Goal: Task Accomplishment & Management: Manage account settings

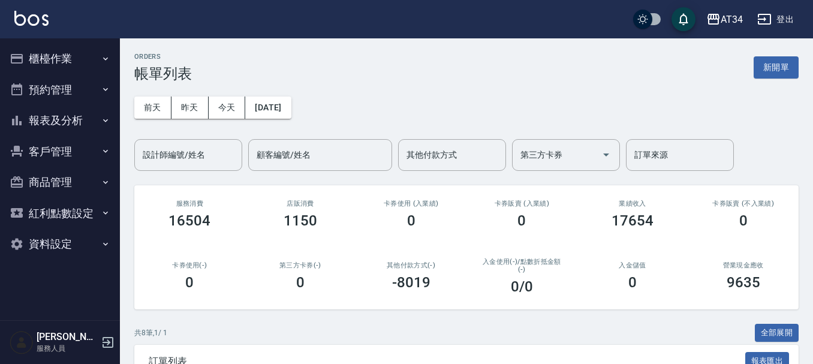
click at [57, 55] on button "櫃檯作業" at bounding box center [60, 58] width 110 height 31
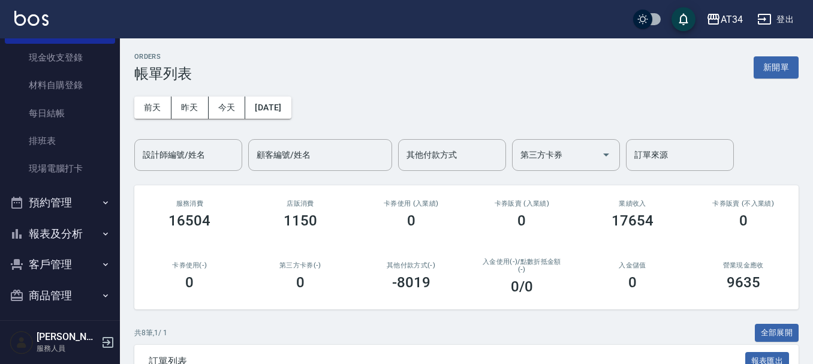
scroll to position [120, 0]
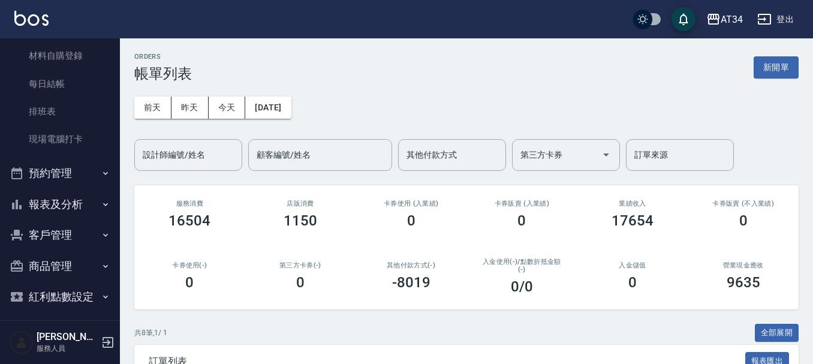
click at [52, 175] on button "預約管理" at bounding box center [60, 173] width 110 height 31
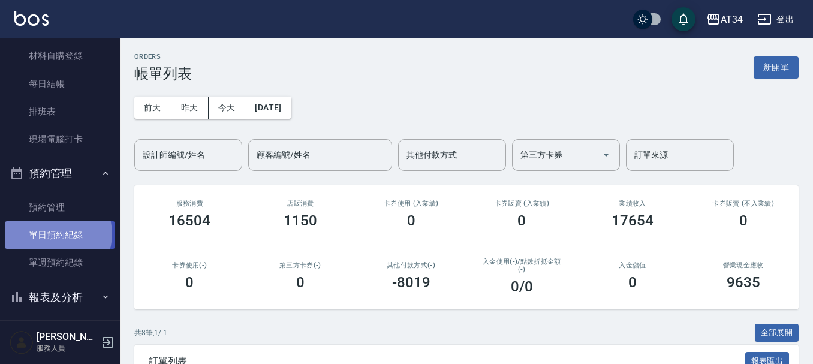
click at [55, 234] on link "單日預約紀錄" at bounding box center [60, 235] width 110 height 28
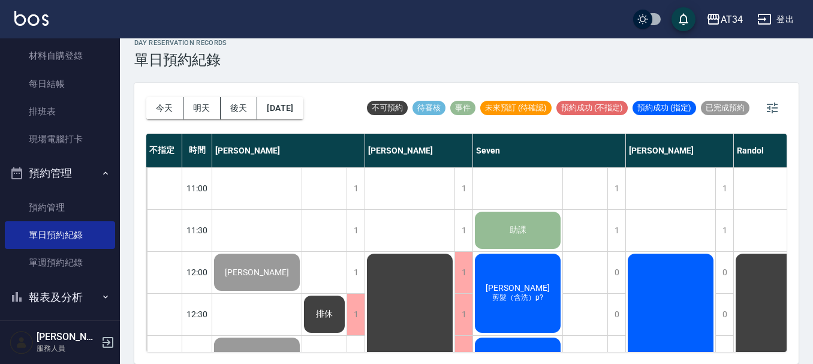
scroll to position [120, 0]
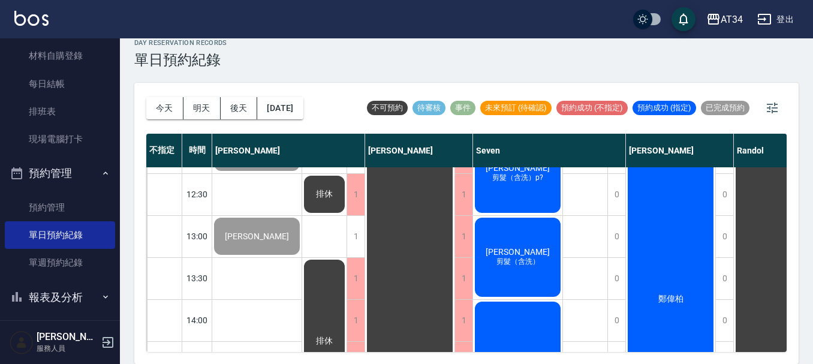
click at [524, 189] on div "王方如 剪髮（含洗）p?" at bounding box center [517, 173] width 89 height 83
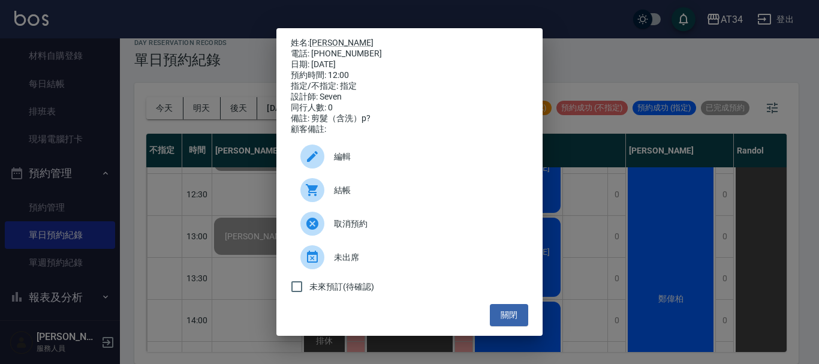
click at [396, 193] on span "結帳" at bounding box center [426, 190] width 185 height 13
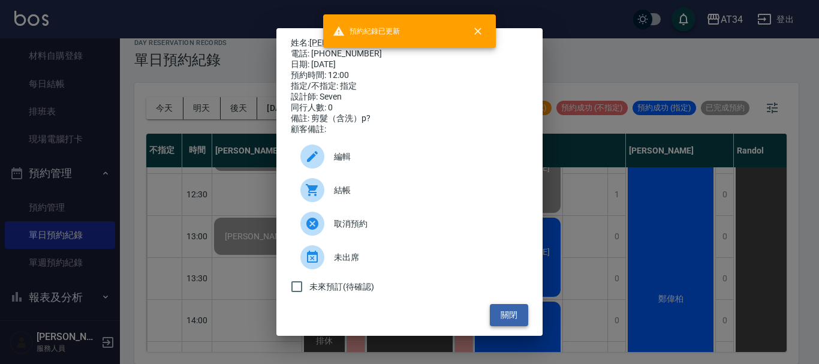
click at [512, 321] on button "關閉" at bounding box center [509, 315] width 38 height 22
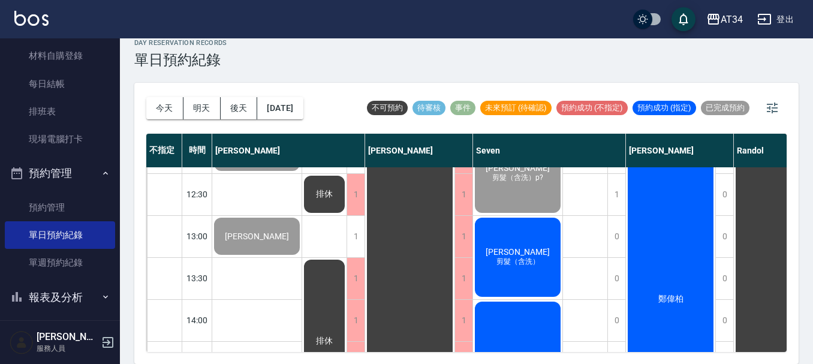
click at [510, 278] on div "廖洪億 剪髮（含洗）" at bounding box center [517, 257] width 89 height 83
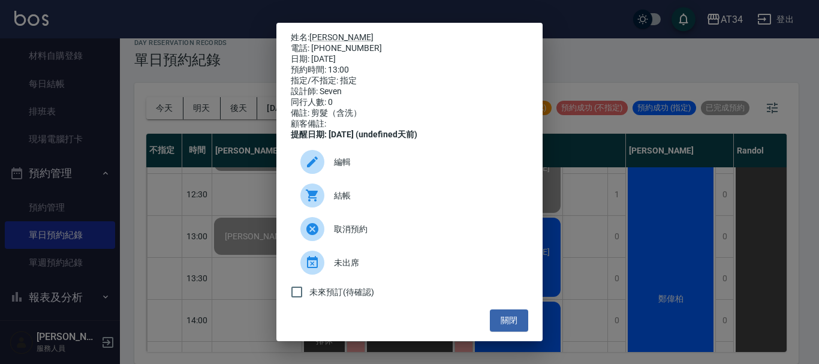
click at [402, 202] on span "結帳" at bounding box center [426, 195] width 185 height 13
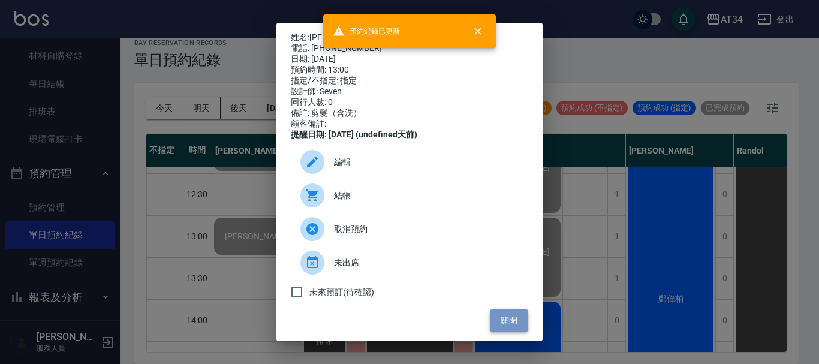
click at [510, 328] on button "關閉" at bounding box center [509, 320] width 38 height 22
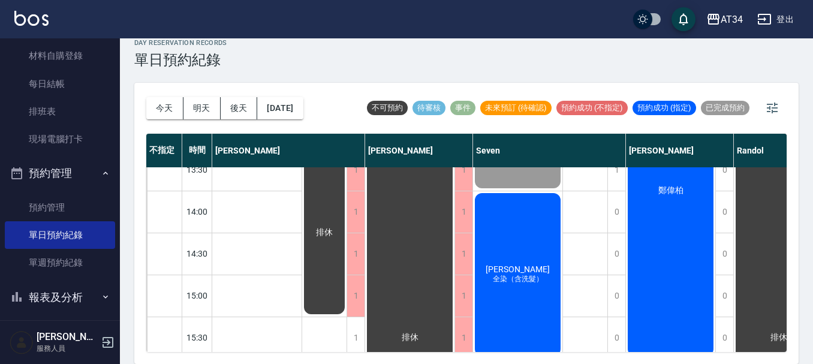
scroll to position [300, 0]
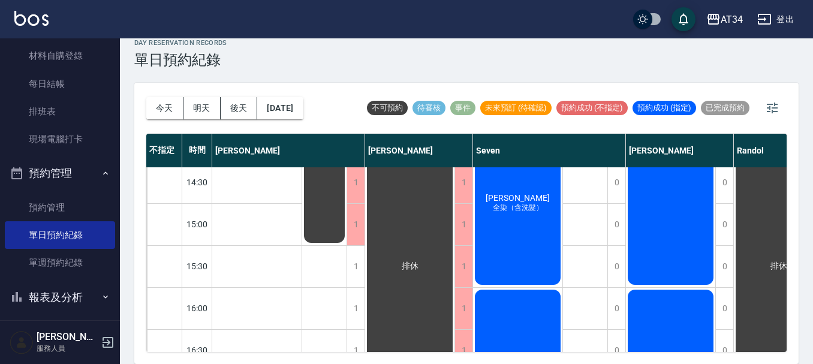
click at [520, 225] on div "周麗霞 全染（含洗髮）" at bounding box center [517, 203] width 89 height 167
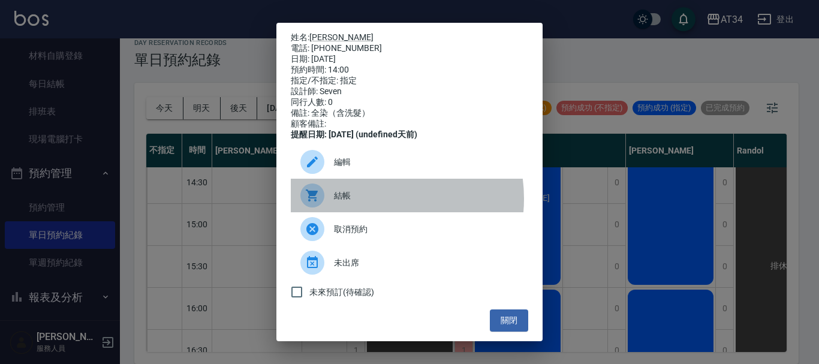
click at [368, 202] on span "結帳" at bounding box center [426, 195] width 185 height 13
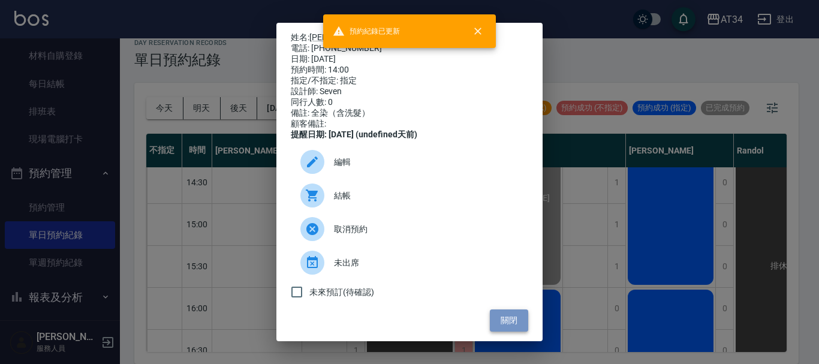
click at [507, 325] on button "關閉" at bounding box center [509, 320] width 38 height 22
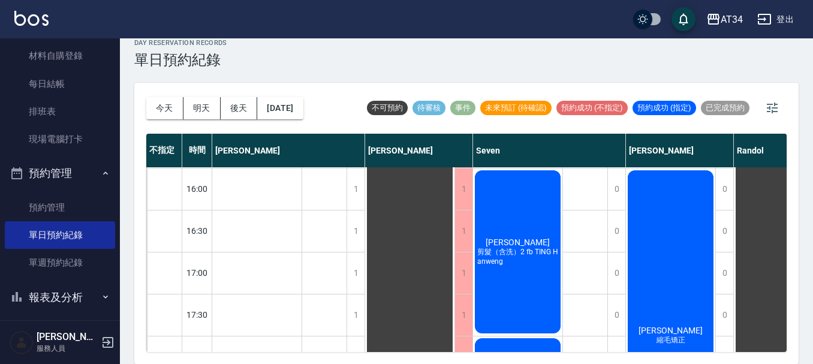
scroll to position [420, 0]
click at [521, 232] on div "翁廷翰 剪髮（含洗）2 fb TING Hanweng" at bounding box center [517, 251] width 89 height 167
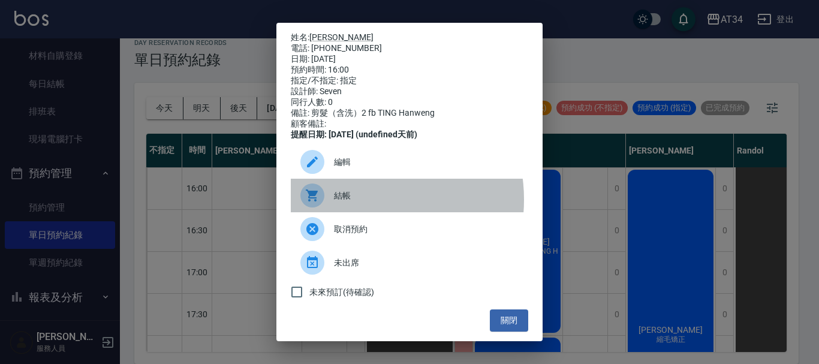
click at [364, 202] on span "結帳" at bounding box center [426, 195] width 185 height 13
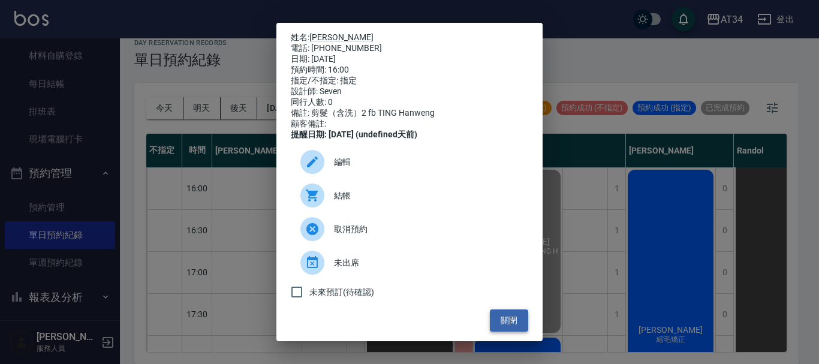
click at [502, 326] on button "關閉" at bounding box center [509, 320] width 38 height 22
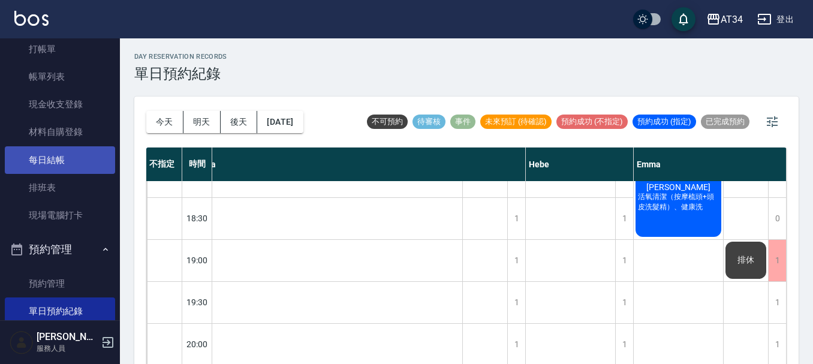
scroll to position [0, 0]
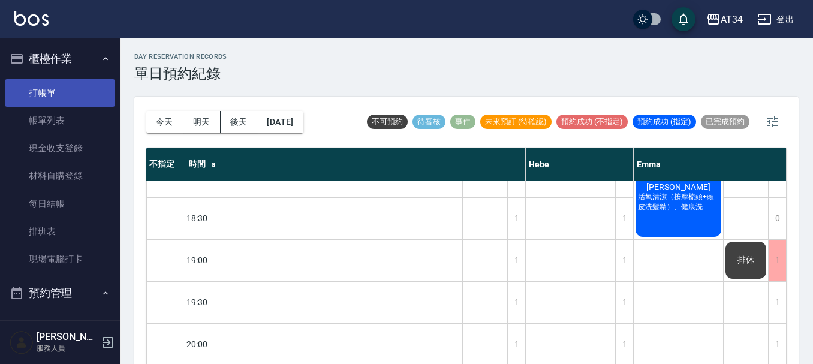
click at [49, 86] on link "打帳單" at bounding box center [60, 93] width 110 height 28
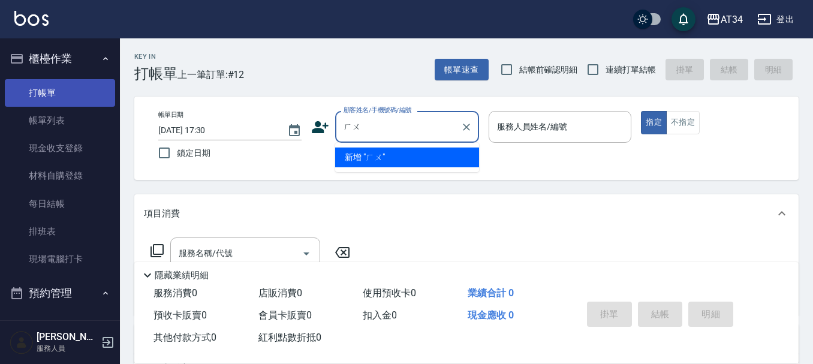
type input "戶"
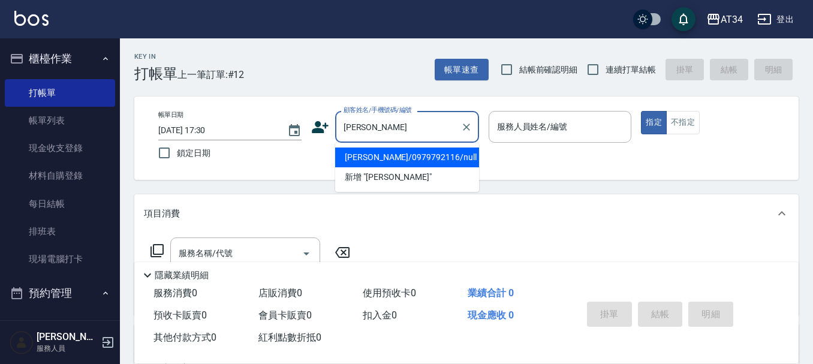
click at [383, 156] on li "傅子軒/0979792116/null" at bounding box center [407, 157] width 144 height 20
type input "傅子軒/0979792116/null"
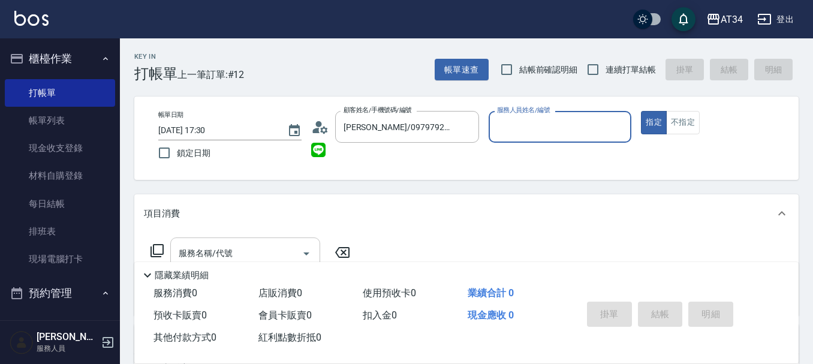
click at [246, 247] on input "服務名稱/代號" at bounding box center [236, 253] width 121 height 21
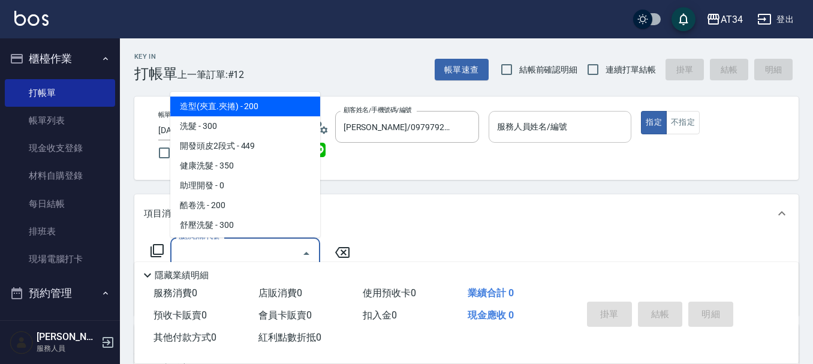
click at [565, 113] on div "服務人員姓名/編號" at bounding box center [559, 127] width 143 height 32
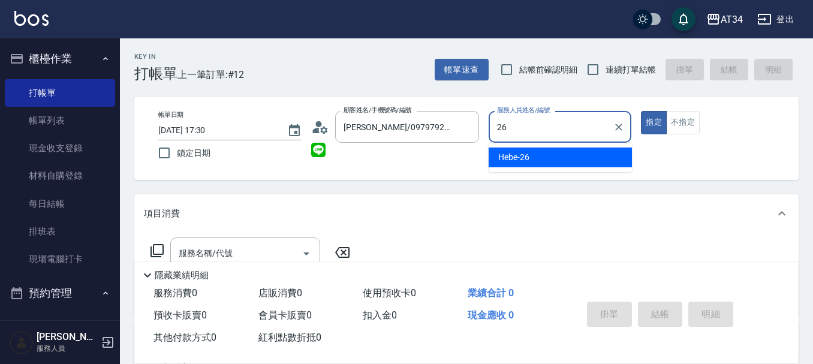
type input "Hebe-26"
type button "true"
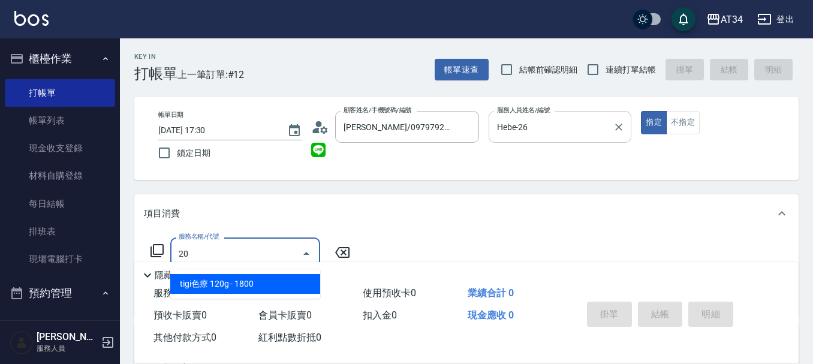
type input "201"
type input "30"
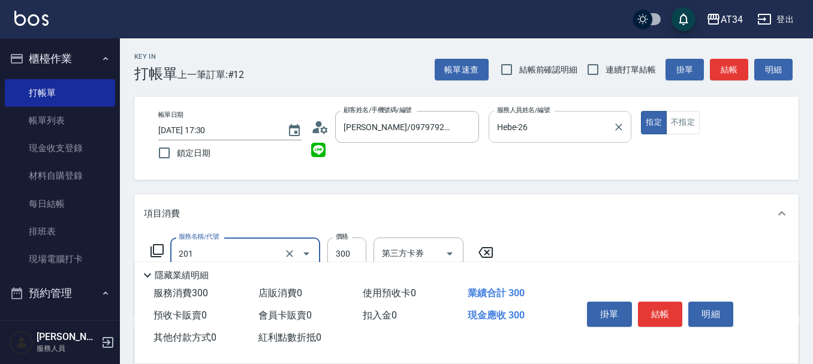
type input "洗髮(201)"
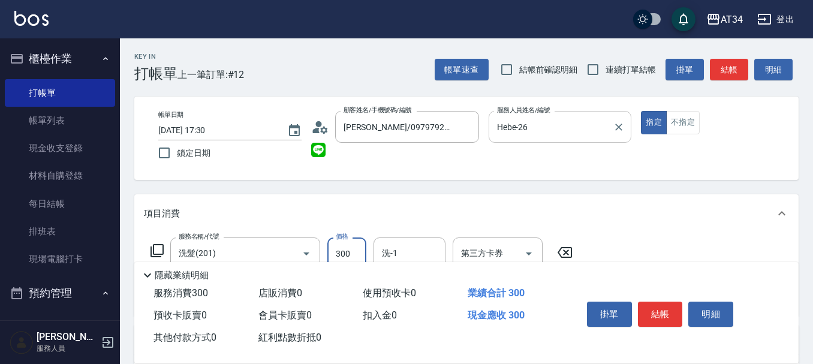
type input "0"
type input "350"
type input "30"
type input "3500"
type input "350"
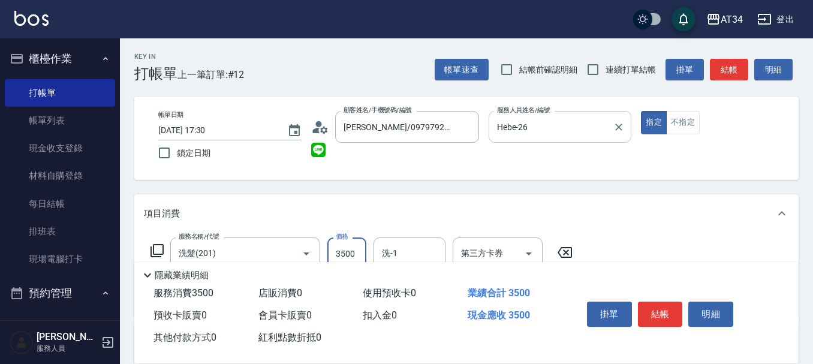
type input "350"
type input "30"
type input "350"
type input "賴佑潔-22"
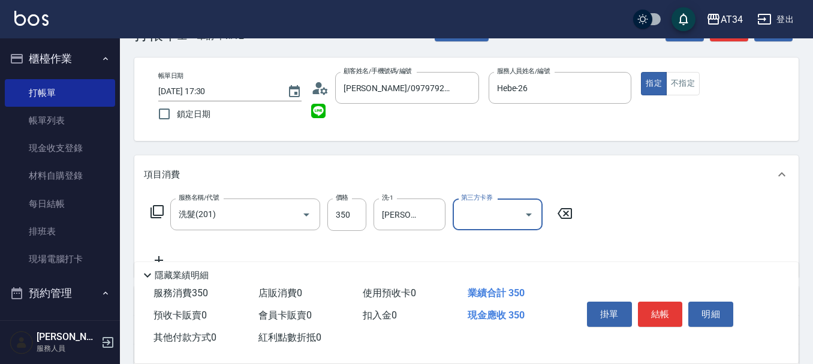
scroll to position [60, 0]
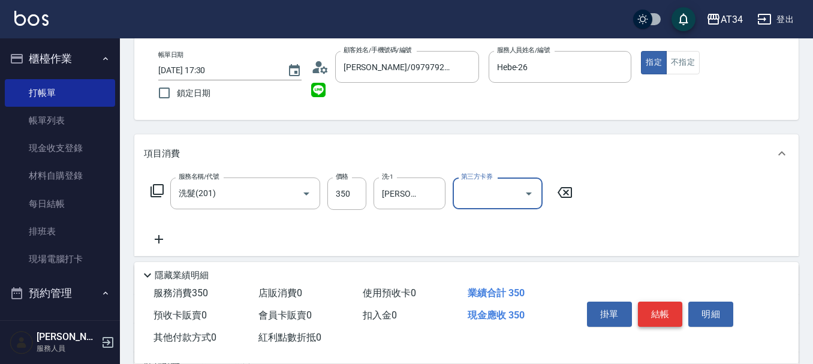
click at [671, 303] on button "結帳" at bounding box center [660, 313] width 45 height 25
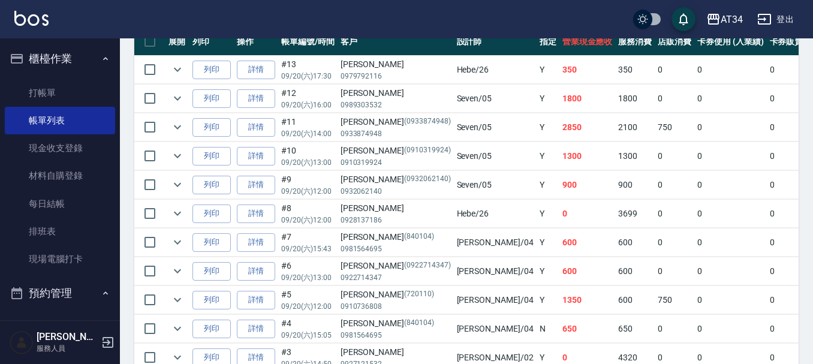
scroll to position [378, 0]
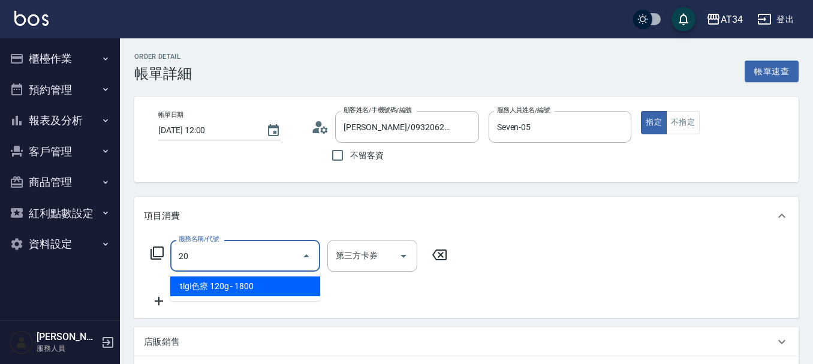
type input "201"
type input "30"
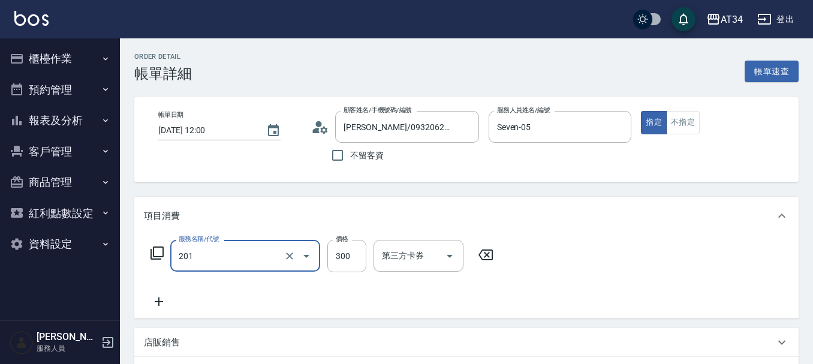
type input "洗髮(201)"
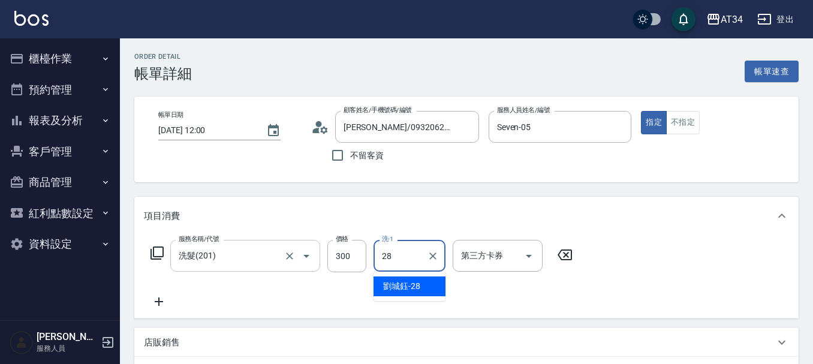
type input "劉城鈺-28"
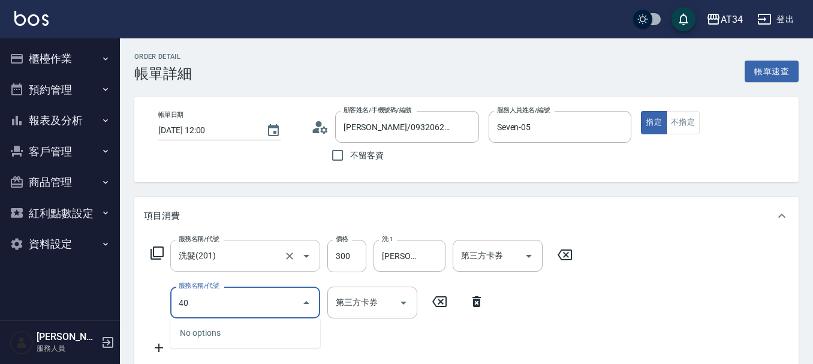
type input "401"
type input "50"
type input "6"
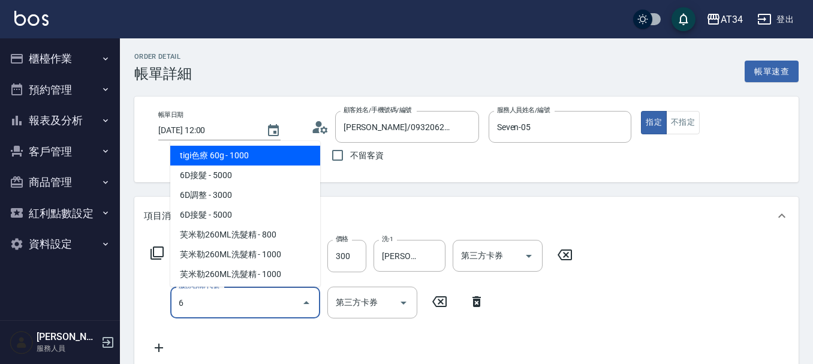
type input "130"
type input "tigi色療 60g(618)"
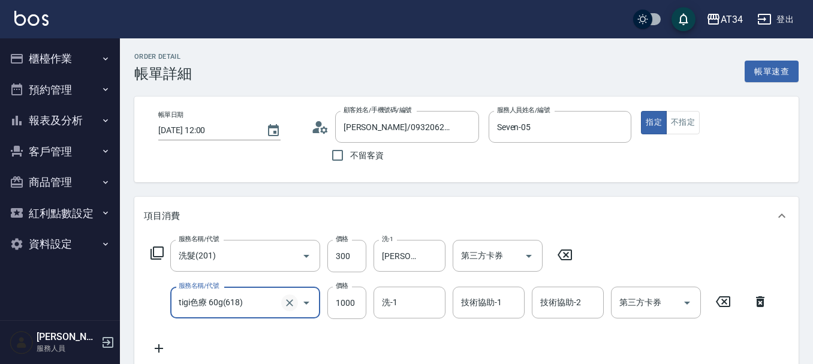
click at [289, 305] on icon "Clear" at bounding box center [290, 303] width 12 height 12
click at [248, 309] on input "服務名稱/代號" at bounding box center [228, 302] width 105 height 21
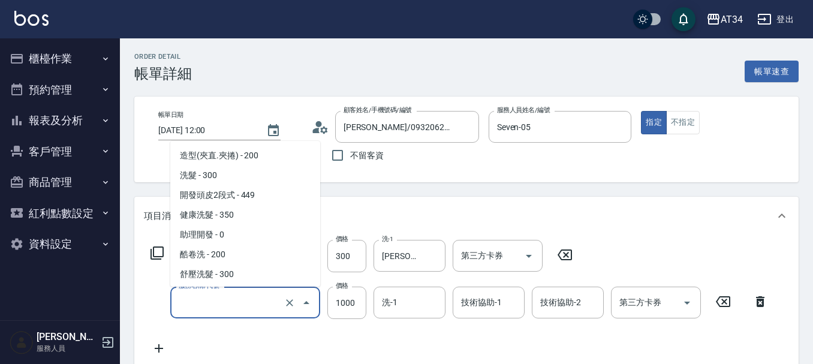
scroll to position [710, 0]
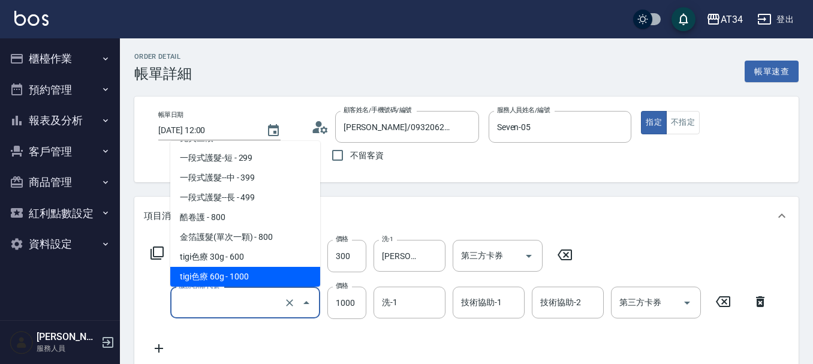
type input "4"
type input "30"
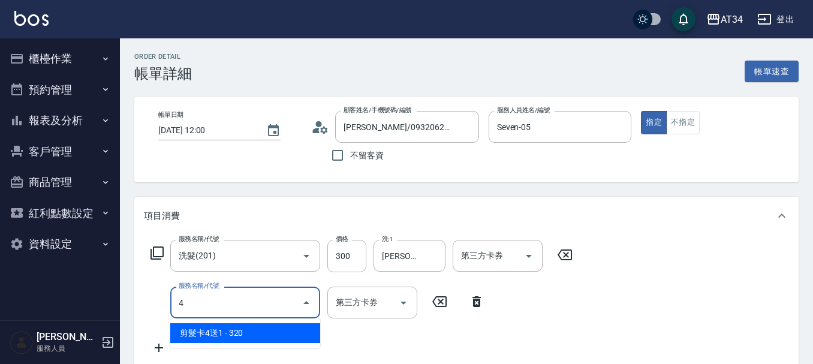
scroll to position [0, 0]
type input "401"
type input "50"
type input "剪髮(401)"
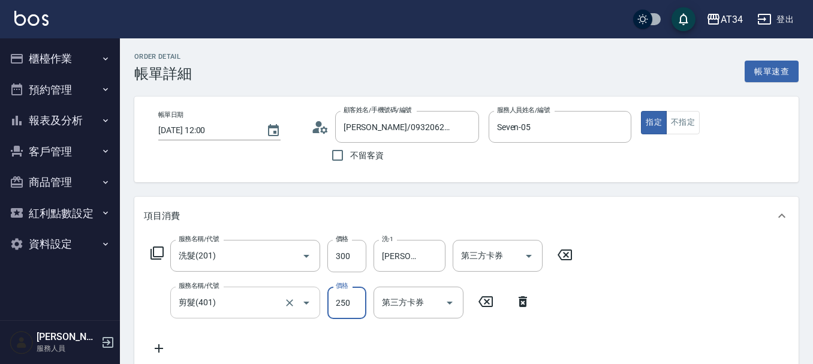
type input "30"
type input "60"
type input "90"
type input "600"
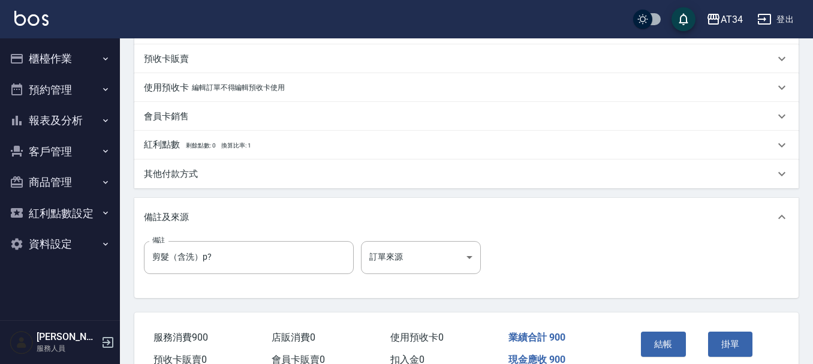
scroll to position [360, 0]
click at [665, 334] on button "結帳" at bounding box center [663, 343] width 45 height 25
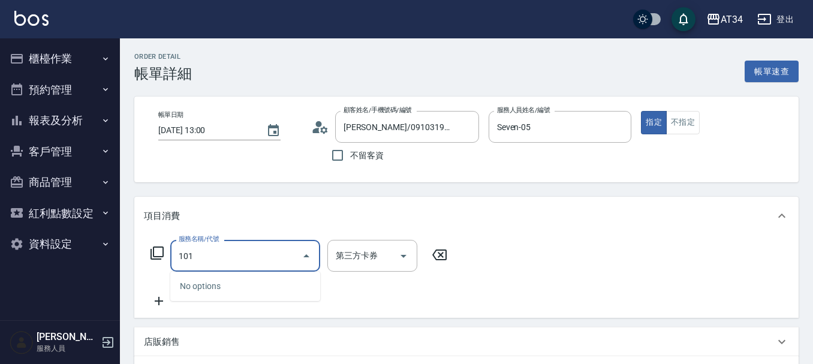
type input "1010"
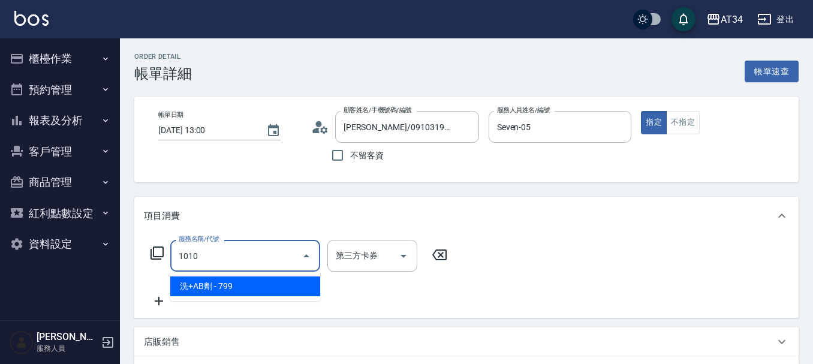
type input "70"
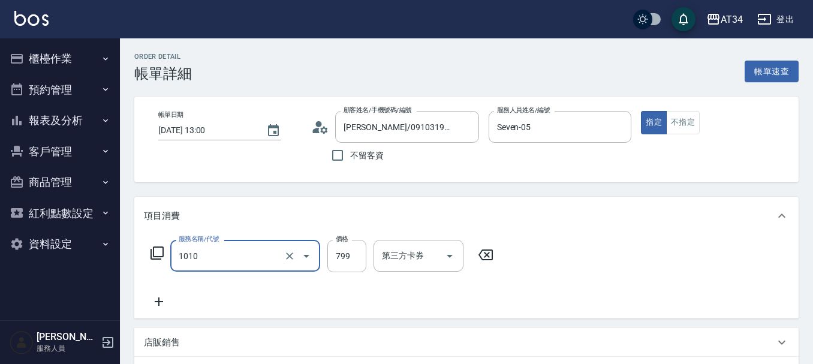
type input "洗+AB劑(1010)"
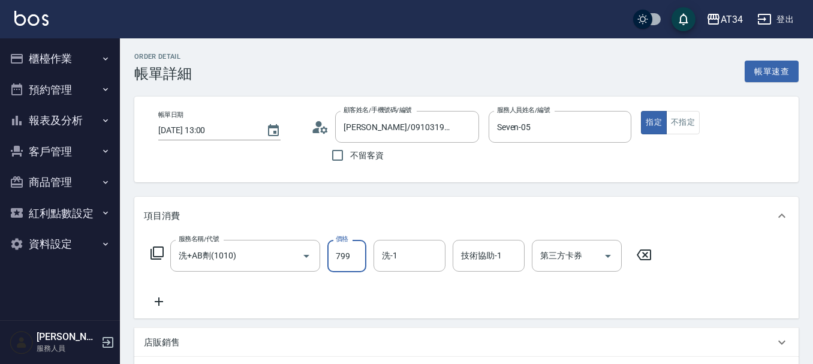
type input "0"
type input "70"
type input "700"
type input "2"
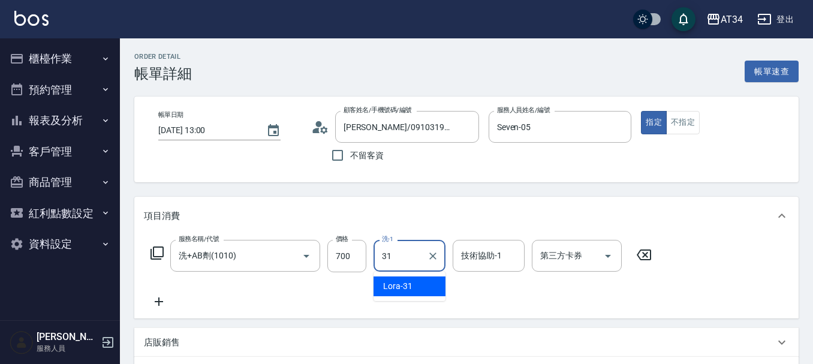
type input "Lora-31"
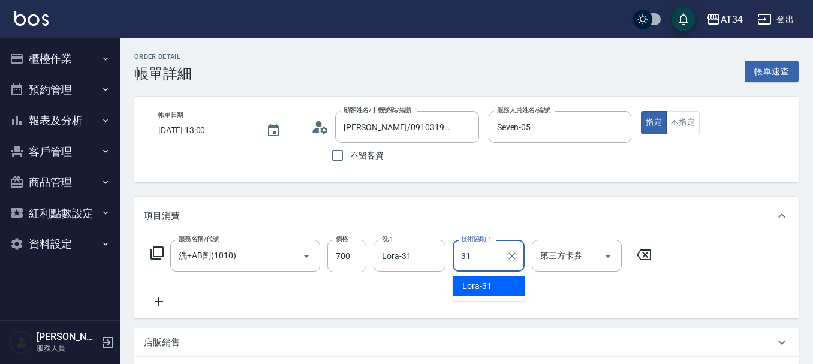
type input "Lora-31"
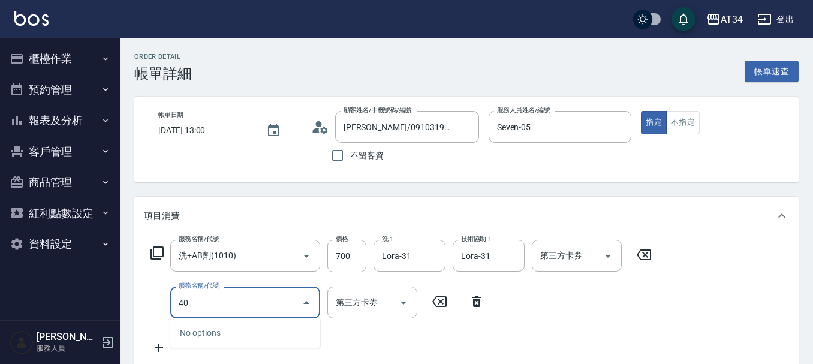
type input "401"
type input "90"
type input "剪髮(401)"
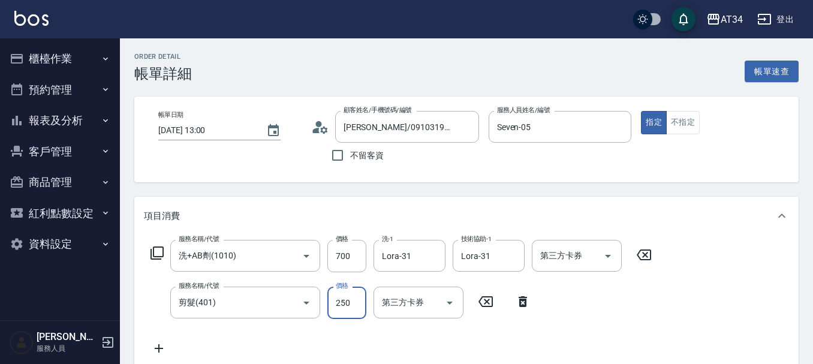
type input "70"
type input "60"
type input "130"
type input "600"
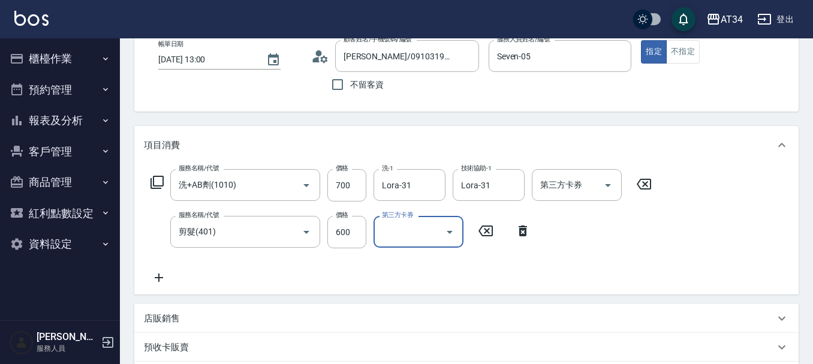
scroll to position [420, 0]
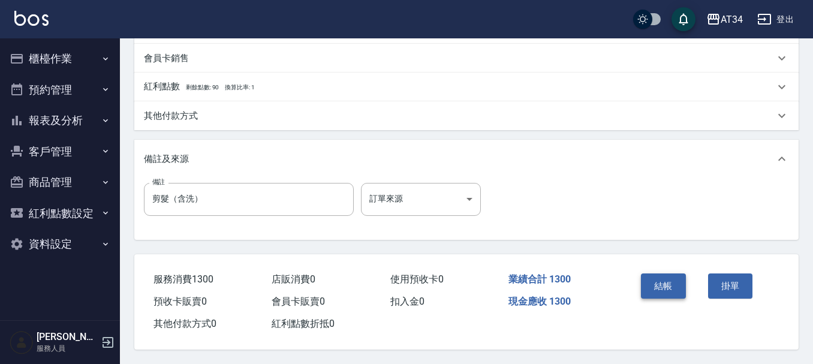
click at [656, 281] on button "結帳" at bounding box center [663, 285] width 45 height 25
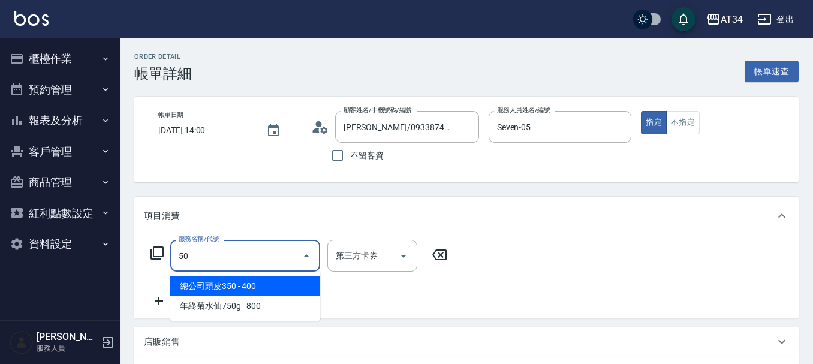
type input "501"
type input "100"
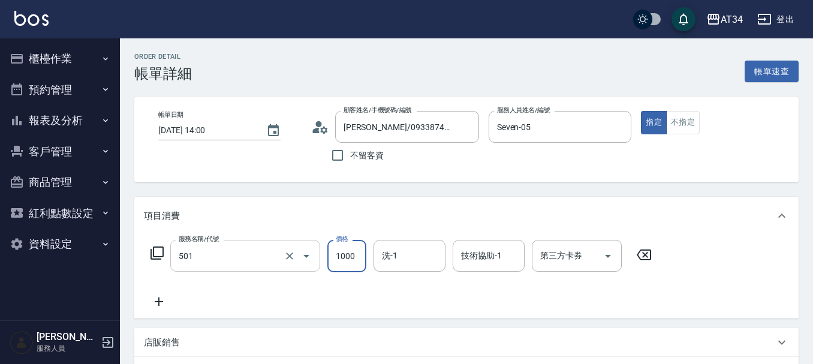
type input "染髮(501)"
type input "0"
type input "150"
type input "1500"
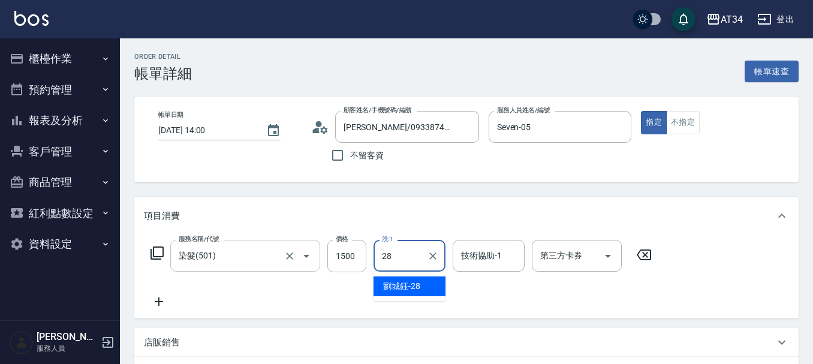
type input "劉城鈺-28"
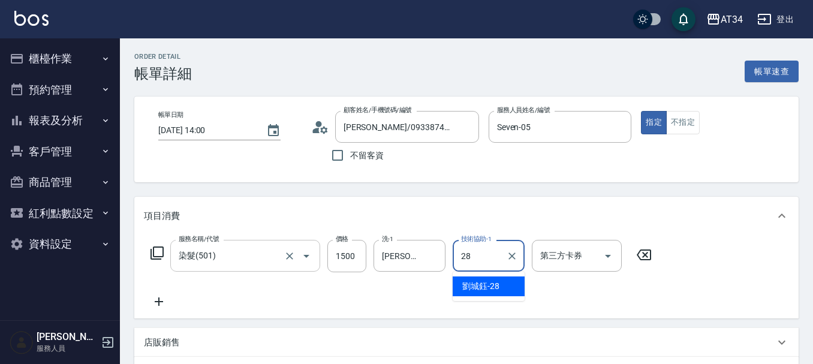
type input "劉城鈺-28"
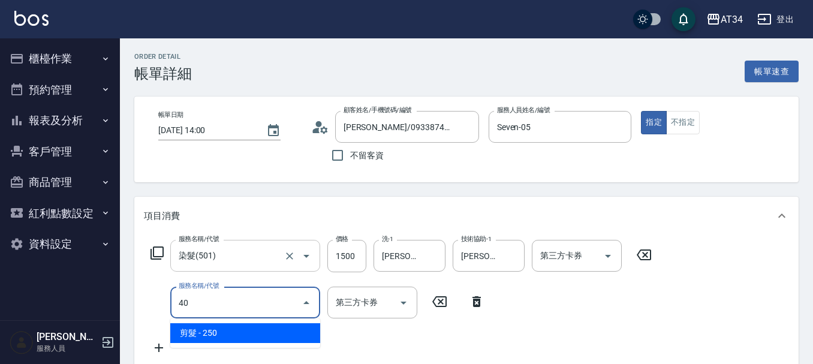
type input "401"
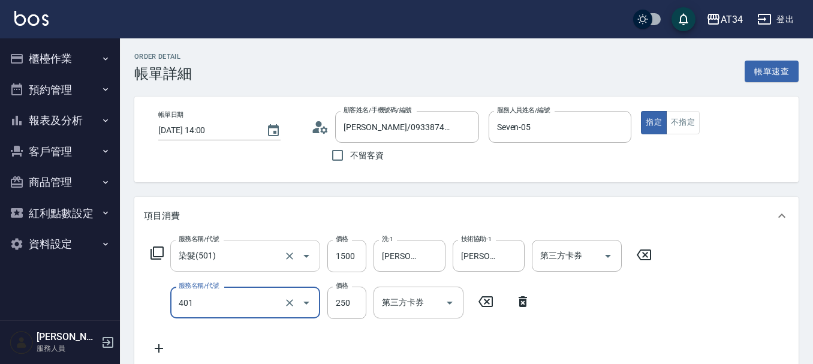
type input "170"
type input "剪髮(401)"
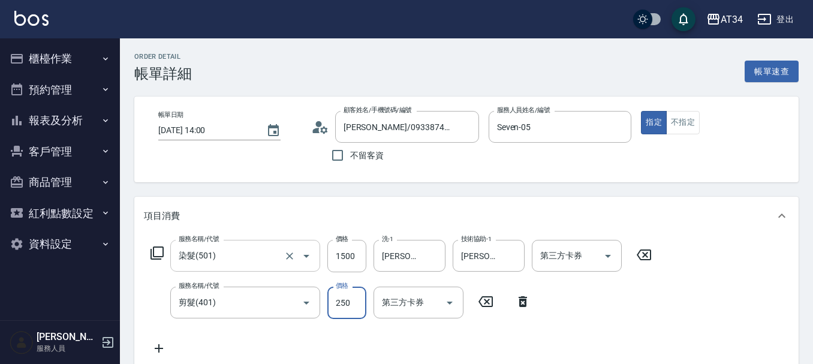
type input "150"
type input "60"
type input "210"
type input "600"
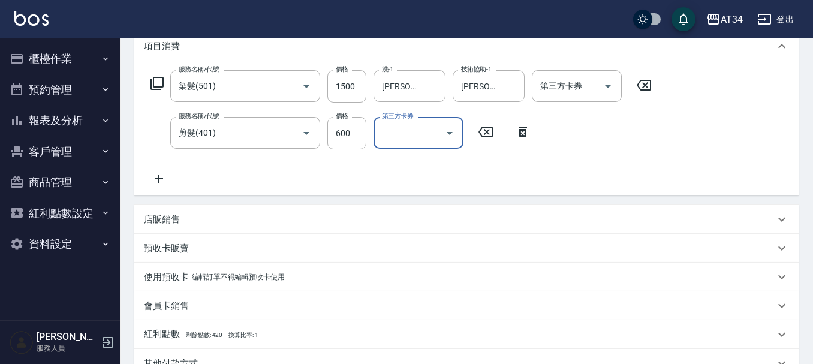
scroll to position [180, 0]
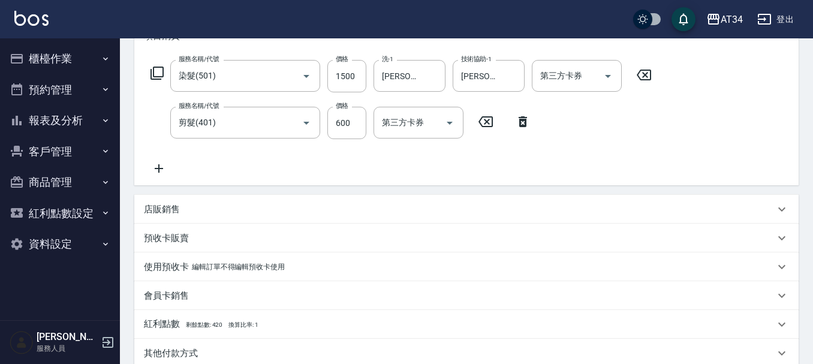
click at [180, 210] on div "店販銷售" at bounding box center [459, 209] width 631 height 13
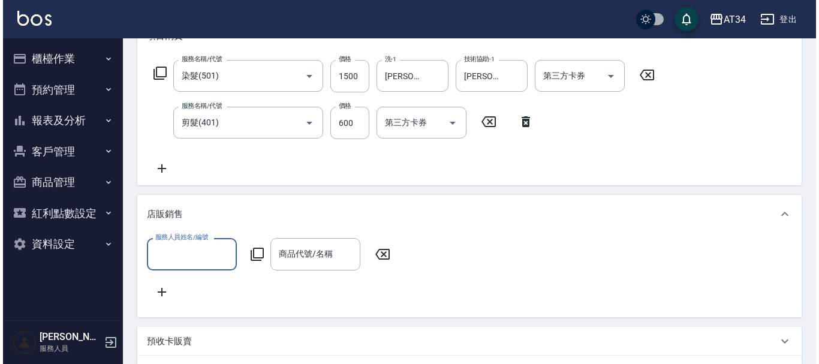
scroll to position [0, 0]
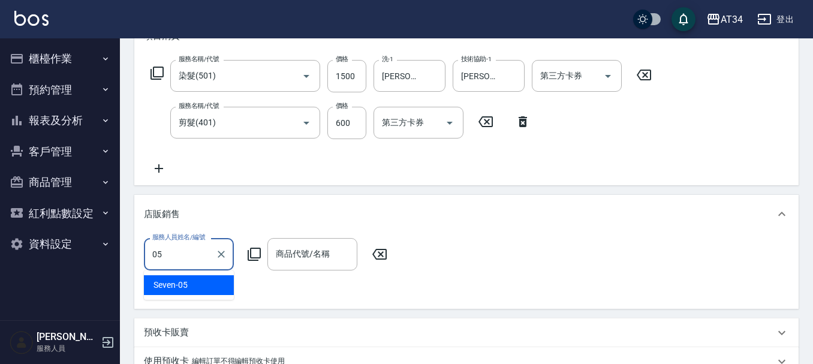
type input "Seven-05"
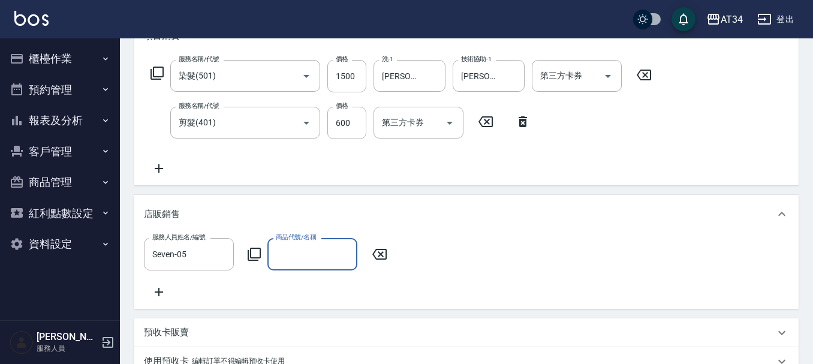
click at [254, 255] on icon at bounding box center [254, 254] width 14 height 14
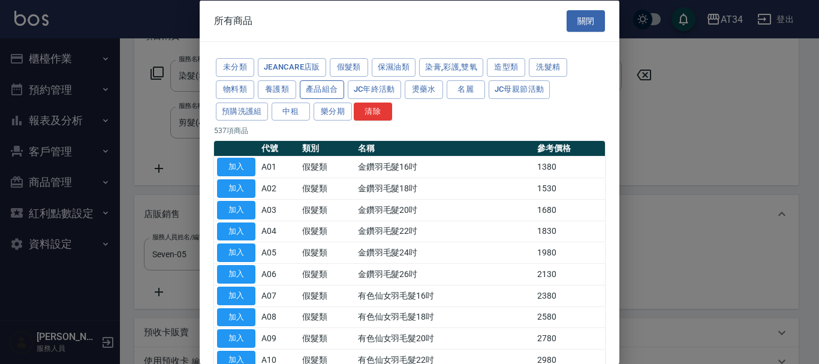
click at [321, 92] on button "產品組合" at bounding box center [322, 89] width 44 height 19
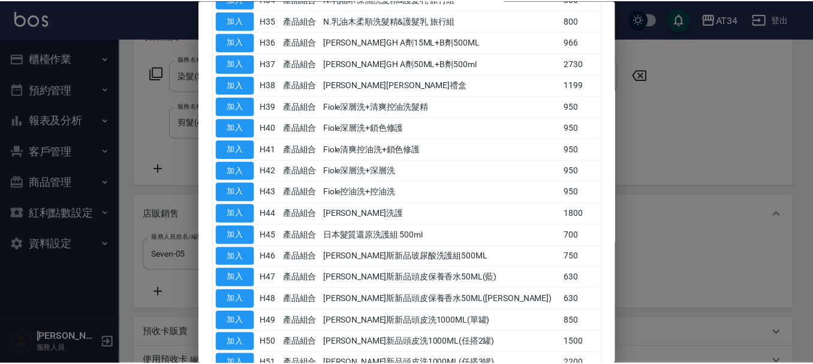
scroll to position [908, 0]
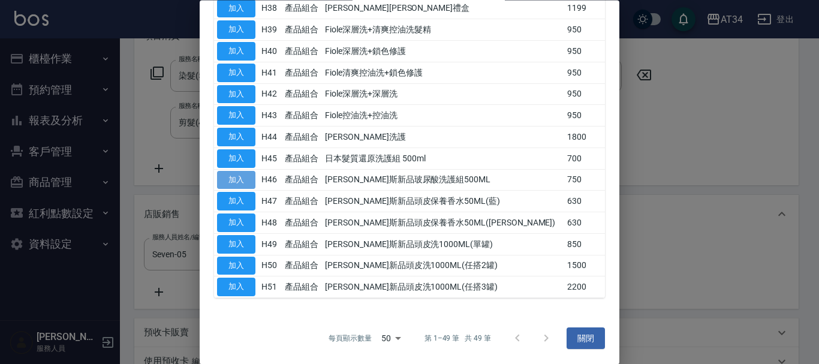
click at [239, 179] on button "加入" at bounding box center [236, 180] width 38 height 19
type input "喬娜斯新品玻尿酸洗護組500ML"
type input "280"
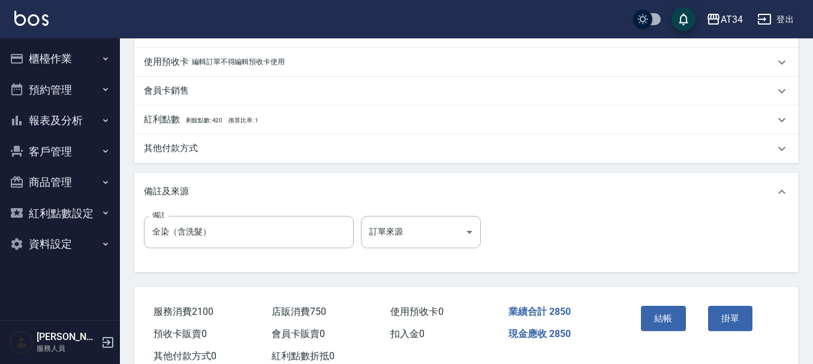
scroll to position [526, 0]
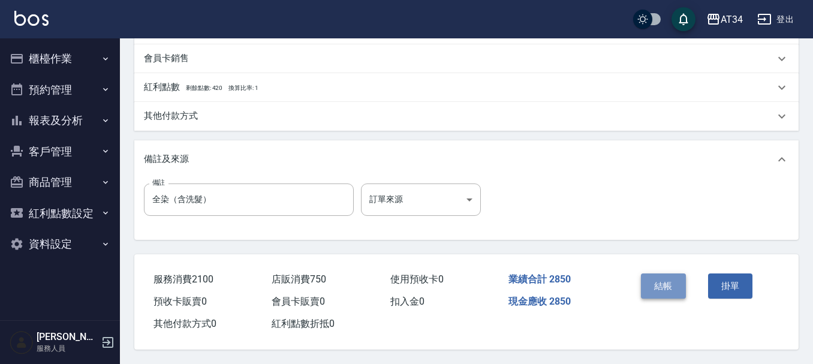
click at [659, 281] on button "結帳" at bounding box center [663, 285] width 45 height 25
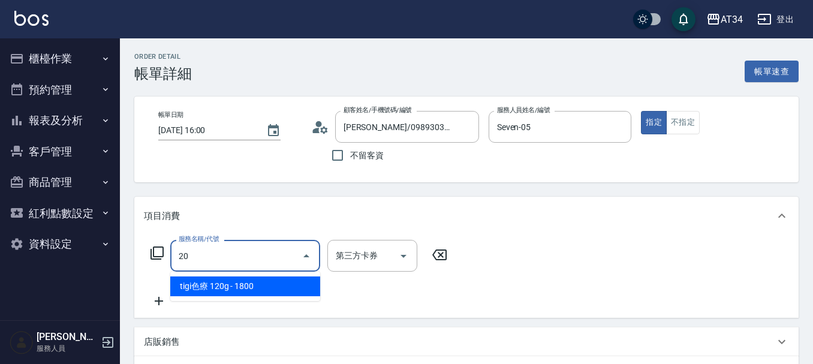
type input "201"
type input "30"
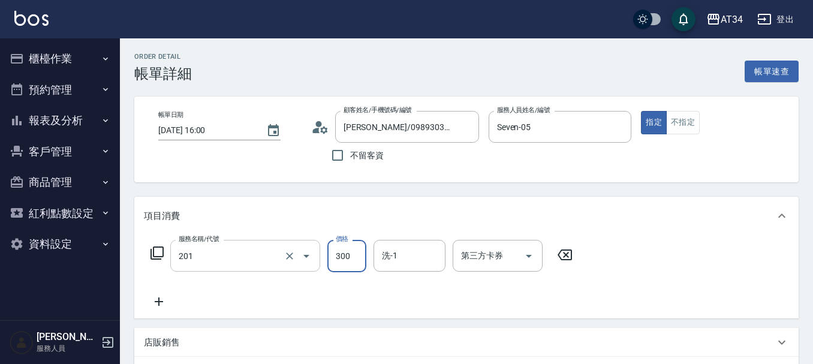
type input "洗髮(201)"
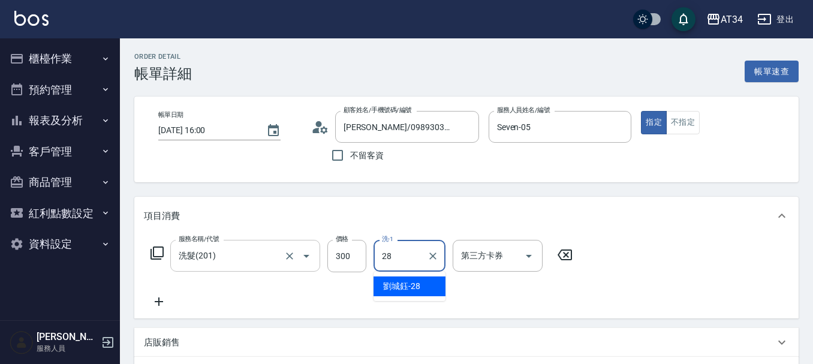
type input "劉城鈺-28"
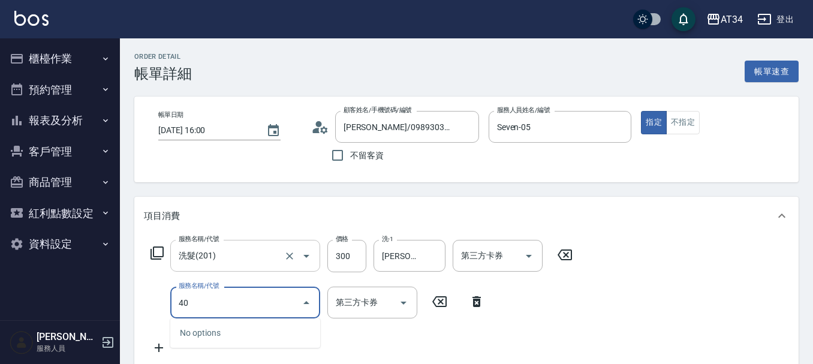
type input "401"
type input "50"
type input "剪髮(401)"
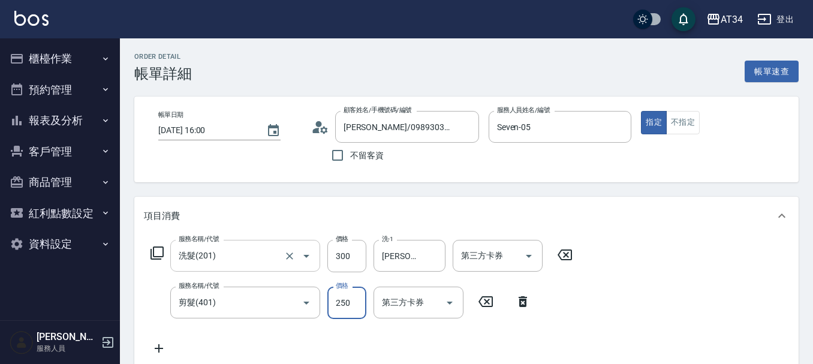
type input "6"
type input "30"
type input "600"
type input "90"
type input "600"
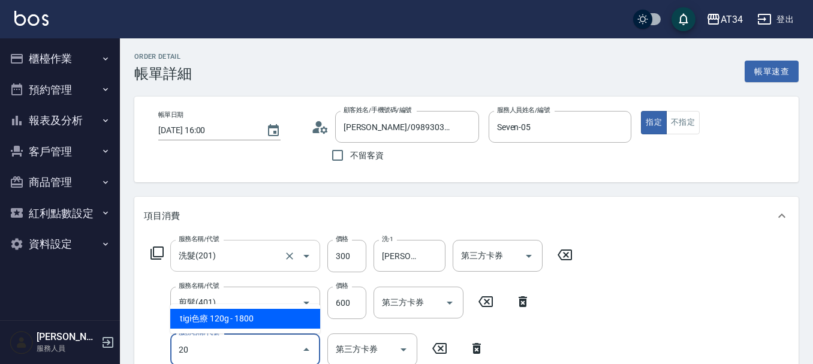
type input "201"
type input "120"
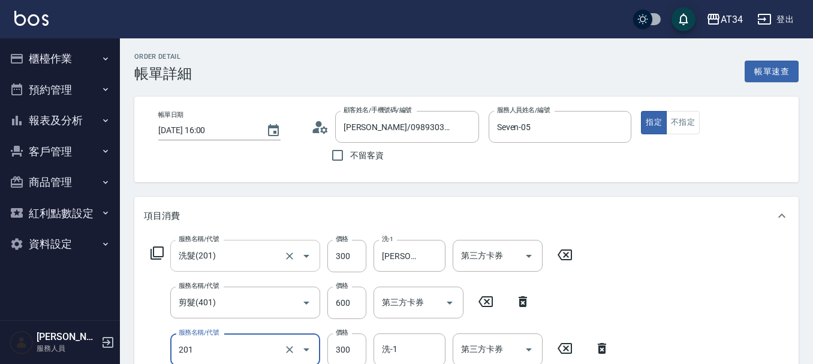
type input "洗髮(201)"
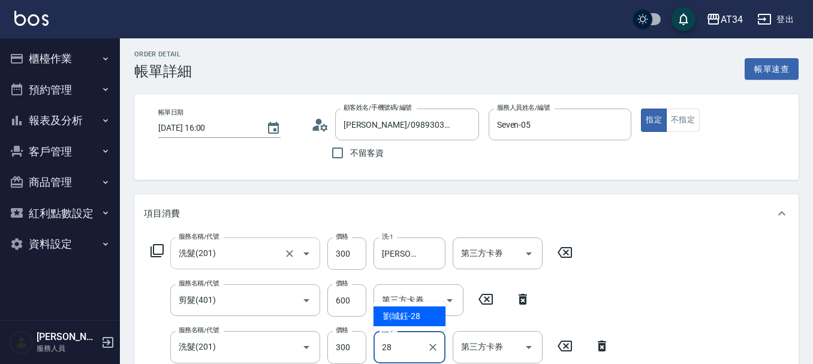
type input "劉城鈺-28"
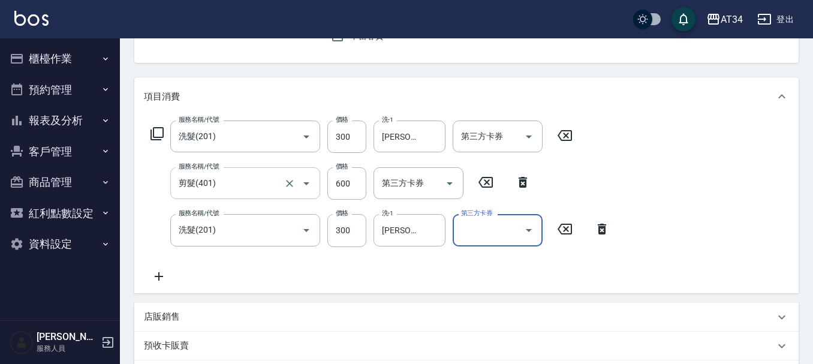
scroll to position [122, 0]
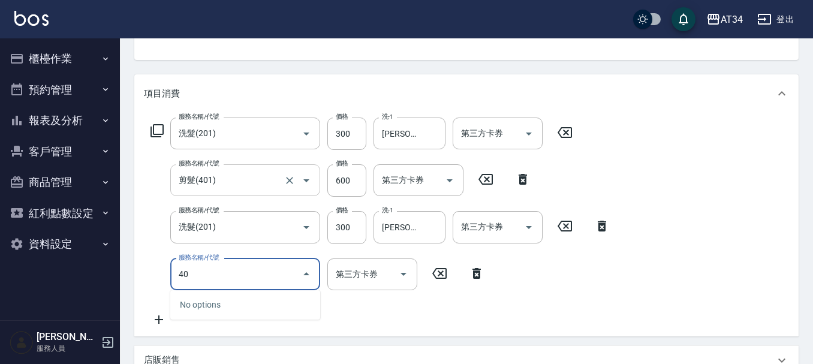
type input "401"
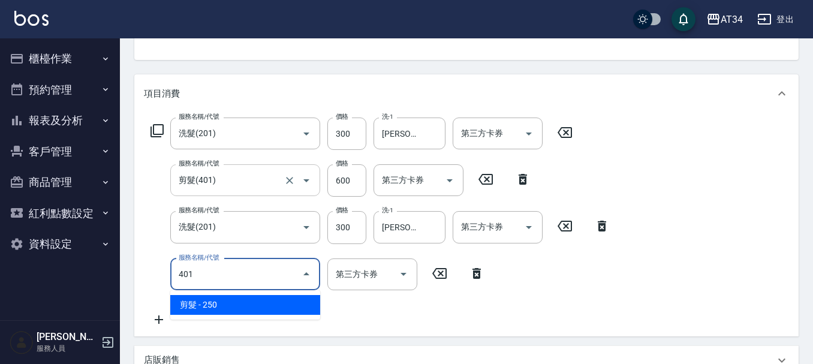
type input "140"
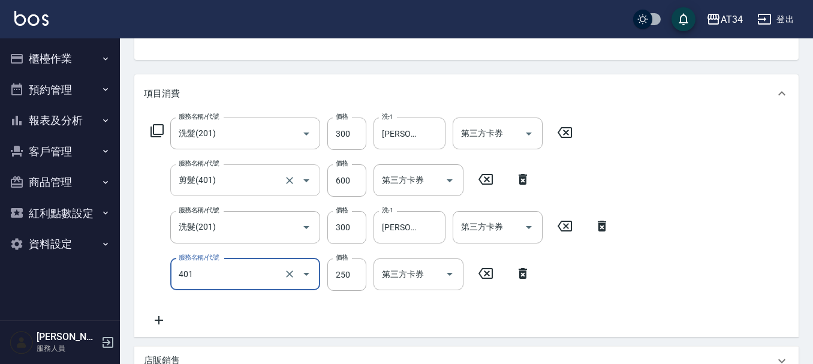
type input "剪髮(401)"
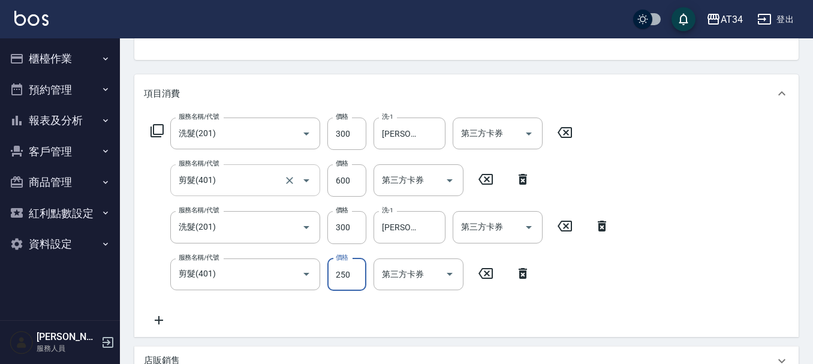
type input "6"
type input "120"
type input "600"
type input "180"
type input "600"
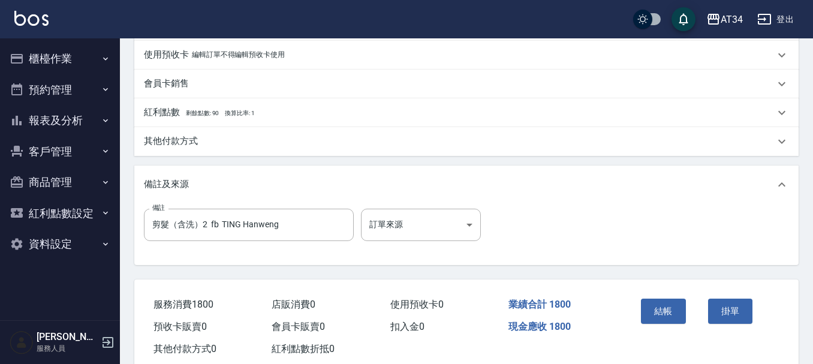
scroll to position [516, 0]
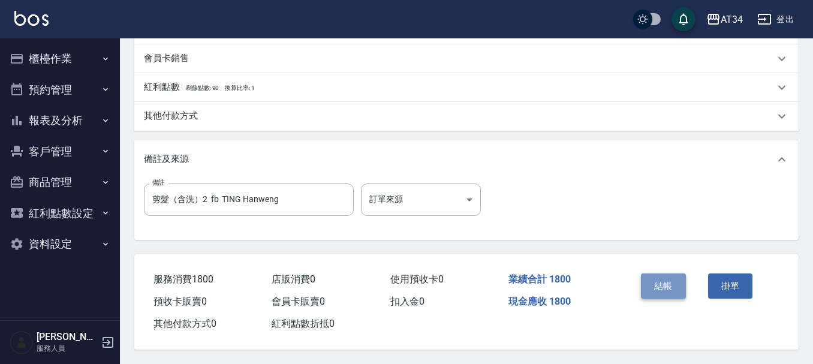
click at [661, 281] on button "結帳" at bounding box center [663, 285] width 45 height 25
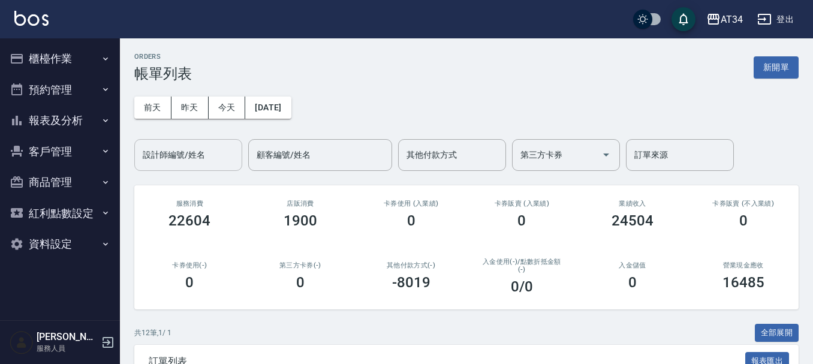
click at [174, 153] on input "設計師編號/姓名" at bounding box center [188, 154] width 97 height 21
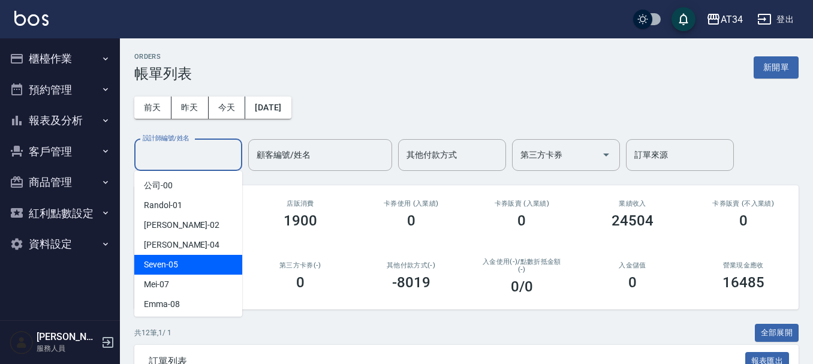
click at [181, 265] on div "Seven -05" at bounding box center [188, 265] width 108 height 20
type input "Seven-05"
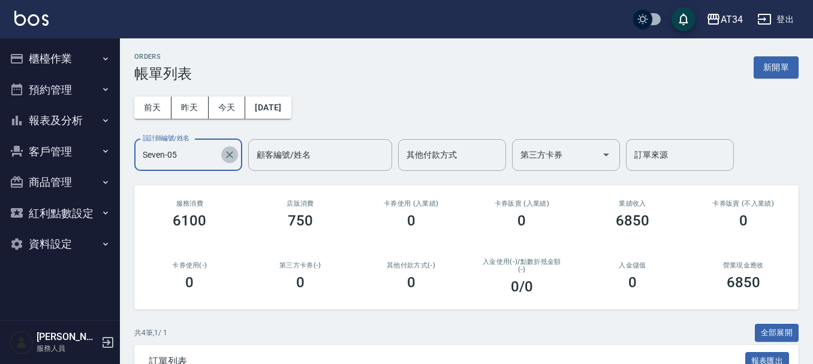
click at [231, 155] on icon "Clear" at bounding box center [230, 155] width 12 height 12
click at [56, 79] on button "預約管理" at bounding box center [60, 89] width 110 height 31
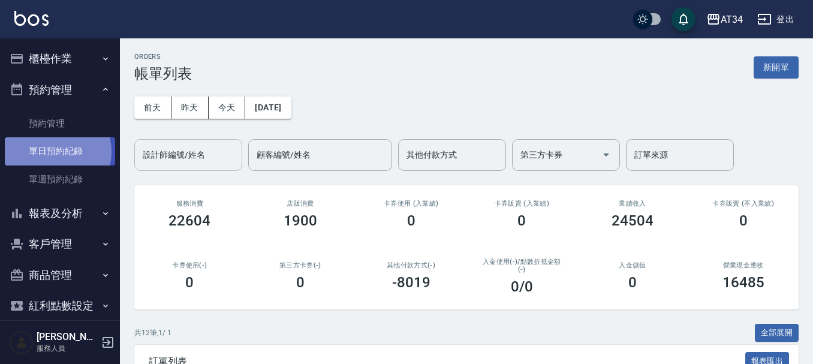
click at [53, 152] on link "單日預約紀錄" at bounding box center [60, 151] width 110 height 28
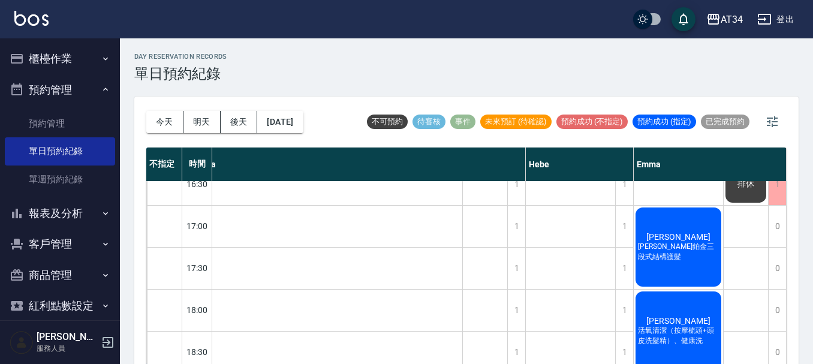
scroll to position [599, 915]
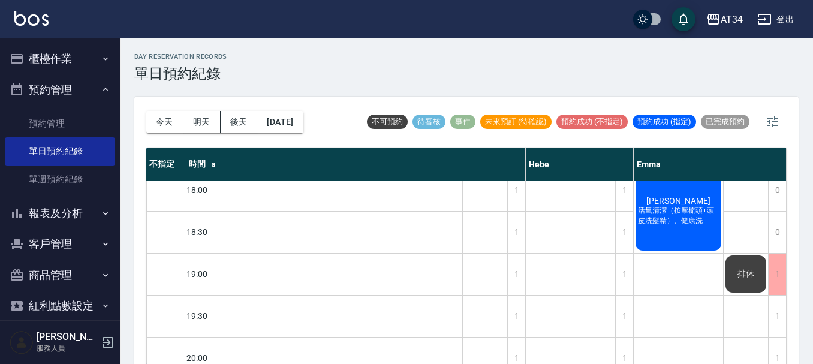
click at [427, 58] on div "day Reservation records 單日預約紀錄" at bounding box center [466, 67] width 664 height 29
click at [171, 124] on button "今天" at bounding box center [164, 122] width 37 height 22
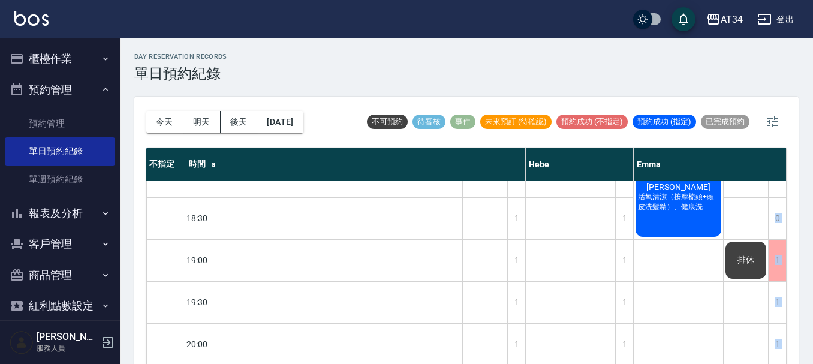
drag, startPoint x: 666, startPoint y: 355, endPoint x: 559, endPoint y: 352, distance: 107.3
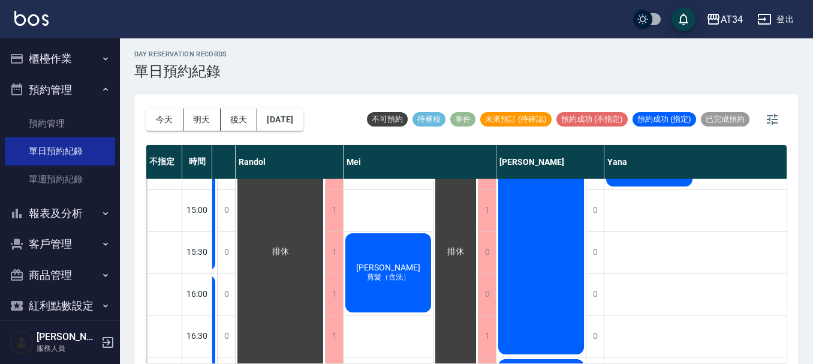
scroll to position [322, 498]
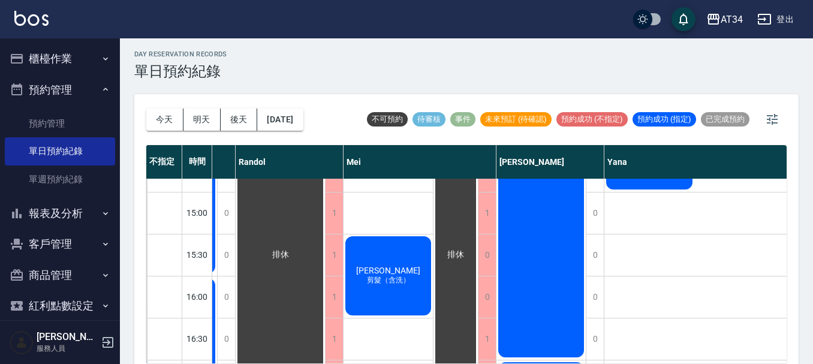
click at [533, 245] on div "吳芳如 護髮臉書:Anita wu" at bounding box center [540, 150] width 89 height 418
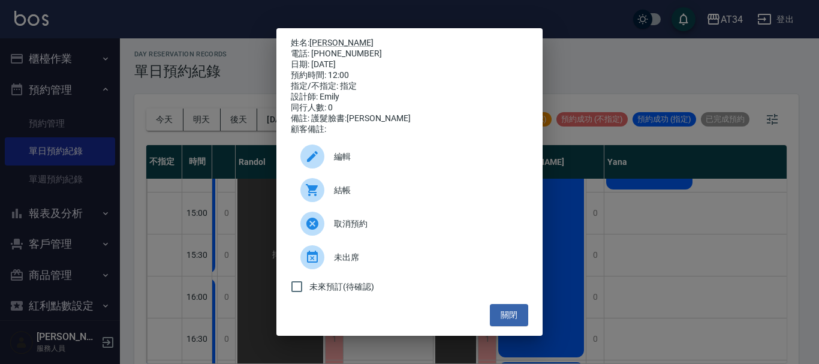
click at [375, 195] on span "結帳" at bounding box center [426, 190] width 185 height 13
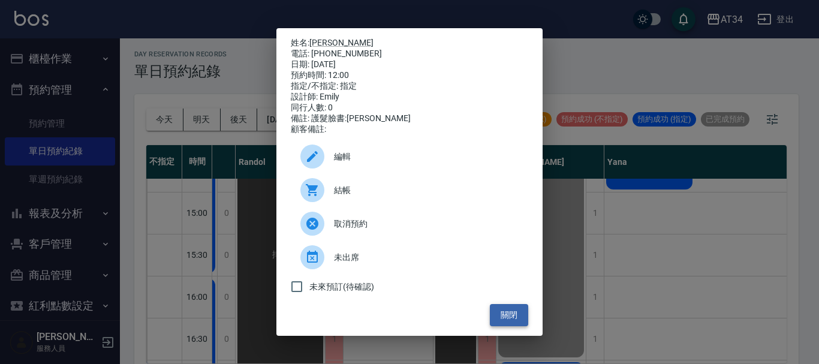
click at [518, 319] on button "關閉" at bounding box center [509, 315] width 38 height 22
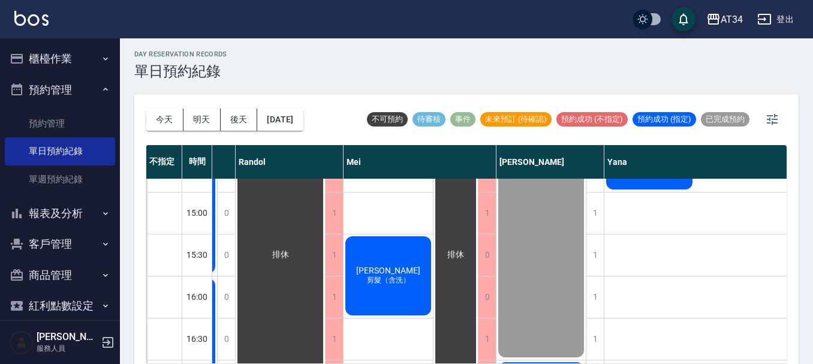
click at [518, 319] on div "吳芳如 護髮臉書:Anita wu" at bounding box center [540, 150] width 89 height 418
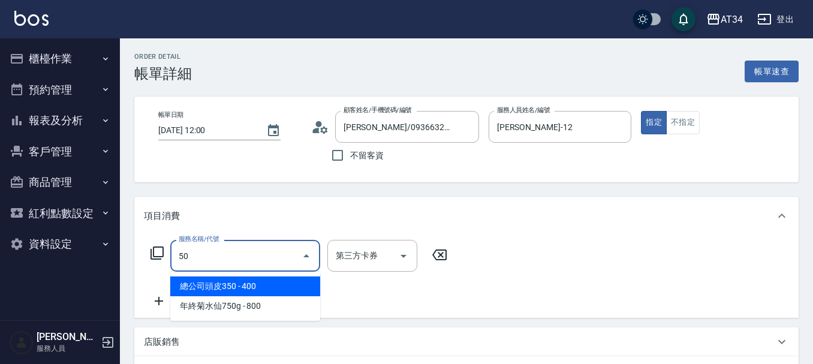
type input "501"
type input "100"
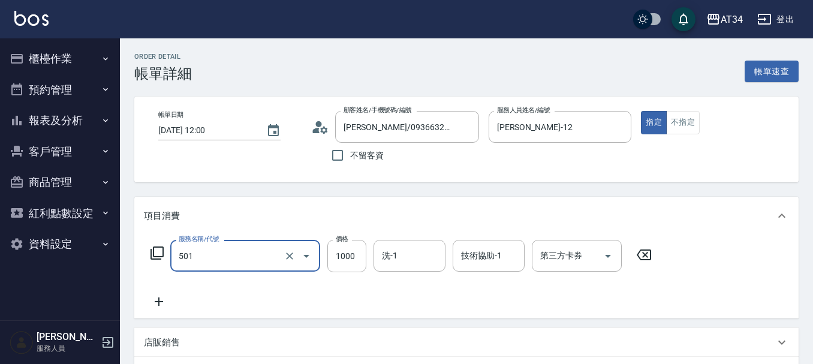
type input "染髮(501)"
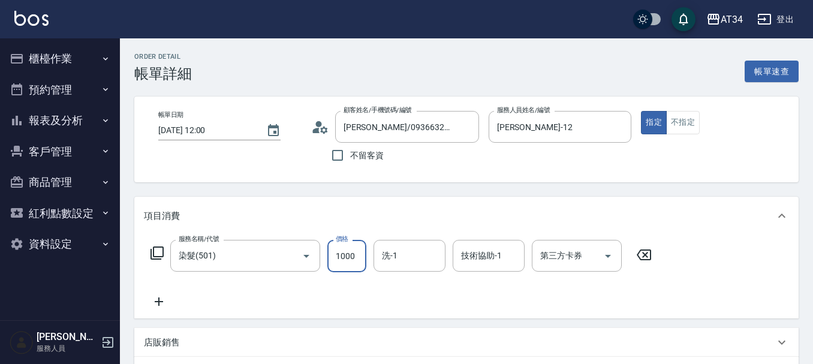
type input "0"
type input "248"
type input "20"
type input "2480"
type input "240"
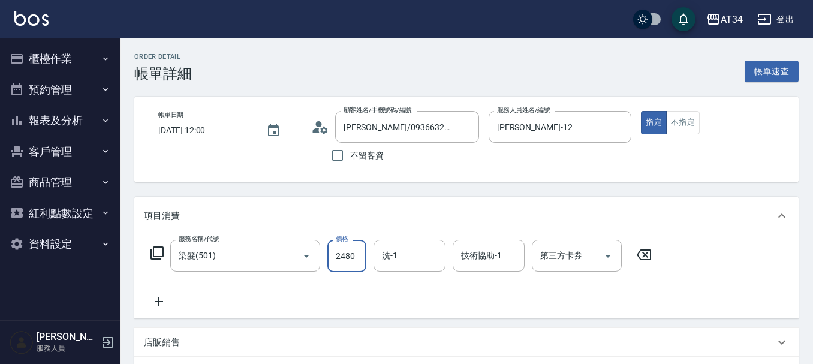
type input "2480"
click at [173, 303] on icon at bounding box center [159, 301] width 30 height 14
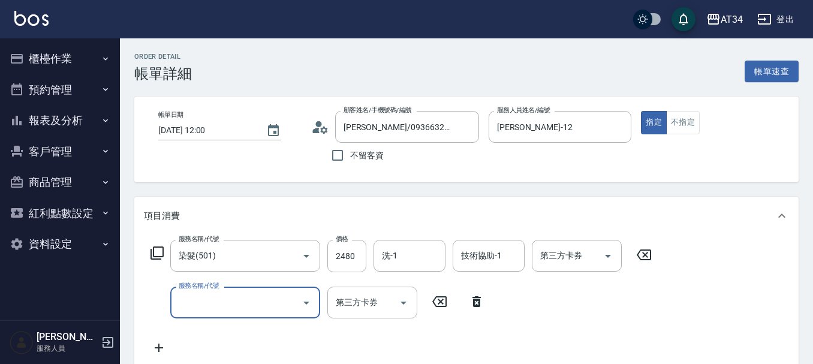
click at [196, 301] on input "服務名稱/代號" at bounding box center [236, 302] width 121 height 21
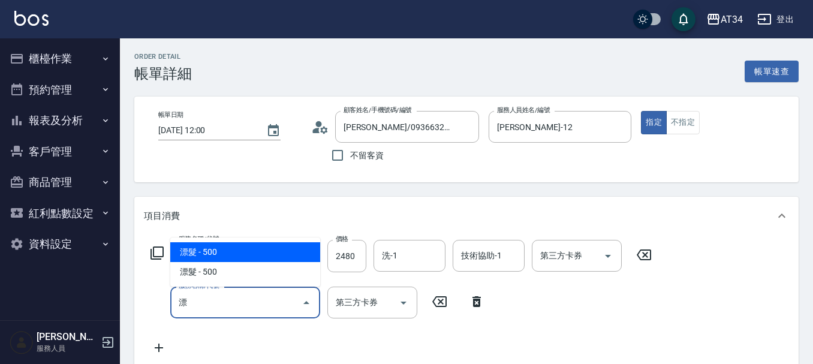
type input "漂髮(502)"
type input "290"
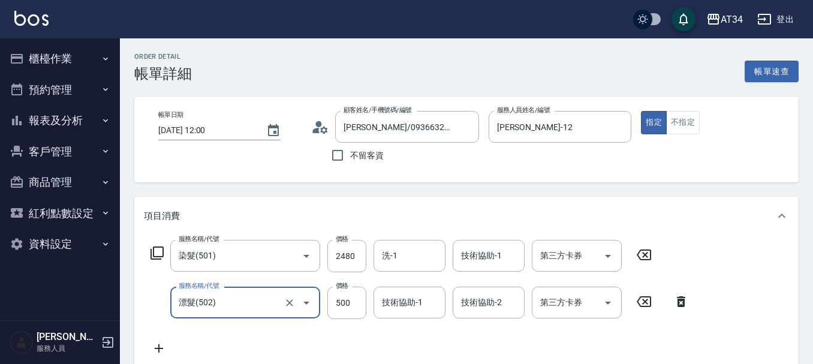
type input "漂髮(502)"
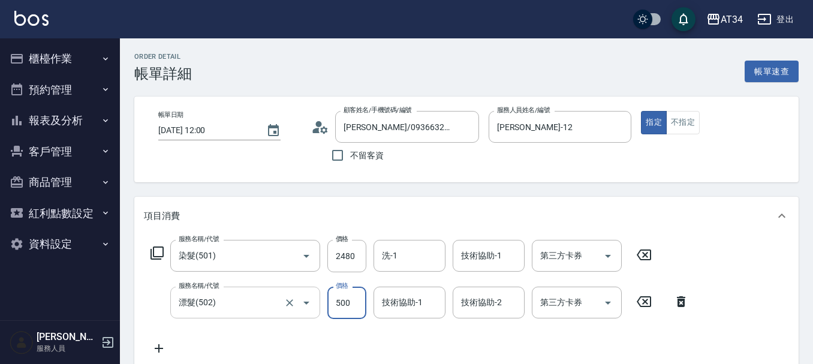
type input "1"
type input "240"
type input "15"
type input "260"
type input "1500"
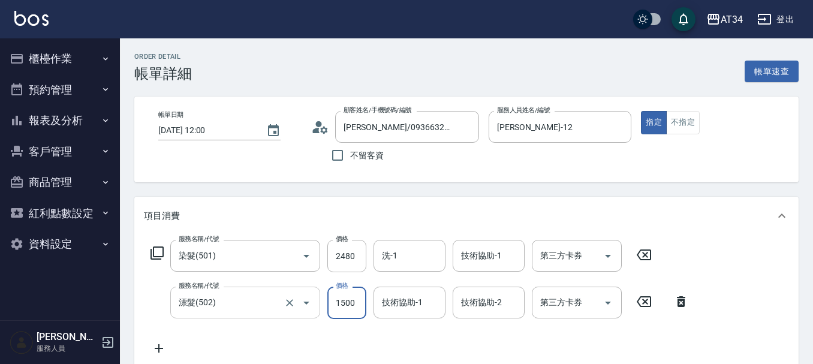
type input "390"
type input "1500"
click at [159, 348] on icon at bounding box center [159, 348] width 8 height 8
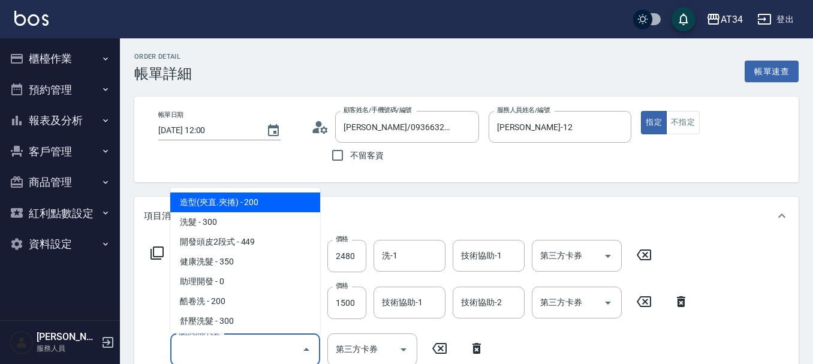
click at [214, 351] on input "服務名稱/代號" at bounding box center [236, 349] width 121 height 21
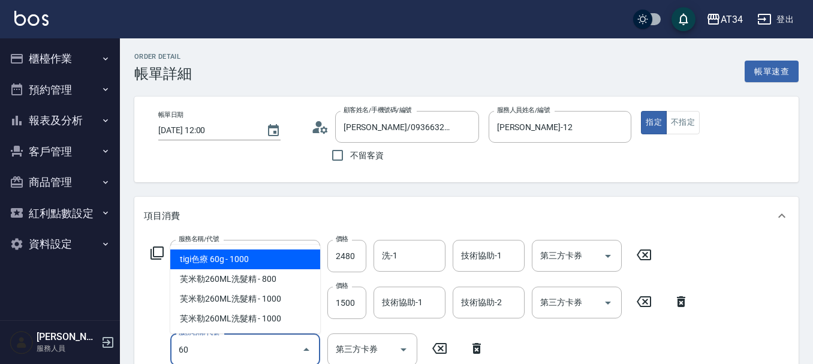
type input "601"
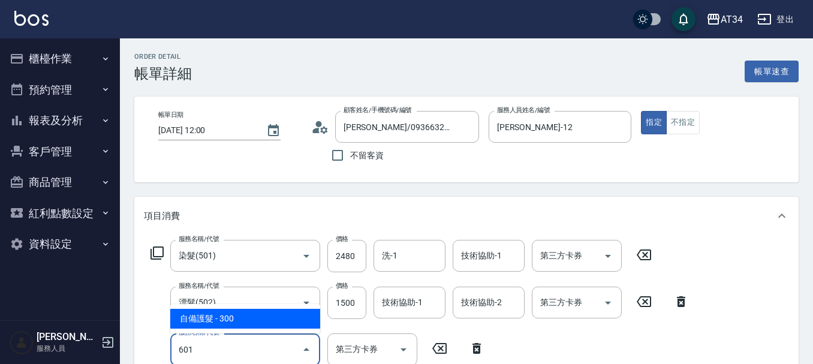
type input "420"
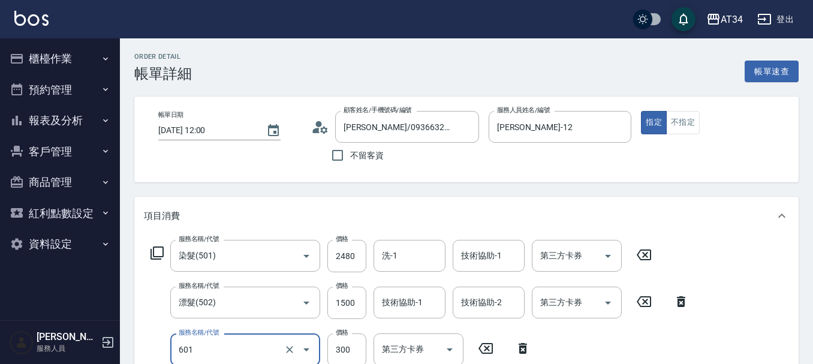
type input "自備護髮(601)"
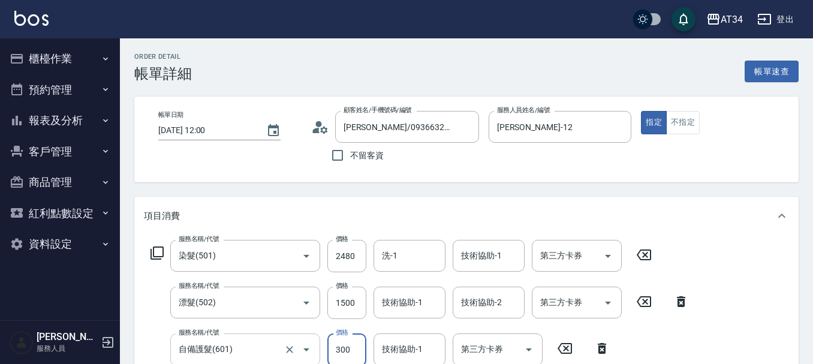
scroll to position [2, 0]
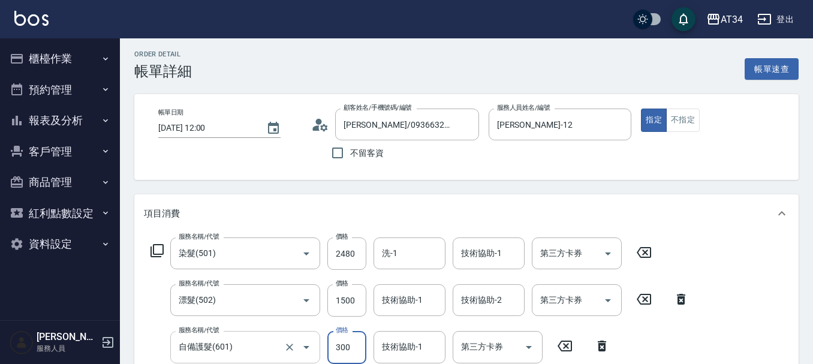
type input "2"
type input "390"
type input "24"
type input "400"
type input "240"
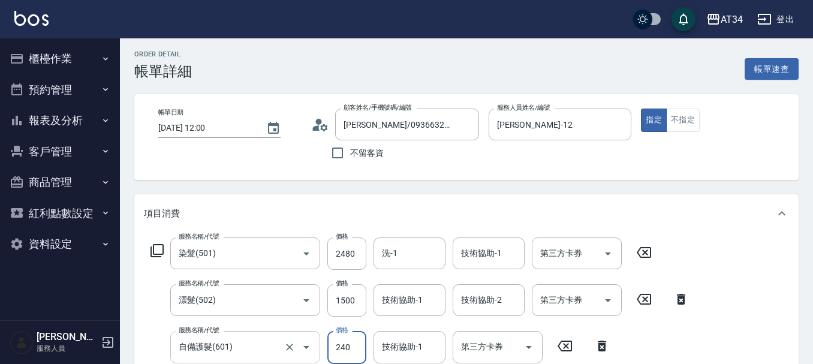
type input "420"
type input "2400"
type input "630"
type input "2400"
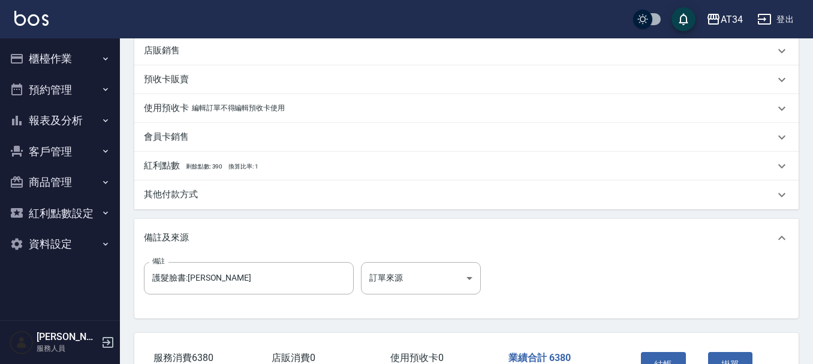
scroll to position [469, 0]
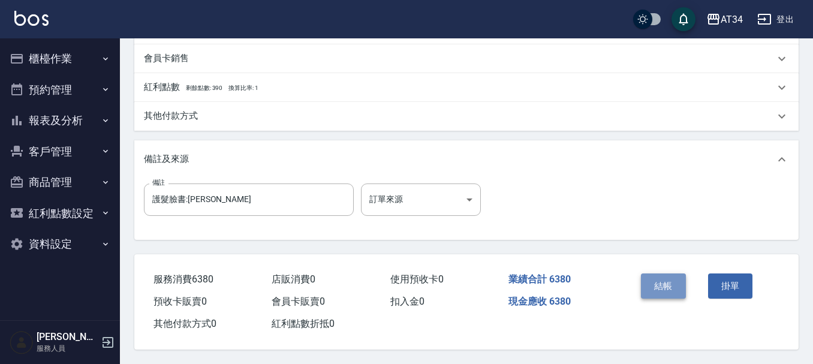
click at [644, 275] on button "結帳" at bounding box center [663, 285] width 45 height 25
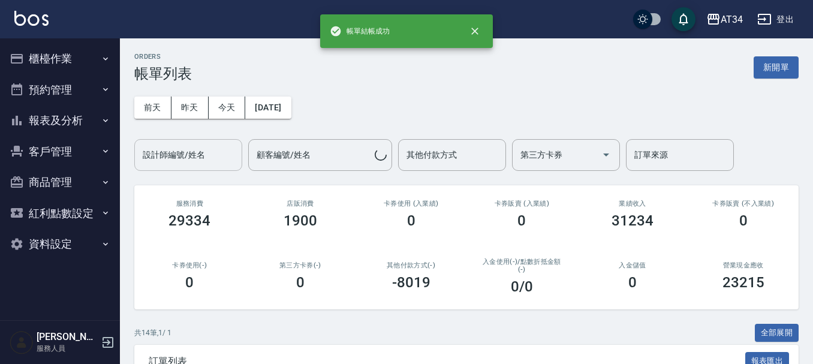
click at [195, 164] on input "設計師編號/姓名" at bounding box center [188, 154] width 97 height 21
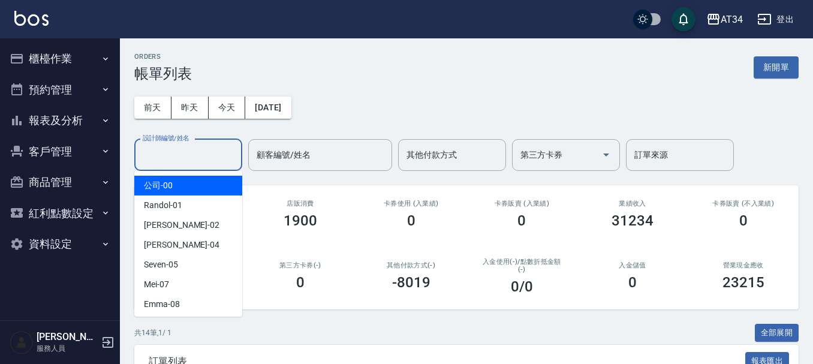
type input "2"
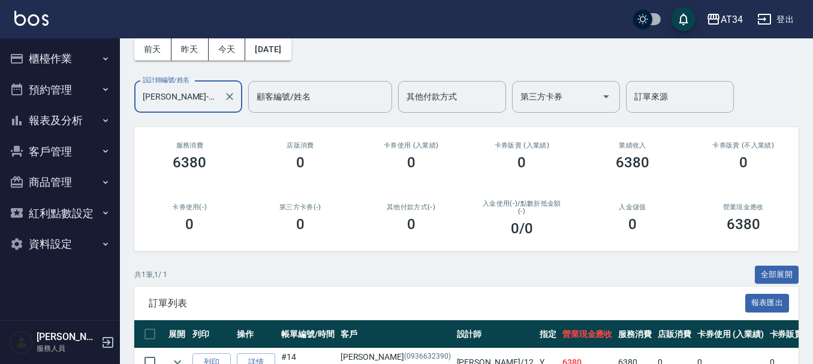
scroll to position [127, 0]
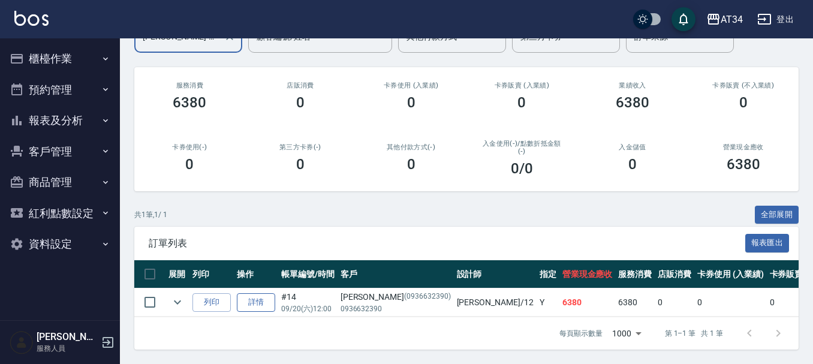
type input "[PERSON_NAME]-12"
click at [255, 297] on link "詳情" at bounding box center [256, 302] width 38 height 19
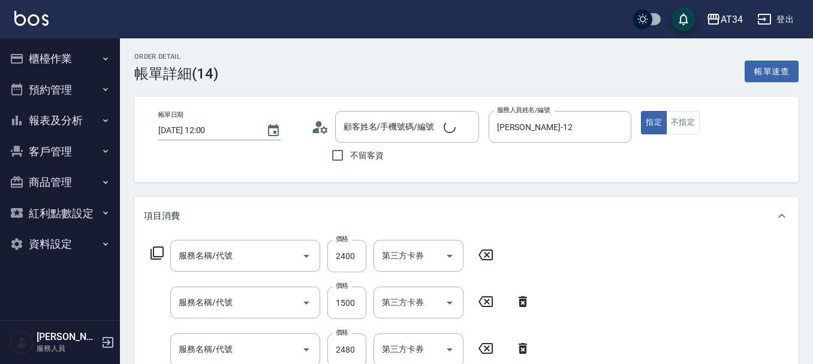
type input "[DATE] 12:00"
type input "[PERSON_NAME]-12"
type input "630"
type input "護髮臉書:[PERSON_NAME]"
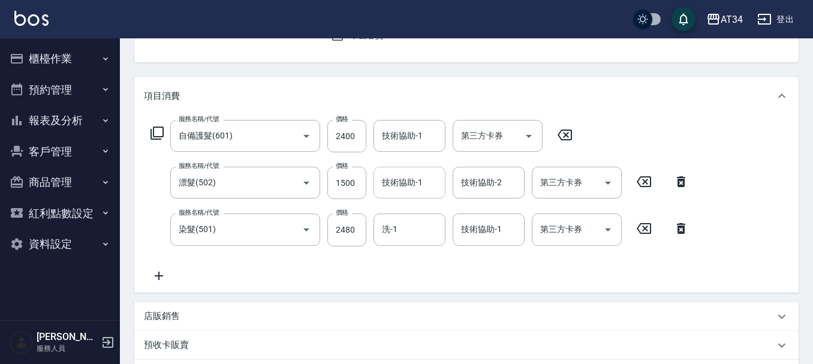
type input "自備護髮(601)"
type input "漂髮(502)"
type input "染髮(501)"
type input "[PERSON_NAME]/0936632390/0936632390"
click at [482, 229] on div "技術協助-1 技術協助-1" at bounding box center [489, 229] width 72 height 32
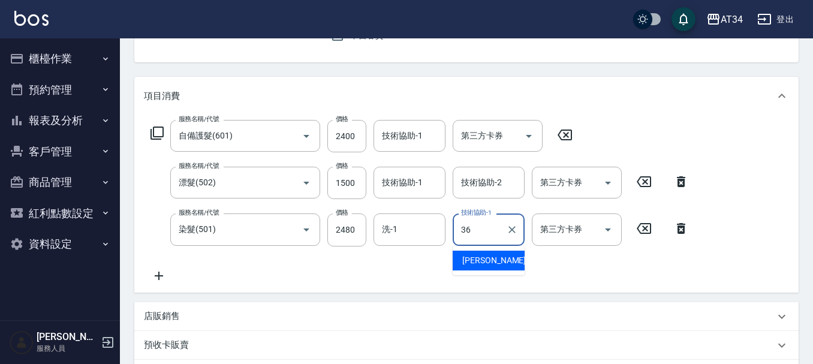
type input "張可芮-36"
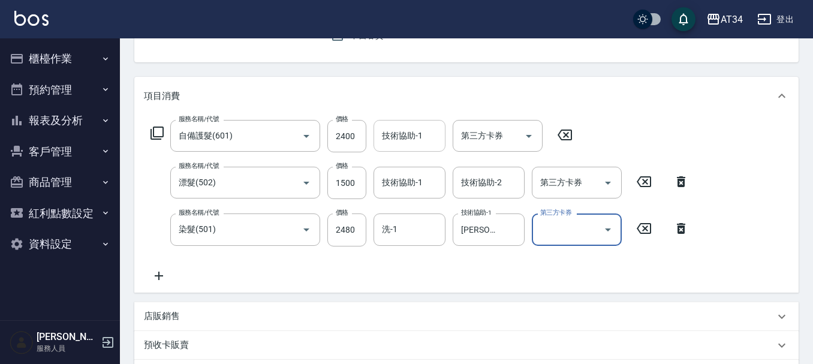
click at [423, 135] on input "技術協助-1" at bounding box center [409, 135] width 61 height 21
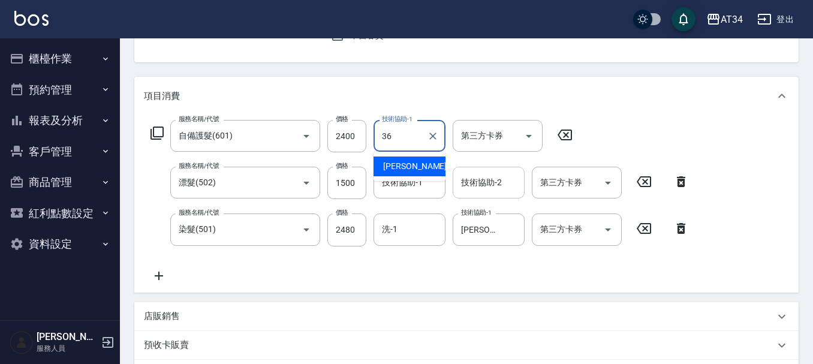
type input "張可芮-36"
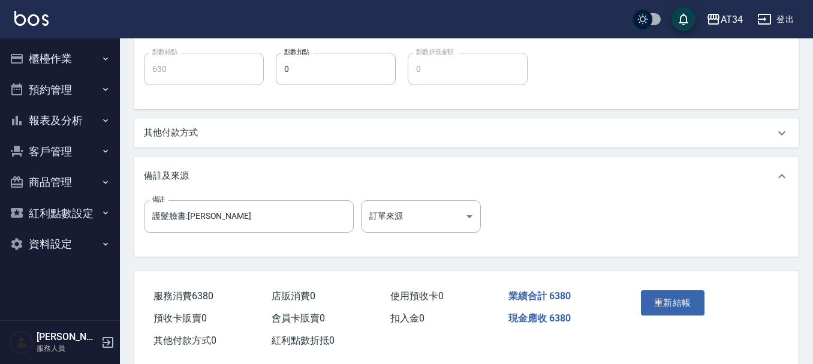
scroll to position [559, 0]
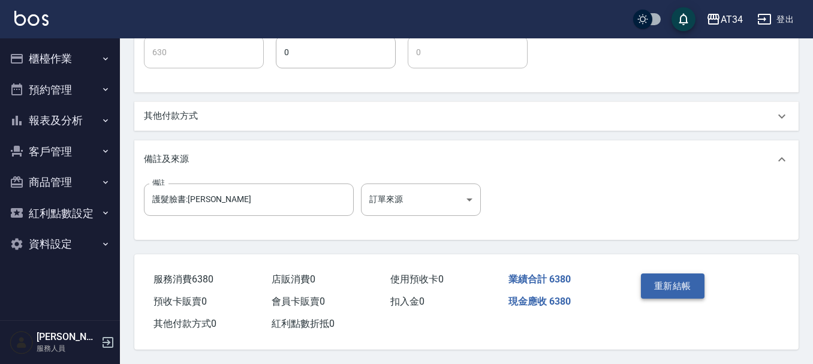
click at [702, 280] on button "重新結帳" at bounding box center [673, 285] width 64 height 25
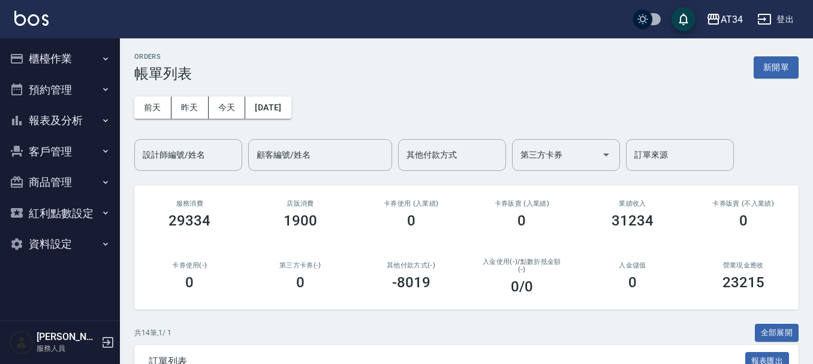
click at [83, 128] on button "報表及分析" at bounding box center [60, 120] width 110 height 31
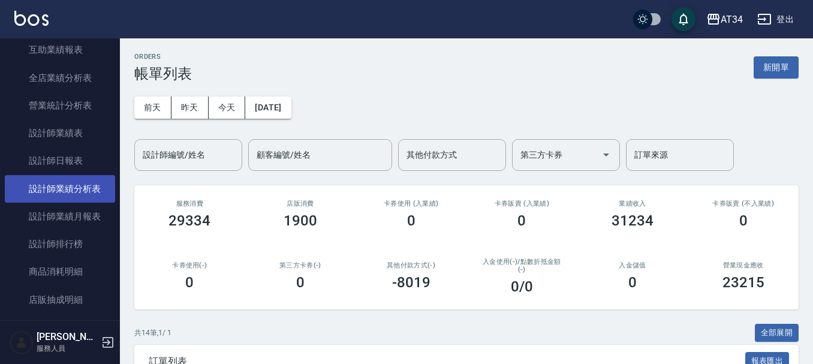
scroll to position [300, 0]
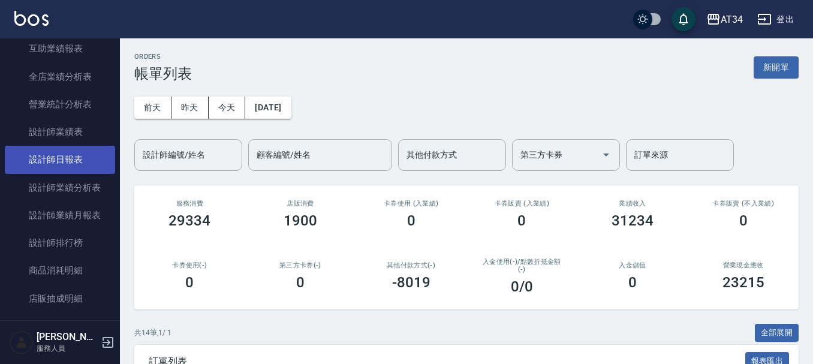
click at [72, 164] on link "設計師日報表" at bounding box center [60, 160] width 110 height 28
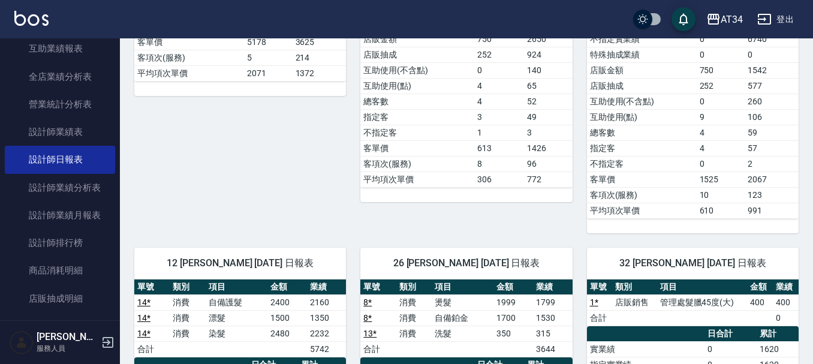
scroll to position [599, 0]
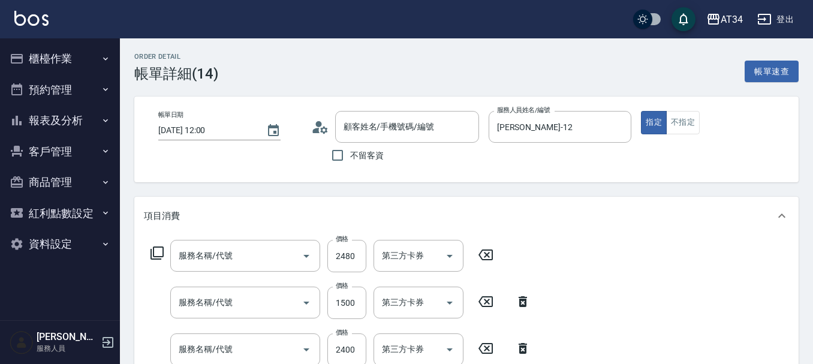
type input "[DATE] 12:00"
type input "[PERSON_NAME]-12"
type input "630"
type input "護髮臉書:[PERSON_NAME]"
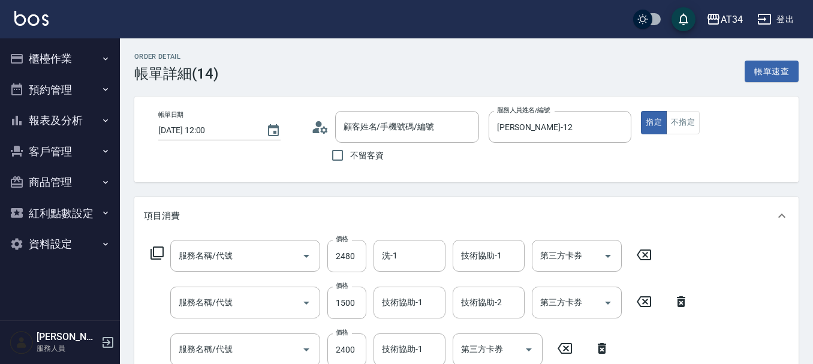
type input "染髮(501)"
type input "漂髮(502)"
type input "自備護髮(601)"
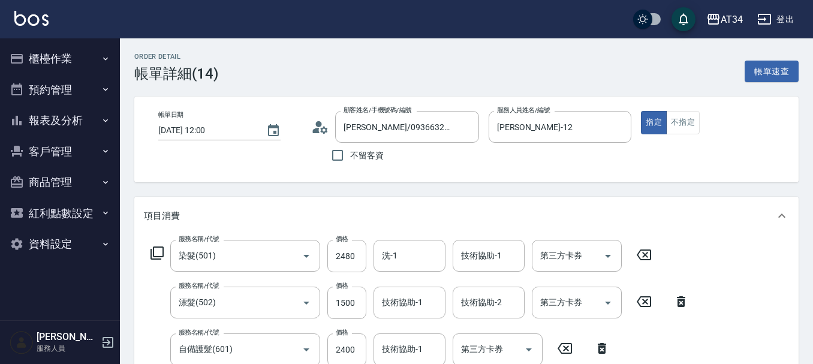
type input "[PERSON_NAME]/0936632390/0936632390"
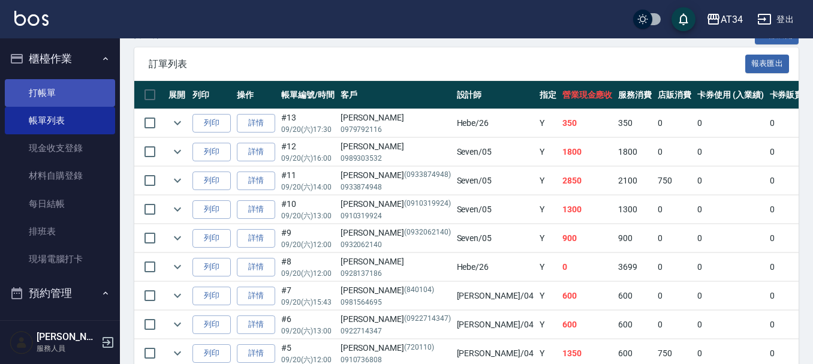
scroll to position [198, 0]
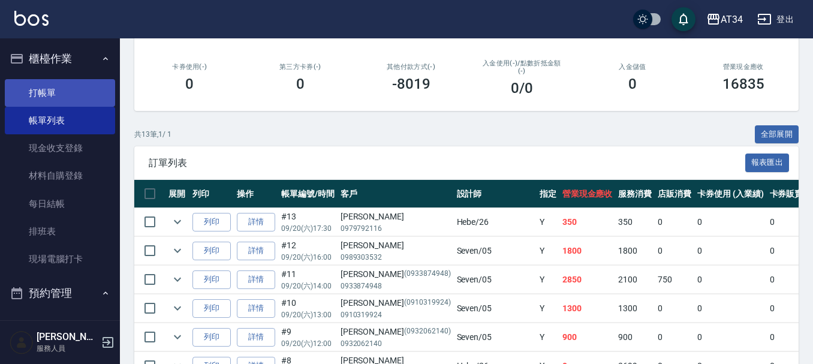
click at [10, 99] on link "打帳單" at bounding box center [60, 93] width 110 height 28
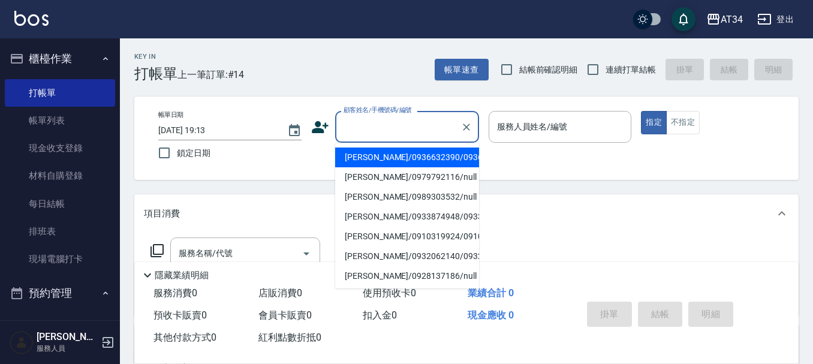
click at [397, 130] on input "顧客姓名/手機號碼/編號" at bounding box center [397, 126] width 115 height 21
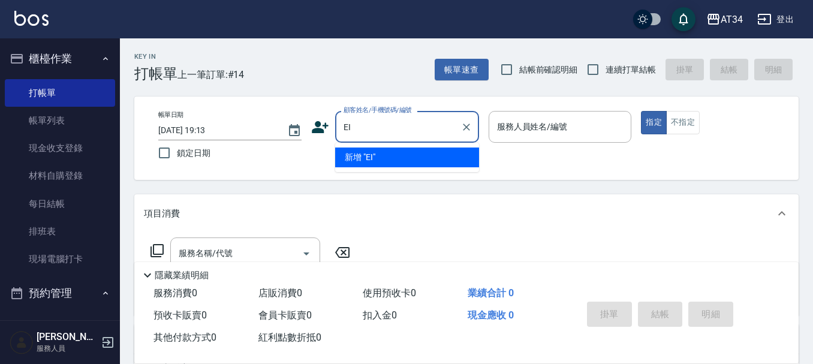
type input "E"
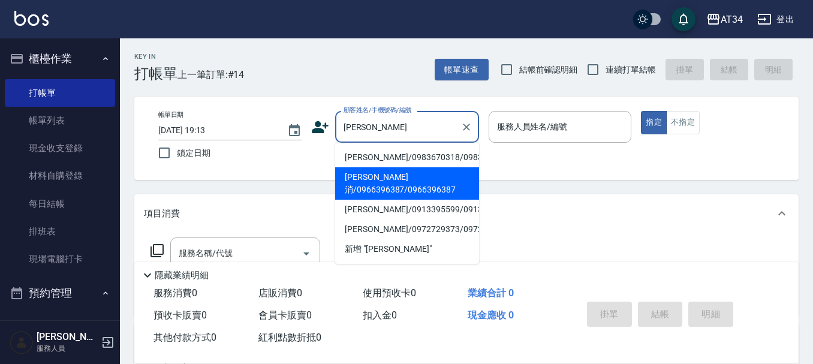
click at [459, 182] on li "郭承消/0966396387/0966396387" at bounding box center [407, 183] width 144 height 32
type input "郭承消/0966396387/0966396387"
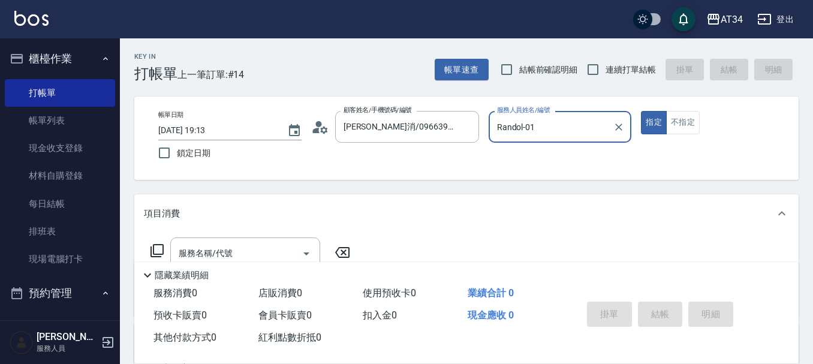
type input "Randol-01"
click at [386, 110] on label "顧客姓名/手機號碼/編號" at bounding box center [377, 109] width 68 height 9
click at [386, 116] on input "郭承消/0966396387/0966396387" at bounding box center [397, 126] width 115 height 21
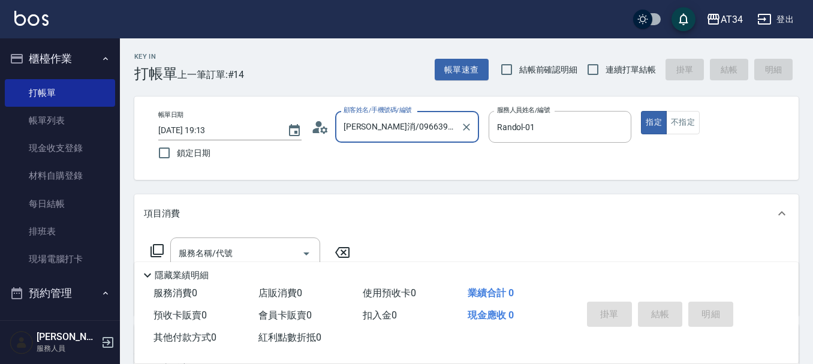
scroll to position [0, 16]
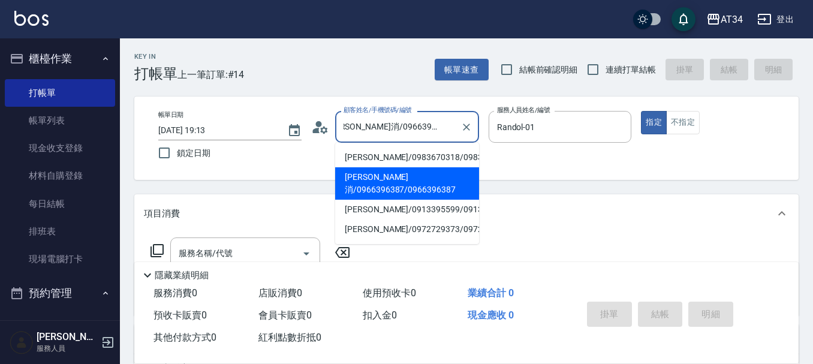
click at [390, 122] on input "郭承消/0966396387/0966396387" at bounding box center [397, 126] width 115 height 21
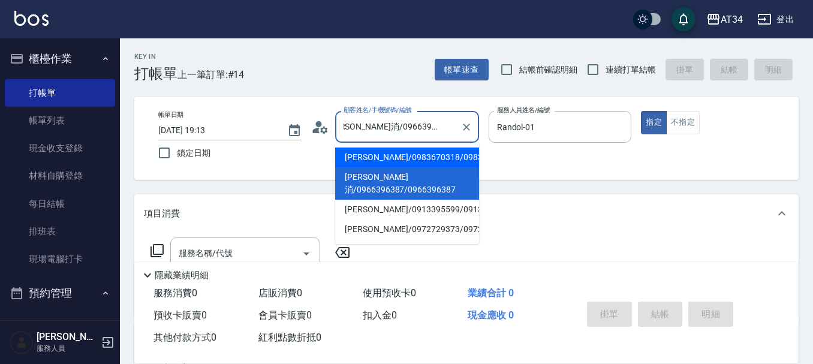
click at [394, 159] on li "[PERSON_NAME]/0983670318/0983670318" at bounding box center [407, 157] width 144 height 20
type input "[PERSON_NAME]/0983670318/0983670318"
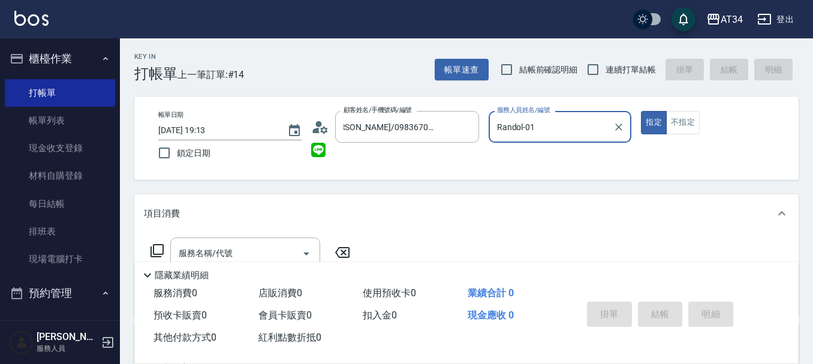
type input "Mei-07"
click at [221, 244] on input "服務名稱/代號" at bounding box center [236, 253] width 121 height 21
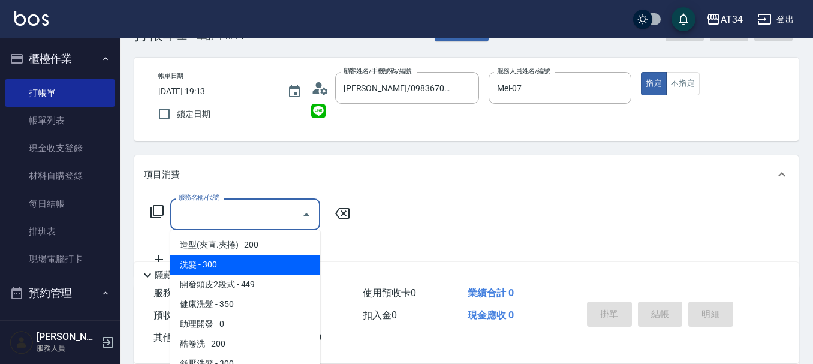
scroll to position [60, 0]
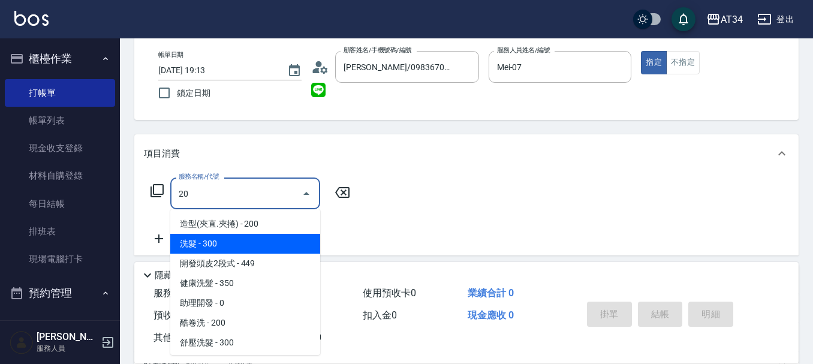
type input "201"
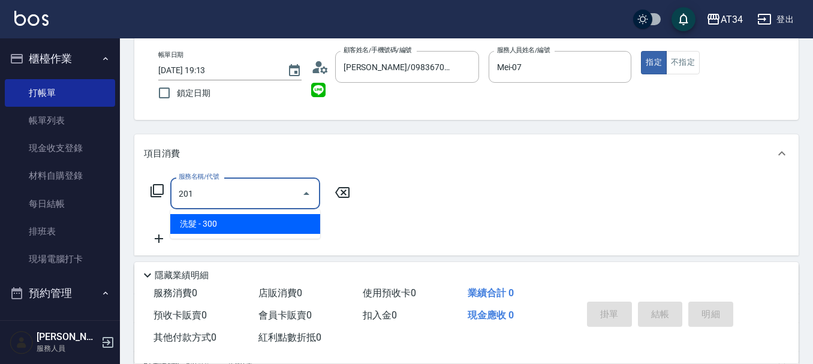
type input "30"
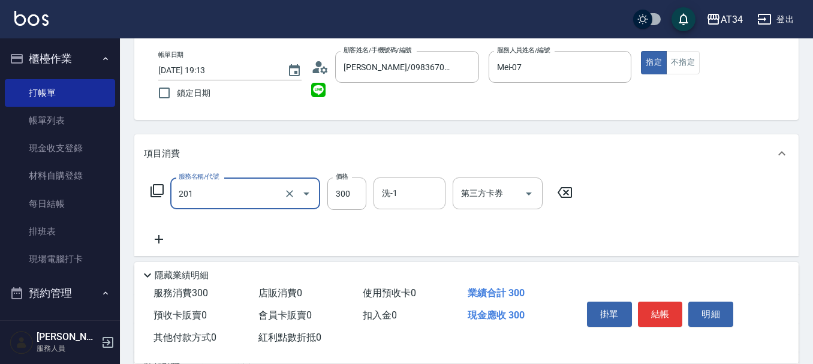
type input "洗髮(201)"
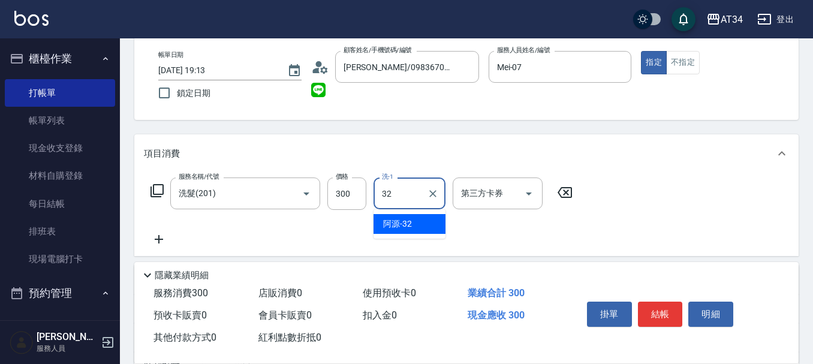
type input "阿源-32"
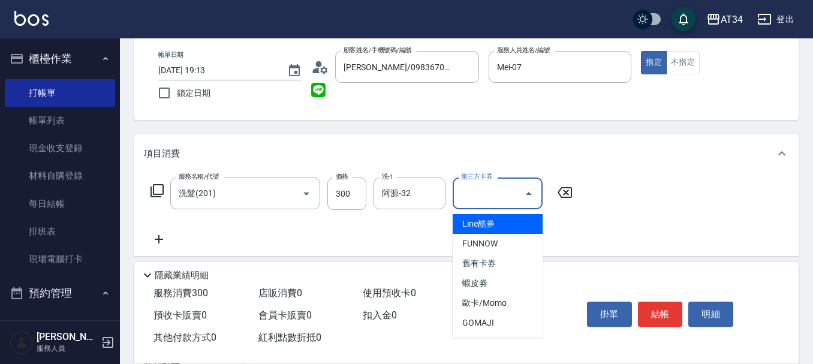
click at [156, 239] on icon at bounding box center [159, 239] width 30 height 14
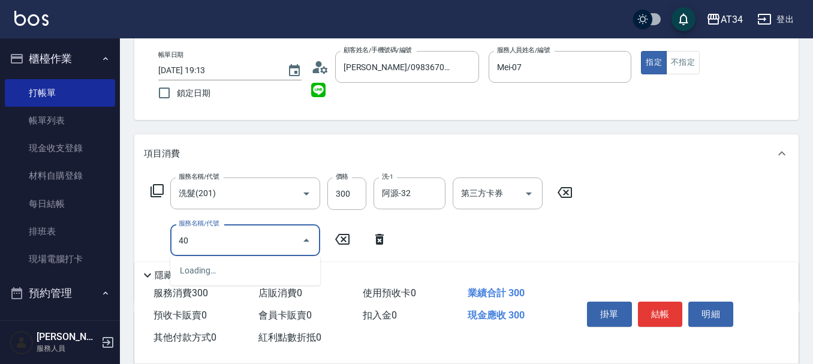
type input "401"
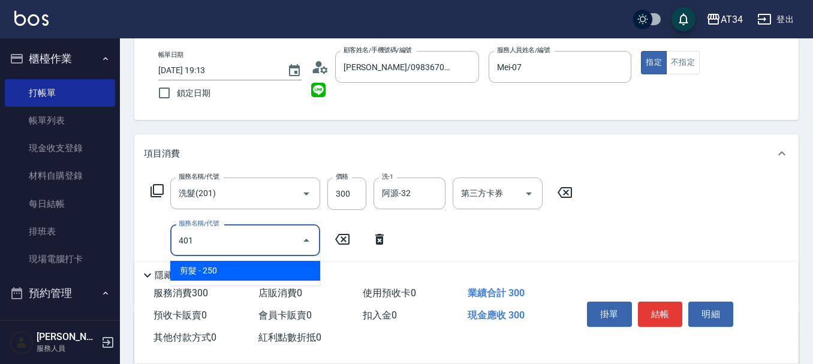
type input "50"
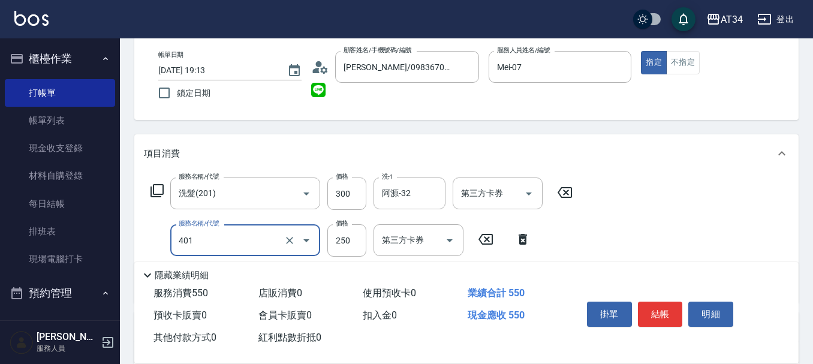
type input "剪髮(401)"
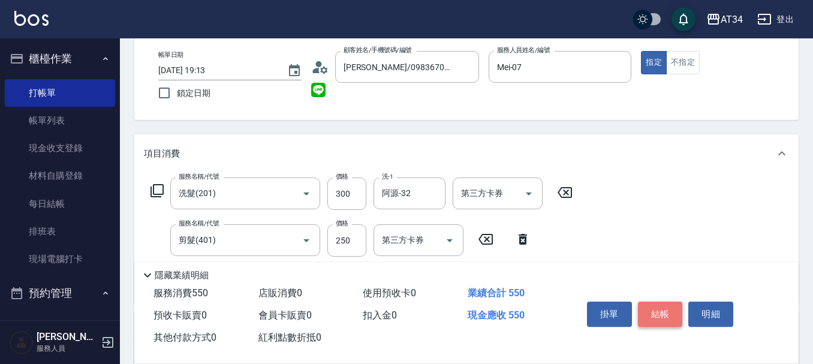
click at [656, 302] on button "結帳" at bounding box center [660, 313] width 45 height 25
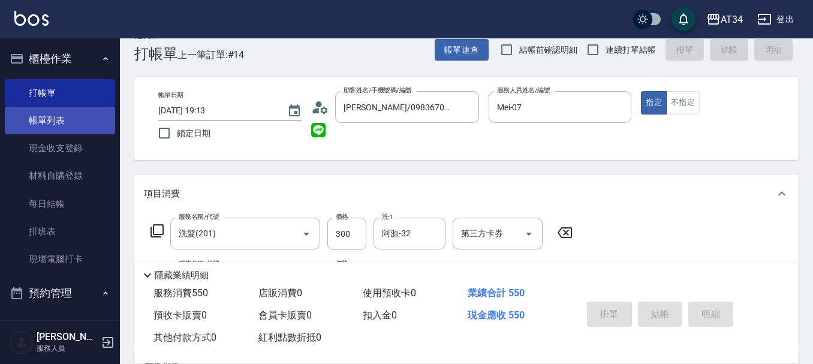
scroll to position [0, 0]
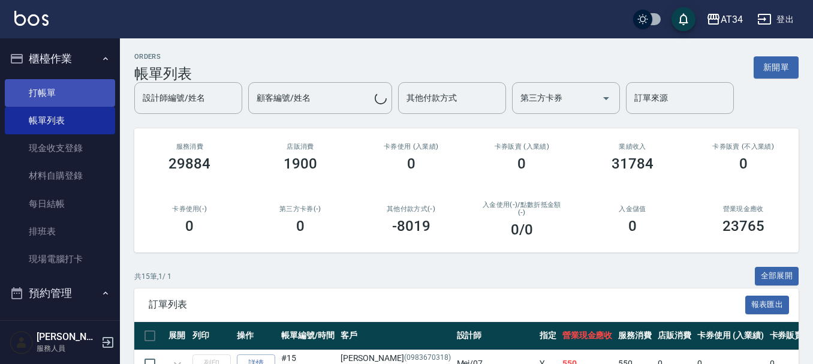
click at [33, 90] on link "打帳單" at bounding box center [60, 93] width 110 height 28
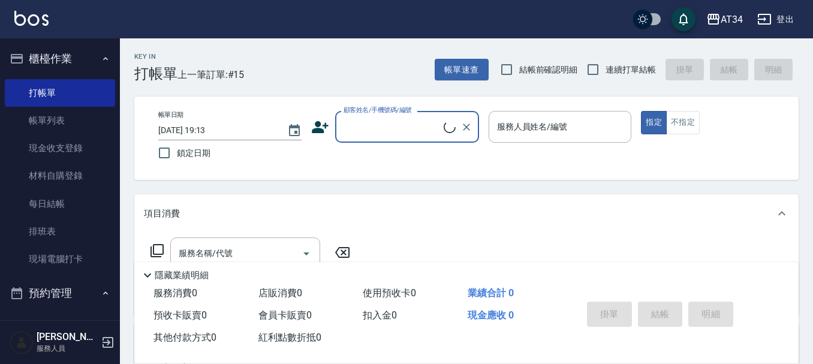
click at [220, 119] on div "帳單日期 2025/09/20 19:13" at bounding box center [229, 125] width 143 height 29
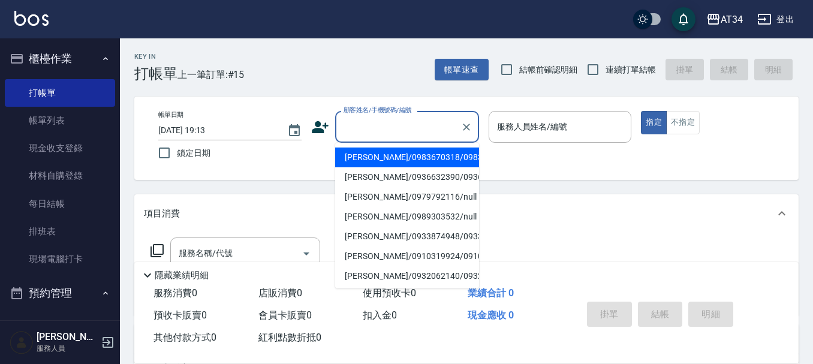
click at [367, 120] on div "顧客姓名/手機號碼/編號 顧客姓名/手機號碼/編號" at bounding box center [407, 127] width 144 height 32
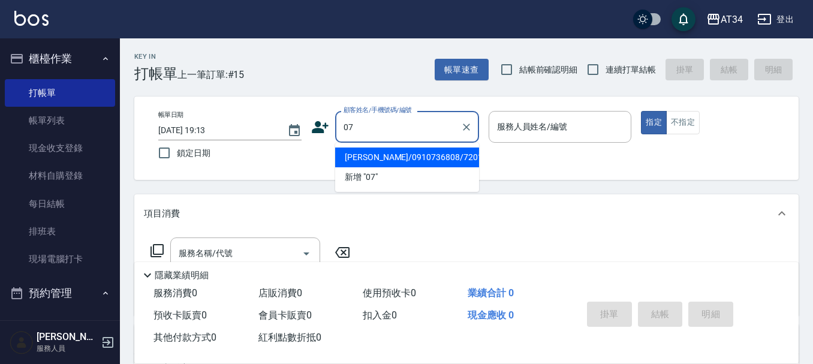
type input "陳瑩玲/0910736808/720110"
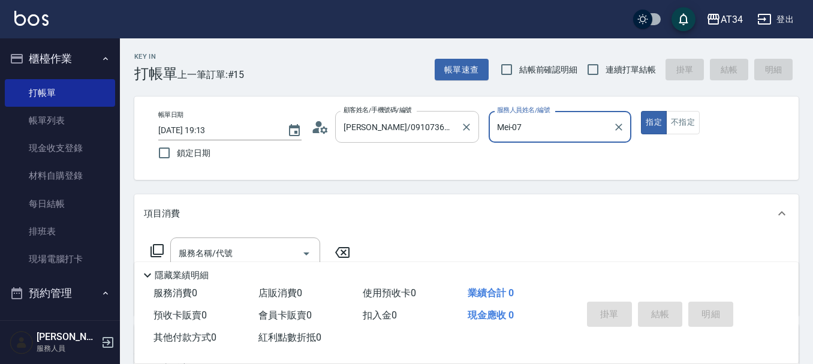
type input "Mei-07"
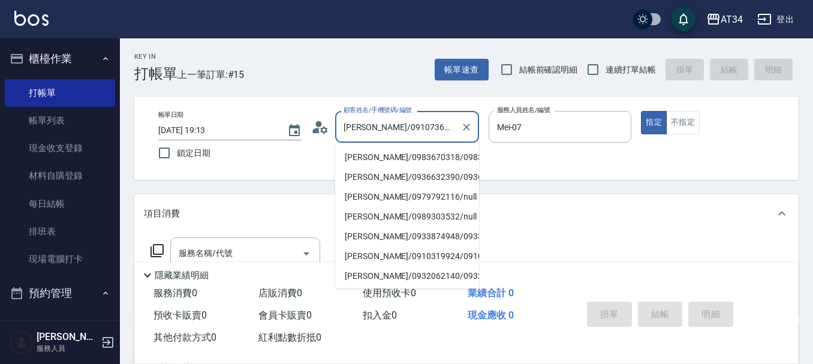
click at [366, 124] on input "陳瑩玲/0910736808/720110" at bounding box center [397, 126] width 115 height 21
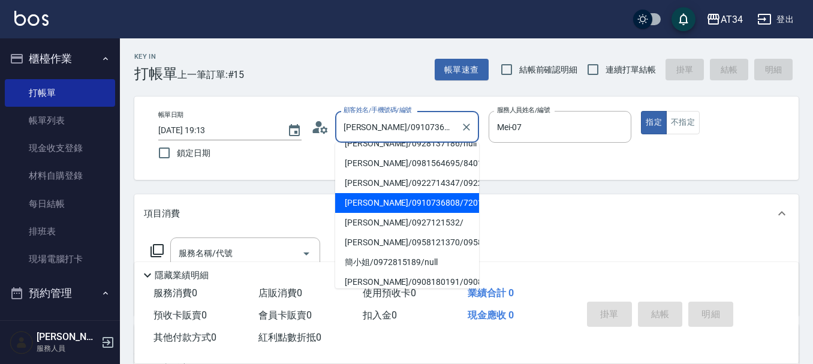
click at [365, 124] on input "陳瑩玲/0910736808/720110" at bounding box center [397, 126] width 115 height 21
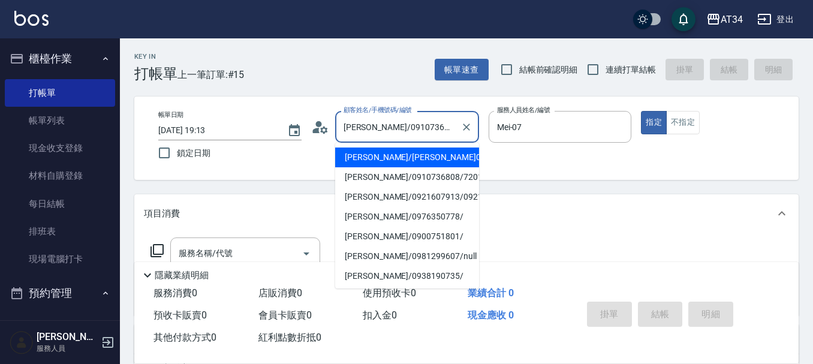
type input "蔡秀英/蔡秀英07/07"
type input "Gina-04"
click at [365, 124] on input "蔡秀英/蔡秀英07/07" at bounding box center [397, 126] width 115 height 21
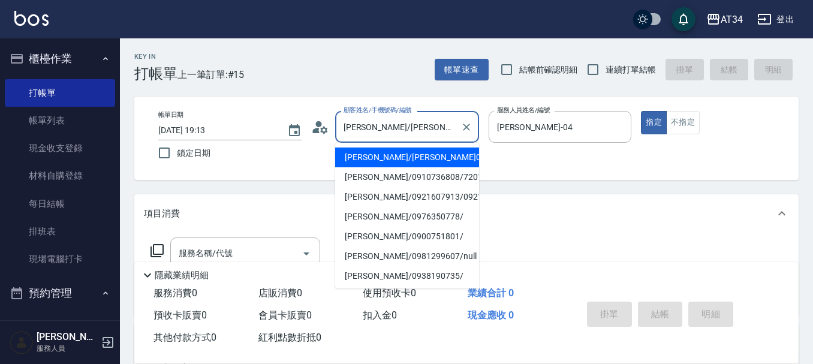
click at [365, 124] on input "蔡秀英/蔡秀英07/07" at bounding box center [397, 126] width 115 height 21
type input "ㄑ"
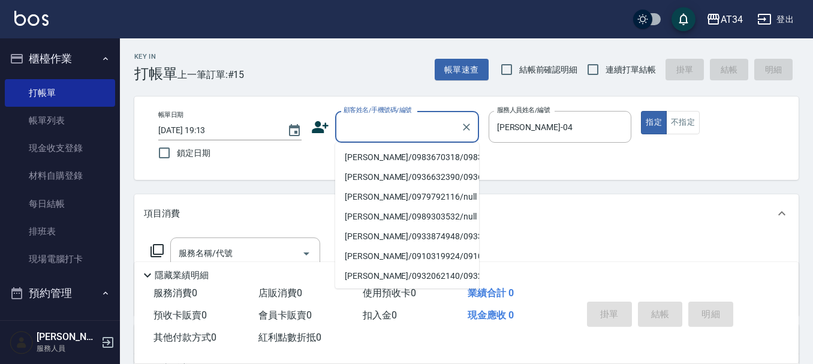
type input "ㄗ"
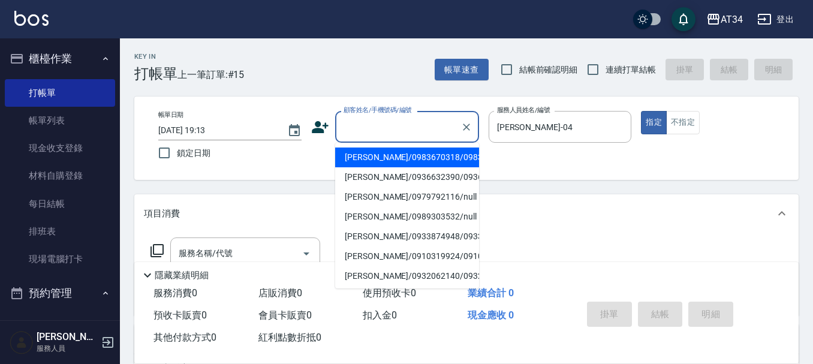
type input "ㄗ"
click at [401, 155] on li "張郁賢/0988640103/0988640103" at bounding box center [407, 157] width 144 height 20
type input "張郁賢/0988640103/0988640103"
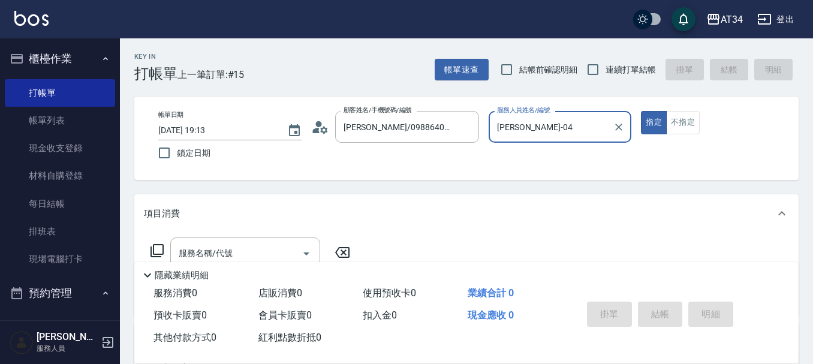
click at [532, 119] on input "Gina-04" at bounding box center [551, 126] width 114 height 21
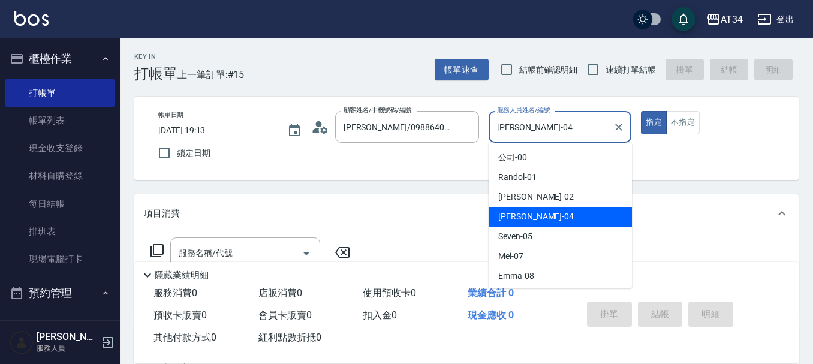
click at [532, 119] on input "Gina-04" at bounding box center [551, 126] width 114 height 21
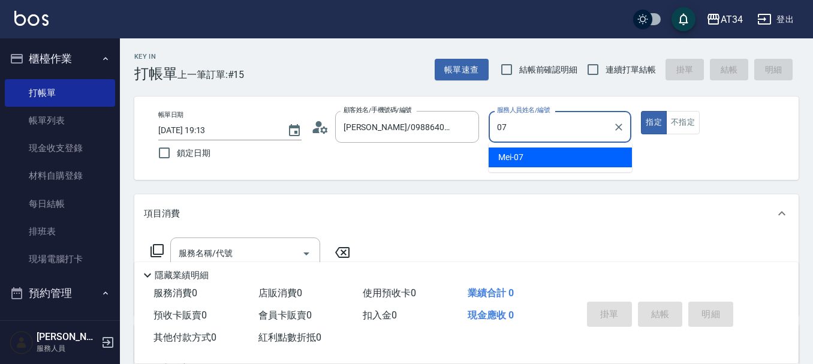
type input "Mei-07"
type button "true"
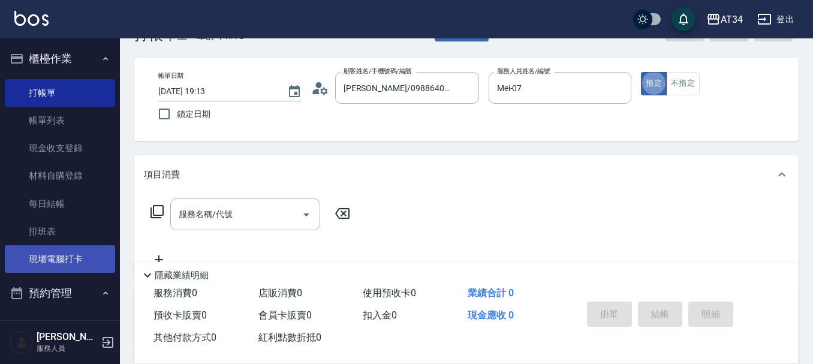
scroll to position [60, 0]
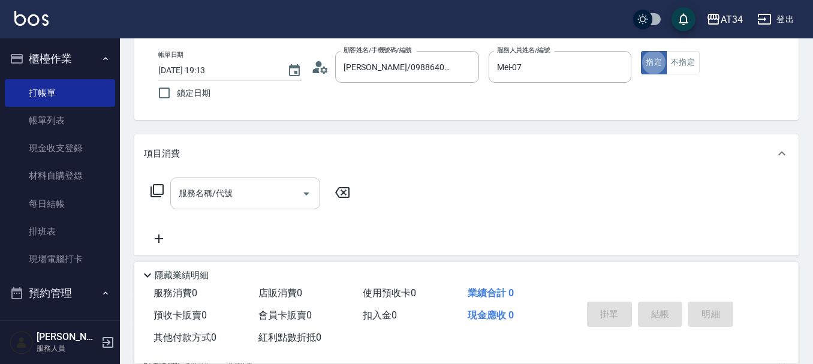
click at [234, 184] on input "服務名稱/代號" at bounding box center [236, 193] width 121 height 21
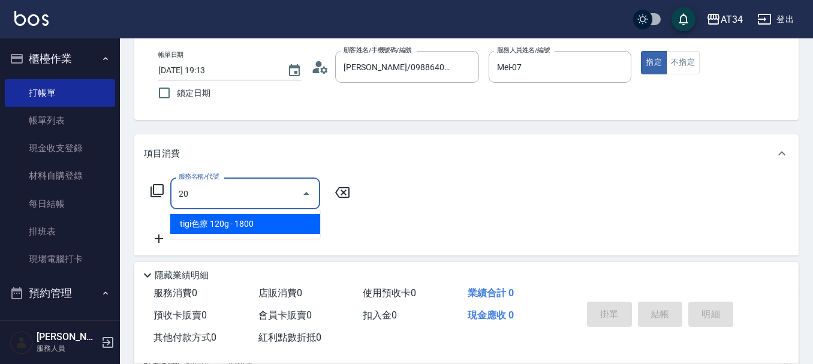
type input "201"
type input "30"
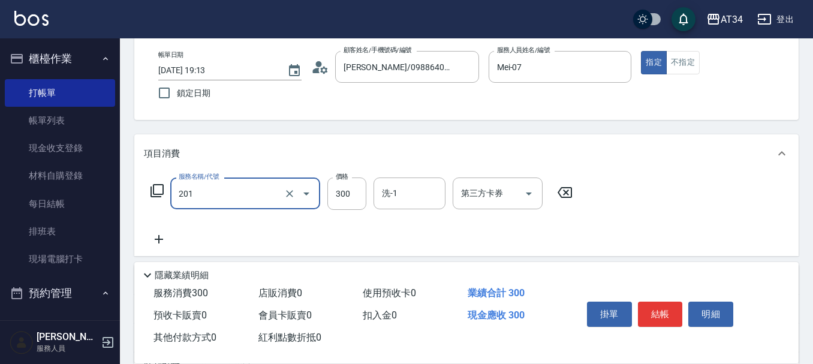
type input "洗髮(201)"
click at [146, 231] on div "服務名稱/代號 洗髮(201) 服務名稱/代號 價格 300 價格 洗-1 洗-1 第三方卡券 第三方卡券" at bounding box center [362, 211] width 436 height 69
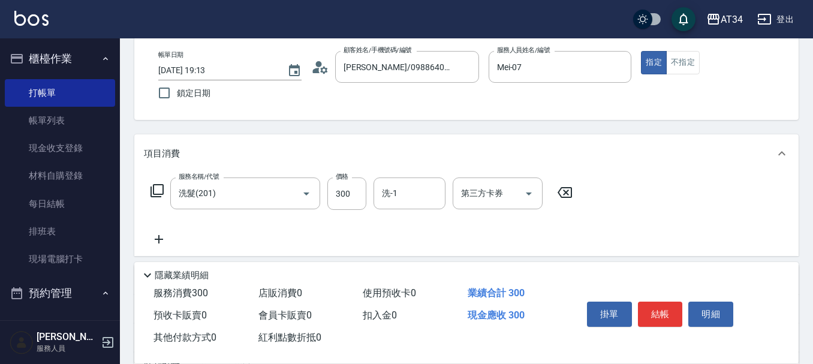
click at [155, 234] on icon at bounding box center [159, 239] width 30 height 14
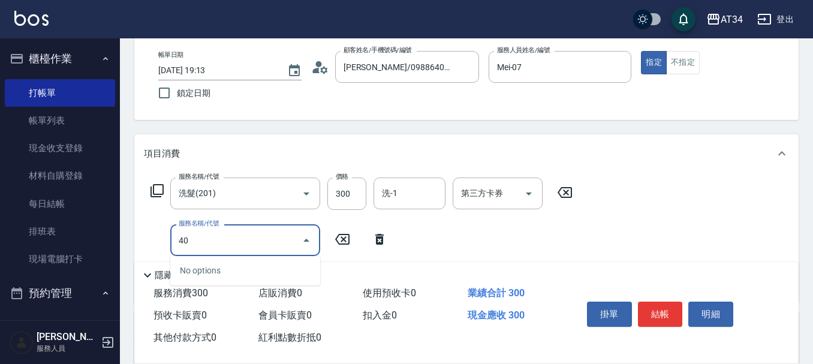
type input "401"
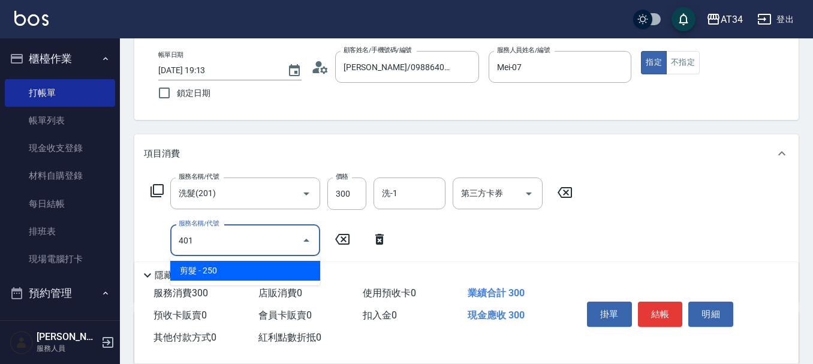
type input "50"
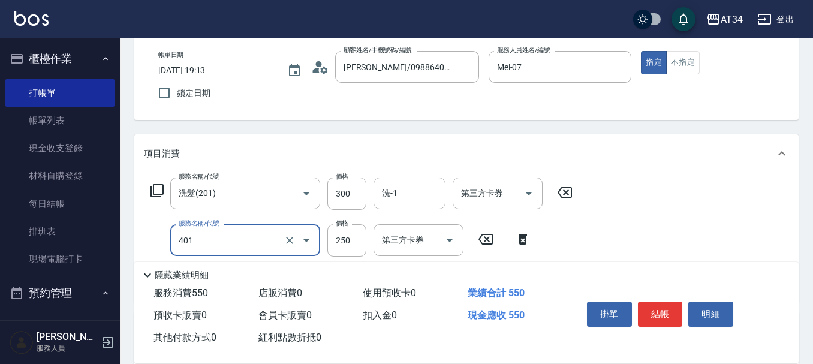
type input "剪髮(401)"
type input "30"
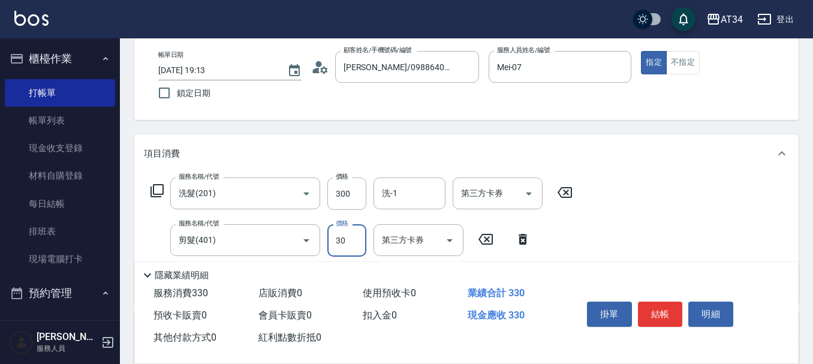
type input "300"
type input "60"
type input "300"
click at [438, 189] on input "洗-1" at bounding box center [409, 193] width 61 height 21
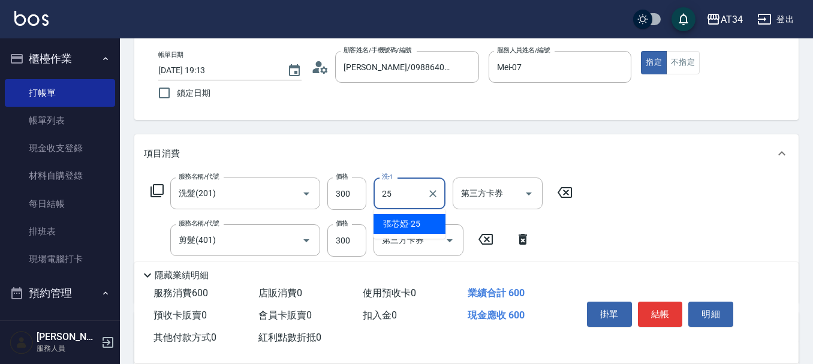
type input "張芯婭-25"
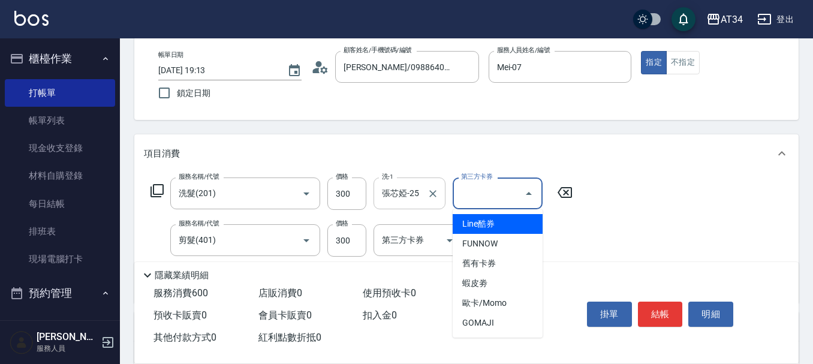
click at [418, 198] on input "張芯婭-25" at bounding box center [400, 193] width 43 height 21
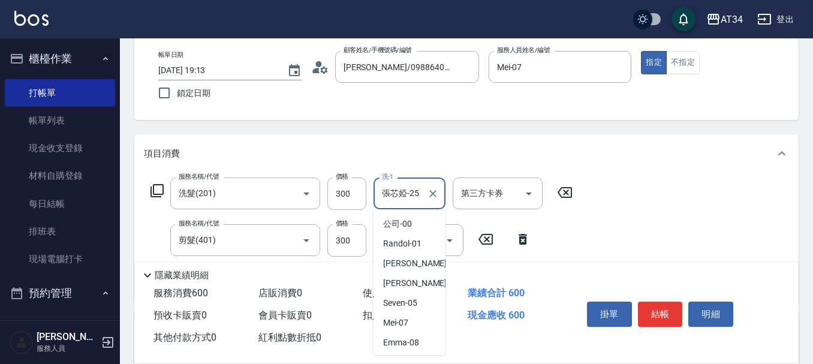
scroll to position [77, 0]
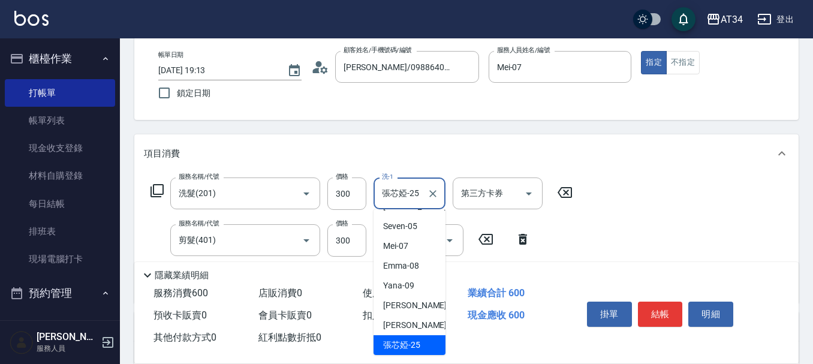
click at [418, 198] on input "張芯婭-25" at bounding box center [400, 193] width 43 height 21
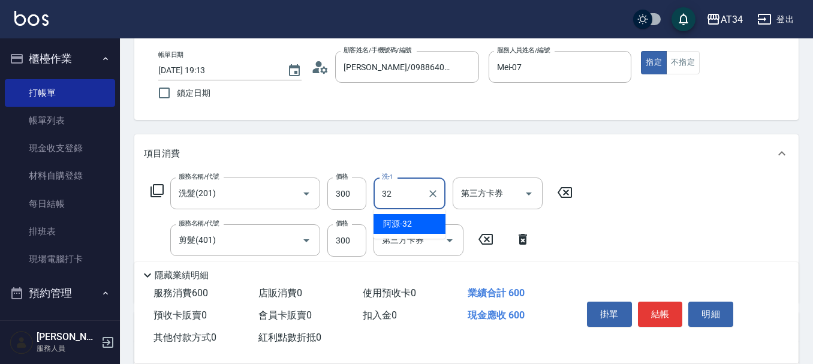
type input "阿源-32"
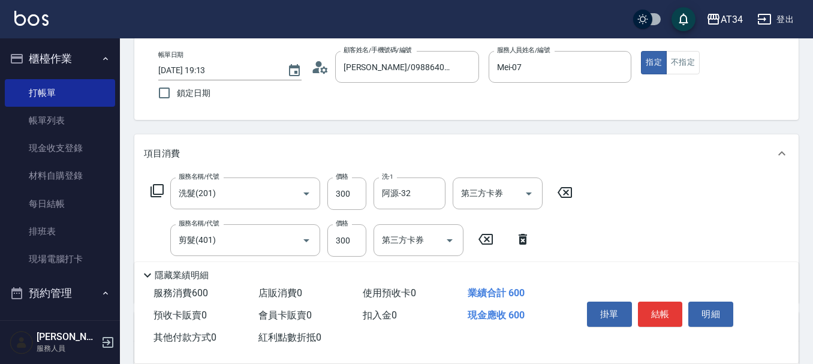
click at [664, 322] on div "掛單 結帳 明細" at bounding box center [660, 316] width 156 height 38
click at [658, 309] on button "結帳" at bounding box center [660, 313] width 45 height 25
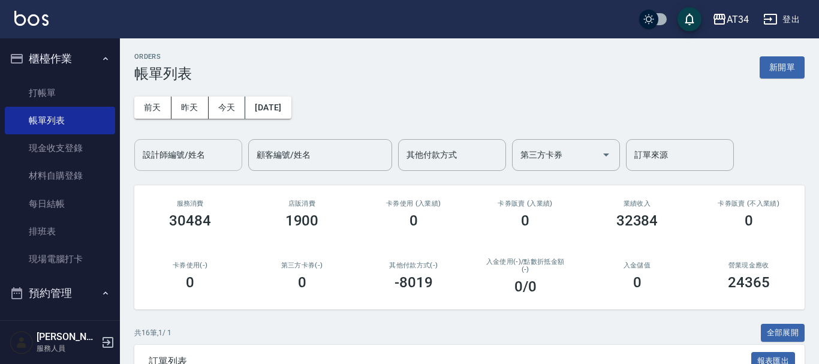
click at [182, 157] on input "設計師編號/姓名" at bounding box center [188, 154] width 97 height 21
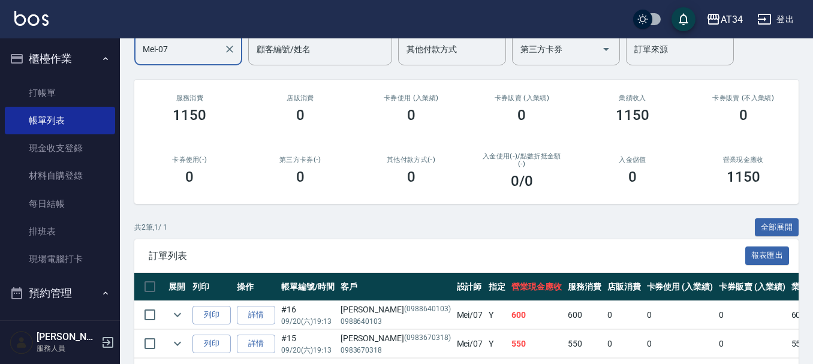
scroll to position [156, 0]
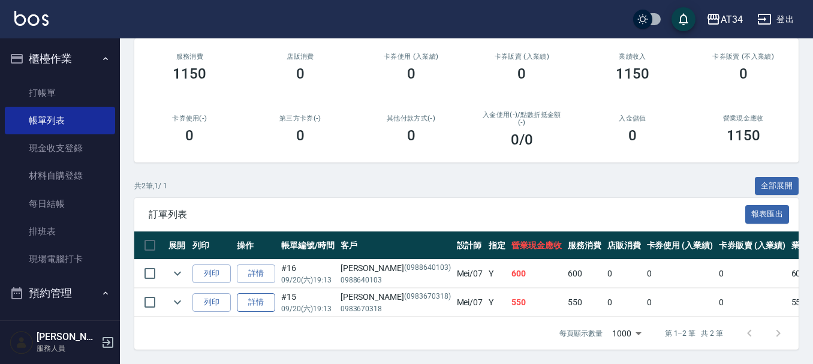
type input "Mei-07"
click at [264, 293] on link "詳情" at bounding box center [256, 302] width 38 height 19
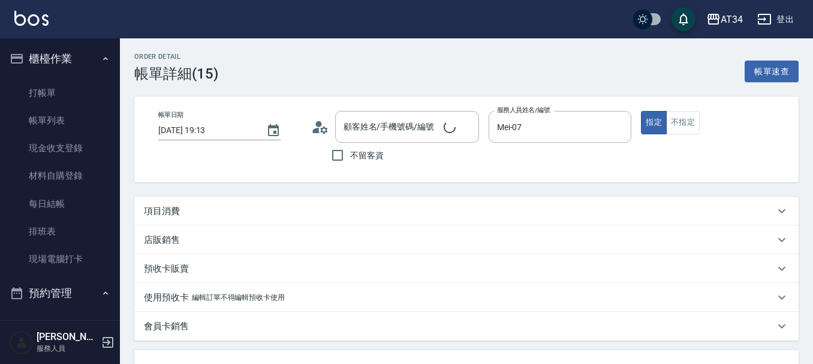
type input "2025/09/20 19:13"
type input "Mei-07"
type input "50"
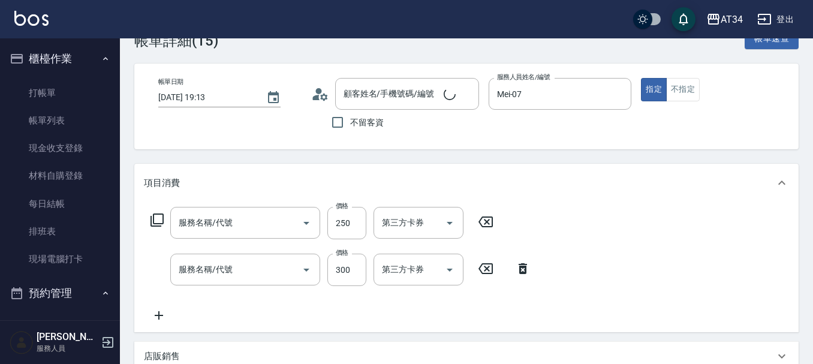
type input "郭承諺/0983670318/0983670318"
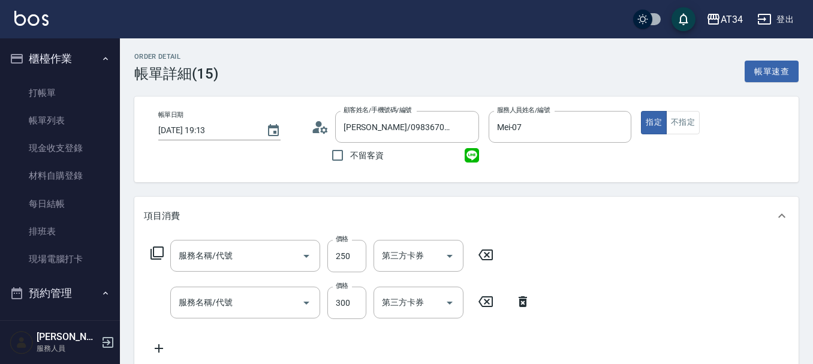
type input "剪髮(401)"
type input "洗髮(201)"
click at [346, 265] on input "250" at bounding box center [346, 256] width 39 height 32
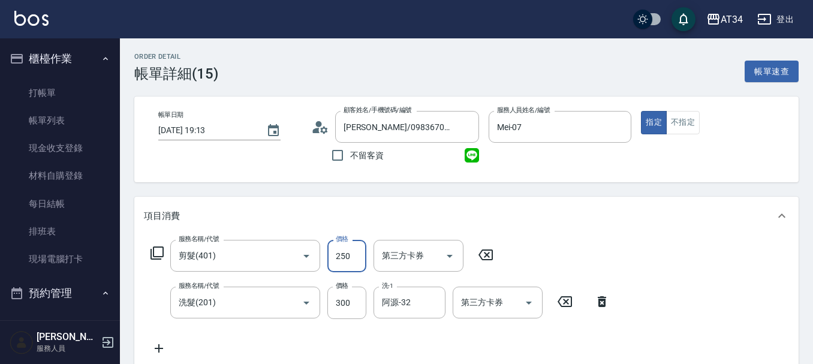
type input "30"
type input "60"
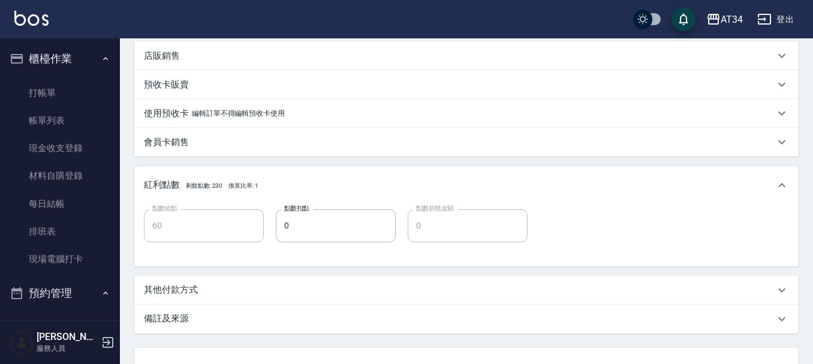
scroll to position [360, 0]
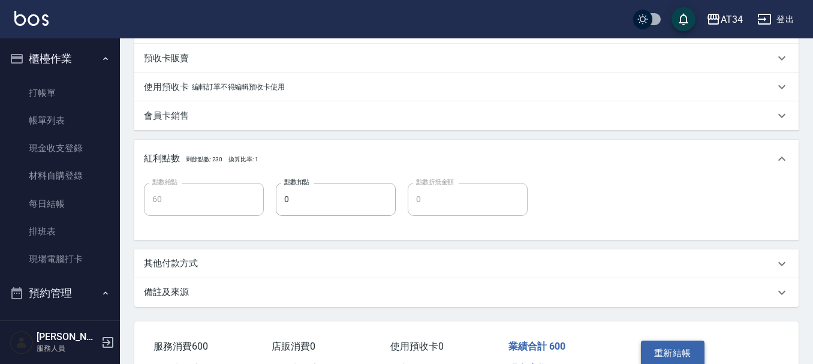
type input "300"
click at [658, 348] on button "重新結帳" at bounding box center [673, 352] width 64 height 25
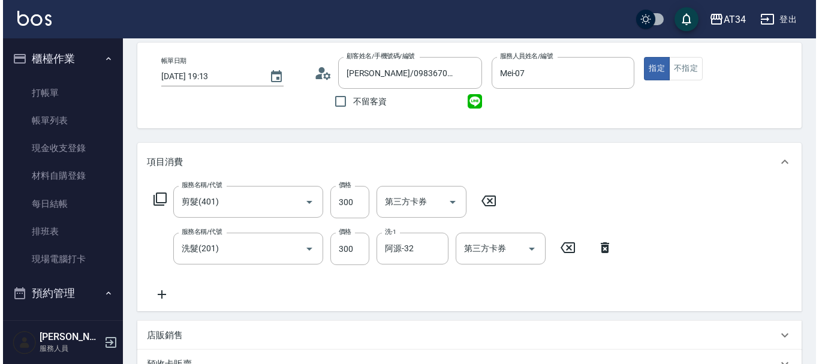
scroll to position [0, 0]
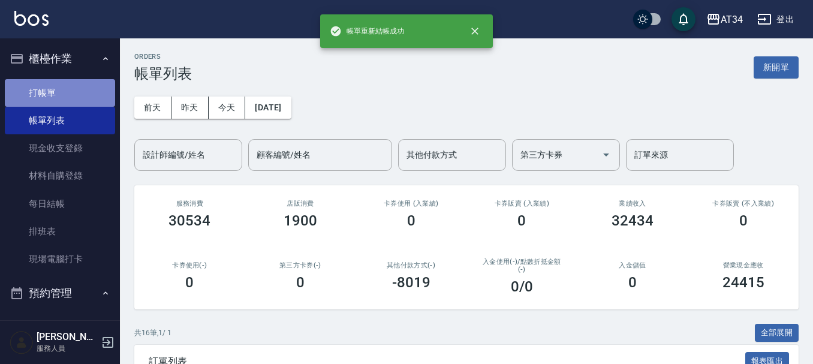
click at [67, 88] on link "打帳單" at bounding box center [60, 93] width 110 height 28
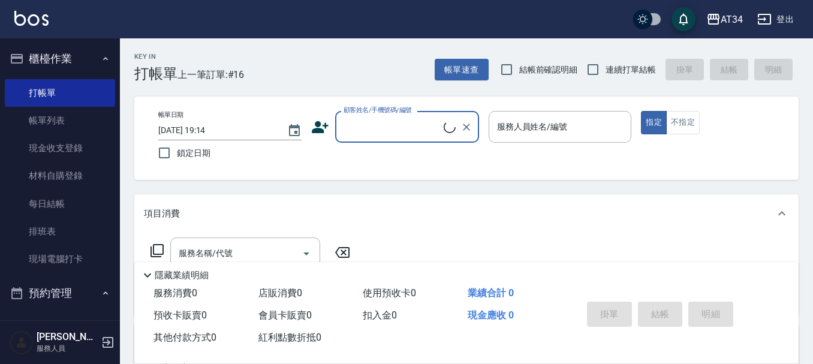
click at [396, 132] on input "顧客姓名/手機號碼/編號" at bounding box center [391, 126] width 103 height 21
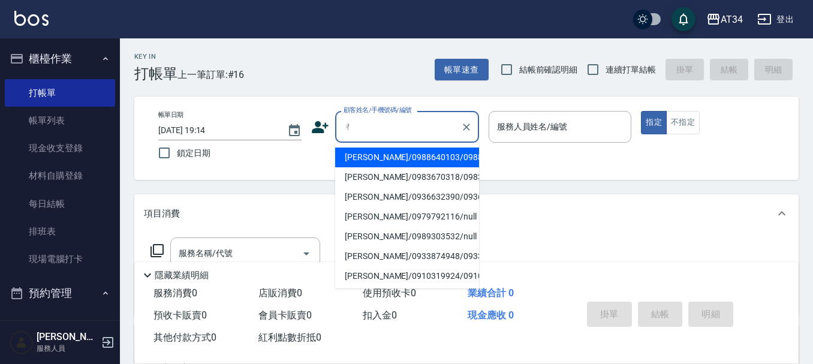
type input "ㄕ"
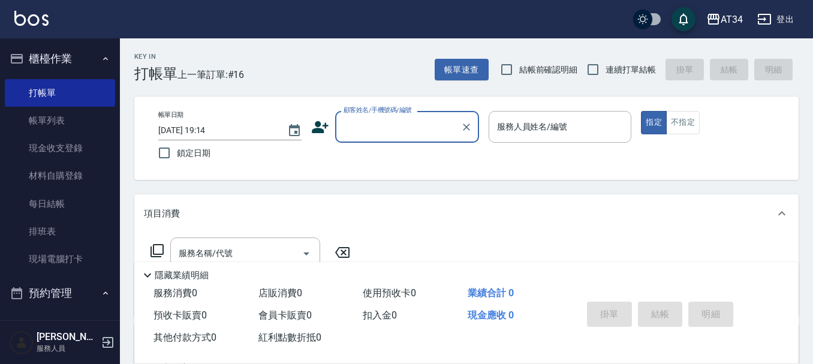
type input "ㄐ"
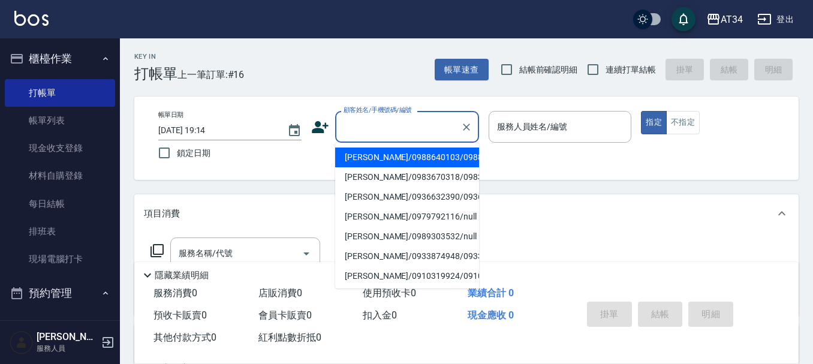
type input "ㄐ"
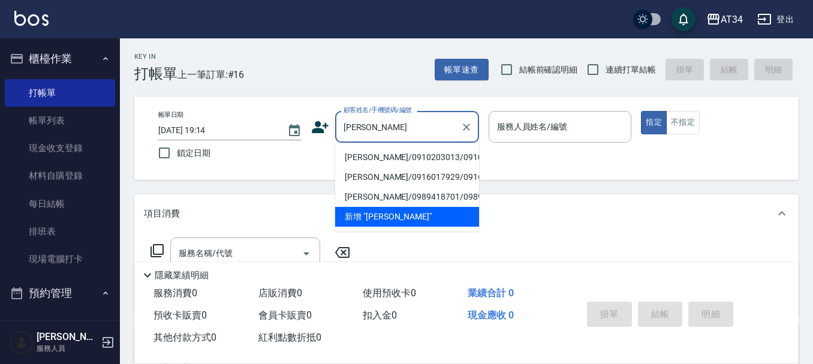
click at [405, 167] on li "周玲娟/0910203013/0910203013" at bounding box center [407, 157] width 144 height 20
type input "周玲娟/0910203013/0910203013"
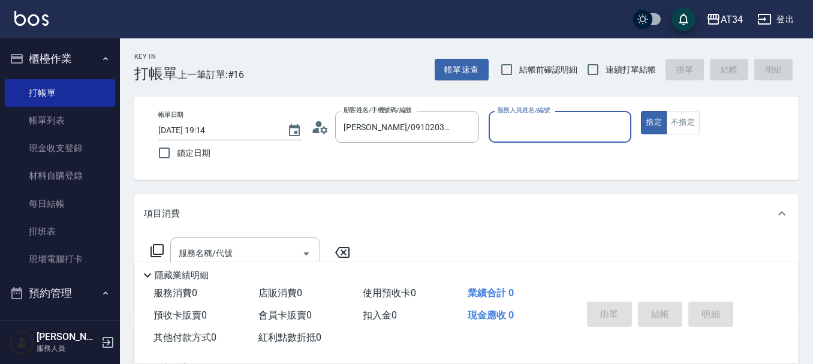
scroll to position [60, 0]
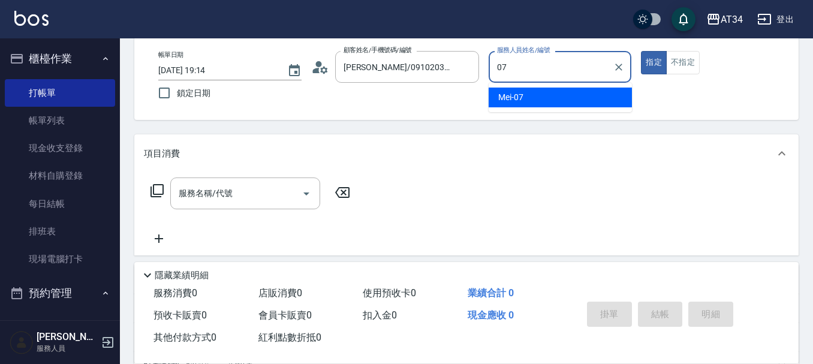
type input "Mei-07"
type button "true"
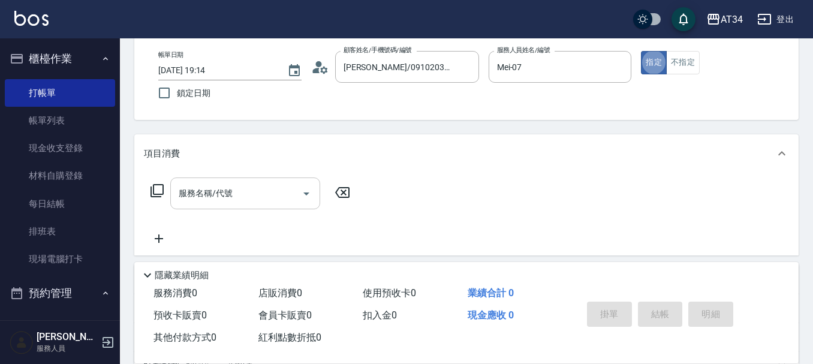
click at [236, 183] on div "服務名稱/代號" at bounding box center [245, 193] width 150 height 32
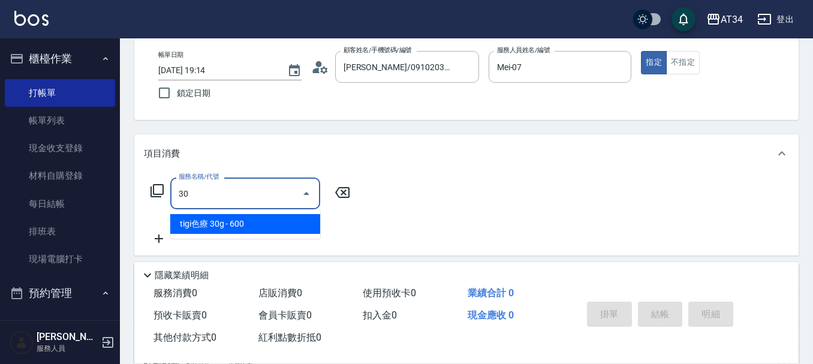
type input "3"
type input "503"
type input "90"
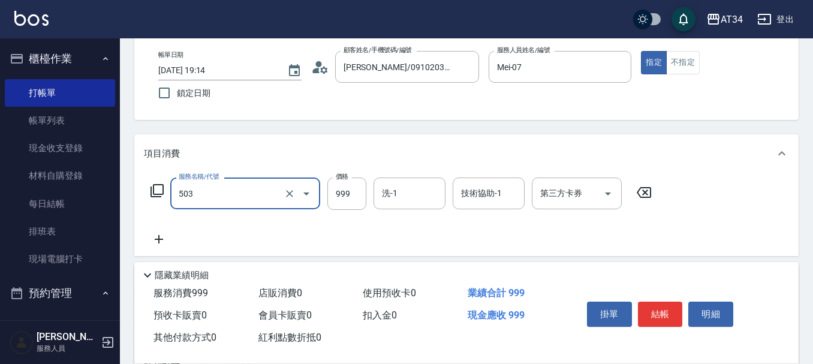
type input "局部髮(503)"
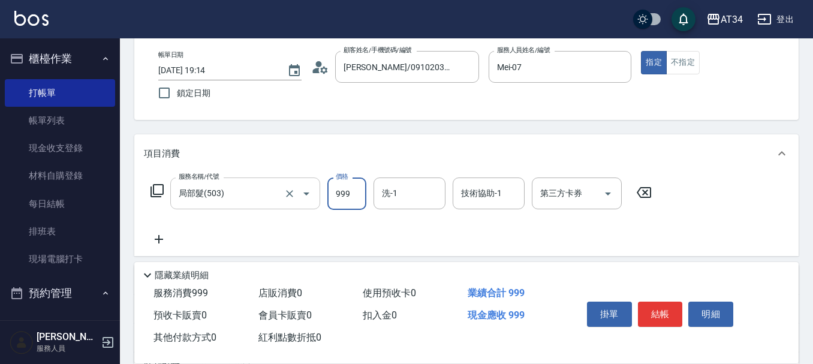
type input "0"
type input "16"
type input "10"
type input "160"
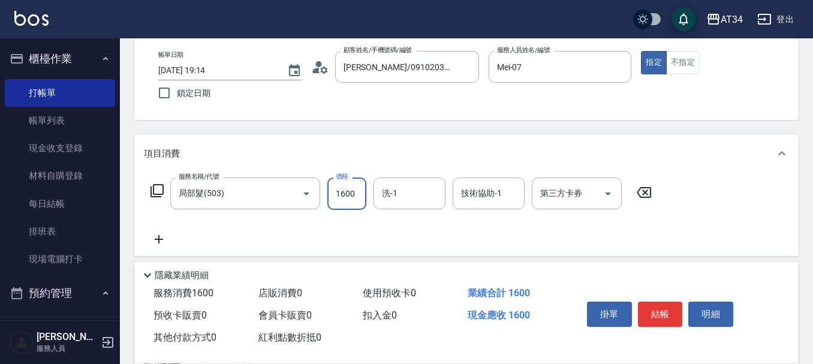
type input "1600"
click at [156, 237] on icon at bounding box center [159, 239] width 30 height 14
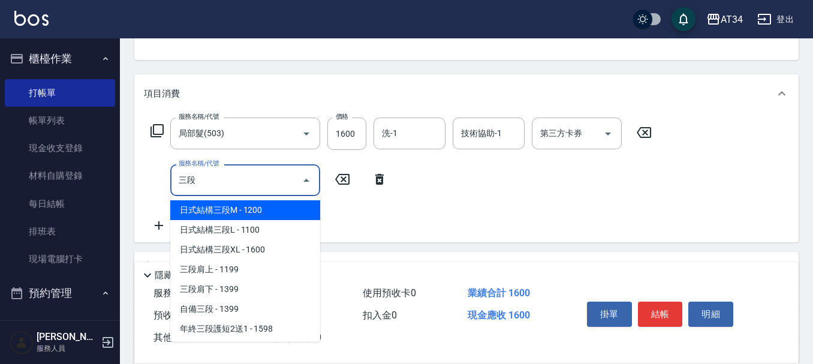
type input "三段"
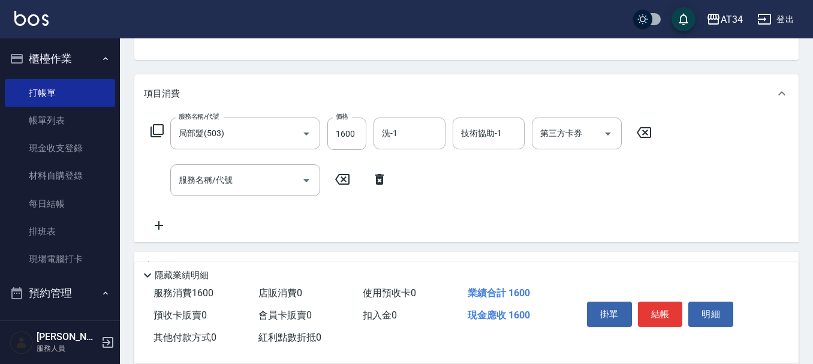
click at [249, 153] on div "服務名稱/代號 局部髮(503) 服務名稱/代號 價格 1600 價格 洗-1 洗-1 技術協助-1 技術協助-1 第三方卡券 第三方卡券 服務名稱/代號 服…" at bounding box center [401, 174] width 515 height 115
click at [298, 177] on button "Open" at bounding box center [306, 180] width 19 height 19
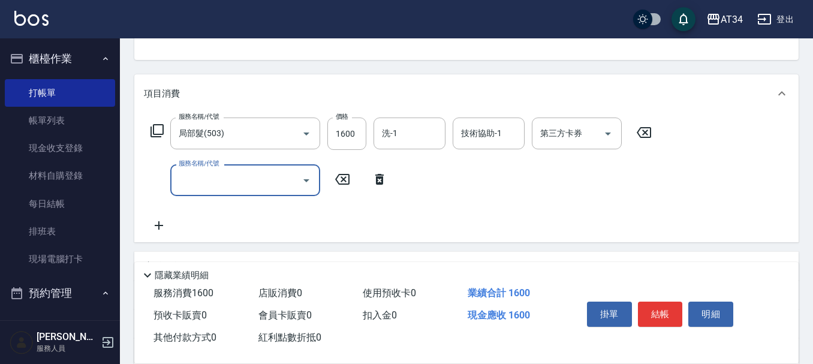
click at [243, 176] on input "服務名稱/代號" at bounding box center [236, 180] width 121 height 21
click at [242, 177] on input "服務名稱/代號" at bounding box center [236, 180] width 121 height 21
type input "三段"
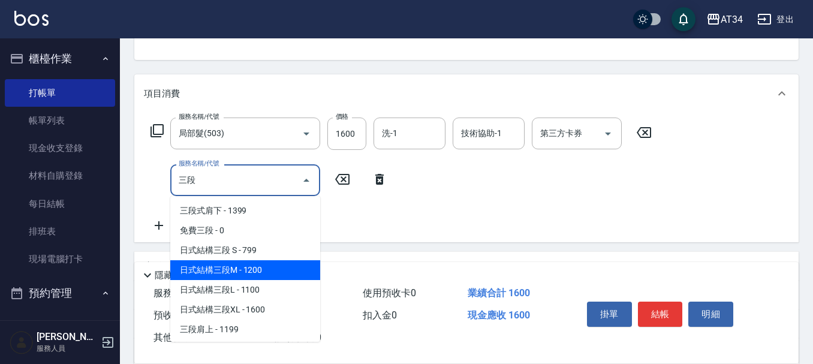
click at [266, 267] on span "日式結構三段M - 1200" at bounding box center [245, 270] width 150 height 20
type input "280"
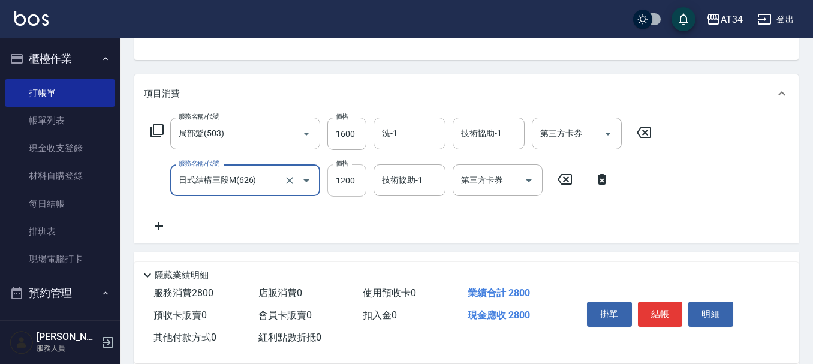
type input "日式結構三段M(626)"
click at [352, 178] on input "1200" at bounding box center [346, 180] width 39 height 32
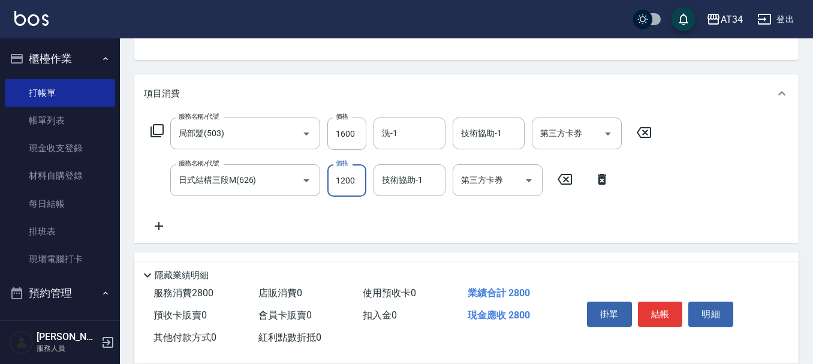
type input "9"
type input "160"
type input "99"
type input "250"
type input "999"
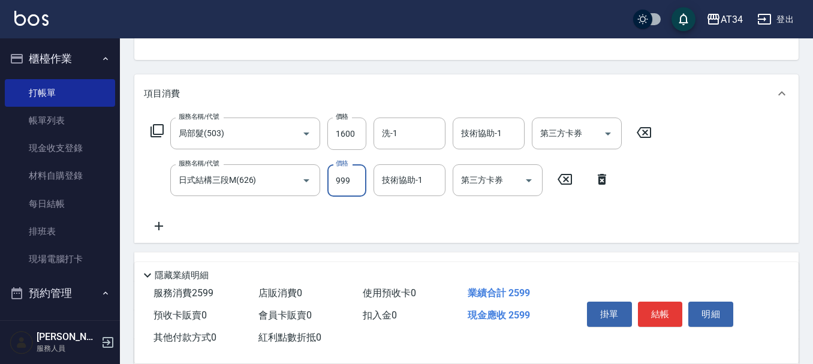
click at [411, 186] on div "技術協助-1 技術協助-1" at bounding box center [409, 180] width 72 height 32
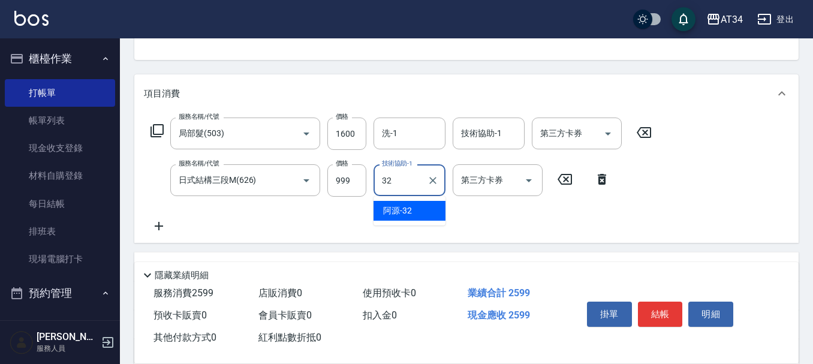
type input "阿源-32"
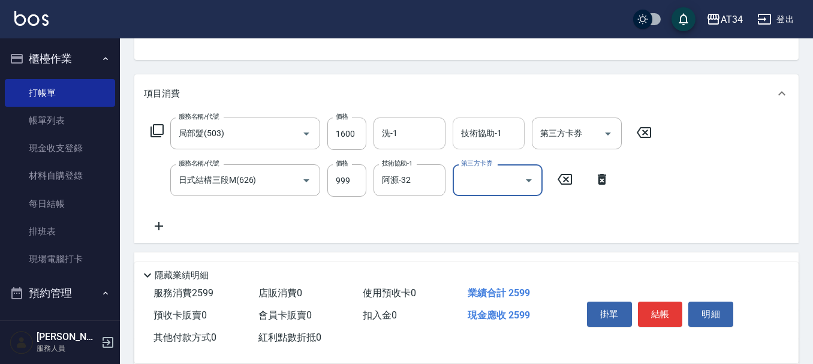
click at [481, 132] on input "技術協助-1" at bounding box center [488, 133] width 61 height 21
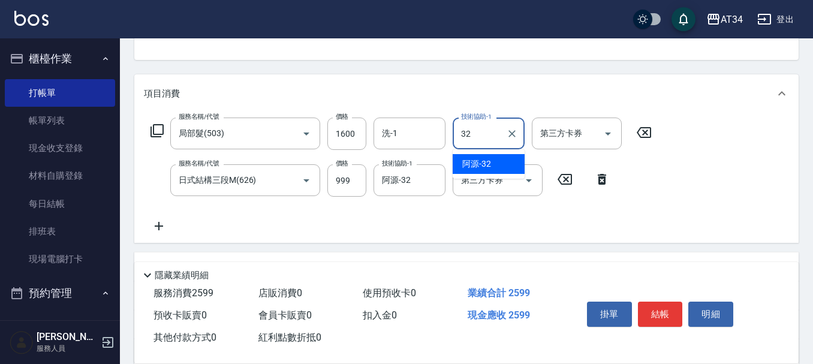
type input "阿源-32"
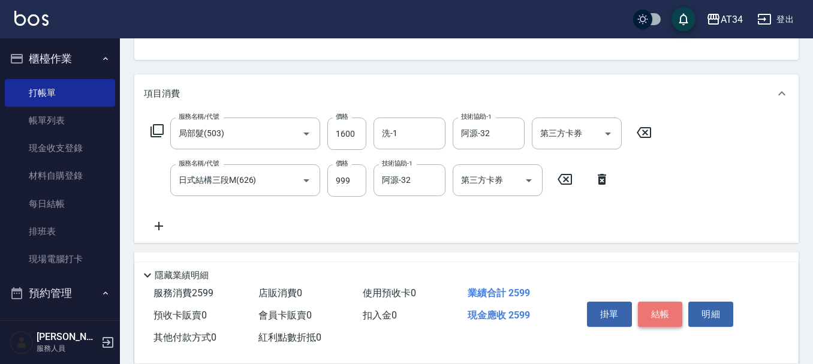
click at [667, 307] on button "結帳" at bounding box center [660, 313] width 45 height 25
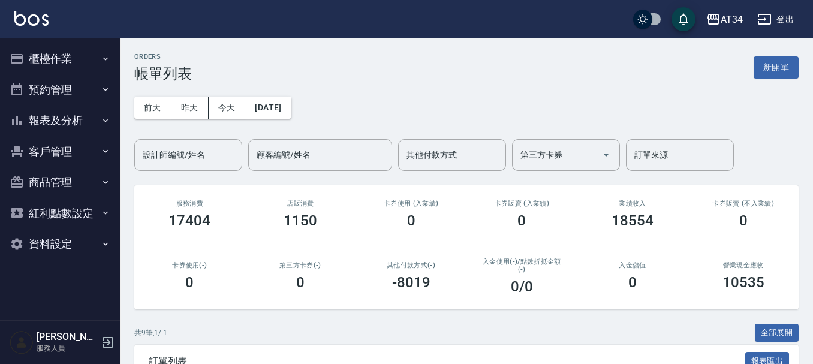
click at [52, 49] on button "櫃檯作業" at bounding box center [60, 58] width 110 height 31
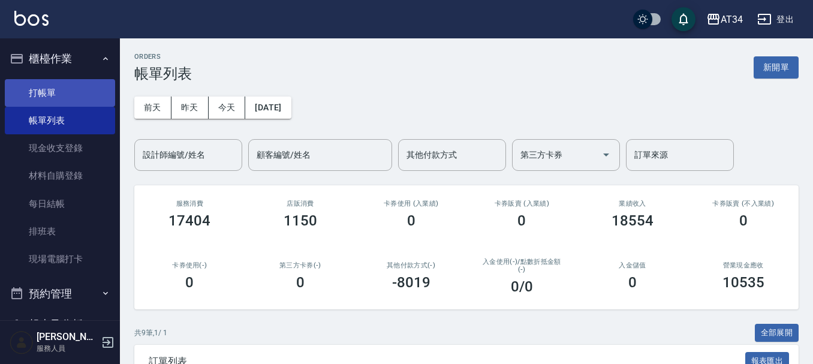
click at [46, 97] on link "打帳單" at bounding box center [60, 93] width 110 height 28
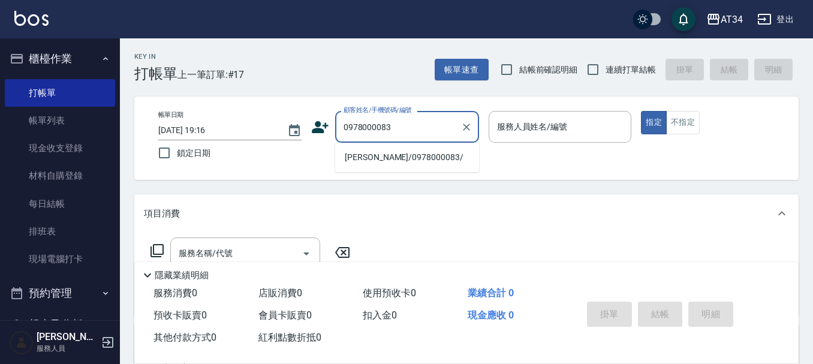
type input "[PERSON_NAME]/0978000083/"
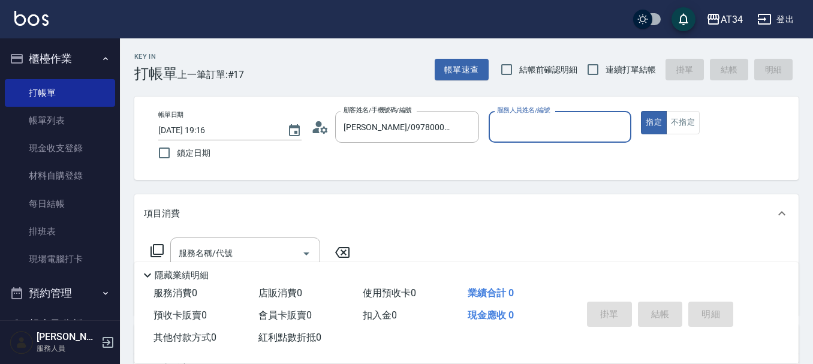
type input "[PERSON_NAME]-02"
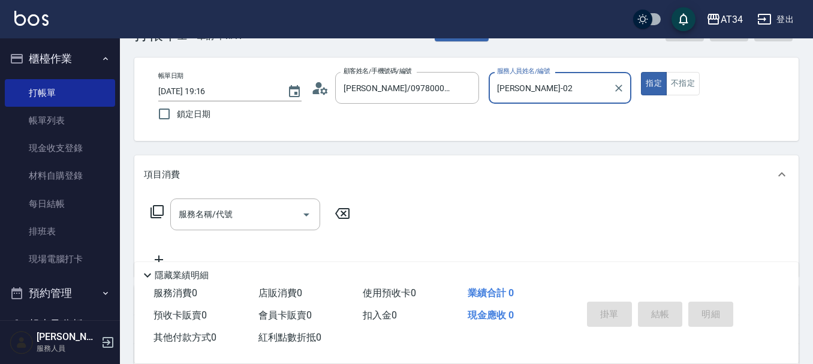
scroll to position [60, 0]
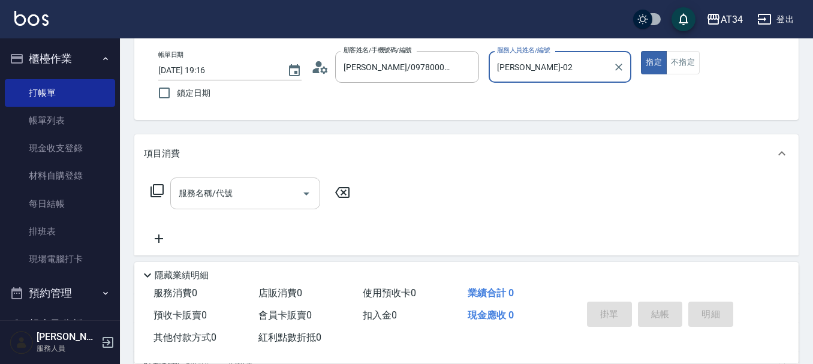
click at [223, 177] on div "服務名稱/代號" at bounding box center [245, 193] width 150 height 32
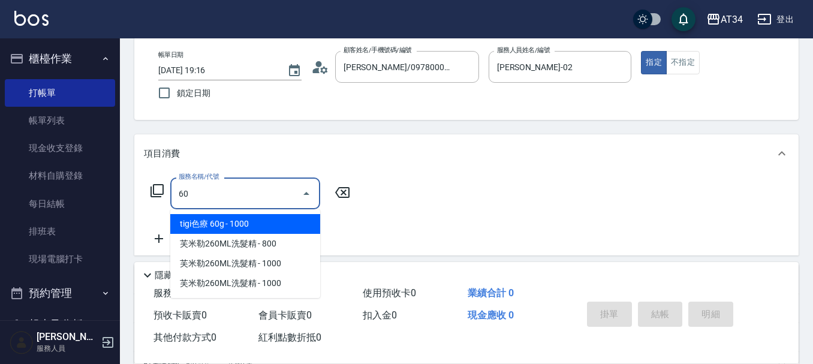
type input "602"
type input "90"
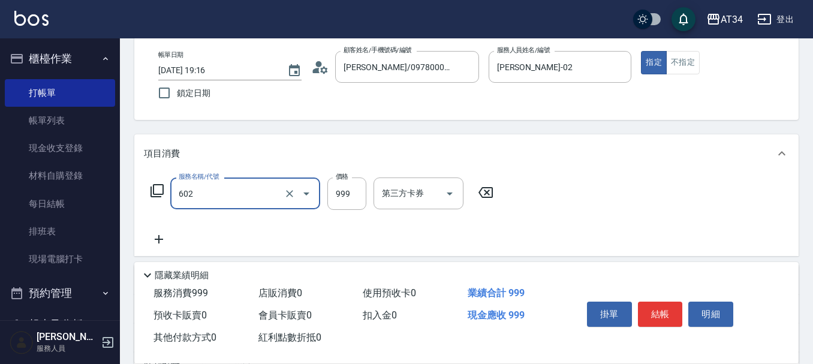
type input "自備鉑金(602)"
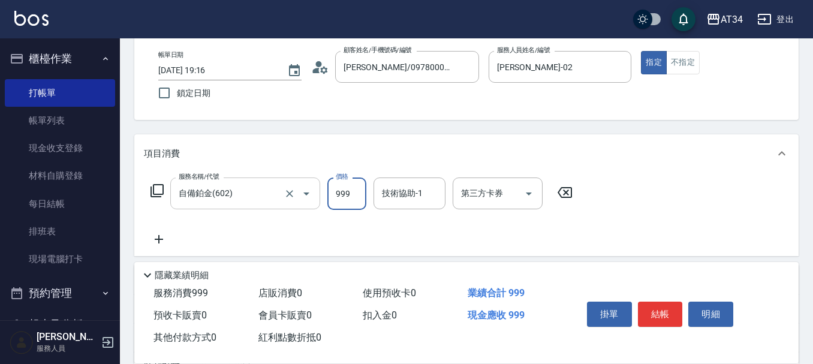
type input "1"
type input "0"
type input "187"
type input "10"
type input "1870"
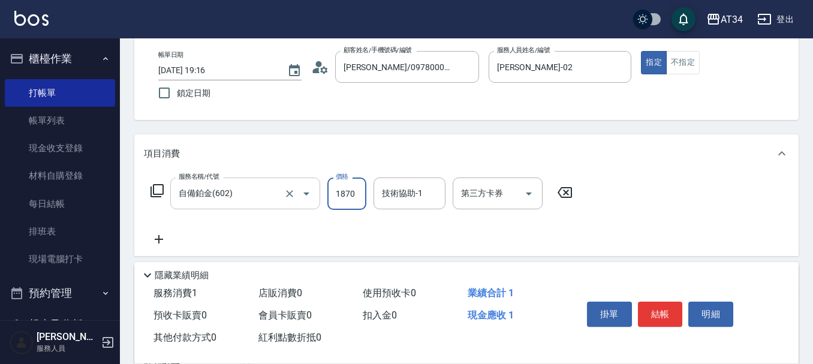
type input "180"
type input "18700"
type input "1870"
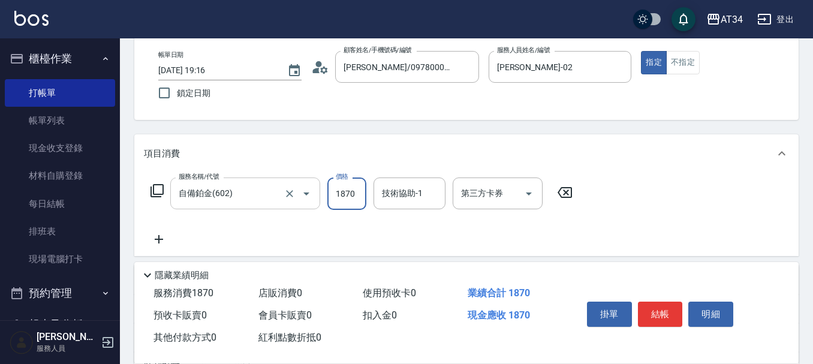
type input "10"
type input "187"
type input "0"
type input "180"
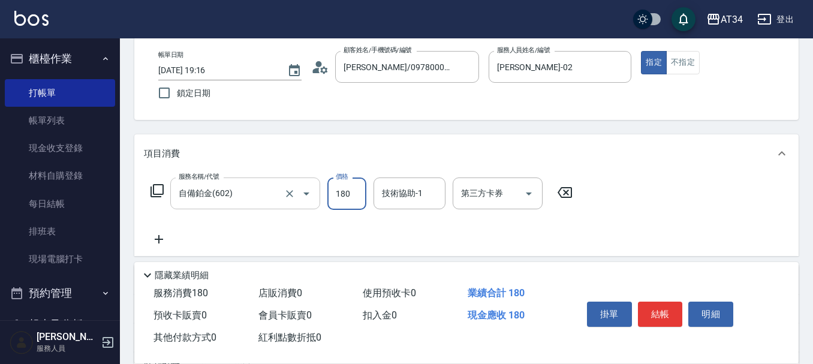
type input "180"
type input "1800"
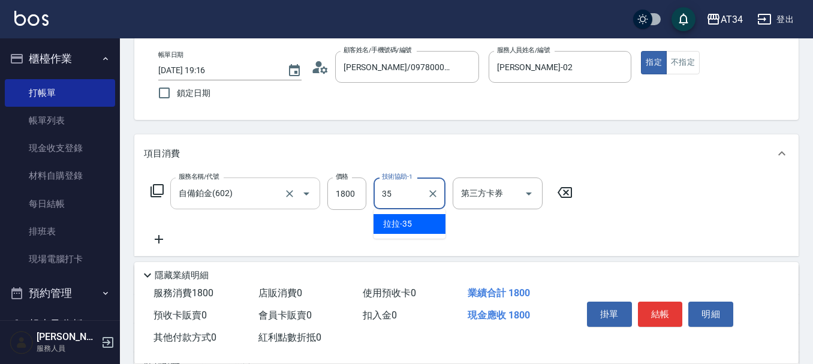
type input "拉拉-35"
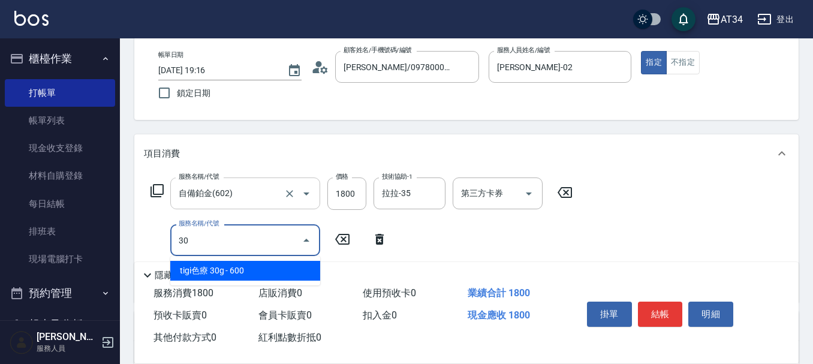
type input "301"
type input "330"
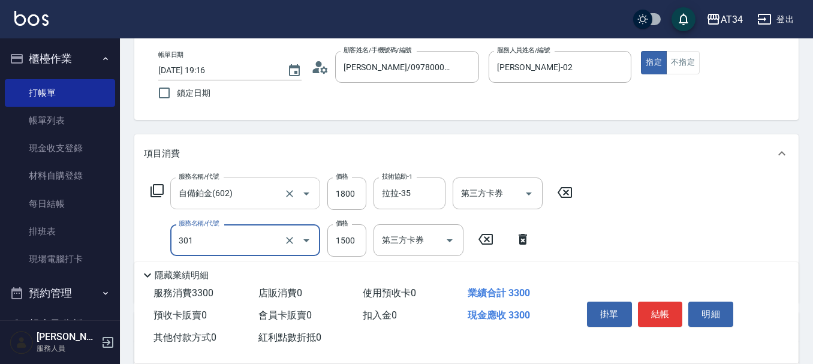
type input "燙髮(301)"
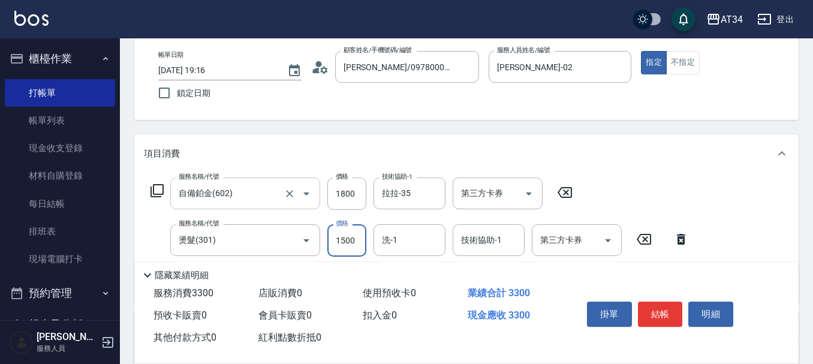
type input "3"
type input "180"
type input "397"
type input "570"
type input "3970"
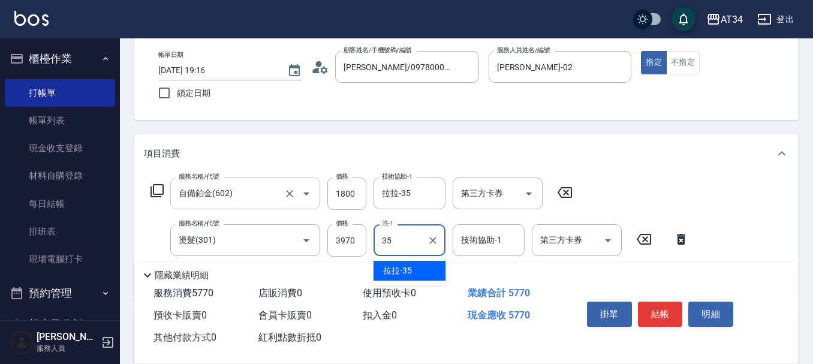
type input "拉拉-35"
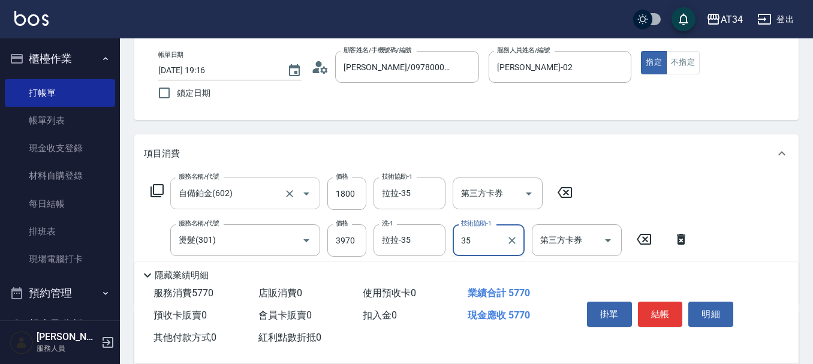
type input "拉拉-35"
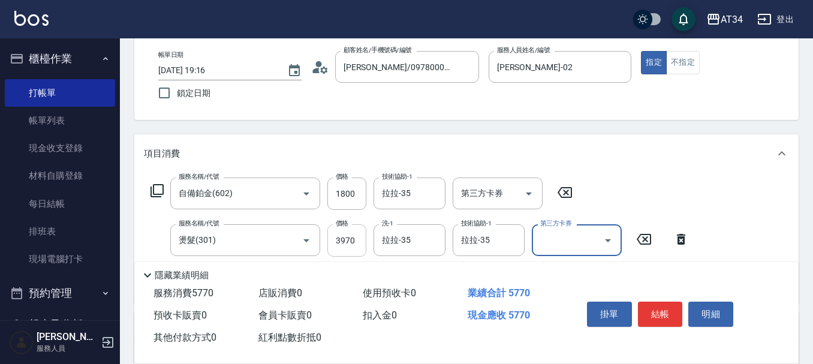
click at [354, 242] on input "3970" at bounding box center [346, 240] width 39 height 32
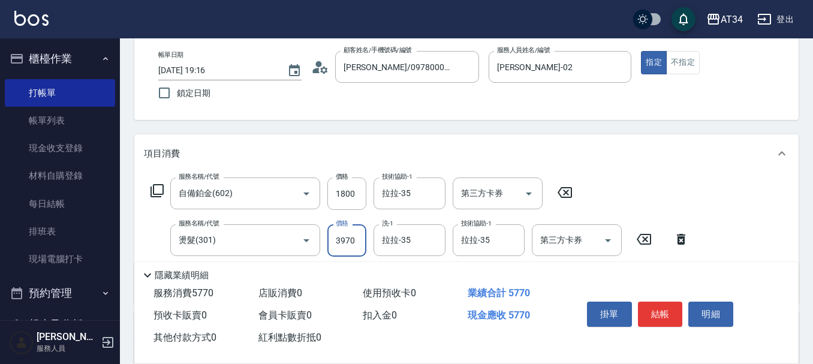
type input "2"
type input "180"
type input "297"
type input "470"
type input "2970"
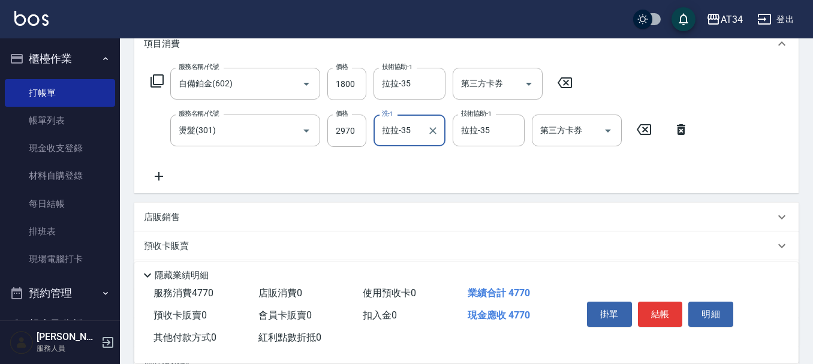
scroll to position [180, 0]
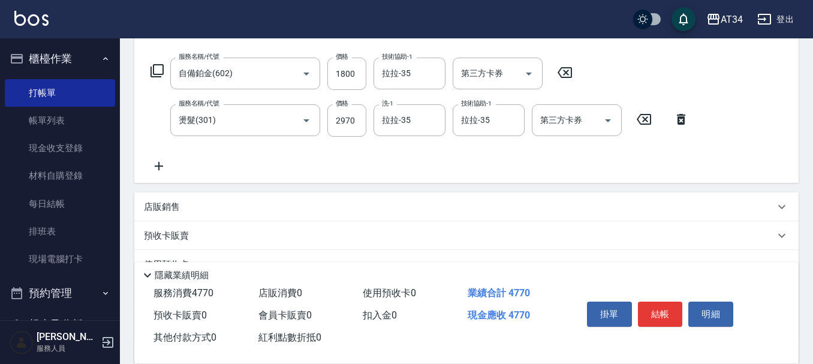
click at [153, 158] on div "服務名稱/代號 自備鉑金(602) 服務名稱/代號 價格 1800 價格 技術協助-1 拉拉-35 技術協助-1 第三方卡券 第三方卡券 服務名稱/代號 燙髮…" at bounding box center [420, 116] width 552 height 116
click at [159, 164] on icon at bounding box center [159, 166] width 8 height 8
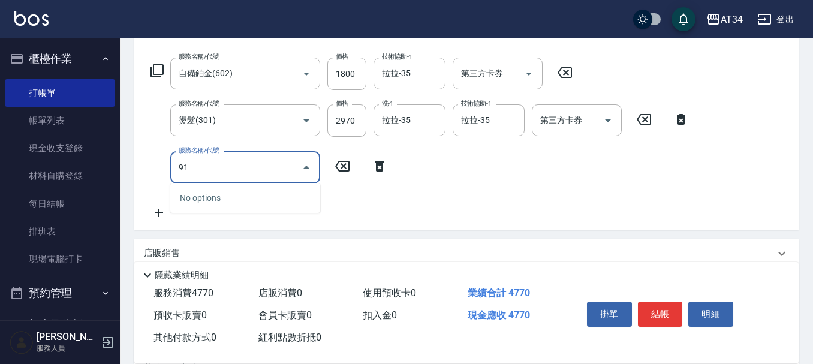
type input "917"
type input "510"
type input "芙米勒AB劑(917)"
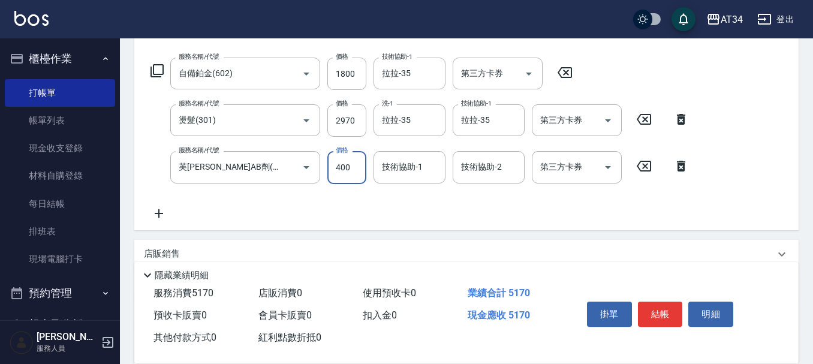
type input "470"
type input "50"
type input "480"
type input "500"
type input "520"
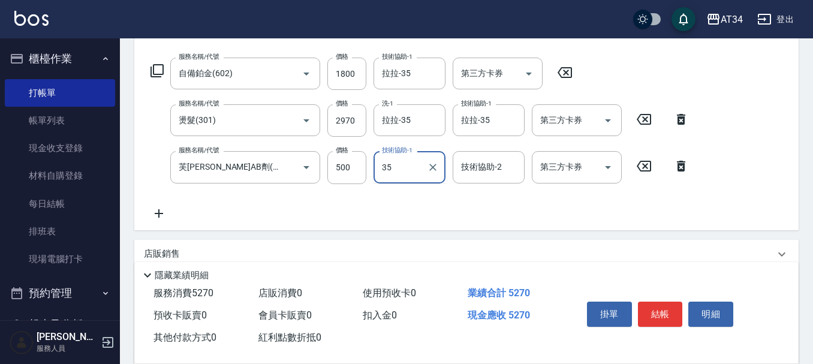
type input "拉拉-35"
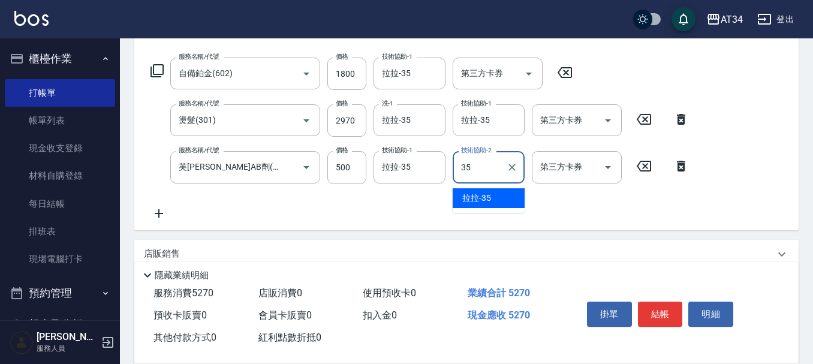
type input "拉拉-35"
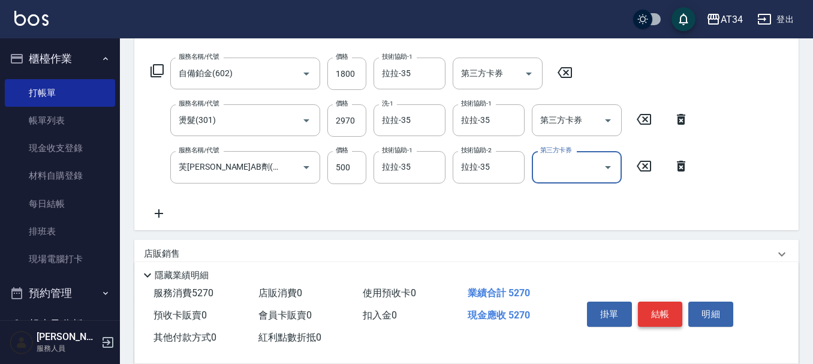
click at [662, 311] on button "結帳" at bounding box center [660, 313] width 45 height 25
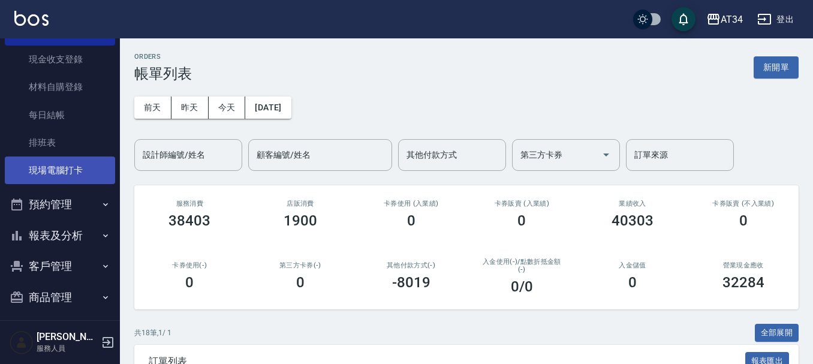
scroll to position [120, 0]
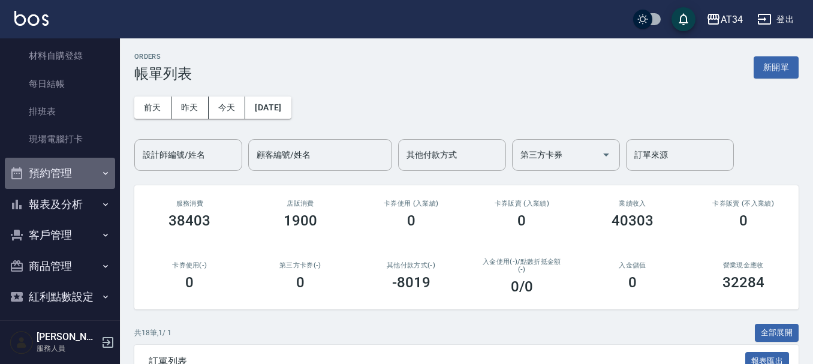
click at [76, 173] on button "預約管理" at bounding box center [60, 173] width 110 height 31
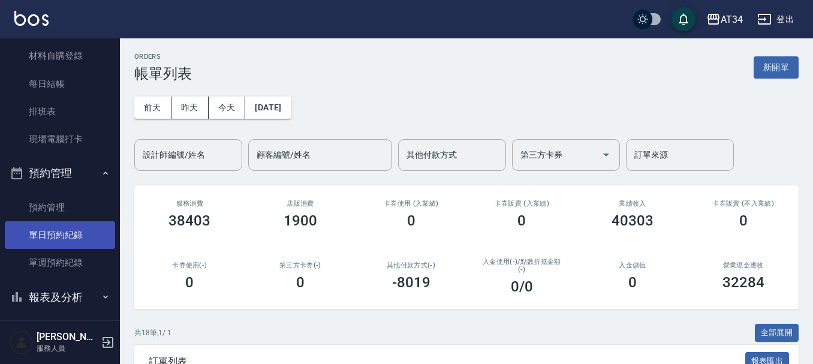
click at [79, 239] on link "單日預約紀錄" at bounding box center [60, 235] width 110 height 28
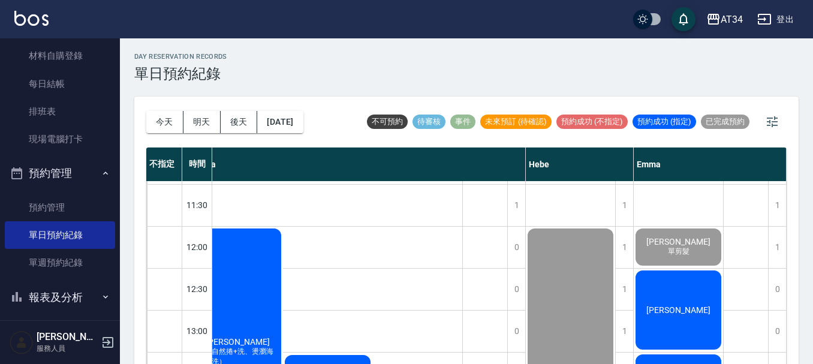
scroll to position [60, 915]
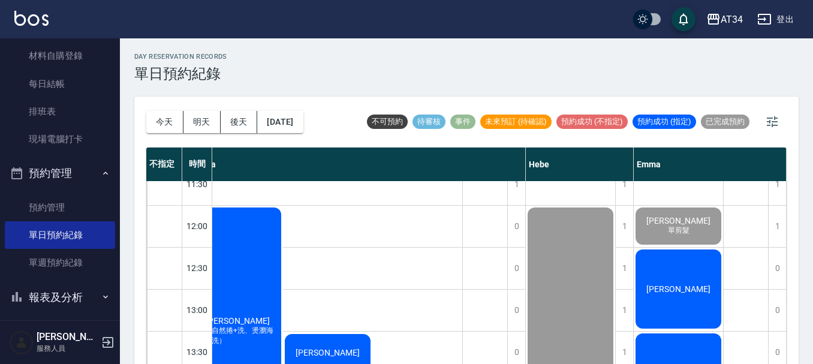
click at [678, 291] on span "[PERSON_NAME]" at bounding box center [678, 289] width 69 height 10
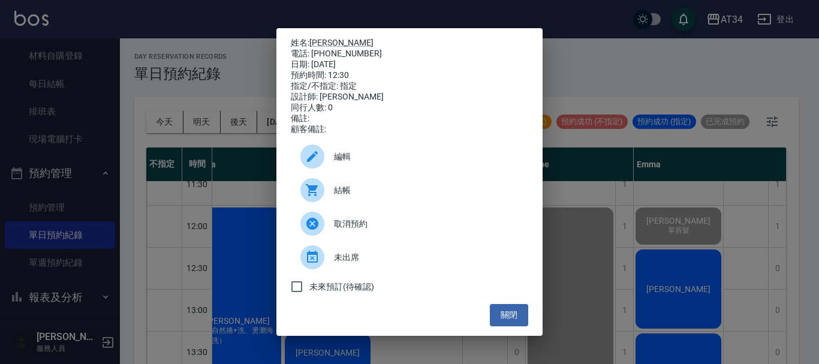
click at [399, 186] on div "結帳" at bounding box center [409, 190] width 237 height 34
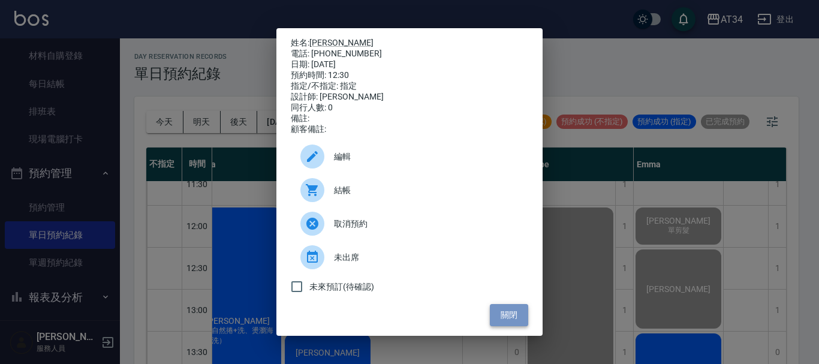
click at [505, 325] on button "關閉" at bounding box center [509, 315] width 38 height 22
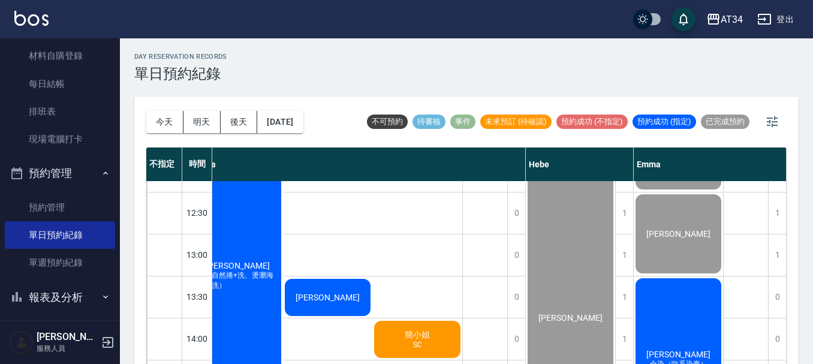
scroll to position [180, 909]
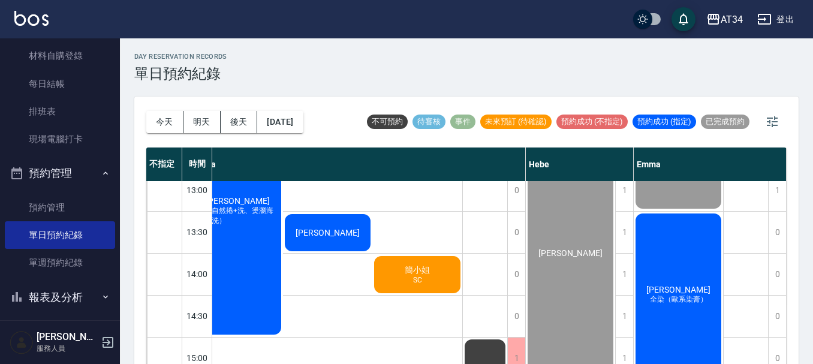
click at [685, 291] on span "[PERSON_NAME]" at bounding box center [678, 290] width 69 height 10
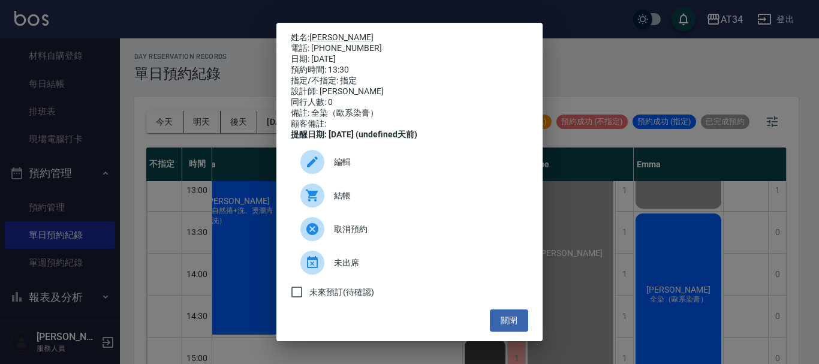
click at [339, 202] on span "結帳" at bounding box center [426, 195] width 185 height 13
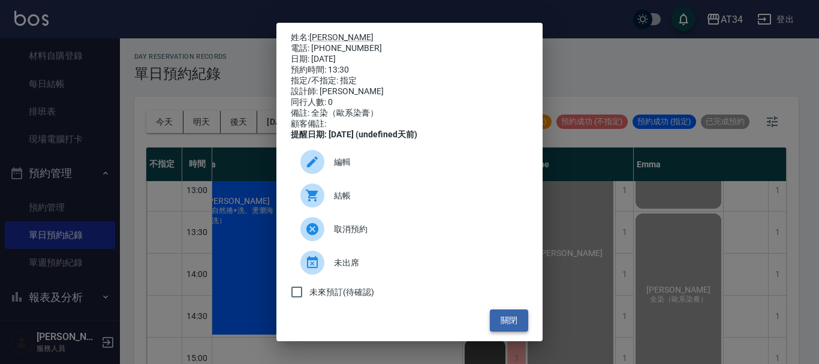
click at [491, 321] on button "關閉" at bounding box center [509, 320] width 38 height 22
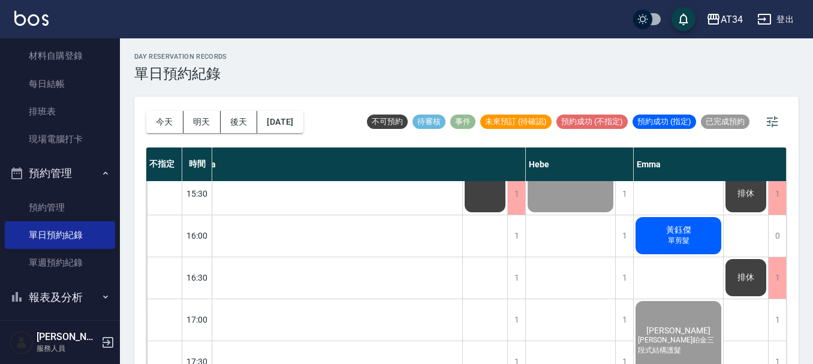
scroll to position [389, 909]
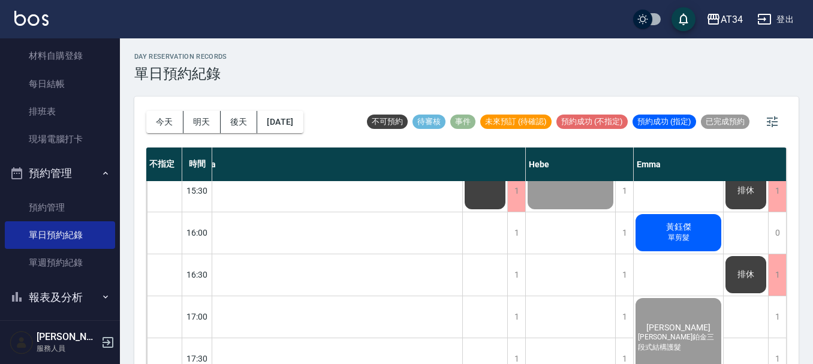
click at [671, 225] on span "黃鈺傑" at bounding box center [679, 227] width 30 height 11
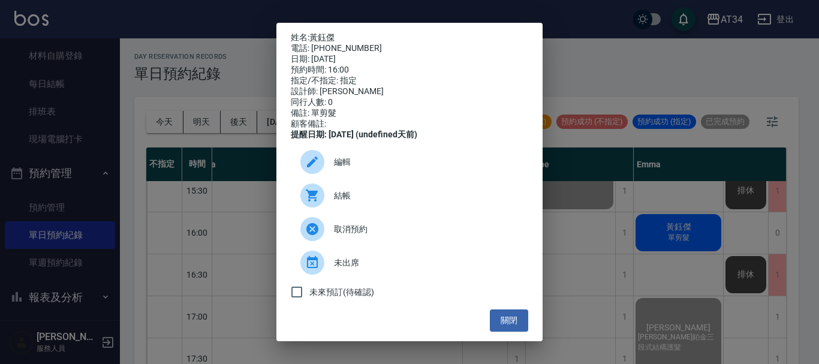
click at [361, 198] on span "結帳" at bounding box center [426, 195] width 185 height 13
click at [498, 331] on button "關閉" at bounding box center [509, 320] width 38 height 22
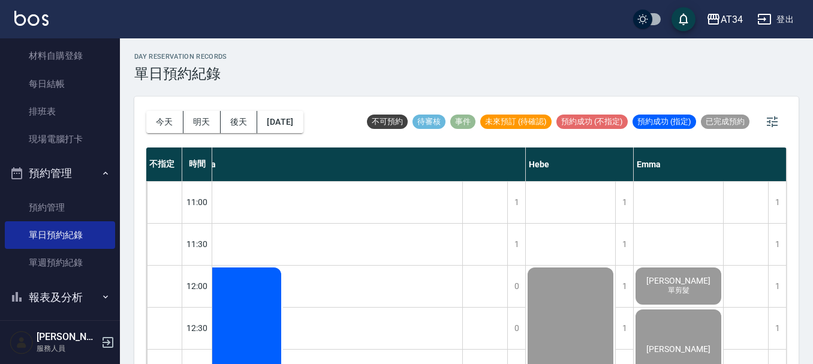
scroll to position [240, 909]
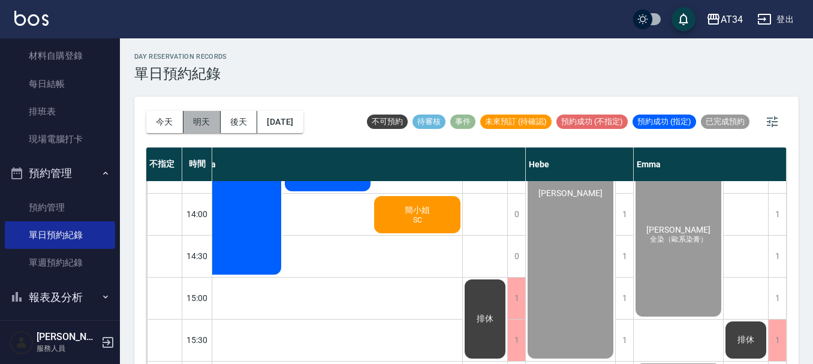
click at [200, 121] on button "明天" at bounding box center [201, 122] width 37 height 22
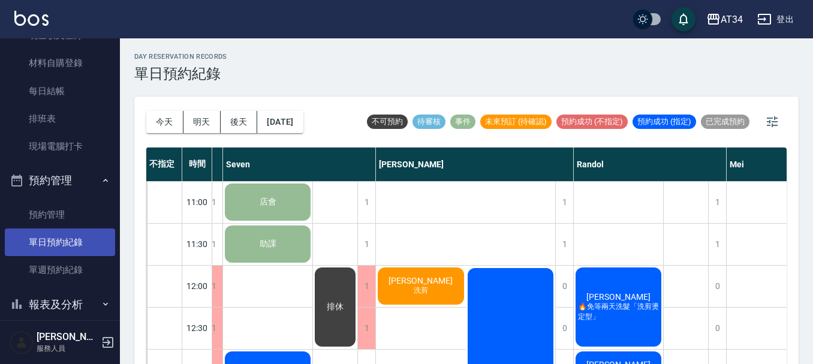
scroll to position [250, 0]
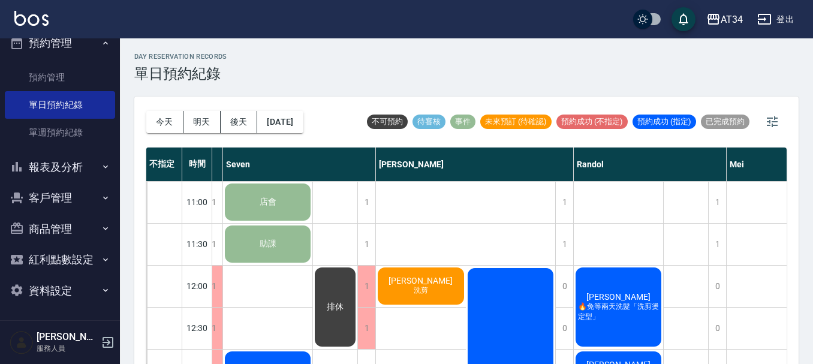
click at [92, 170] on button "報表及分析" at bounding box center [60, 167] width 110 height 31
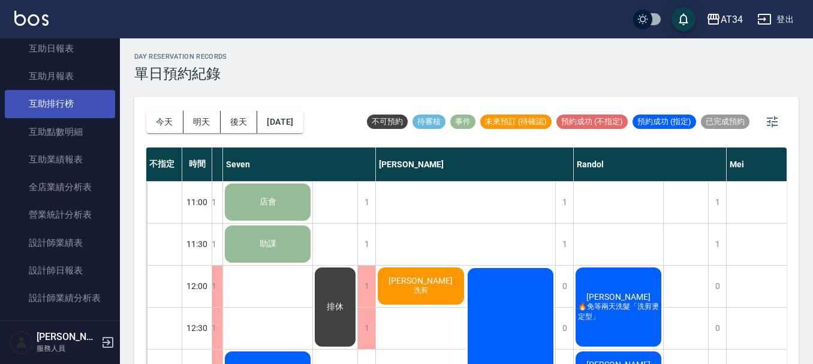
scroll to position [550, 0]
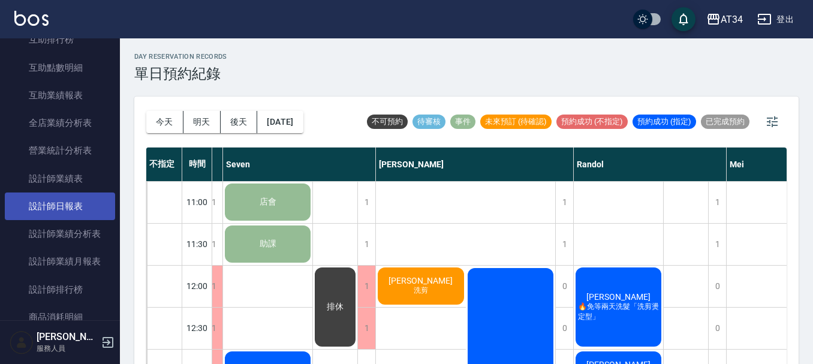
click at [85, 203] on link "設計師日報表" at bounding box center [60, 206] width 110 height 28
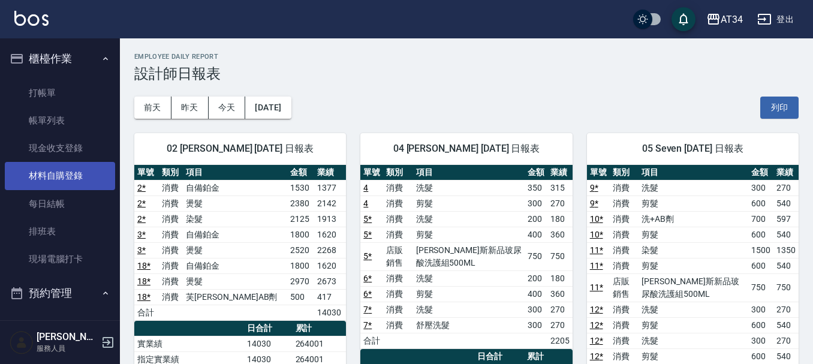
click at [77, 179] on link "材料自購登錄" at bounding box center [60, 176] width 110 height 28
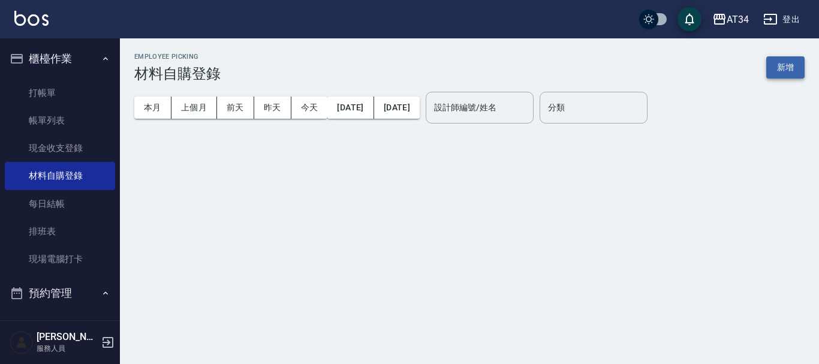
click at [800, 68] on button "新增" at bounding box center [785, 67] width 38 height 22
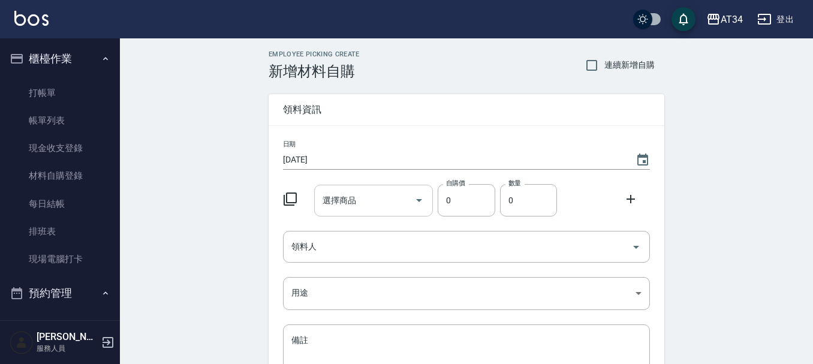
click at [337, 200] on div "選擇商品 選擇商品" at bounding box center [373, 201] width 119 height 32
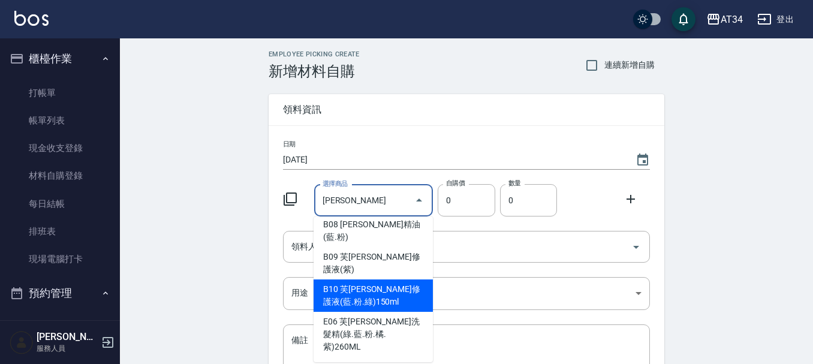
scroll to position [60, 0]
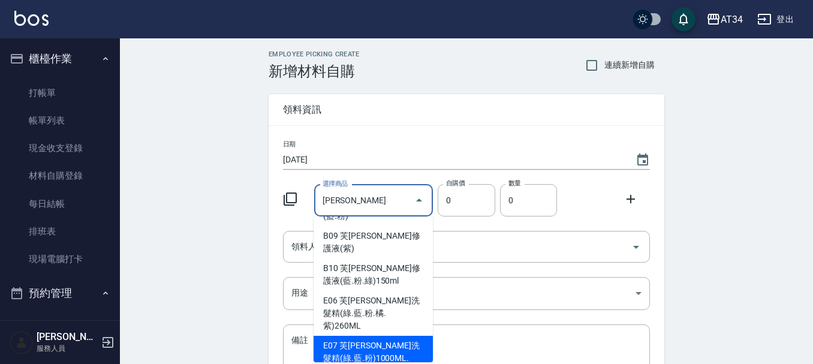
click at [384, 336] on li "E07 芙米勒洗髮精(綠.藍.粉)1000ML." at bounding box center [372, 352] width 119 height 32
type input "芙米勒洗髮精(綠.藍.粉)1000ML."
type input "945"
type input "1"
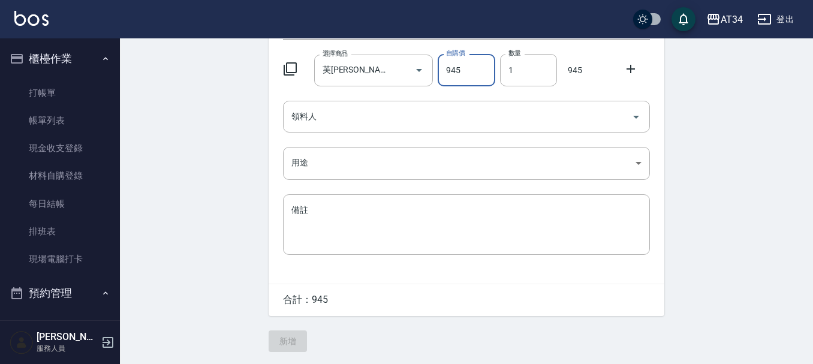
scroll to position [0, 0]
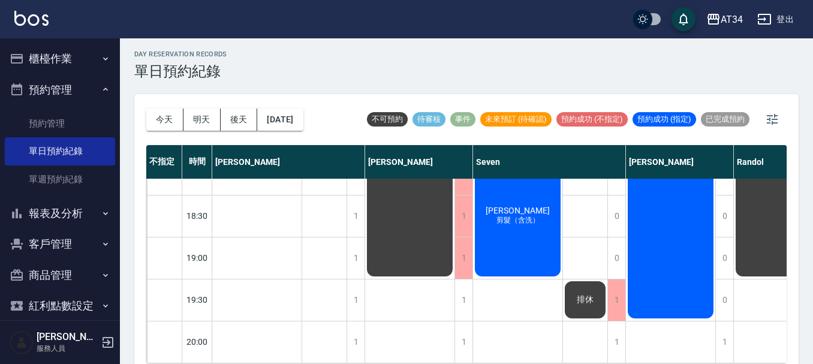
scroll to position [622, 0]
click at [503, 233] on div "[PERSON_NAME] 剪髮（含洗）" at bounding box center [517, 215] width 89 height 125
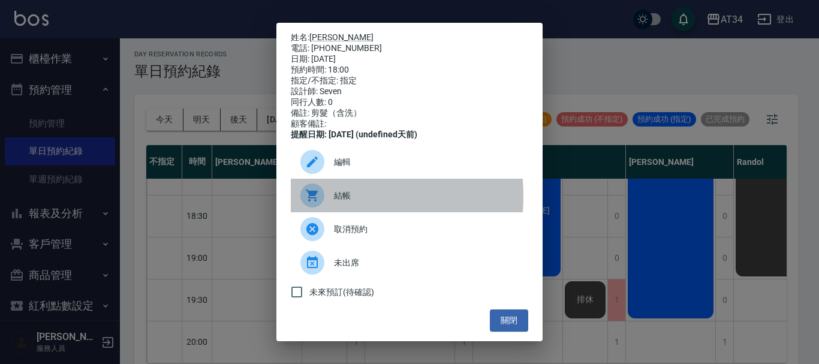
click at [324, 204] on div at bounding box center [317, 195] width 34 height 24
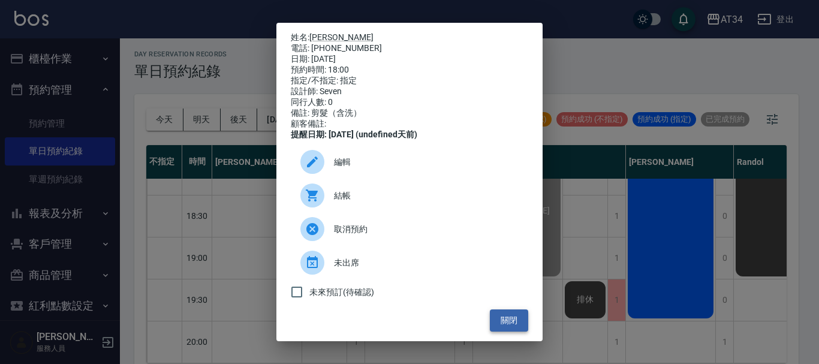
click at [501, 327] on button "關閉" at bounding box center [509, 320] width 38 height 22
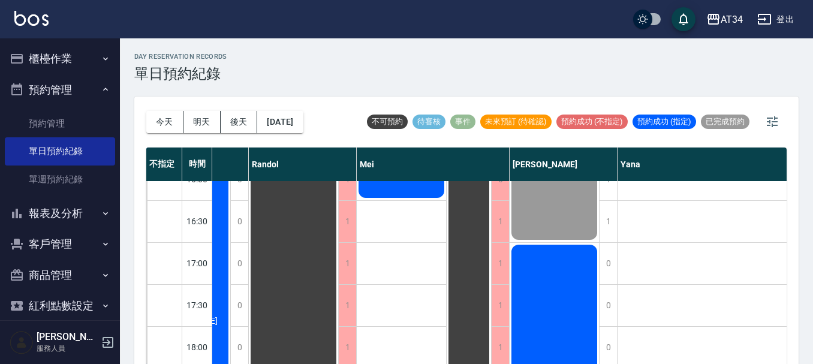
scroll to position [562, 485]
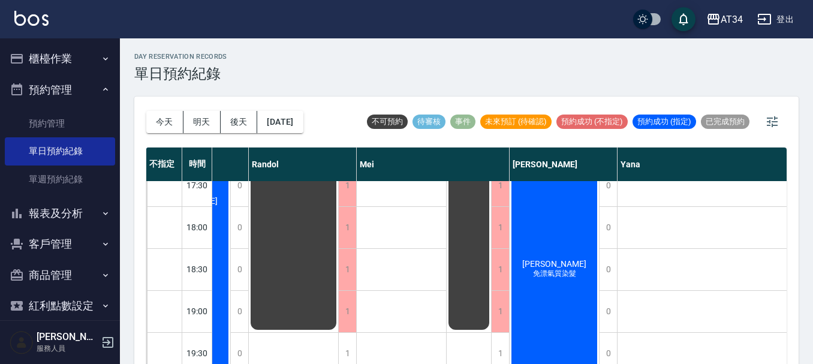
click at [572, 283] on div "王佳美 免漂氣質染髮" at bounding box center [553, 269] width 89 height 292
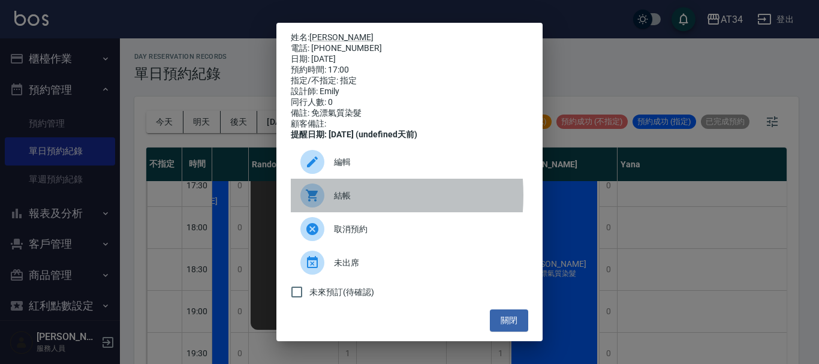
click at [315, 201] on icon at bounding box center [312, 195] width 12 height 12
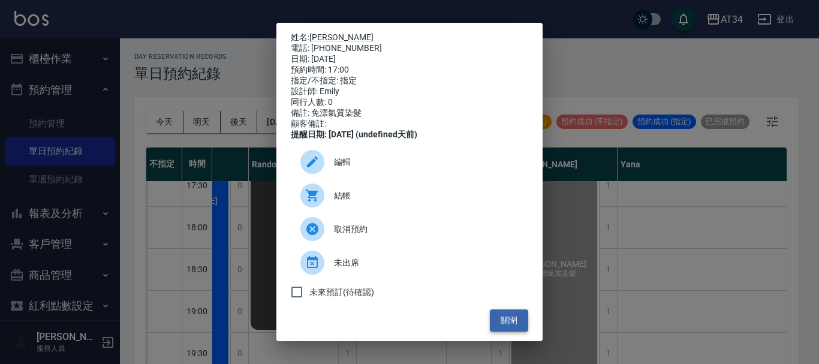
click at [494, 324] on button "關閉" at bounding box center [509, 320] width 38 height 22
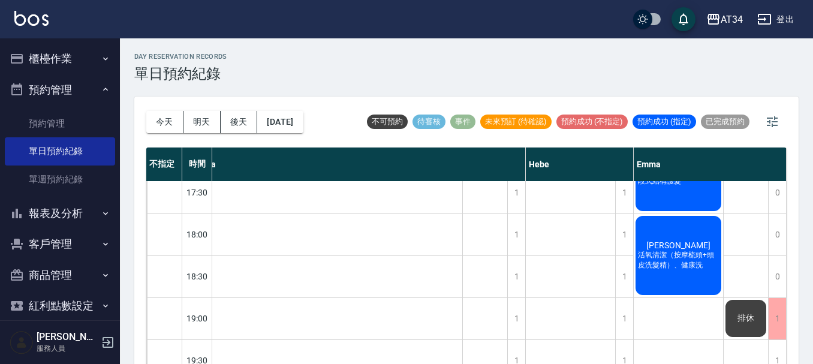
scroll to position [442, 915]
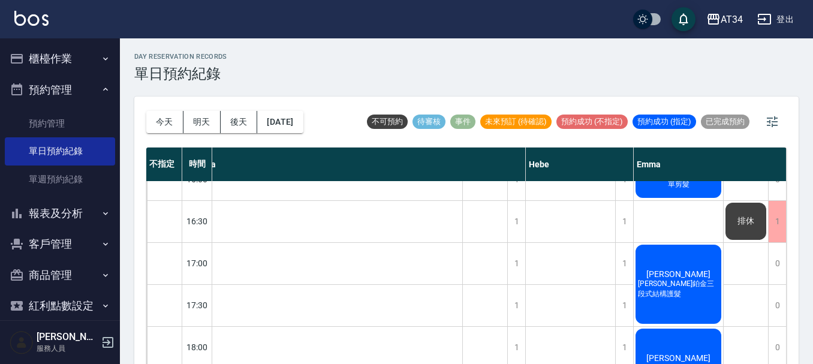
click at [681, 275] on span "李佩華" at bounding box center [678, 274] width 69 height 10
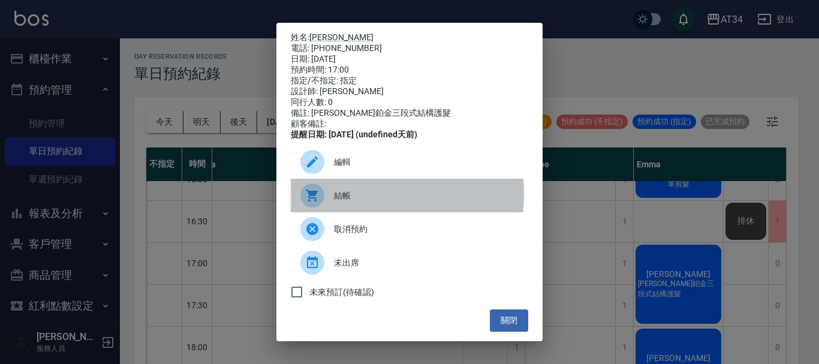
click at [342, 202] on span "結帳" at bounding box center [426, 195] width 185 height 13
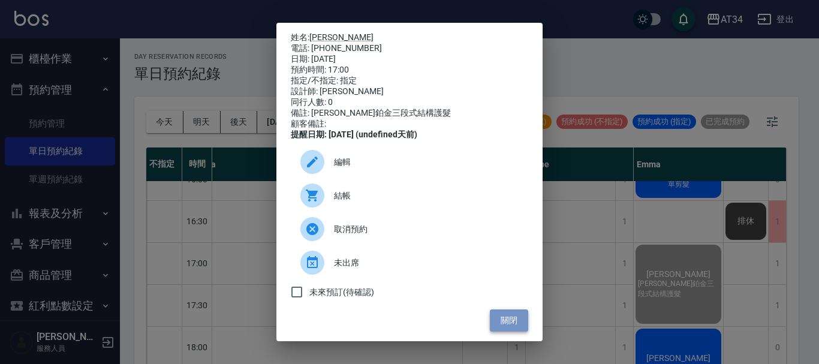
click at [500, 331] on button "關閉" at bounding box center [509, 320] width 38 height 22
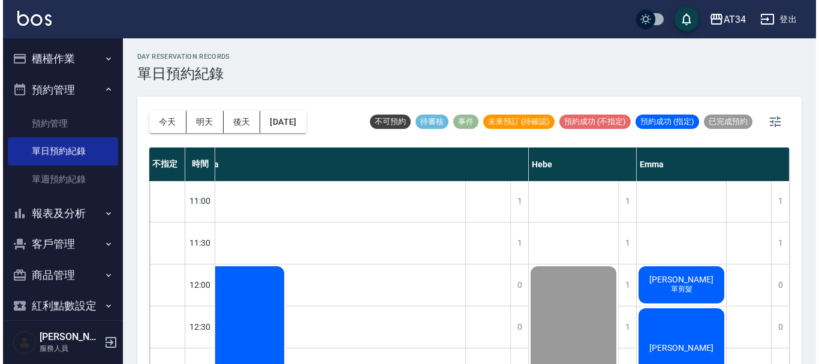
scroll to position [0, 909]
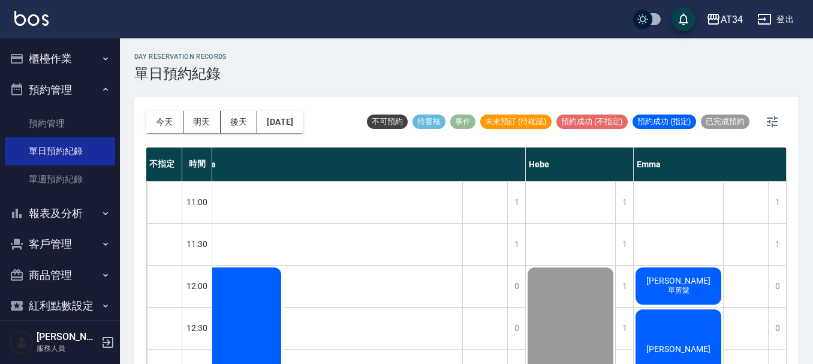
click at [667, 281] on span "陳奕伶" at bounding box center [678, 281] width 69 height 10
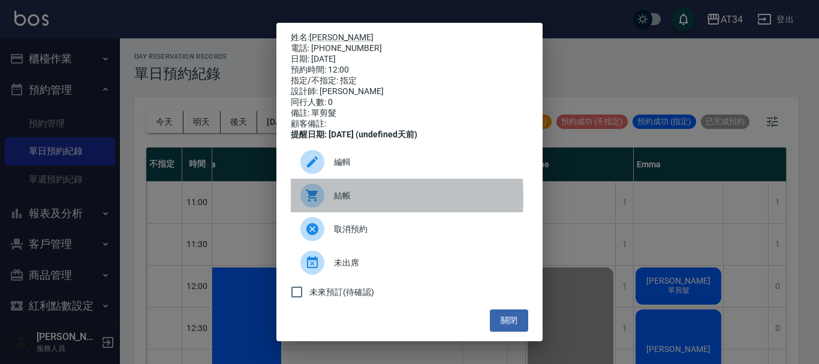
click at [321, 204] on div at bounding box center [312, 195] width 24 height 24
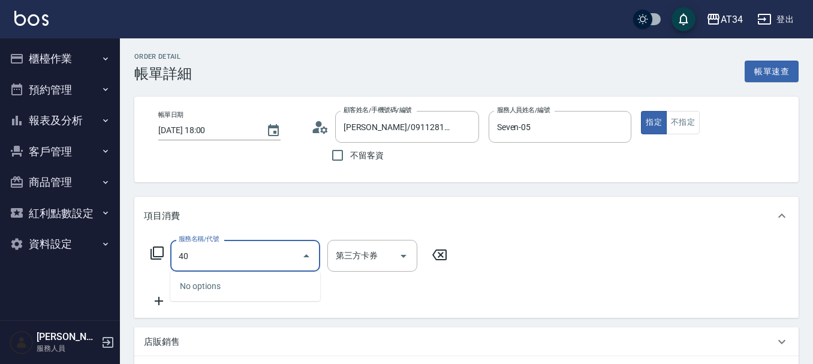
type input "401"
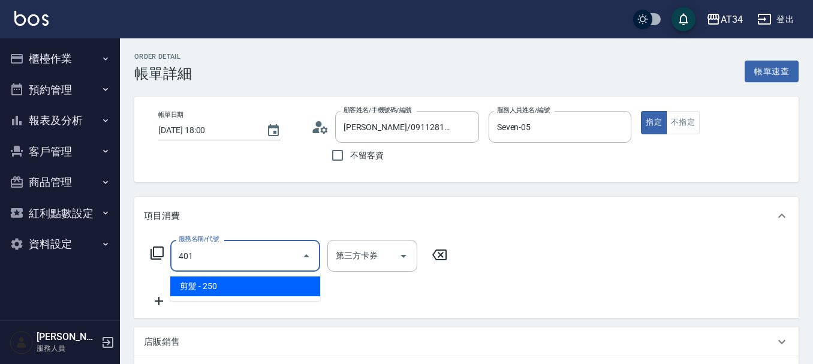
type input "20"
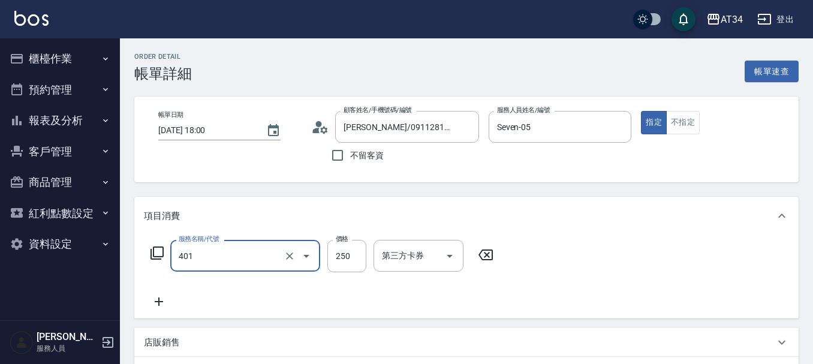
type input "剪髮(401)"
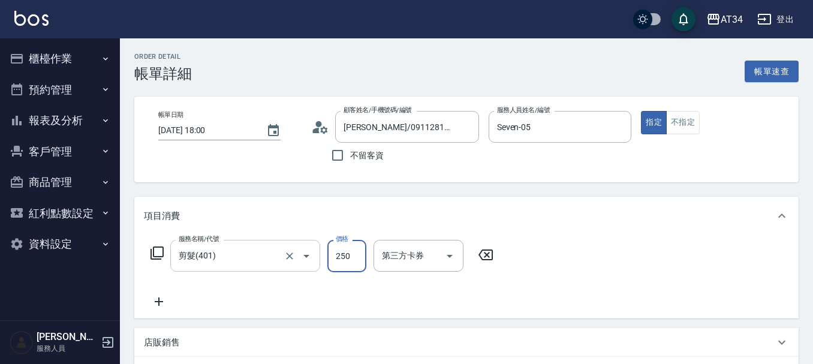
type input "0"
type input "60"
type input "600"
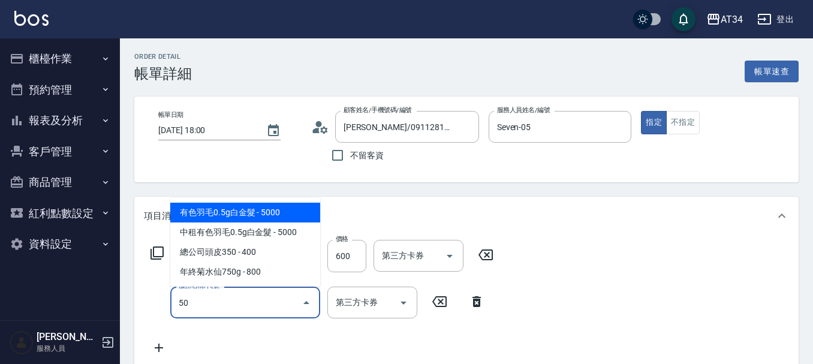
type input "501"
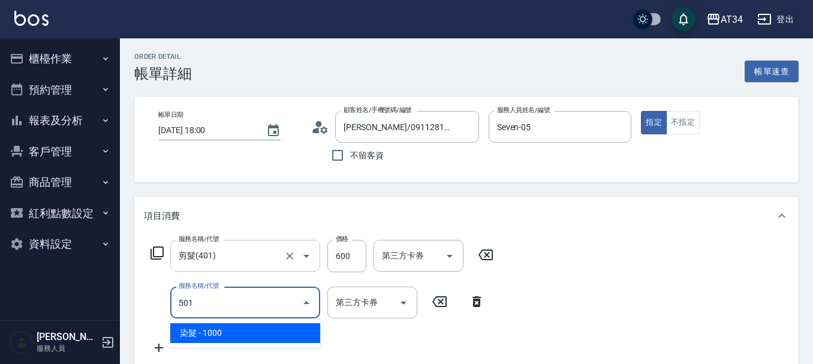
type input "160"
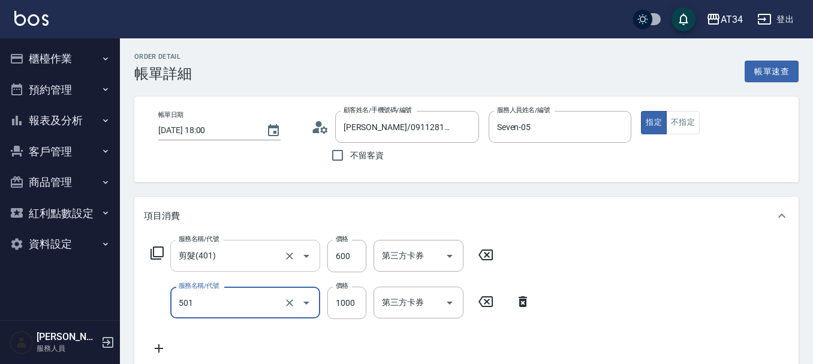
type input "染髮(501)"
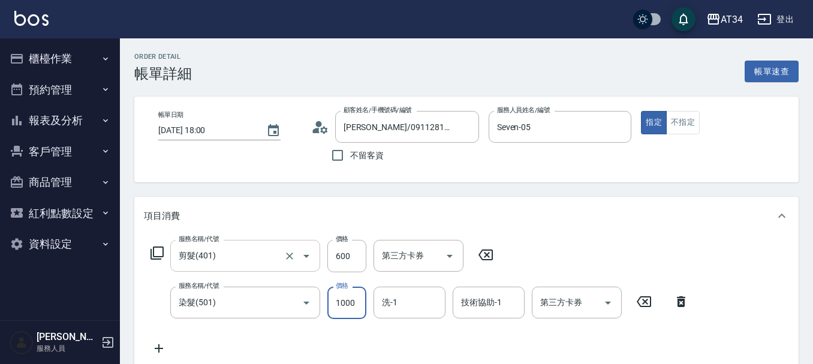
type input "60"
type input "18"
type input "70"
type input "180"
type input "240"
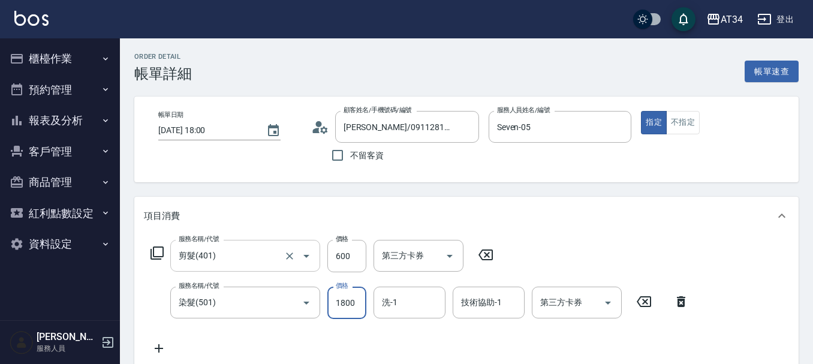
type input "1800"
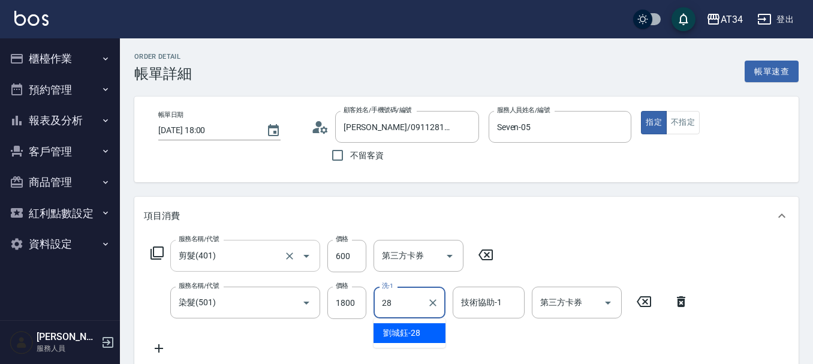
type input "劉城鈺-28"
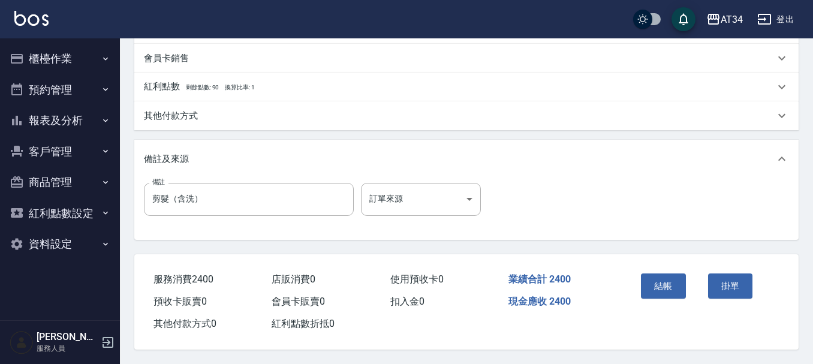
scroll to position [420, 0]
click at [673, 284] on button "結帳" at bounding box center [663, 285] width 45 height 25
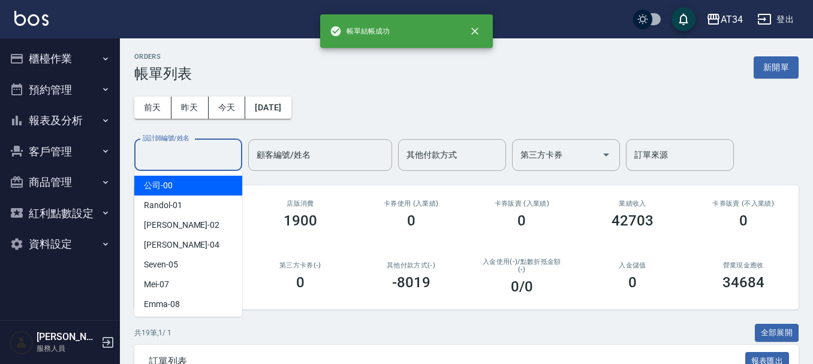
click at [150, 92] on div "前天 昨天 今天 2025/09/20 設計師編號/姓名 設計師編號/姓名 顧客編號/姓名 顧客編號/姓名 其他付款方式 其他付款方式 第三方卡券 第三方卡券…" at bounding box center [466, 126] width 664 height 89
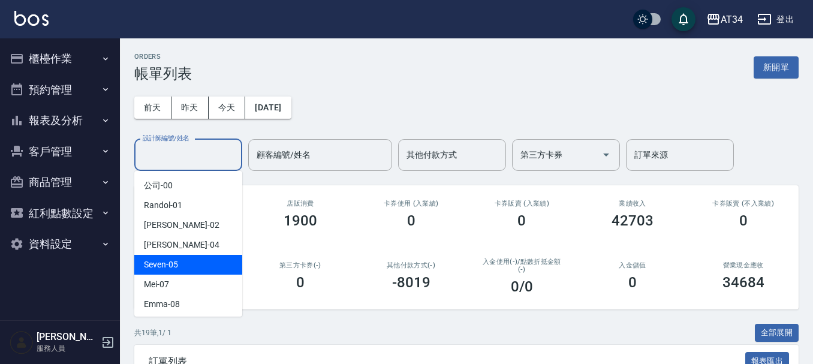
click at [172, 267] on span "Seven -05" at bounding box center [161, 264] width 34 height 13
type input "Seven-05"
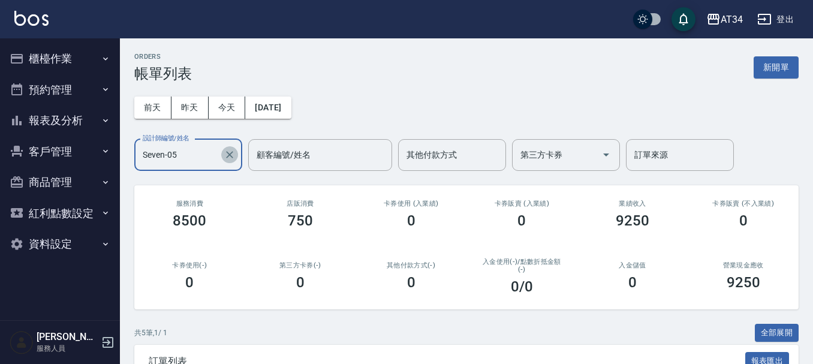
click at [227, 158] on icon "Clear" at bounding box center [229, 154] width 7 height 7
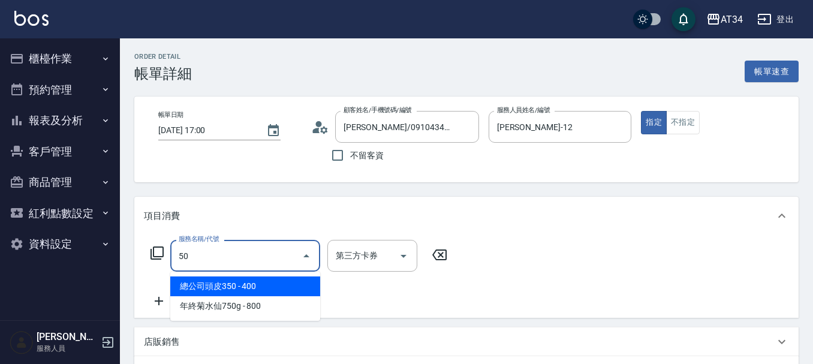
type input "501"
type input "100"
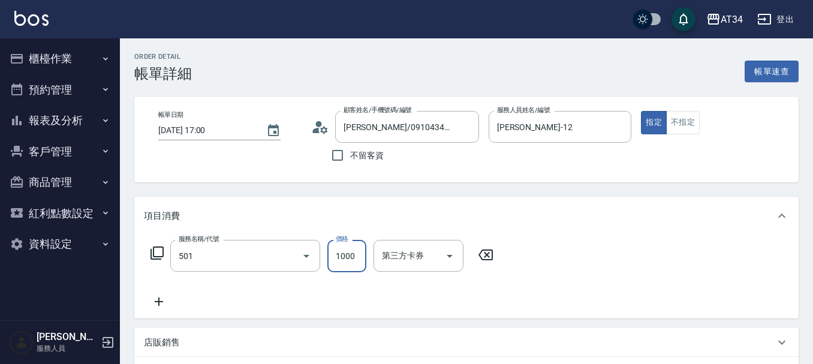
type input "染髮(501)"
type input "0"
type input "16"
type input "10"
type input "160"
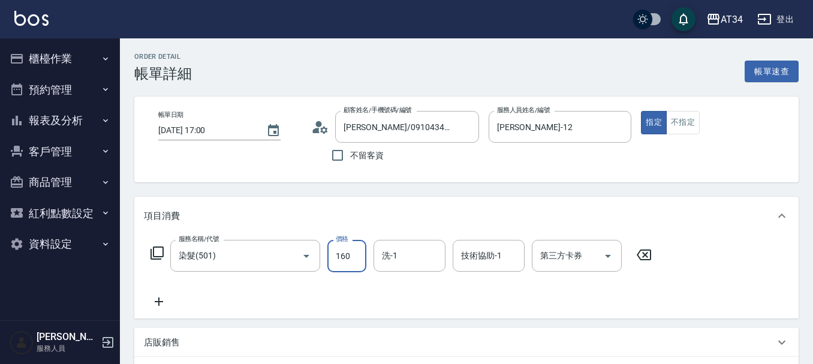
type input "160"
type input "1600"
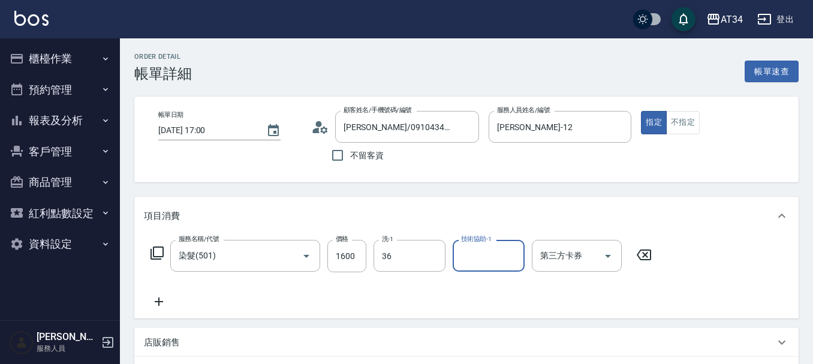
type input "[PERSON_NAME]-36"
click at [159, 295] on icon at bounding box center [159, 301] width 30 height 14
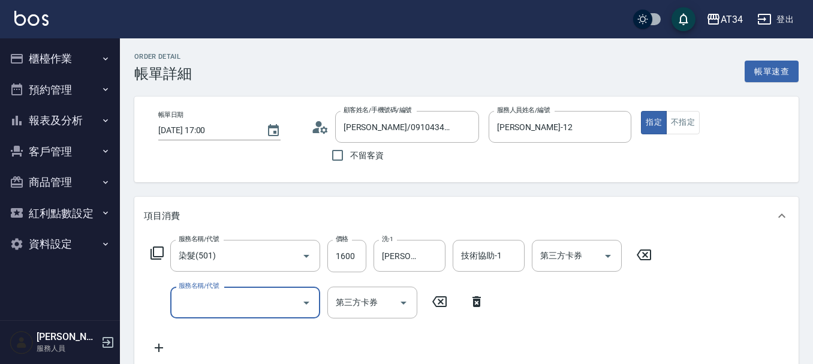
click at [174, 296] on div "服務名稱/代號" at bounding box center [245, 302] width 150 height 32
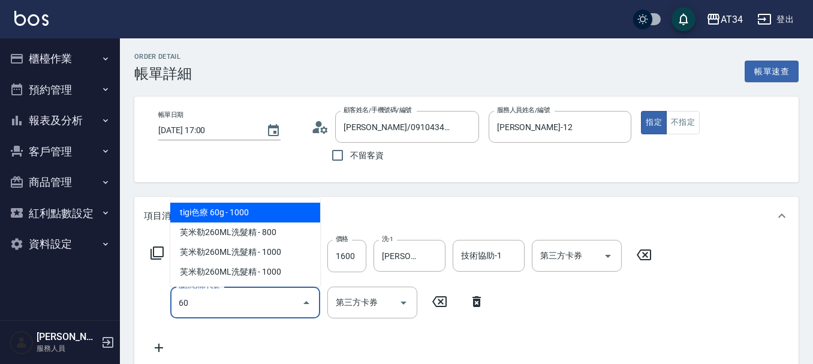
type input "601"
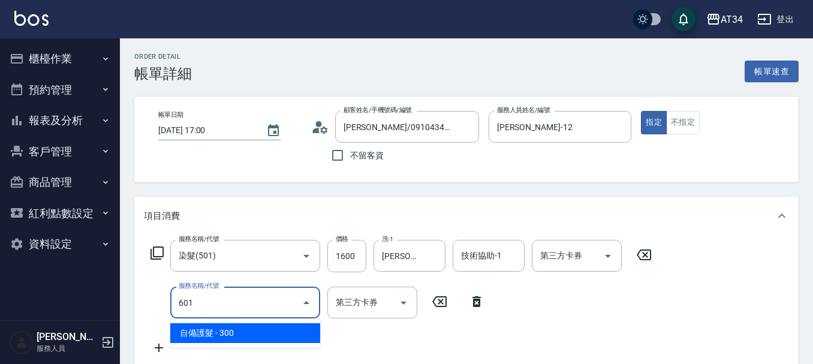
type input "190"
type input "自備護髮(601)"
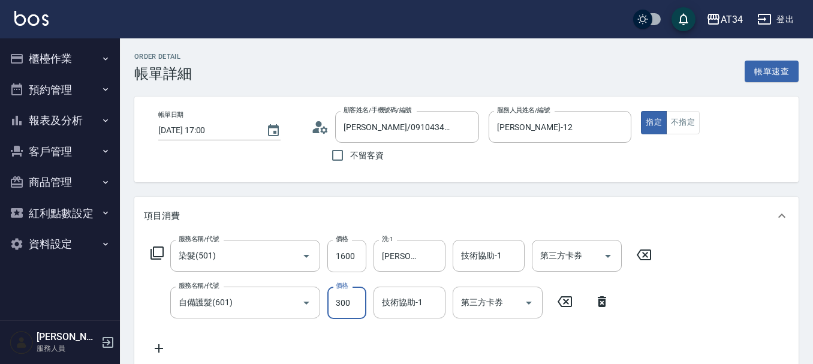
type input "1"
type input "160"
type input "162"
type input "320"
type input "1620"
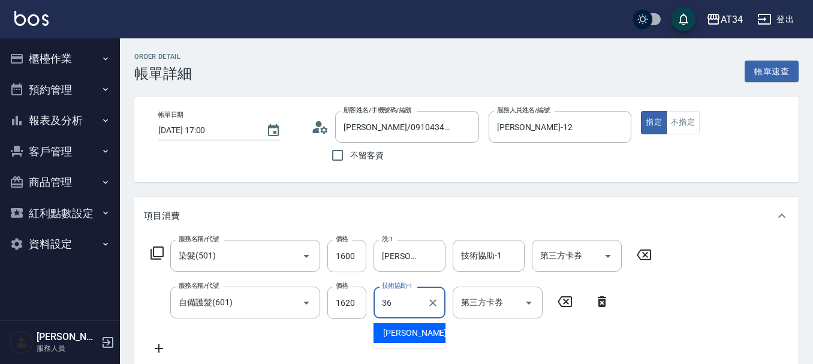
type input "[PERSON_NAME]-36"
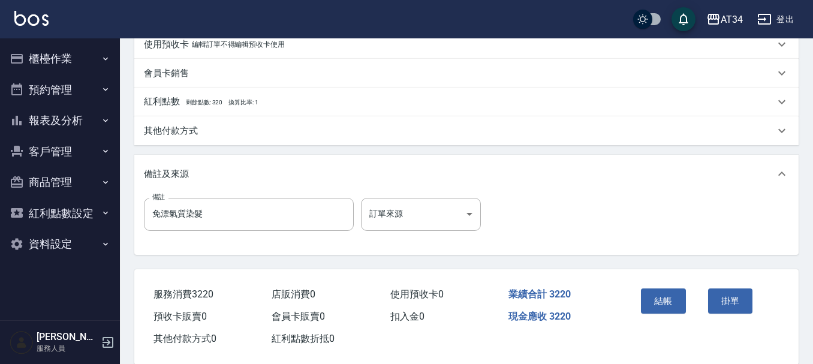
scroll to position [420, 0]
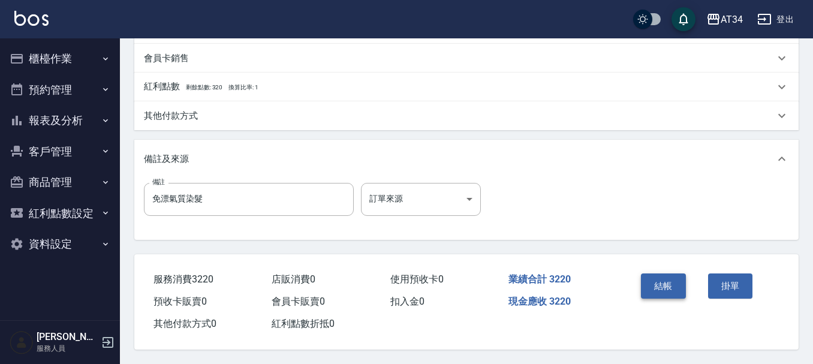
click at [671, 274] on button "結帳" at bounding box center [663, 285] width 45 height 25
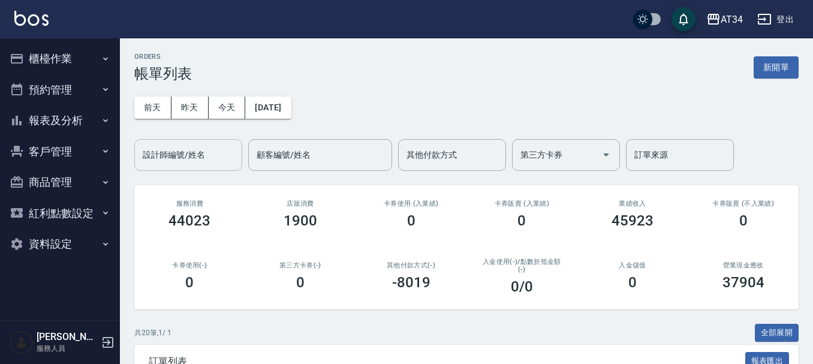
click at [207, 149] on input "設計師編號/姓名" at bounding box center [188, 154] width 97 height 21
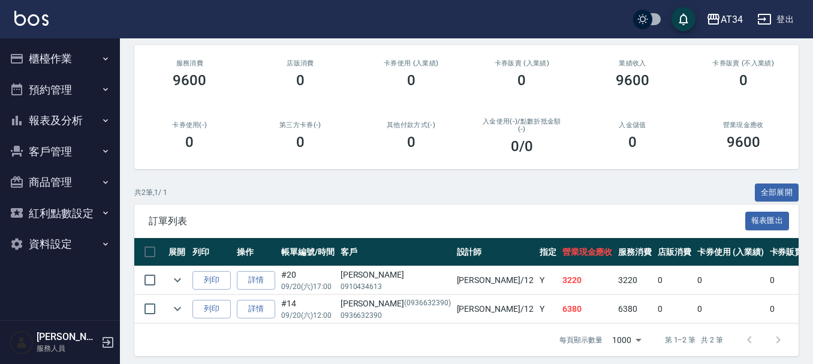
scroll to position [156, 0]
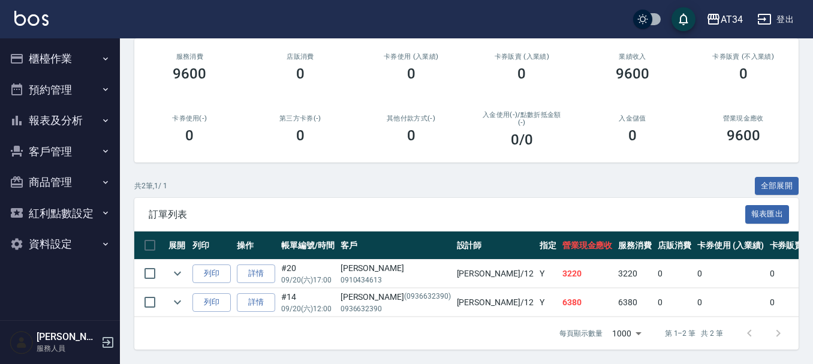
type input "[PERSON_NAME]-12"
click at [90, 126] on button "報表及分析" at bounding box center [60, 120] width 110 height 31
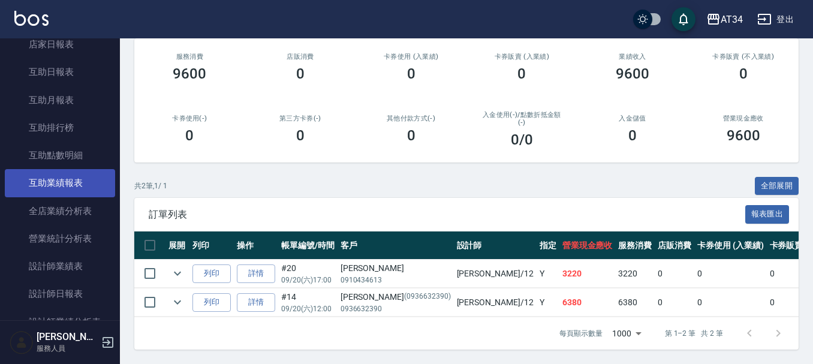
scroll to position [240, 0]
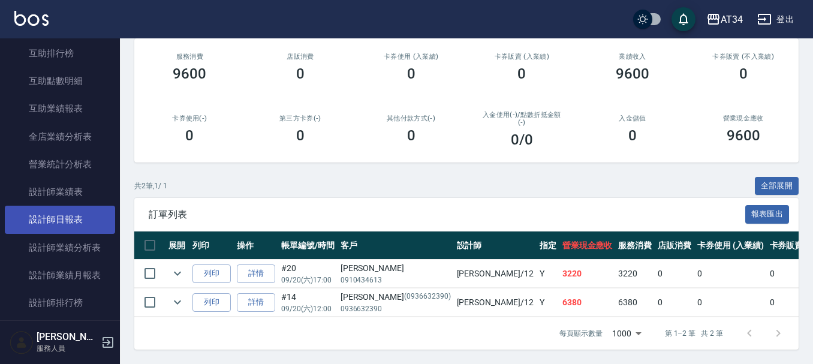
click at [65, 222] on link "設計師日報表" at bounding box center [60, 220] width 110 height 28
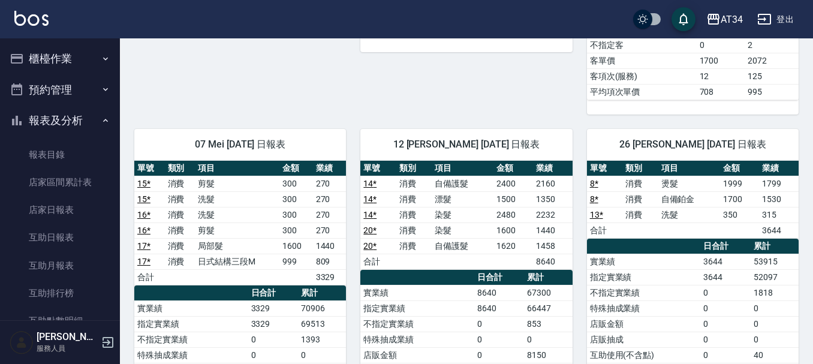
scroll to position [539, 0]
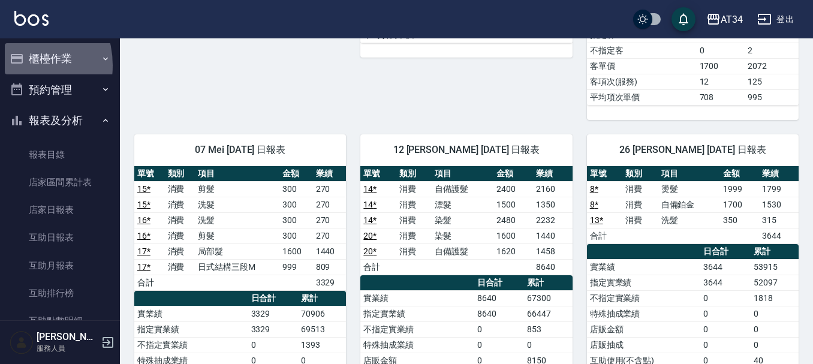
click at [16, 65] on icon "button" at bounding box center [17, 59] width 14 height 14
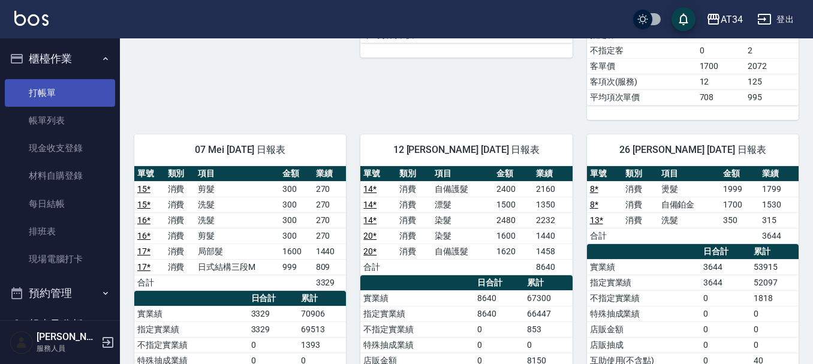
click at [54, 89] on link "打帳單" at bounding box center [60, 93] width 110 height 28
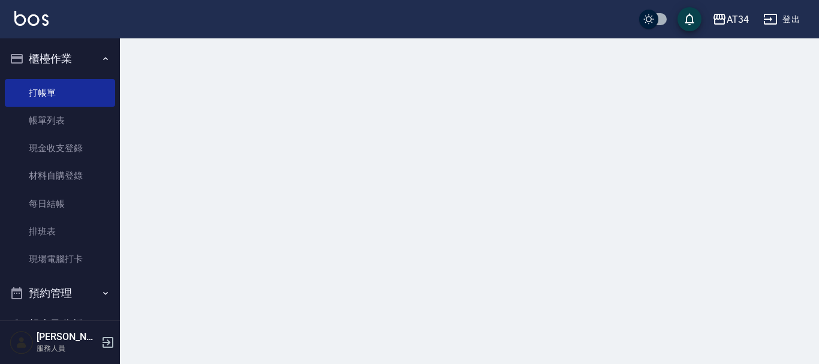
click at [56, 72] on button "櫃檯作業" at bounding box center [60, 58] width 110 height 31
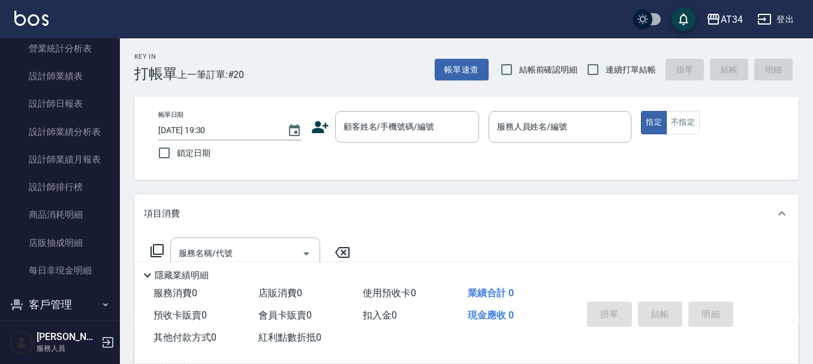
scroll to position [462, 0]
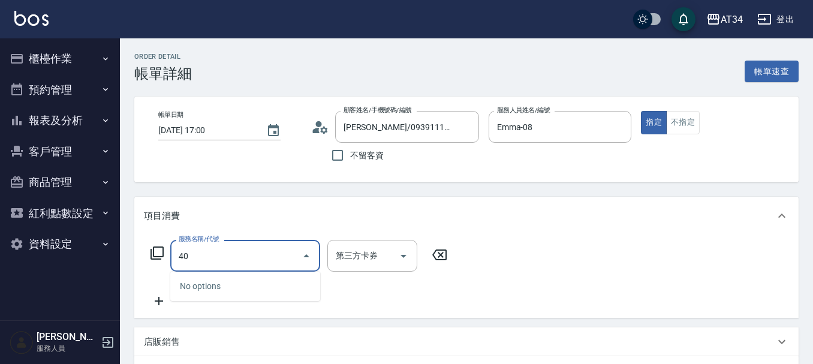
type input "401"
type input "20"
type input "剪髮(401)"
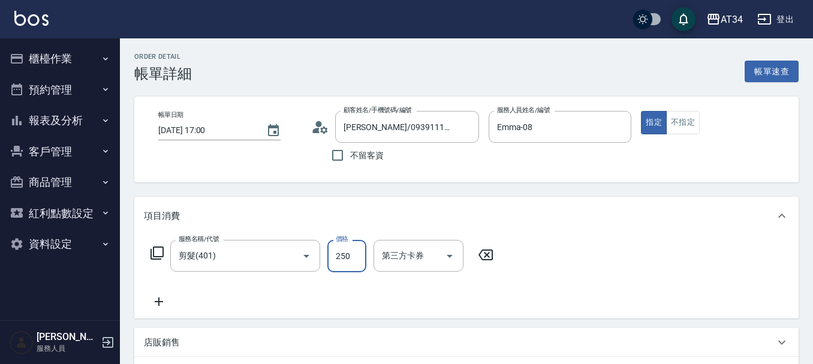
type input "0"
type input "400"
type input "40"
type input "400"
click at [162, 299] on icon at bounding box center [159, 301] width 30 height 14
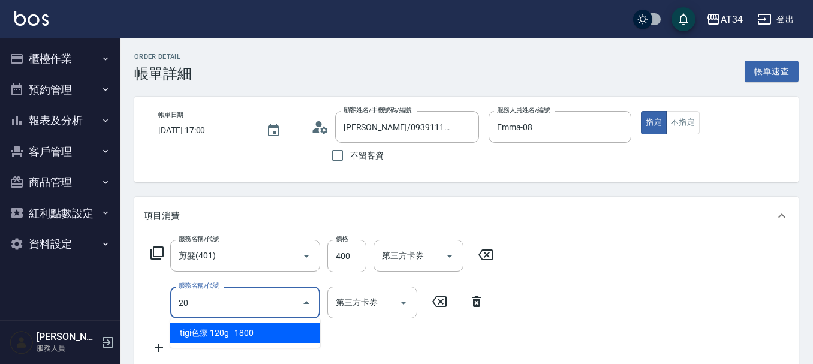
type input "201"
type input "70"
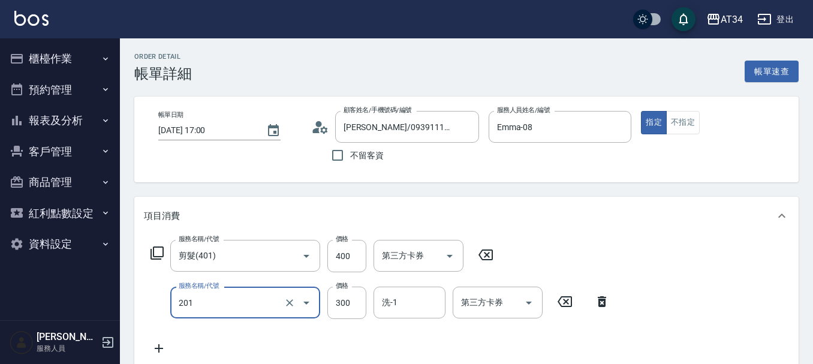
type input "洗髮(201)"
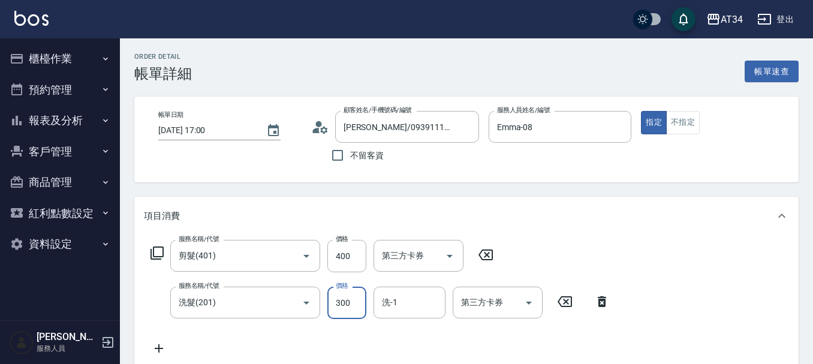
type input "2"
type input "40"
type input "20"
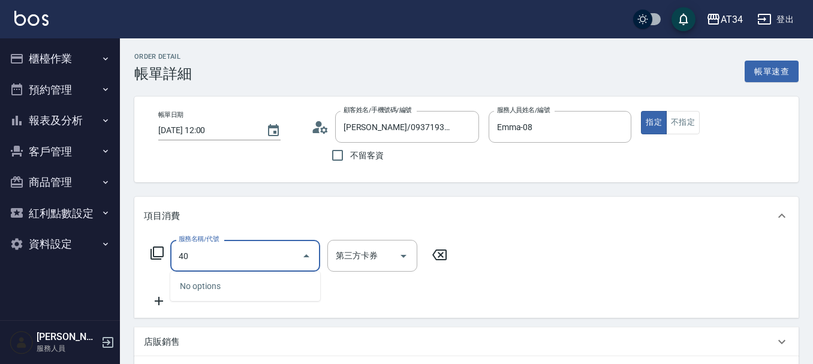
type input "401"
type input "20"
type input "剪髮(401)"
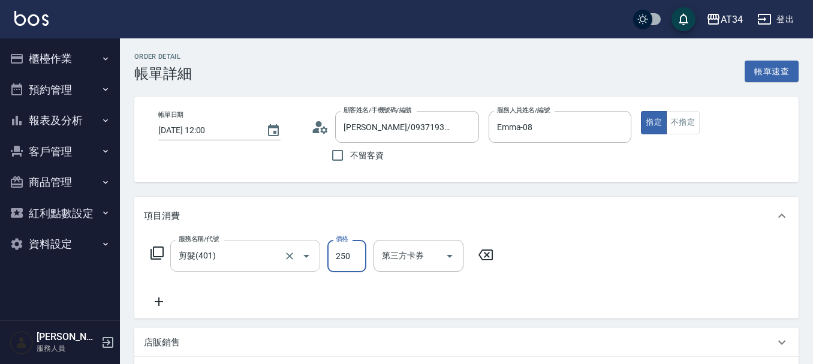
type input "5"
type input "0"
type input "50"
type input "500"
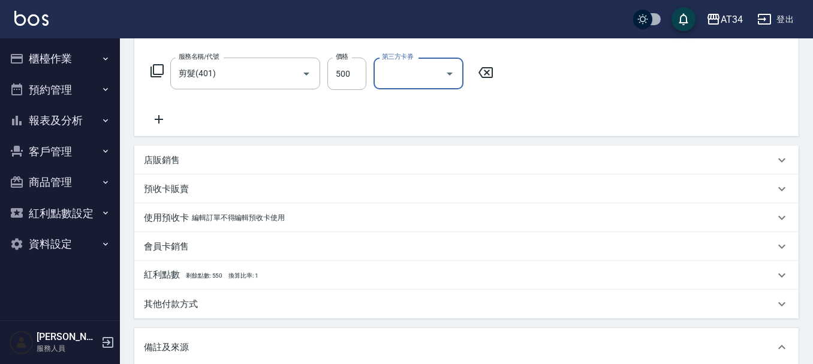
scroll to position [360, 0]
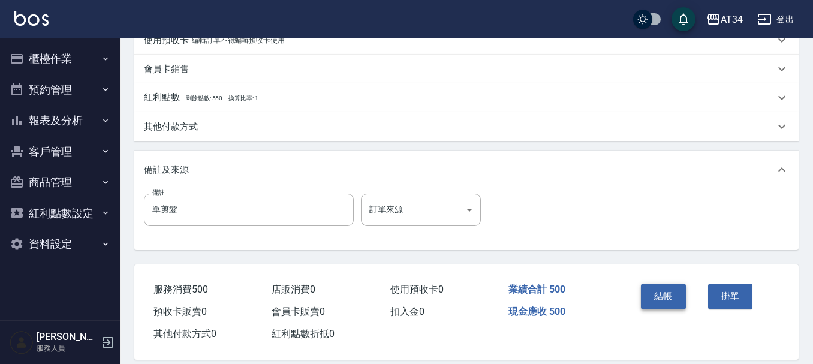
click at [666, 297] on button "結帳" at bounding box center [663, 296] width 45 height 25
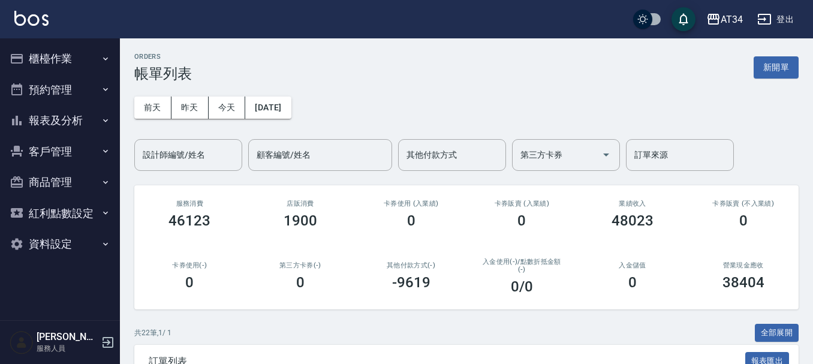
click at [50, 94] on button "預約管理" at bounding box center [60, 89] width 110 height 31
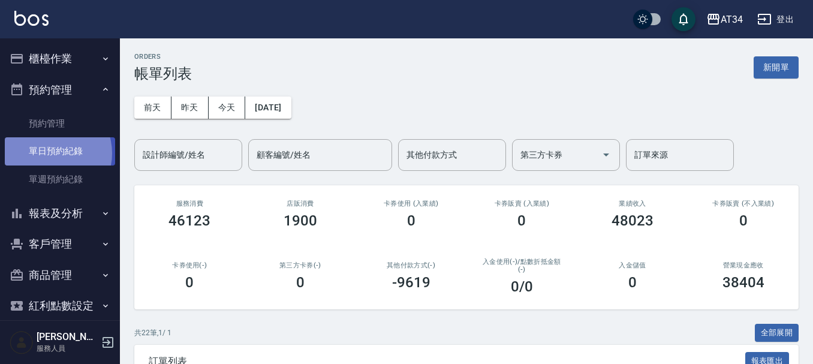
click at [50, 153] on link "單日預約紀錄" at bounding box center [60, 151] width 110 height 28
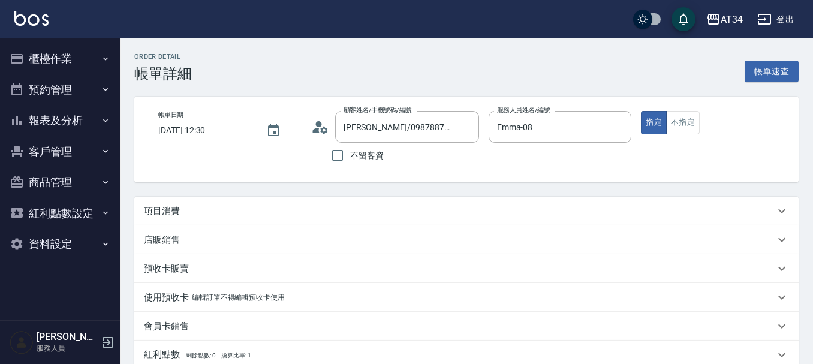
click at [174, 210] on p "項目消費" at bounding box center [162, 211] width 36 height 13
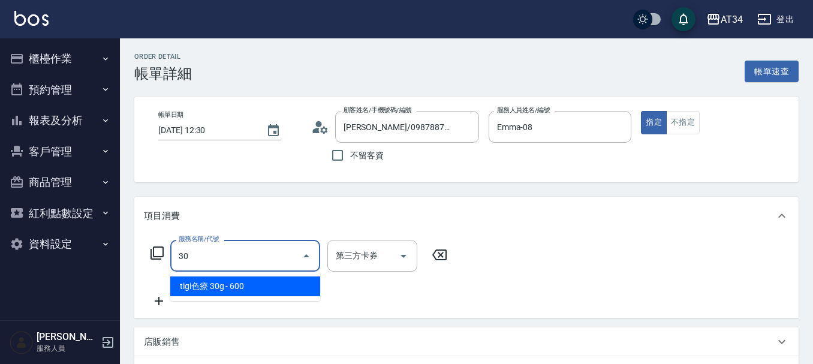
type input "300"
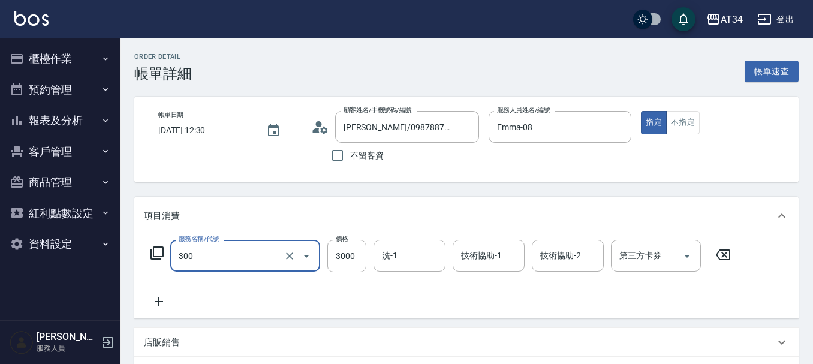
type input "燙髮(300)"
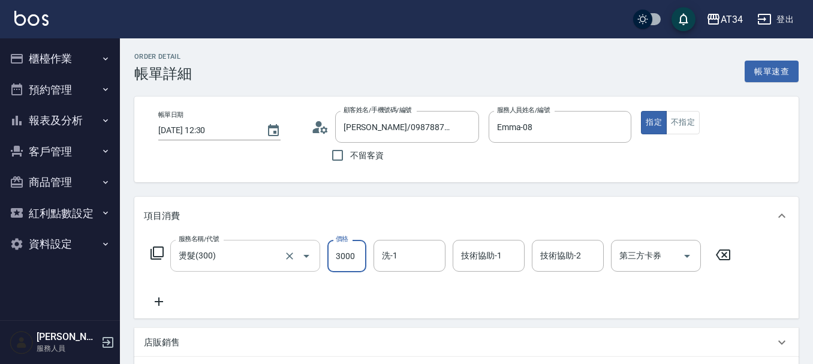
type input "2"
type input "0"
type input "200"
type input "2000"
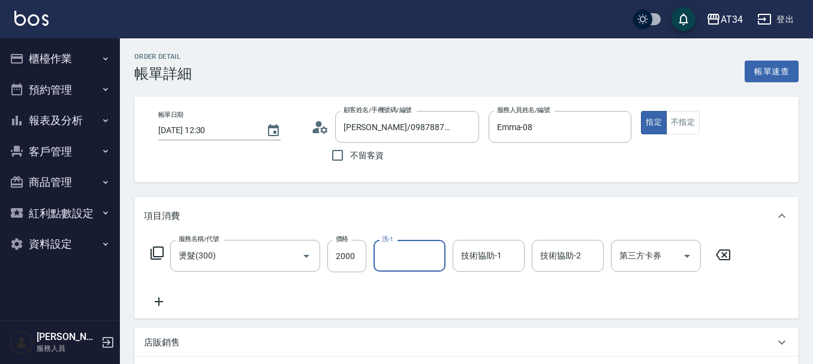
click at [157, 302] on icon at bounding box center [159, 301] width 8 height 8
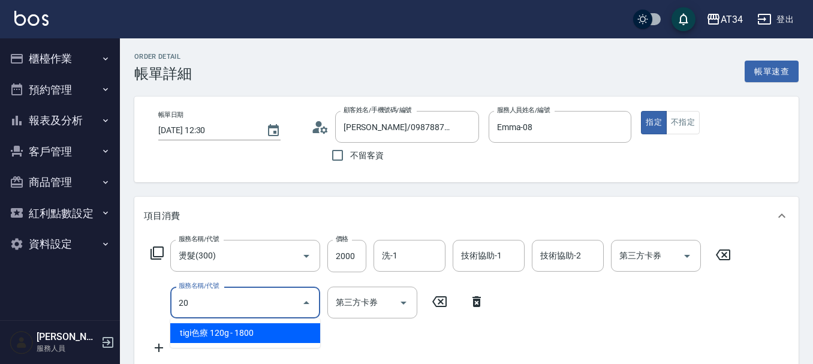
type input "208"
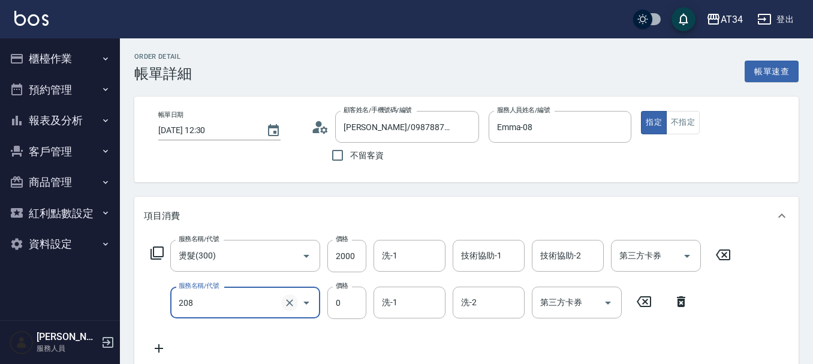
click at [288, 304] on icon "Clear" at bounding box center [289, 302] width 7 height 7
type input "0"
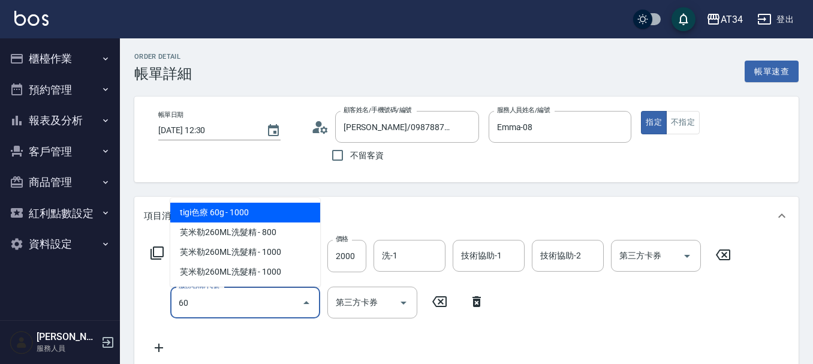
type input "601"
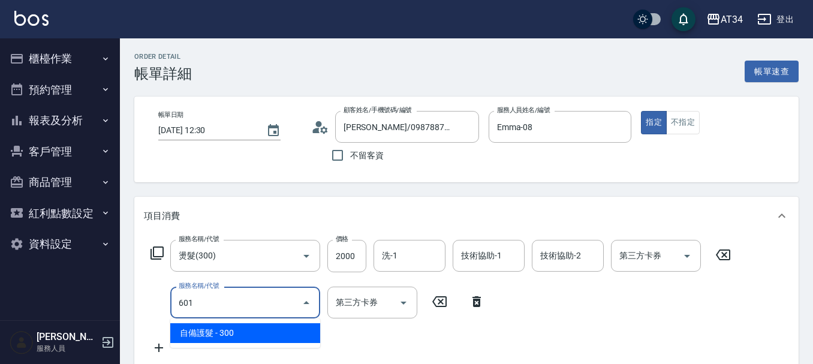
type input "230"
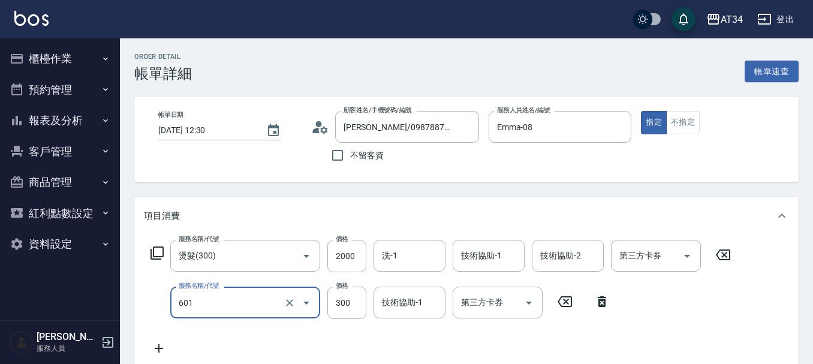
type input "自備護髮(601)"
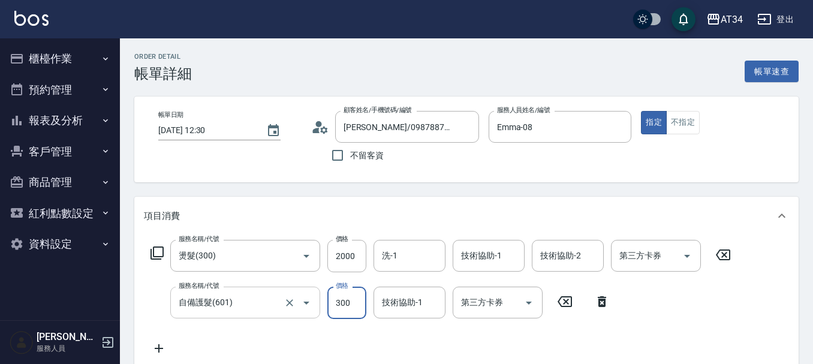
type input "5"
type input "200"
type input "523"
type input "250"
type input "52"
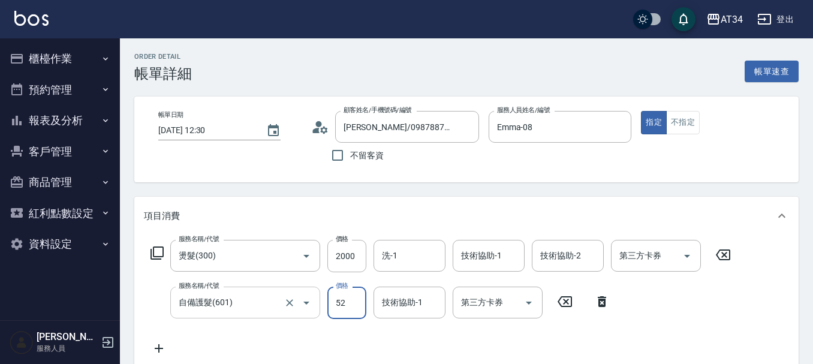
type input "200"
type input "53"
type input "250"
type input "539"
click at [417, 269] on div "洗-1" at bounding box center [409, 256] width 72 height 32
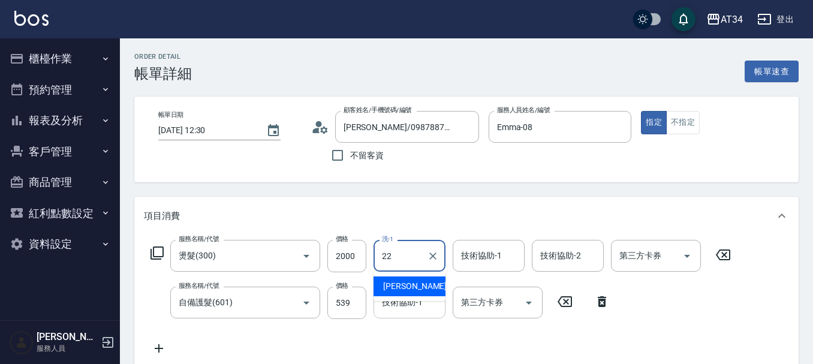
type input "賴佑潔-22"
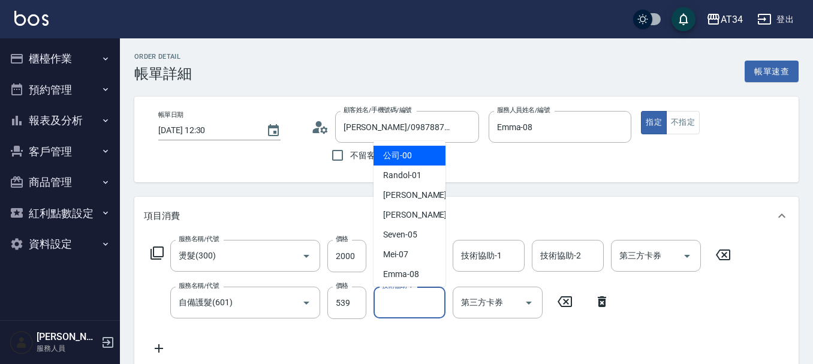
click at [395, 311] on input "技術協助-1" at bounding box center [409, 302] width 61 height 21
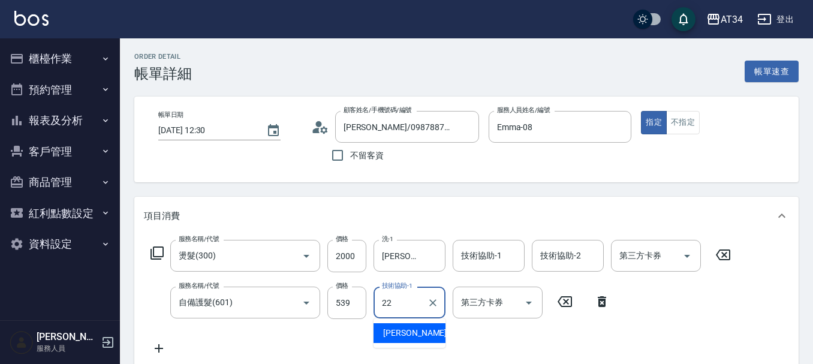
type input "賴佑潔-22"
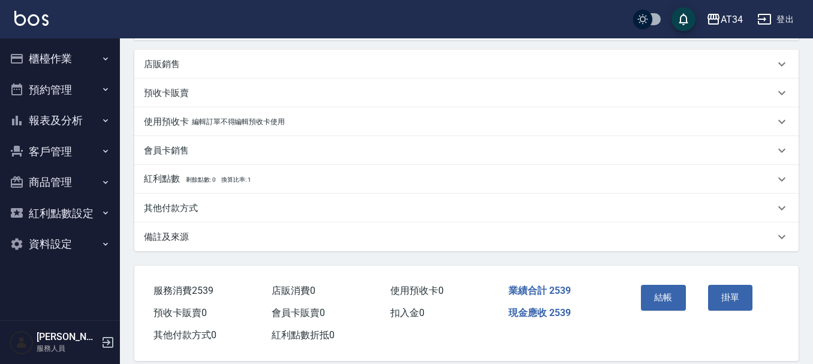
scroll to position [342, 0]
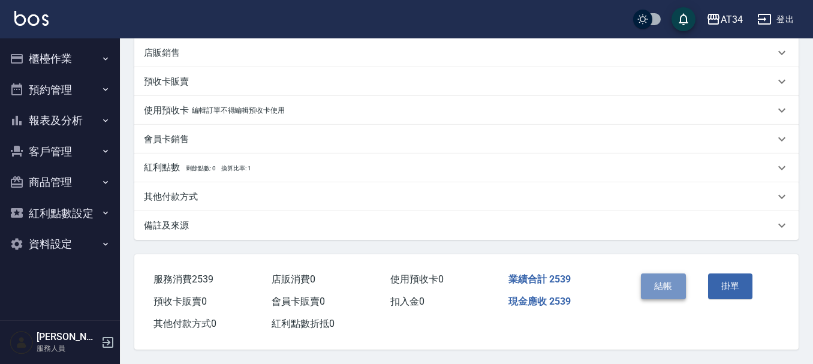
click at [661, 277] on button "結帳" at bounding box center [663, 285] width 45 height 25
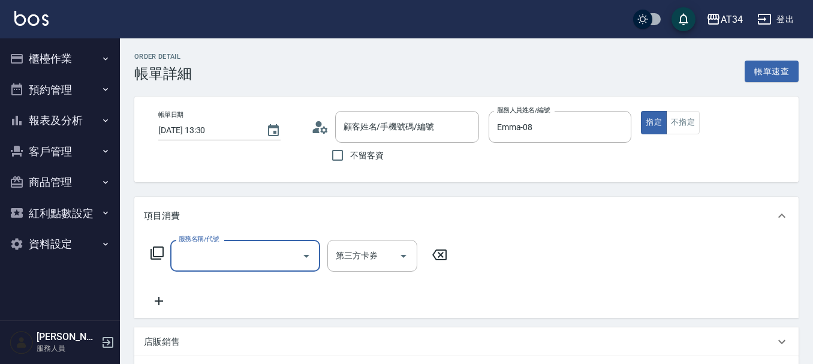
type input "[PERSON_NAME]/0981605703/0981605703"
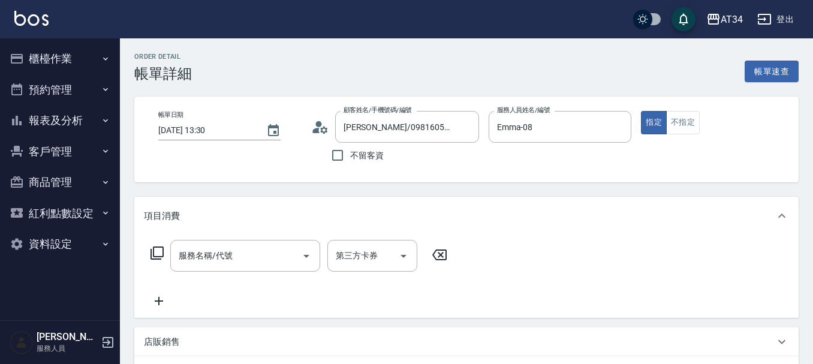
click at [165, 254] on div "服務名稱/代號 服務名稱/代號 第三方卡券 第三方卡券" at bounding box center [299, 256] width 310 height 32
click at [157, 252] on icon at bounding box center [157, 253] width 14 height 14
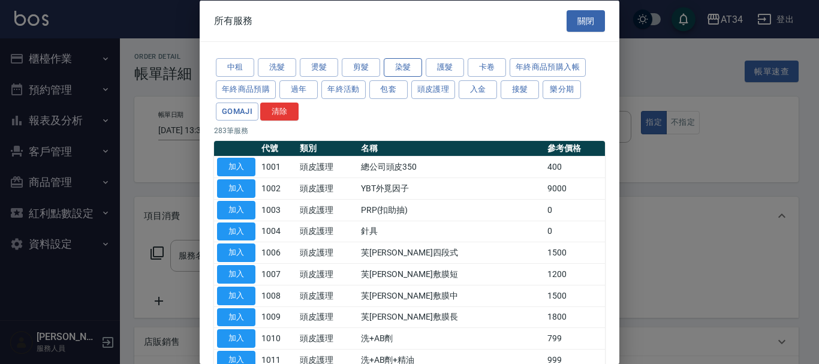
click at [406, 67] on button "染髮" at bounding box center [403, 67] width 38 height 19
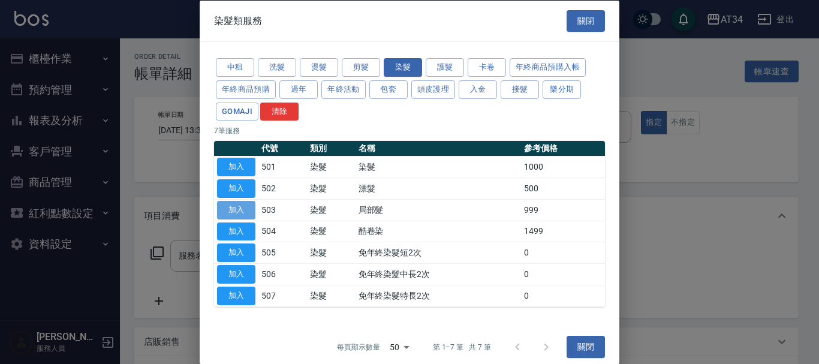
click at [234, 210] on button "加入" at bounding box center [236, 209] width 38 height 19
type input "局部髮(503)"
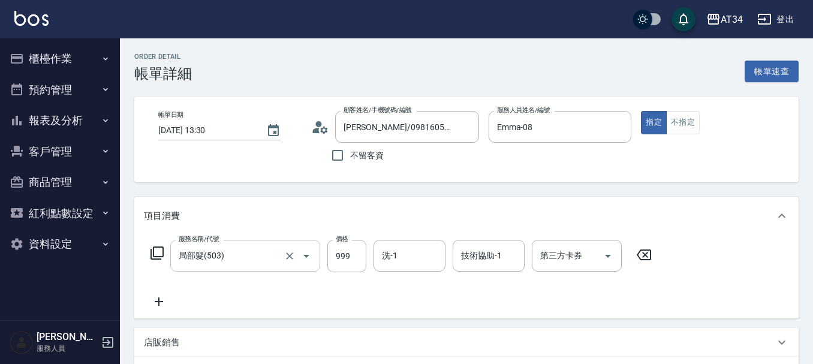
click at [174, 240] on div "局部髮(503) 服務名稱/代號" at bounding box center [245, 256] width 150 height 32
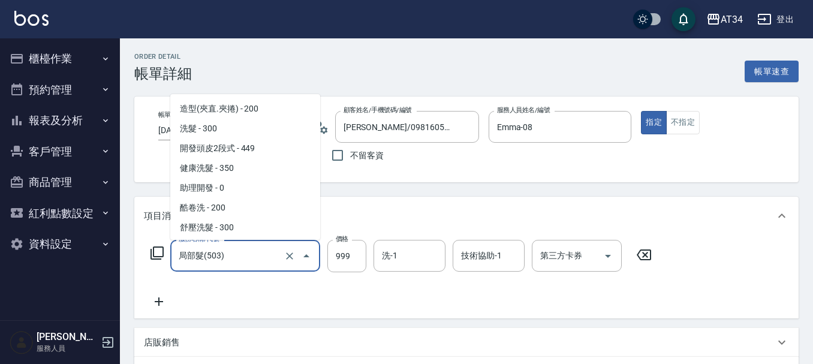
scroll to position [255, 0]
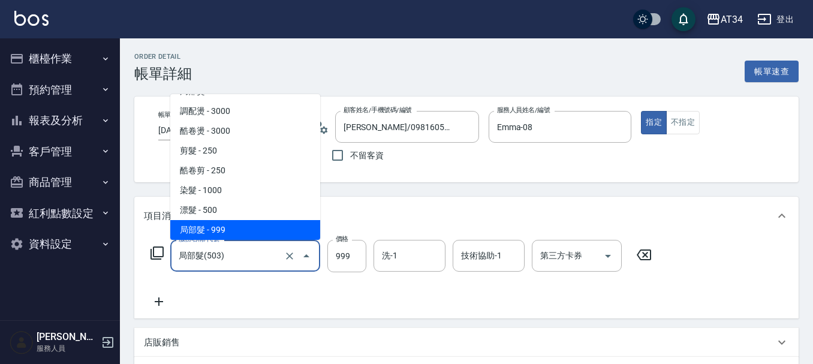
click at [155, 254] on icon at bounding box center [157, 253] width 14 height 14
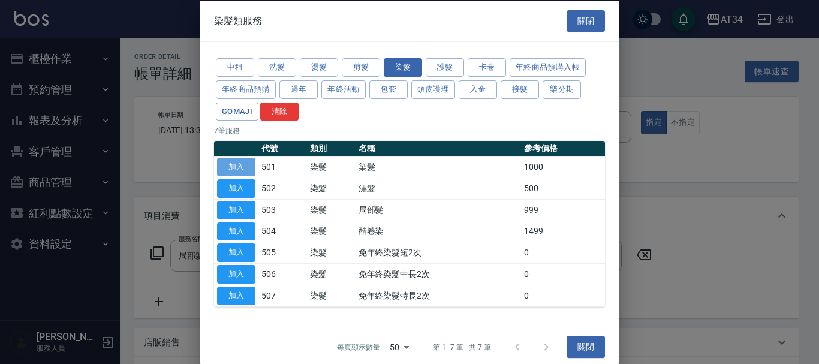
click at [243, 168] on button "加入" at bounding box center [236, 167] width 38 height 19
type input "190"
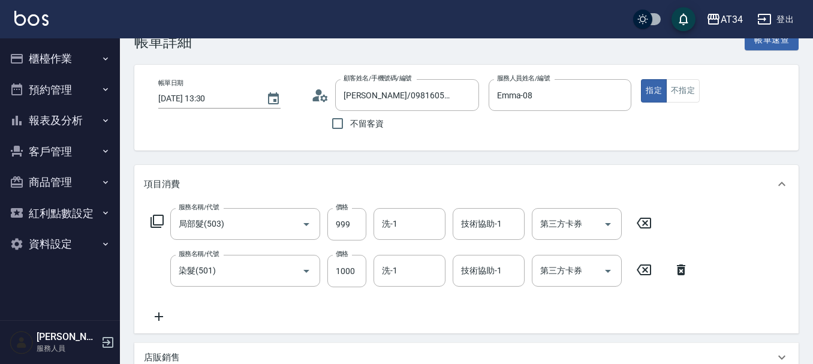
scroll to position [60, 0]
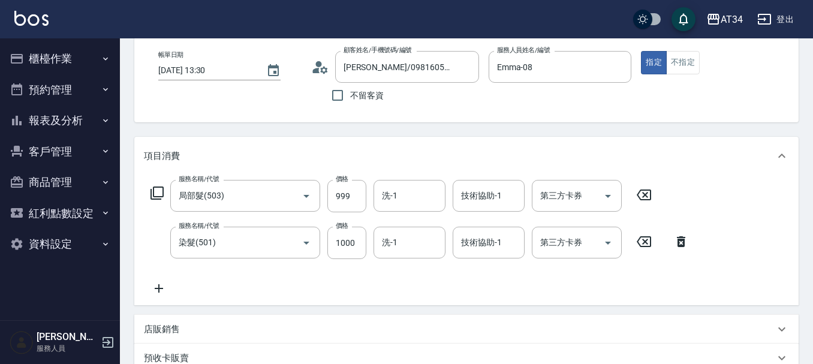
click at [162, 292] on icon at bounding box center [159, 288] width 30 height 14
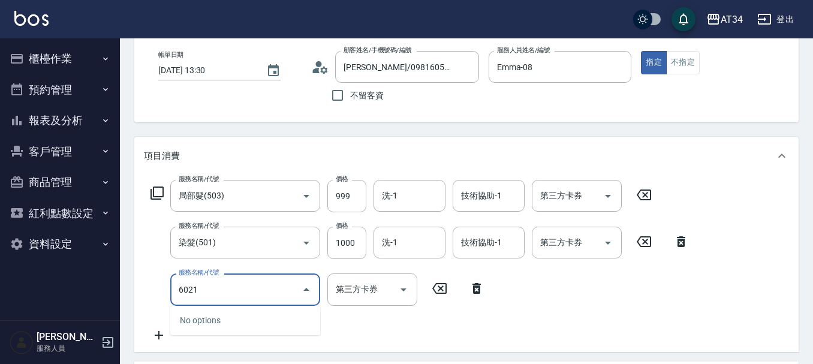
type input "602"
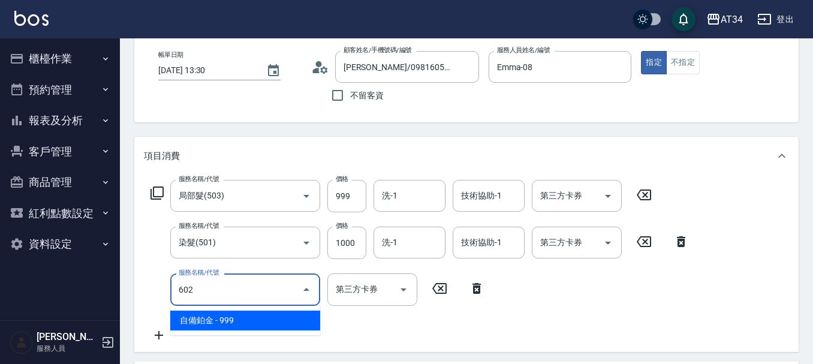
type input "290"
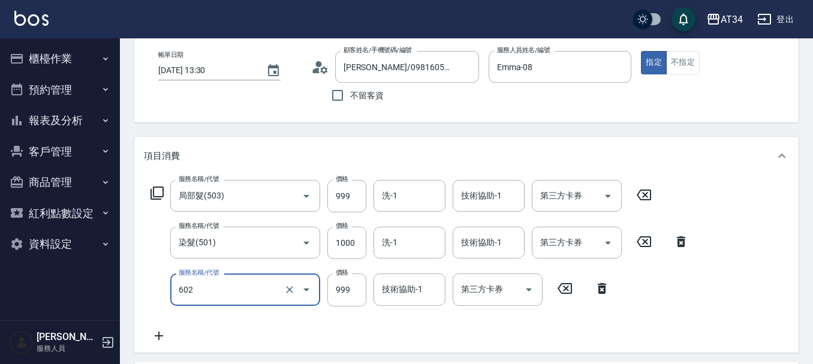
type input "自備鉑金(602)"
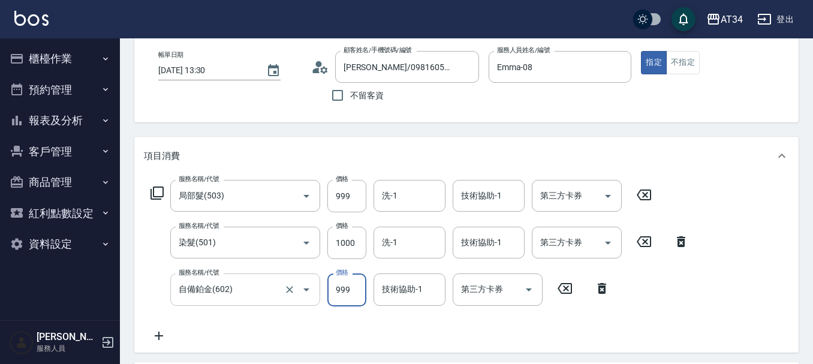
type input "200"
type input "100"
type input "290"
type input "1000"
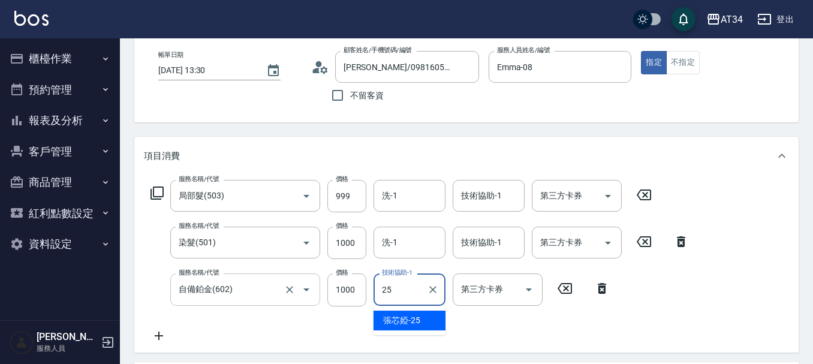
type input "張芯婭-25"
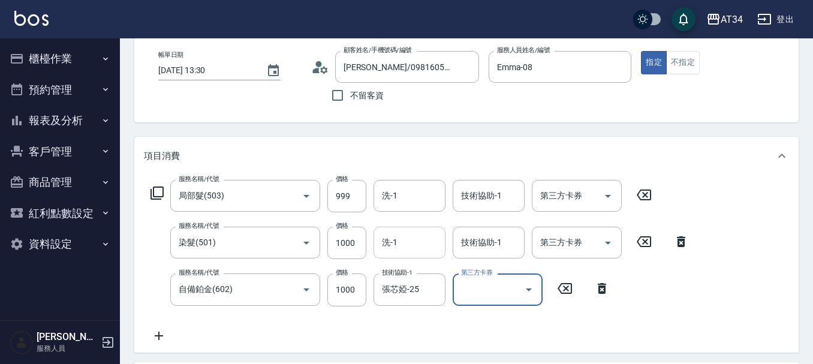
click at [389, 242] on div "洗-1 洗-1" at bounding box center [409, 243] width 72 height 32
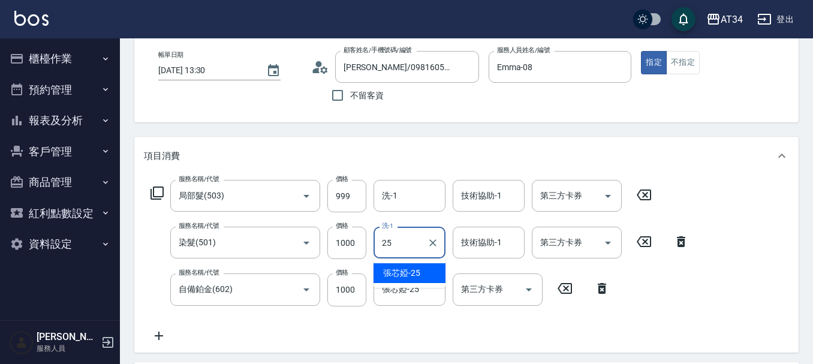
type input "張芯婭-25"
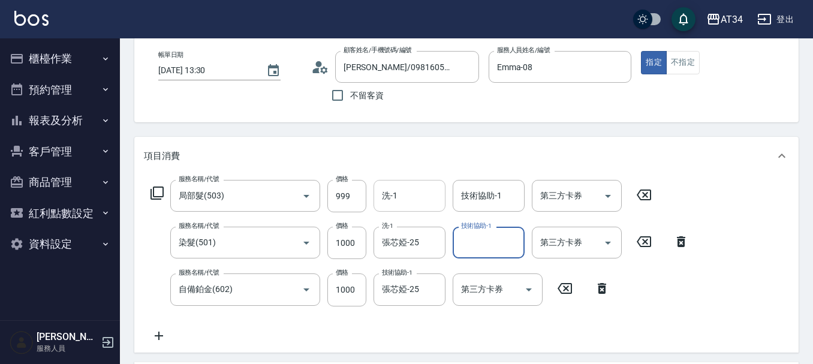
click at [393, 197] on div "洗-1 洗-1" at bounding box center [409, 196] width 72 height 32
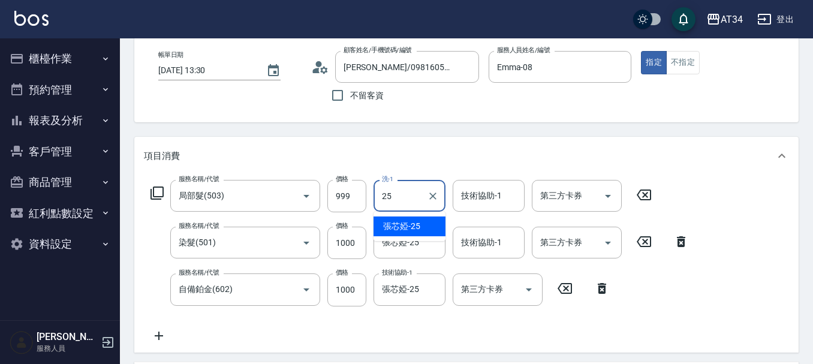
type input "張芯婭-25"
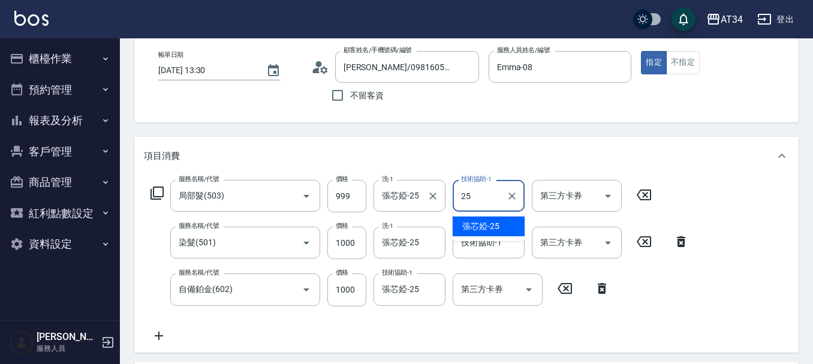
type input "張芯婭-25"
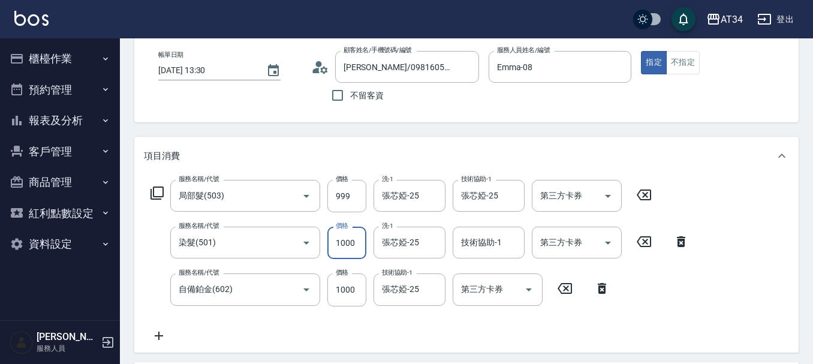
click at [342, 248] on input "1000" at bounding box center [346, 243] width 39 height 32
type input "2"
type input "200"
type input "250"
type input "220"
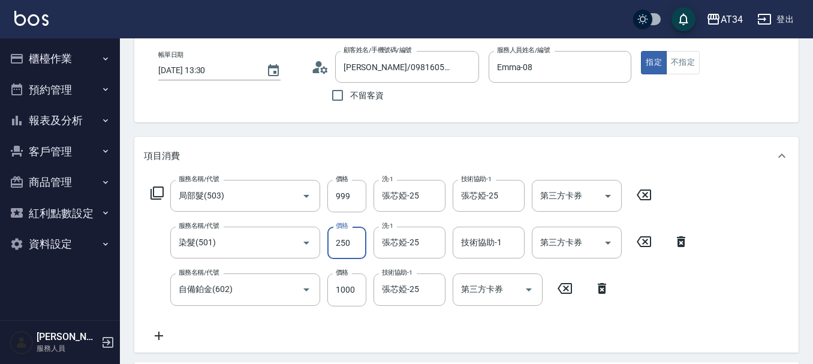
type input "2500"
type input "440"
type input "2500"
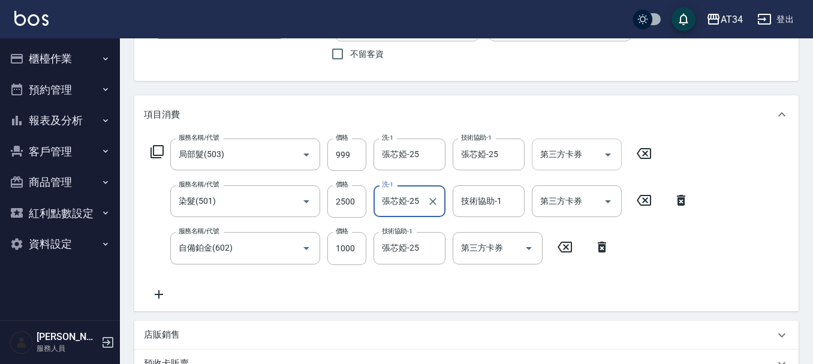
scroll to position [180, 0]
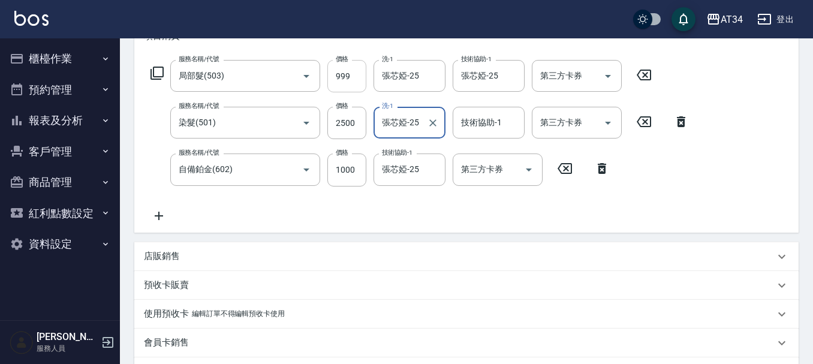
click at [341, 84] on input "999" at bounding box center [346, 76] width 39 height 32
type input "2"
type input "350"
type input "28"
type input "370"
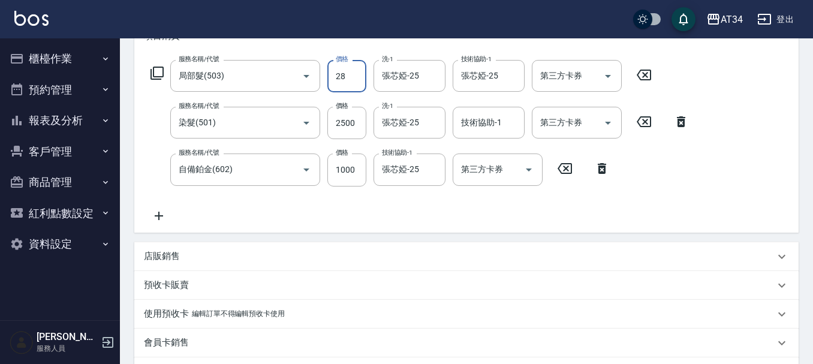
type input "280"
type input "630"
type input "2800"
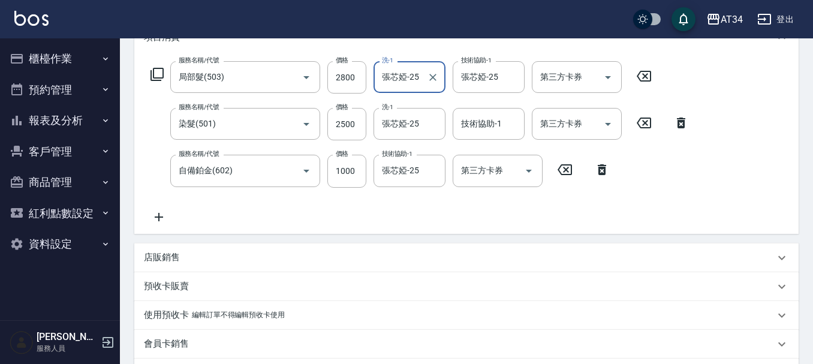
scroll to position [170, 0]
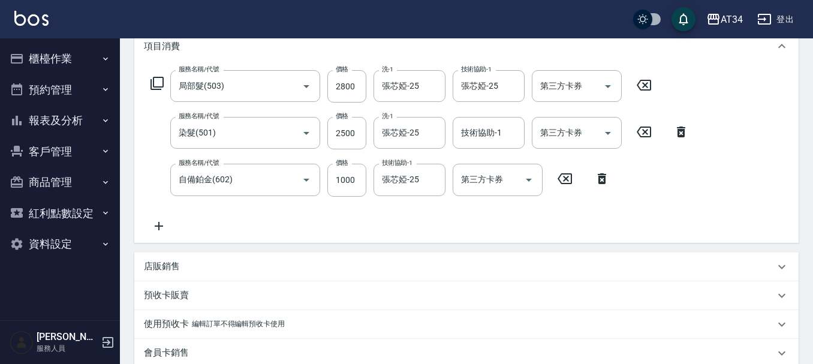
click at [162, 84] on icon at bounding box center [157, 83] width 14 height 14
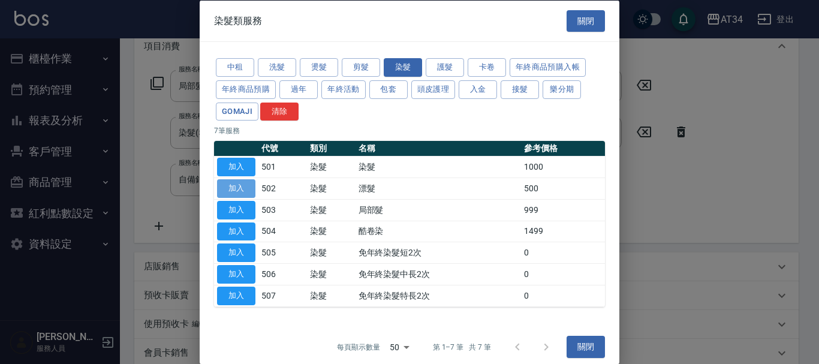
click at [224, 188] on button "加入" at bounding box center [236, 188] width 38 height 19
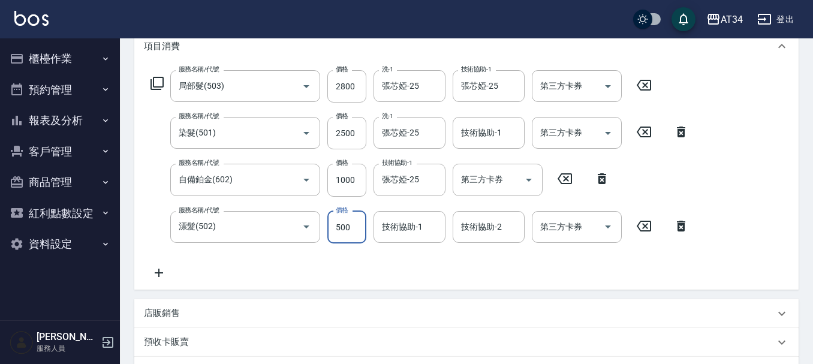
click at [354, 225] on input "500" at bounding box center [346, 227] width 39 height 32
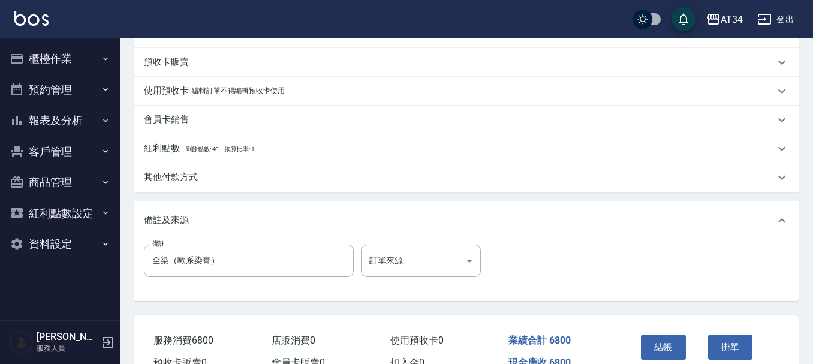
scroll to position [216, 0]
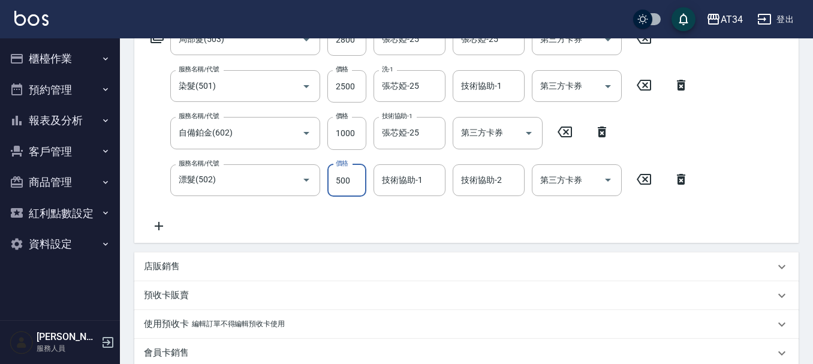
type input "630"
type input "70"
type input "700"
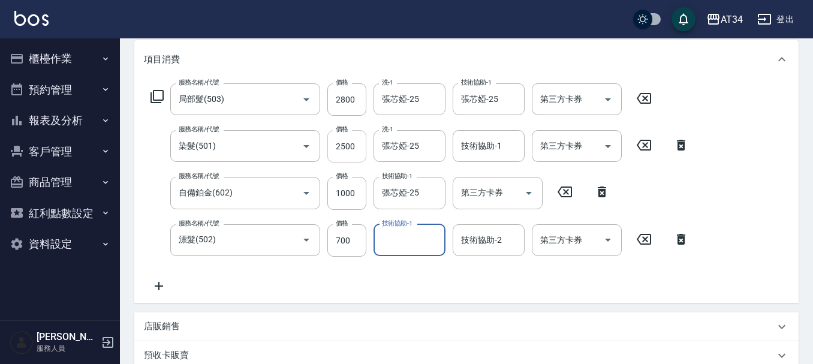
click at [356, 145] on input "2500" at bounding box center [346, 146] width 39 height 32
type input "450"
type input "320"
type input "770"
type input "3200"
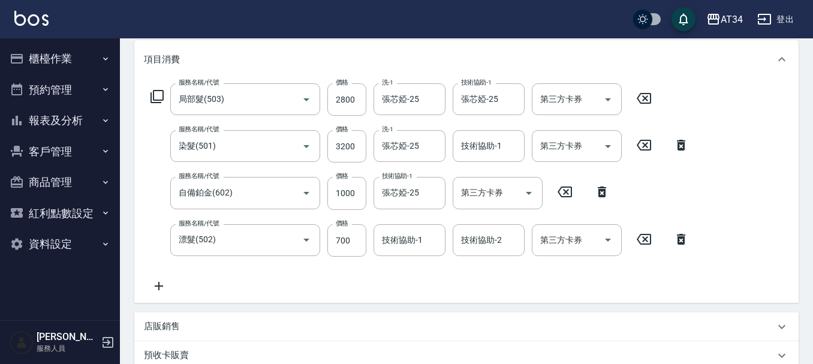
click at [684, 244] on icon at bounding box center [681, 239] width 30 height 14
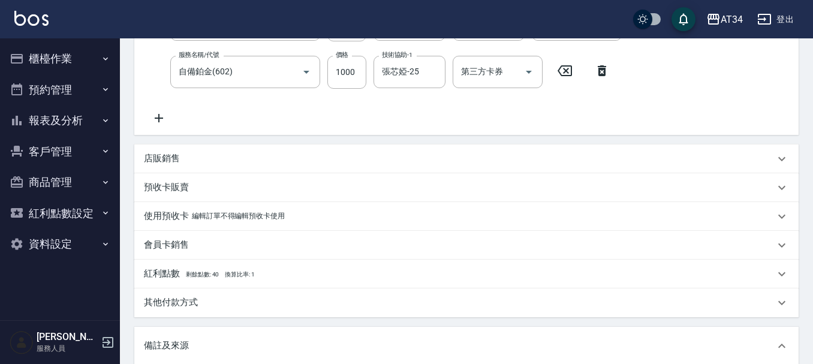
scroll to position [110, 0]
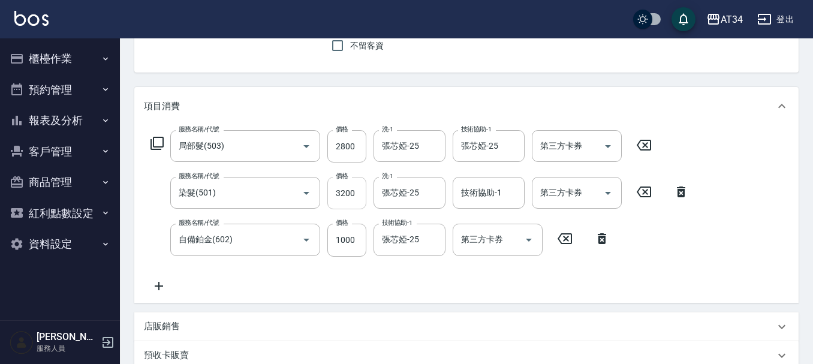
click at [362, 193] on input "3200" at bounding box center [346, 193] width 39 height 32
type input "380"
type input "37"
type input "410"
type input "370"
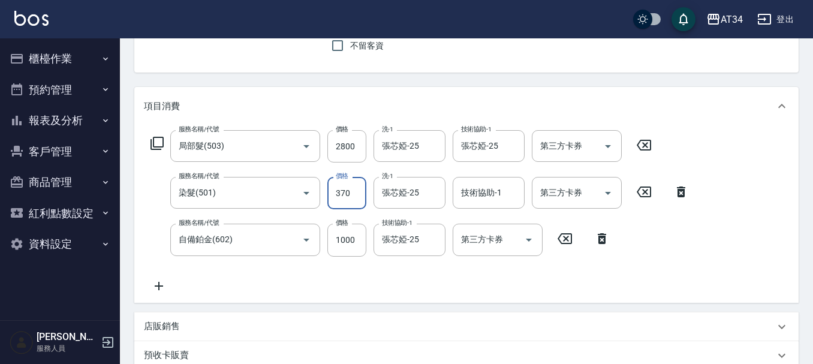
type input "750"
type input "3700"
click at [356, 149] on input "2800" at bounding box center [346, 146] width 39 height 32
click at [382, 114] on div "項目消費" at bounding box center [466, 106] width 664 height 38
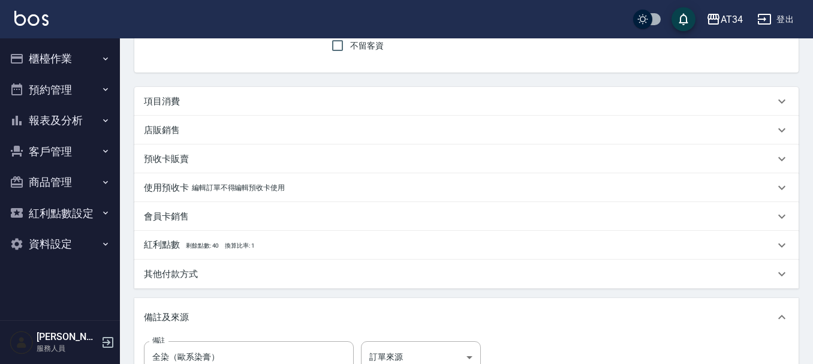
scroll to position [0, 0]
click at [385, 107] on div "項目消費" at bounding box center [459, 101] width 631 height 13
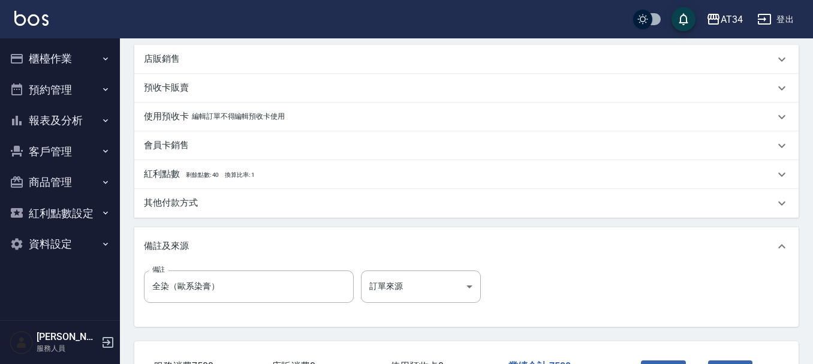
scroll to position [349, 0]
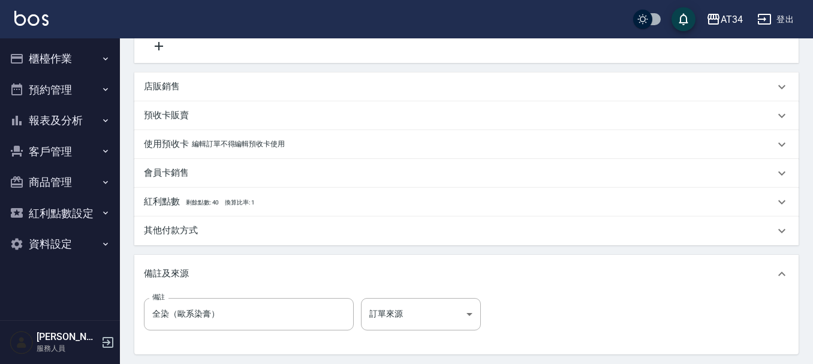
click at [161, 79] on div "店販銷售" at bounding box center [466, 87] width 664 height 29
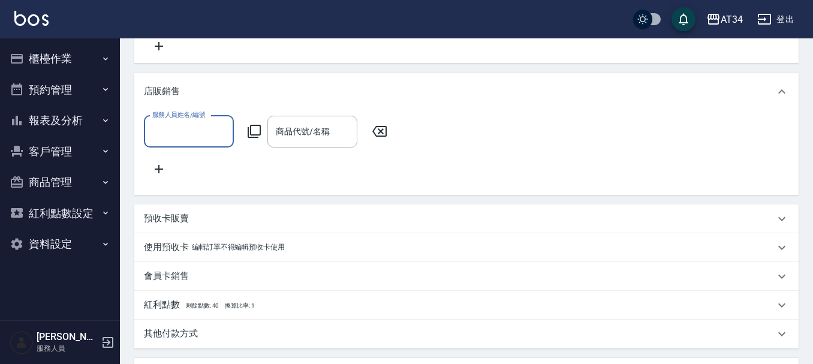
scroll to position [0, 0]
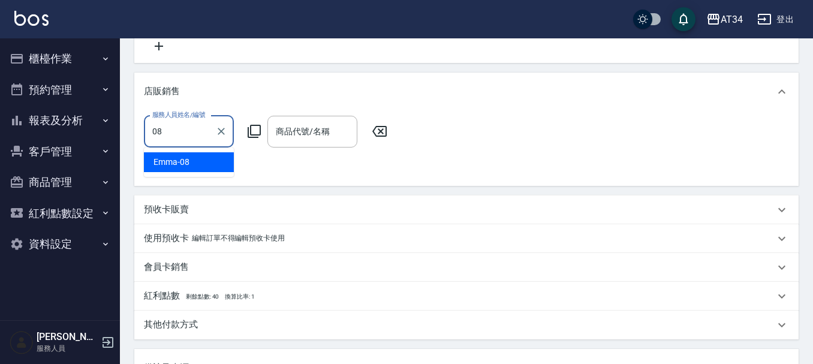
type input "Emma-08"
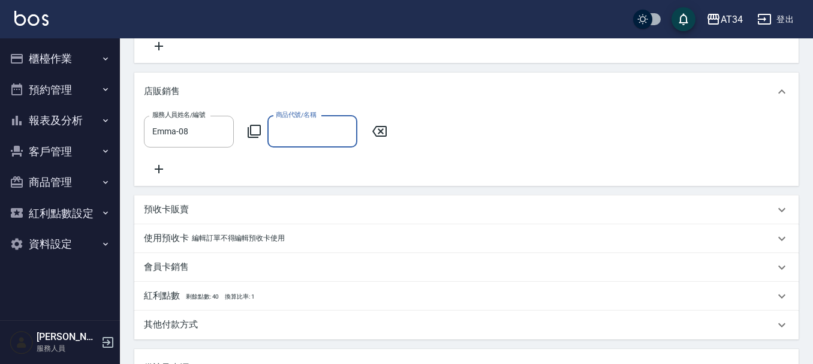
type input "ㄇ"
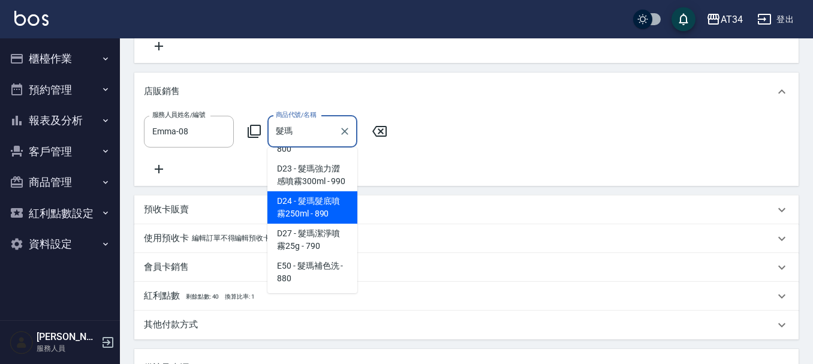
scroll to position [38, 0]
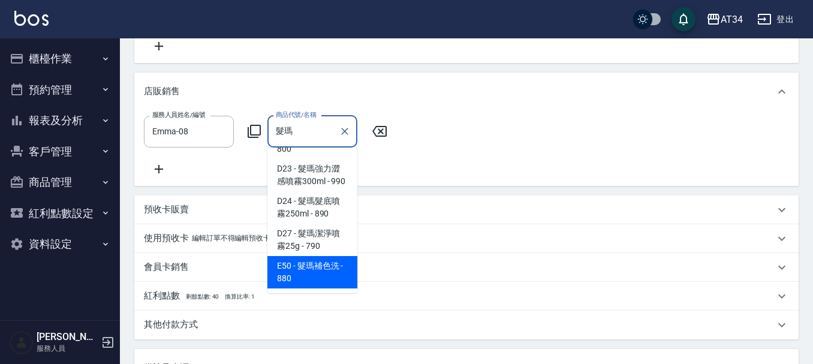
click at [338, 273] on span "E50 - 髮瑪補色洗 - 880" at bounding box center [312, 272] width 90 height 32
type input "髮瑪補色洗"
type input "830"
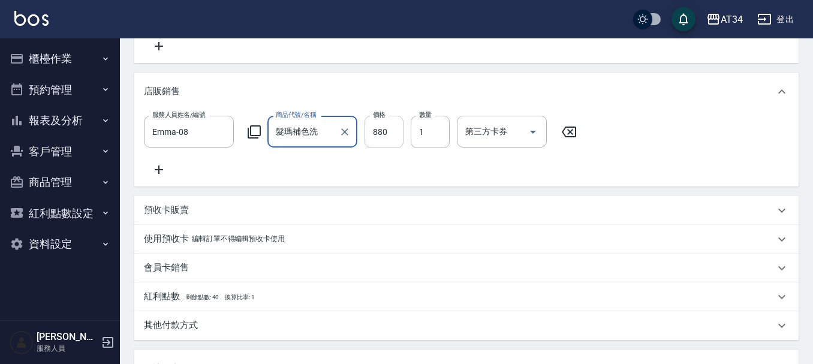
type input "髮瑪補色洗"
click at [393, 126] on input "880" at bounding box center [383, 132] width 39 height 32
type input "79"
type input "820"
type input "792"
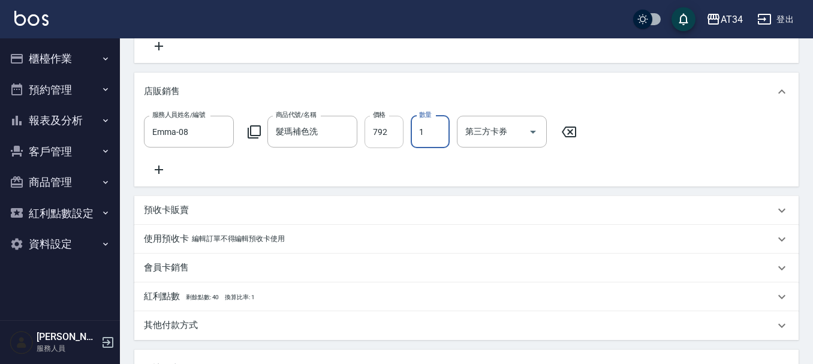
scroll to position [573, 0]
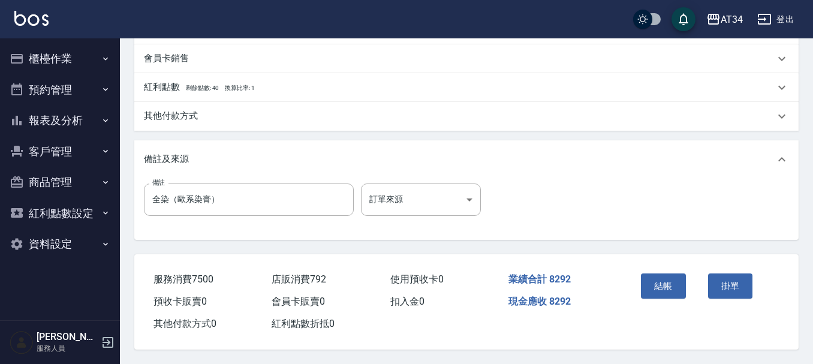
click at [193, 102] on div "其他付款方式" at bounding box center [466, 116] width 664 height 29
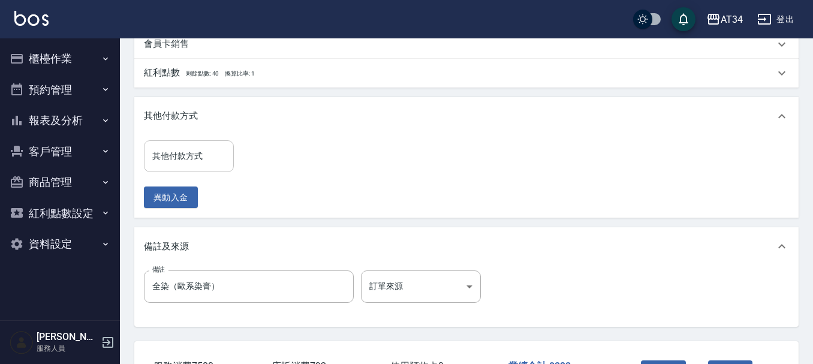
click at [190, 172] on div "其他付款方式" at bounding box center [189, 156] width 90 height 32
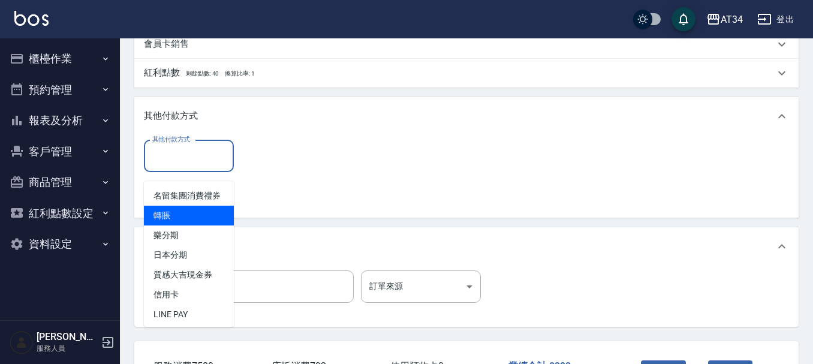
click at [190, 225] on span "轉賬" at bounding box center [189, 216] width 90 height 20
type input "轉賬"
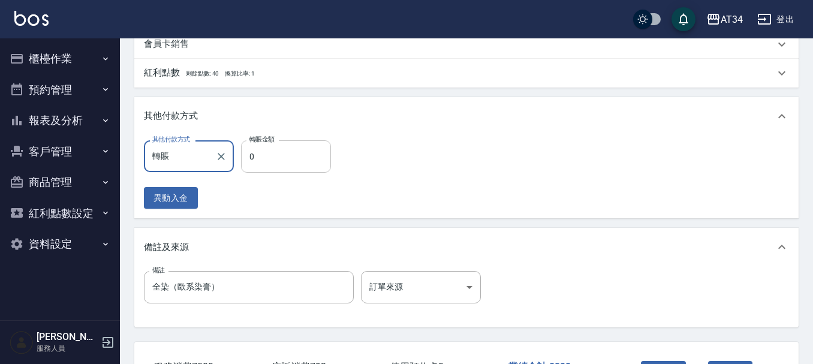
click at [263, 162] on input "0" at bounding box center [286, 156] width 90 height 32
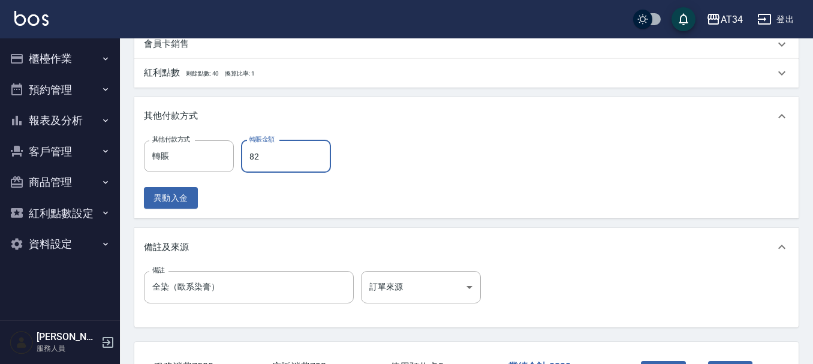
type input "829"
type input "740"
type input "8292"
type input "0"
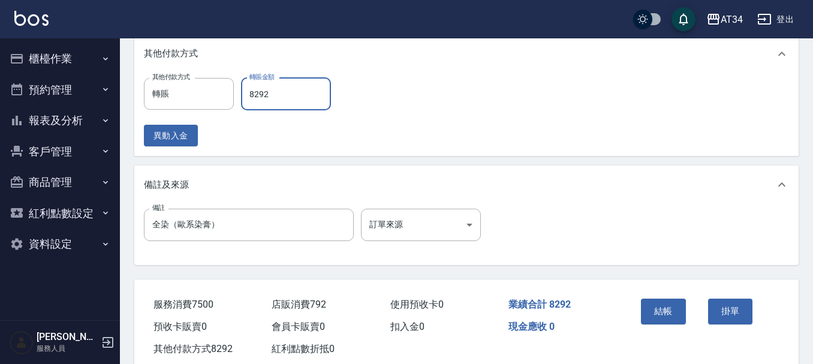
scroll to position [675, 0]
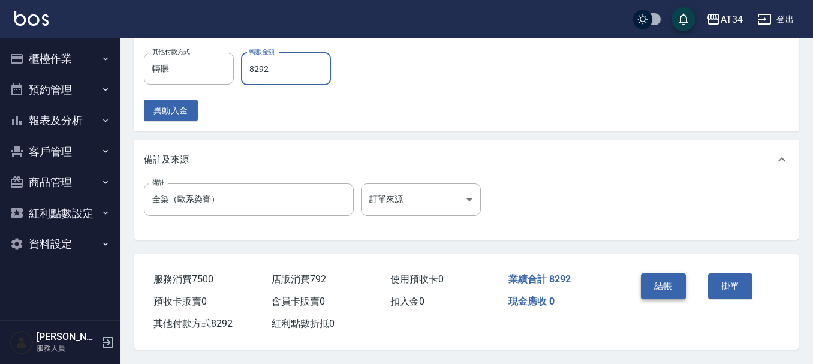
type input "8292"
click at [674, 278] on button "結帳" at bounding box center [663, 285] width 45 height 25
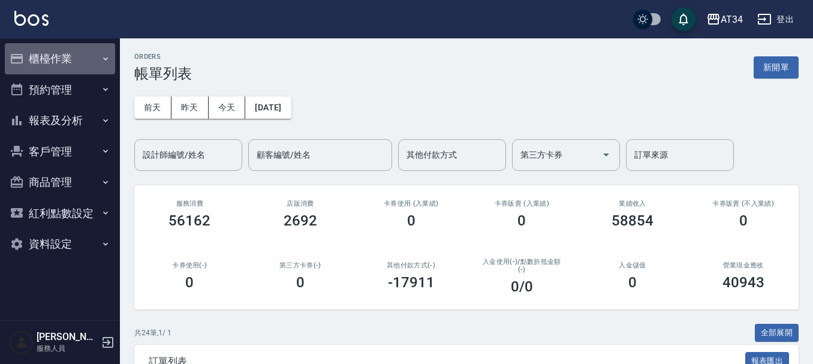
click at [53, 58] on button "櫃檯作業" at bounding box center [60, 58] width 110 height 31
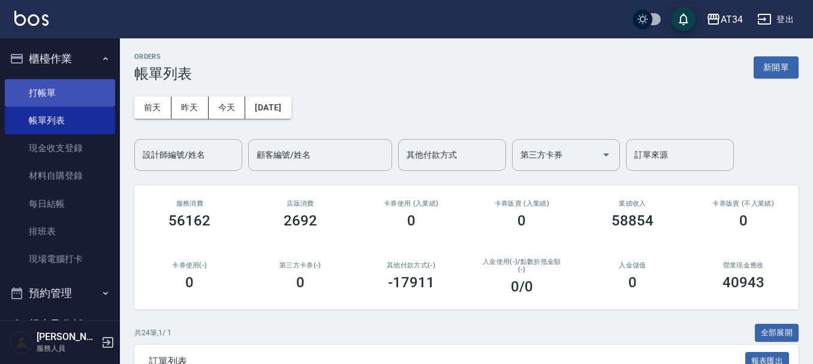
click at [66, 94] on link "打帳單" at bounding box center [60, 93] width 110 height 28
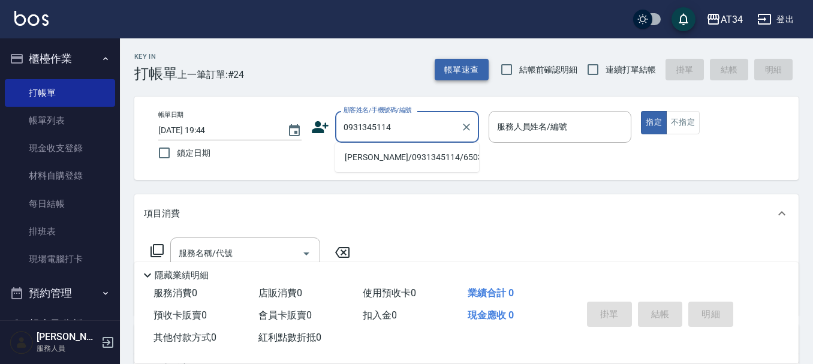
type input "[PERSON_NAME]/0931345114/650308"
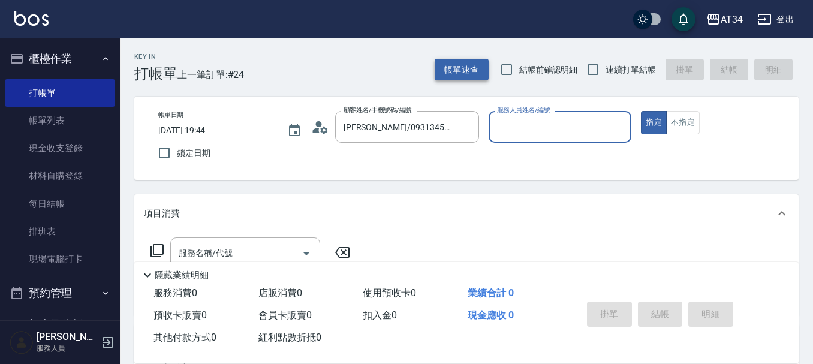
type input "Emma-08"
click at [234, 248] on input "服務名稱/代號" at bounding box center [236, 253] width 121 height 21
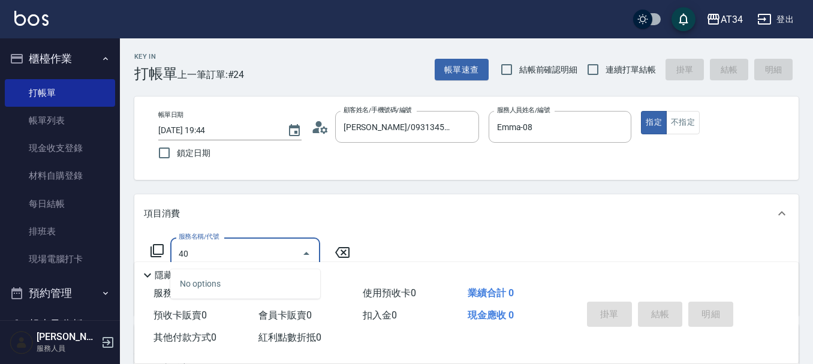
type input "401"
type input "20"
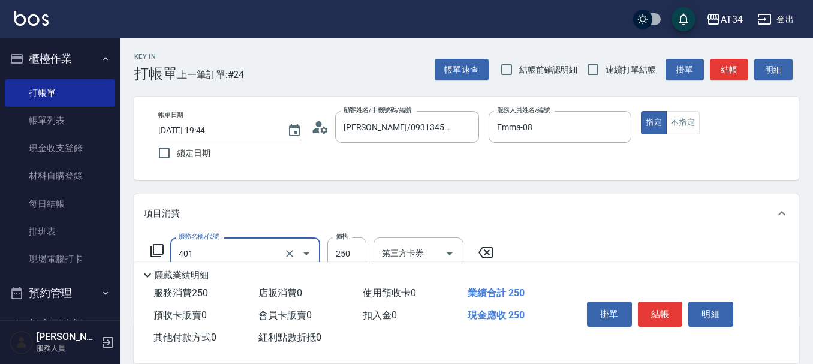
type input "剪髮(401)"
type input "0"
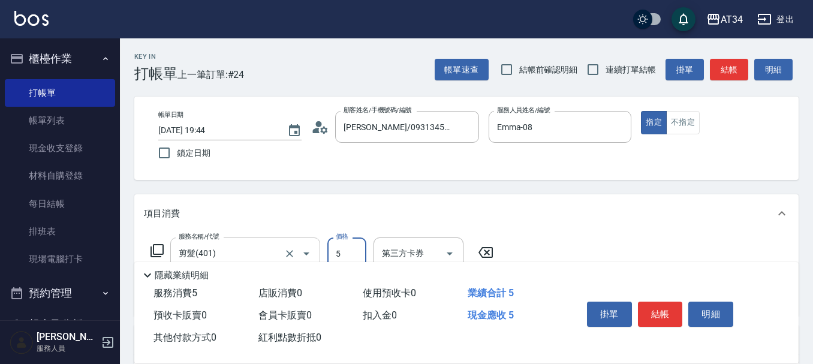
type input "50"
type input "500"
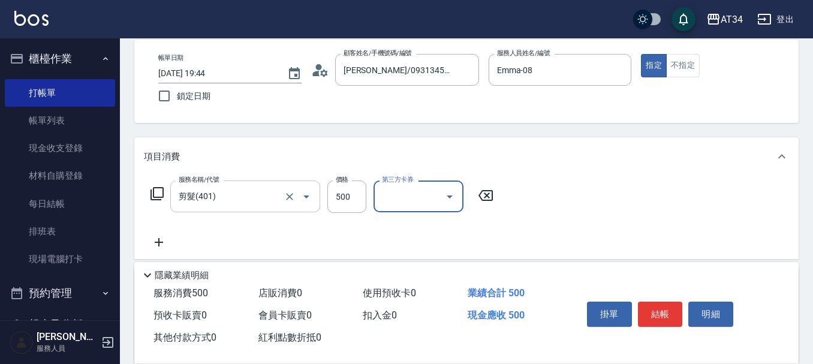
scroll to position [120, 0]
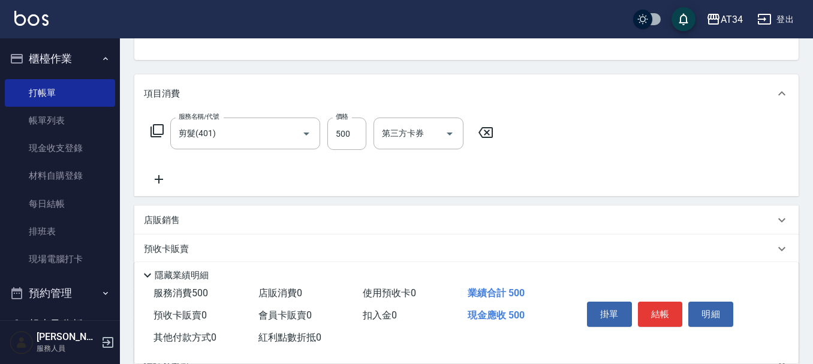
click at [162, 180] on icon at bounding box center [159, 179] width 30 height 14
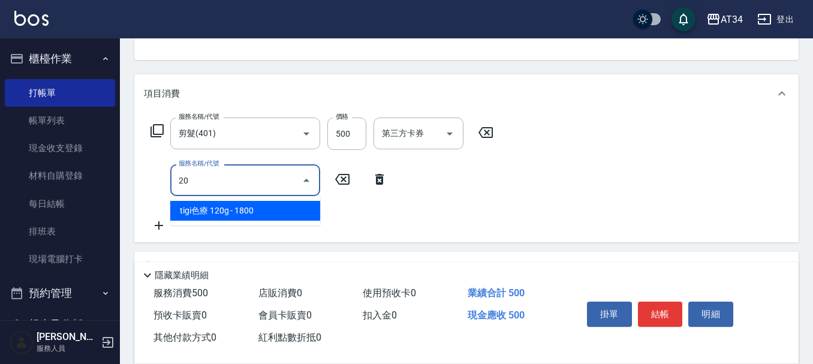
type input "201"
type input "80"
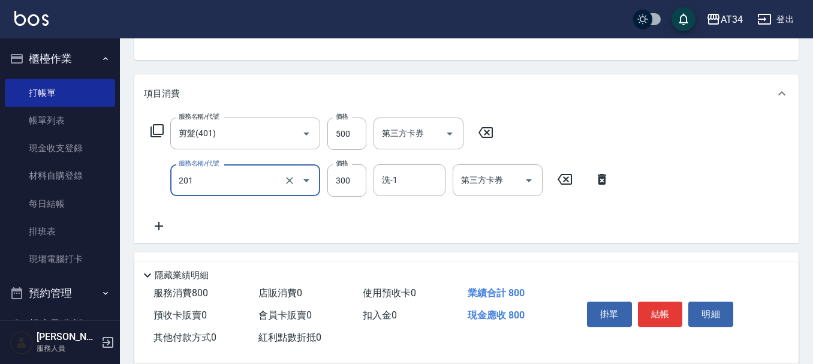
type input "洗髮(201)"
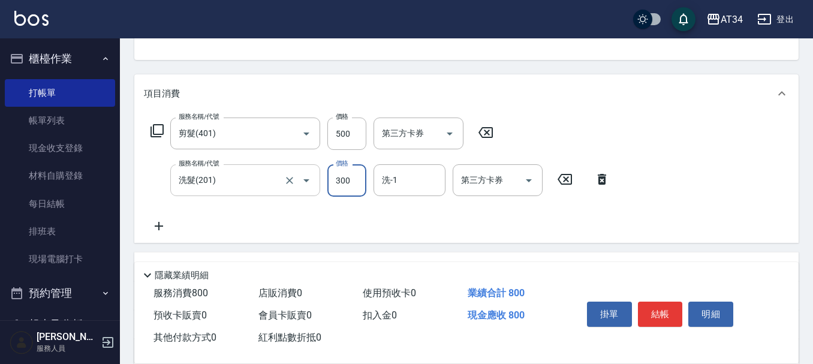
type input "50"
type input "20"
type input "70"
type input "200"
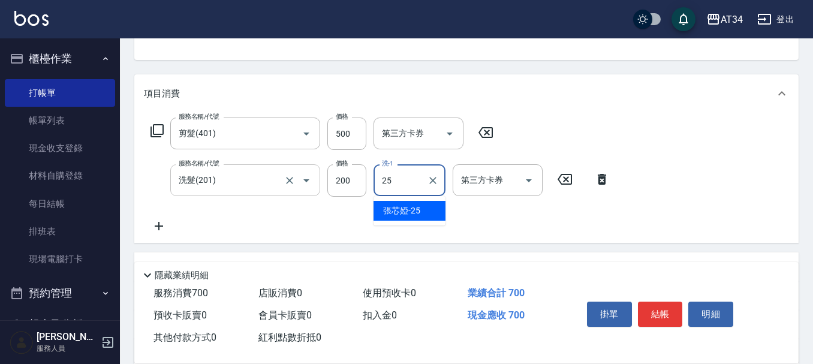
type input "張芯婭-25"
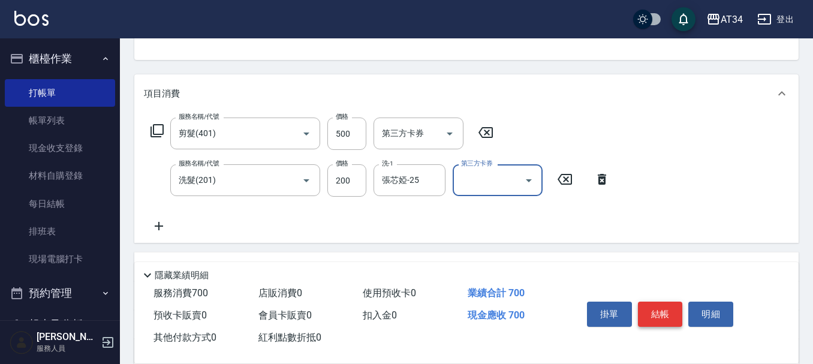
click at [673, 310] on button "結帳" at bounding box center [660, 313] width 45 height 25
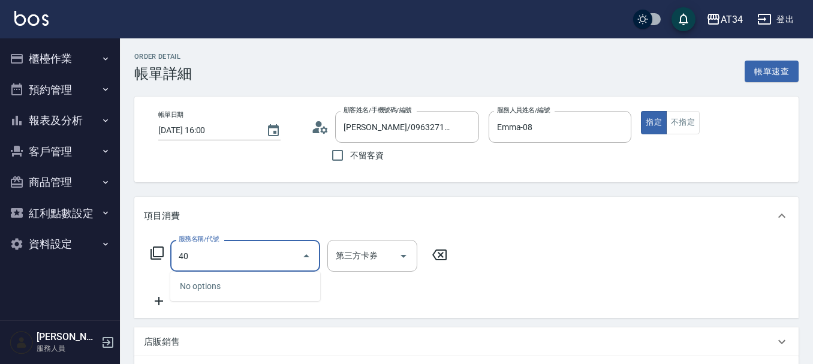
type input "401"
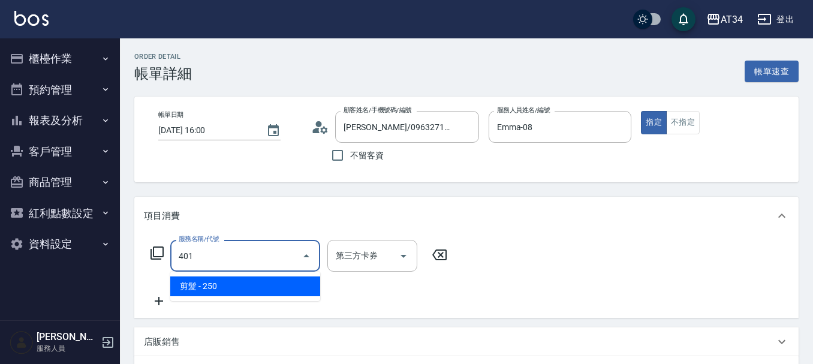
type input "20"
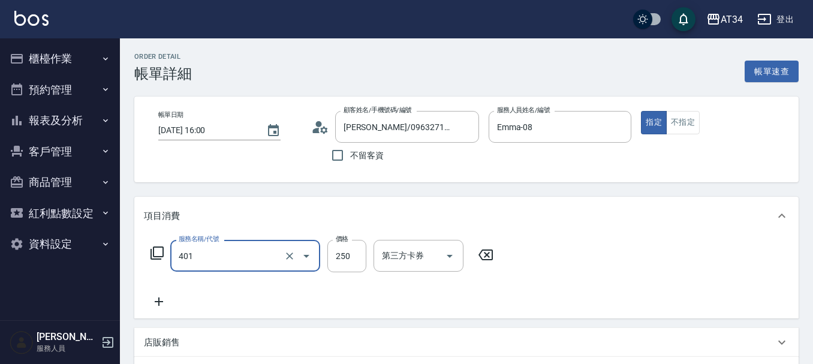
type input "剪髮(401)"
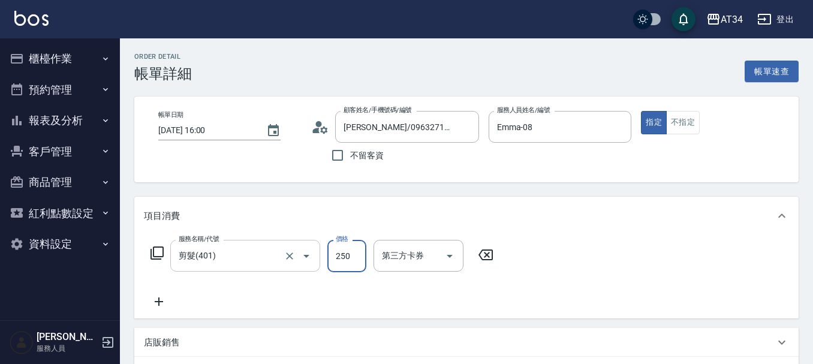
type input "0"
type input "50"
type input "500"
click at [155, 301] on icon at bounding box center [159, 301] width 8 height 8
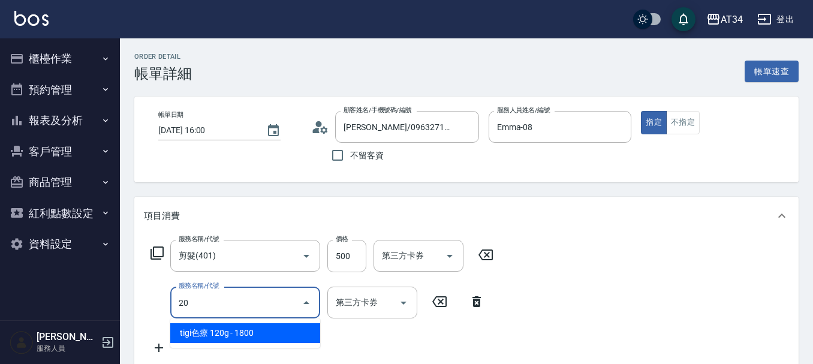
type input "201"
type input "80"
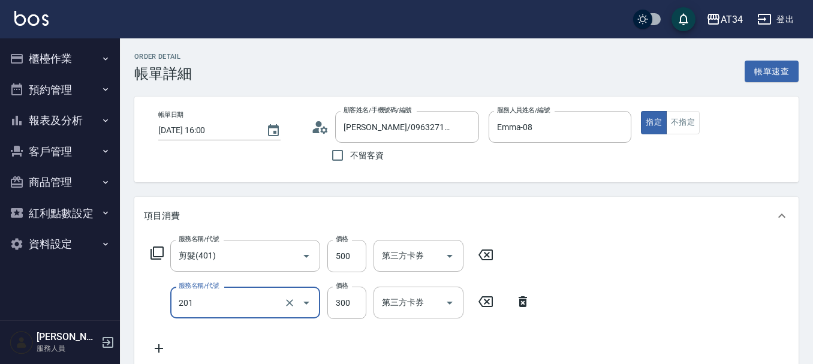
type input "洗髮(201)"
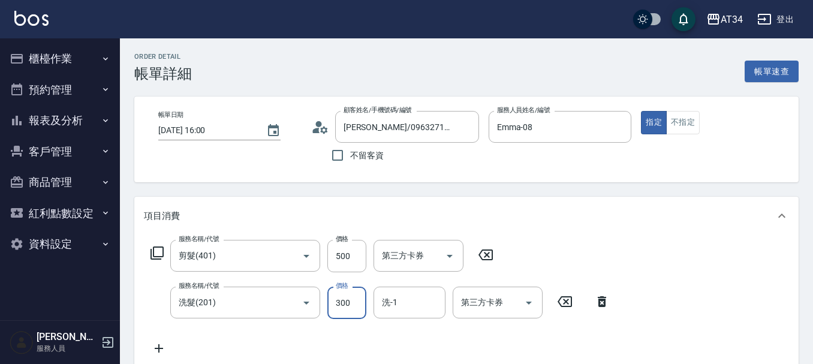
type input "50"
type input "20"
type input "70"
type input "200"
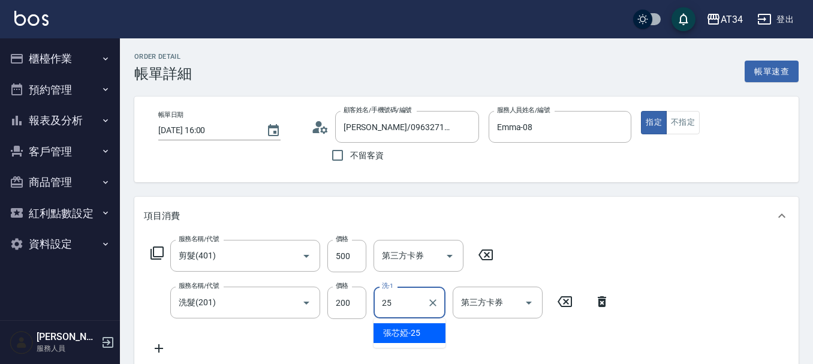
type input "張芯婭-25"
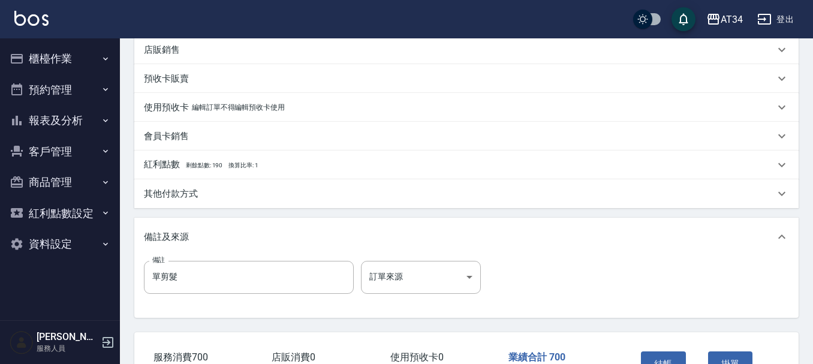
scroll to position [360, 0]
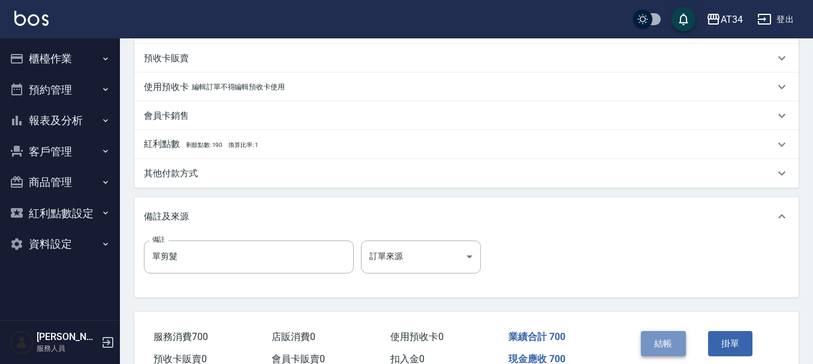
click at [650, 344] on button "結帳" at bounding box center [663, 343] width 45 height 25
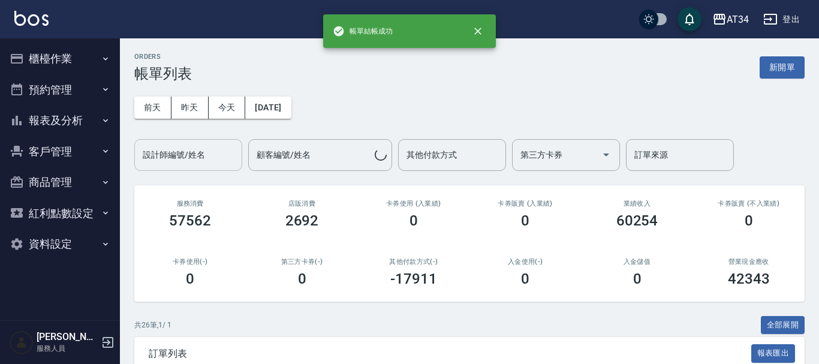
click at [199, 154] on div "設計師編號/姓名 設計師編號/姓名" at bounding box center [188, 155] width 108 height 32
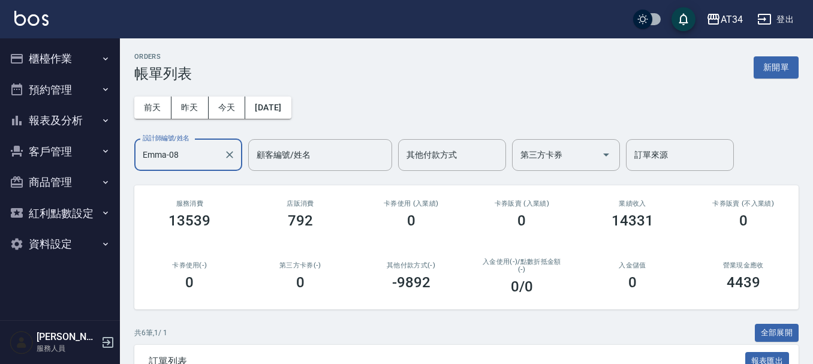
type input "Emma-08"
click at [28, 49] on button "櫃檯作業" at bounding box center [60, 58] width 110 height 31
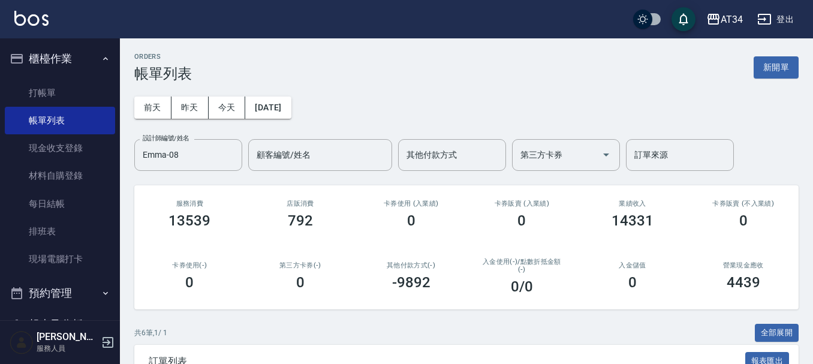
click at [28, 49] on button "櫃檯作業" at bounding box center [60, 58] width 110 height 31
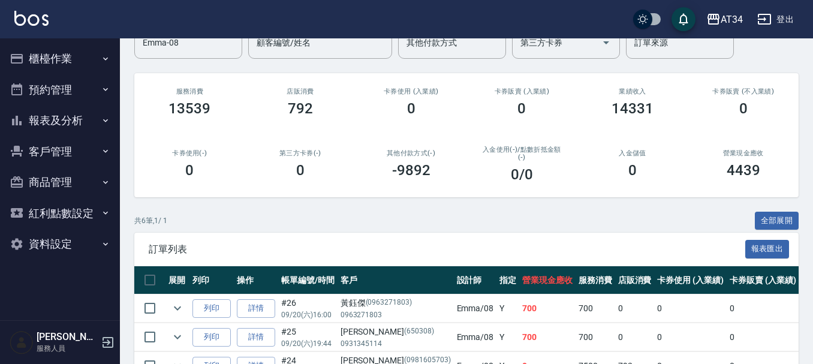
scroll to position [271, 0]
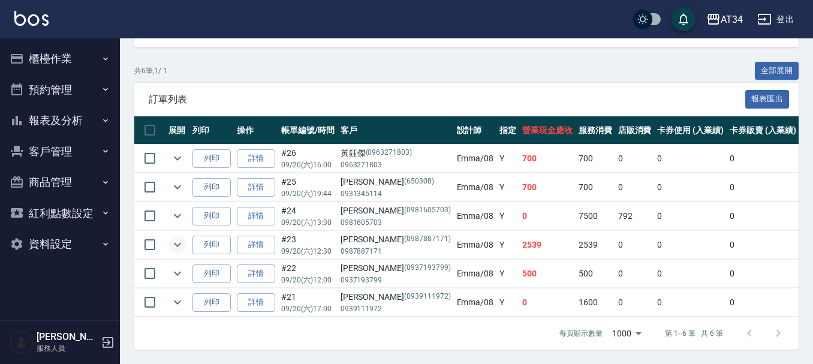
click at [170, 239] on icon "expand row" at bounding box center [177, 244] width 14 height 14
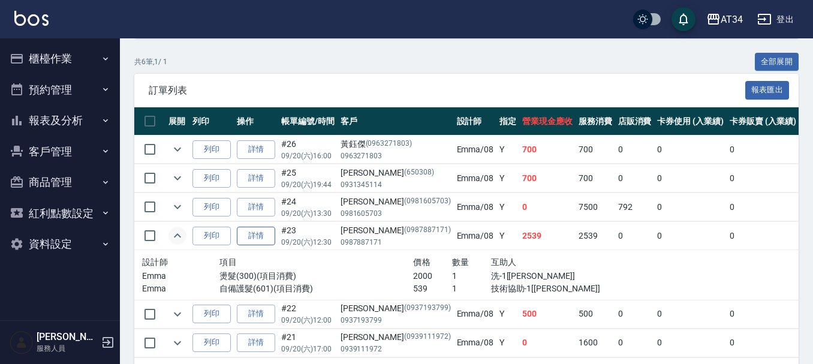
click at [254, 231] on link "詳情" at bounding box center [256, 236] width 38 height 19
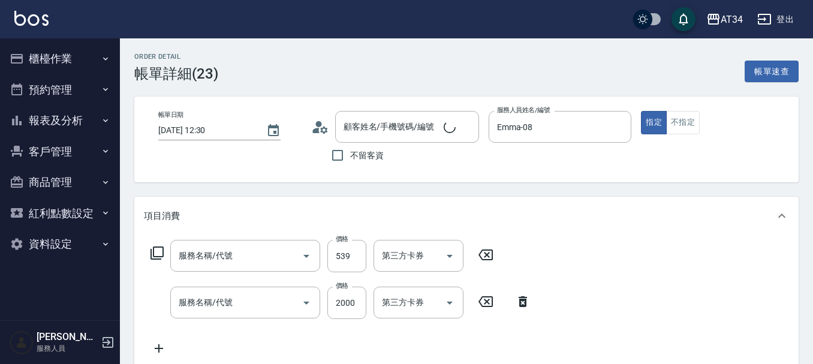
type input "[DATE] 12:30"
type input "Emma-08"
type input "250"
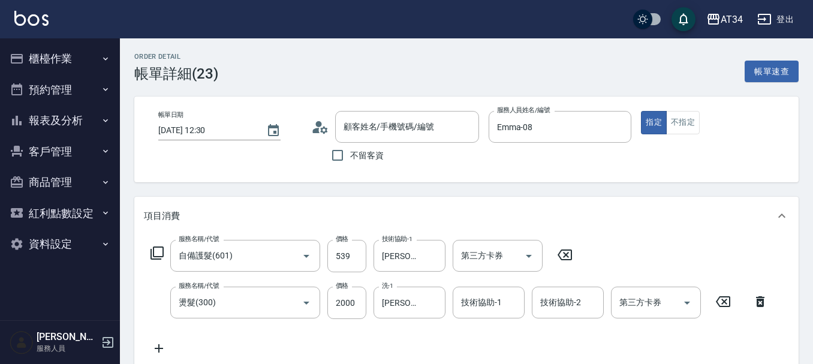
type input "自備護髮(601)"
type input "燙髮(300)"
type input "[PERSON_NAME]/0987887171/0987887171"
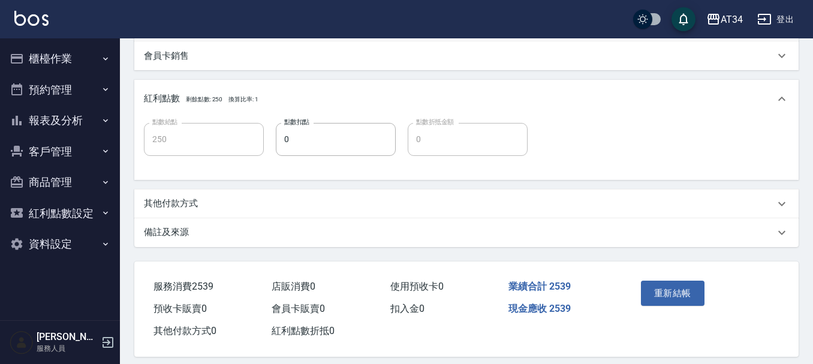
click at [208, 205] on div "其他付款方式" at bounding box center [459, 203] width 631 height 13
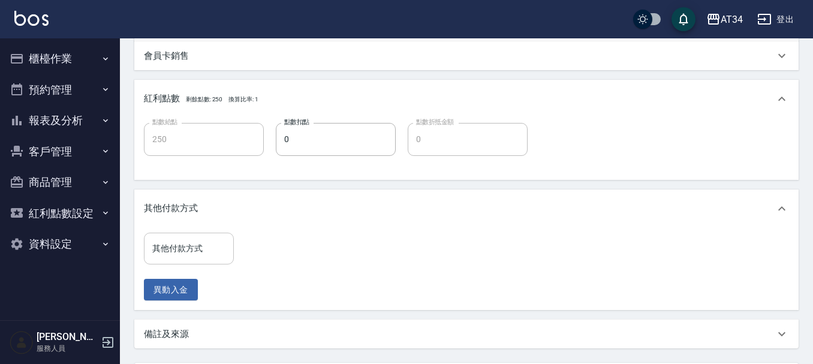
click at [176, 250] on div "其他付款方式 其他付款方式" at bounding box center [189, 249] width 90 height 32
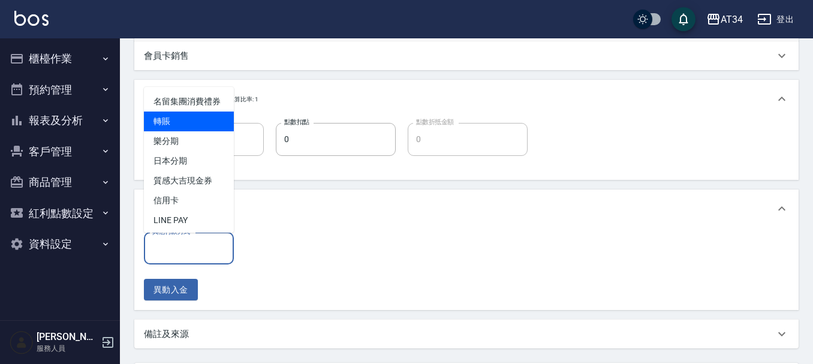
click at [191, 131] on span "轉賬" at bounding box center [189, 121] width 90 height 20
type input "轉賬"
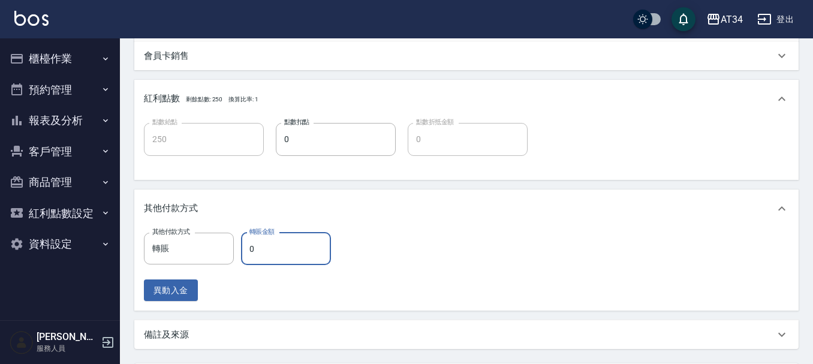
click at [271, 257] on input "0" at bounding box center [286, 249] width 90 height 32
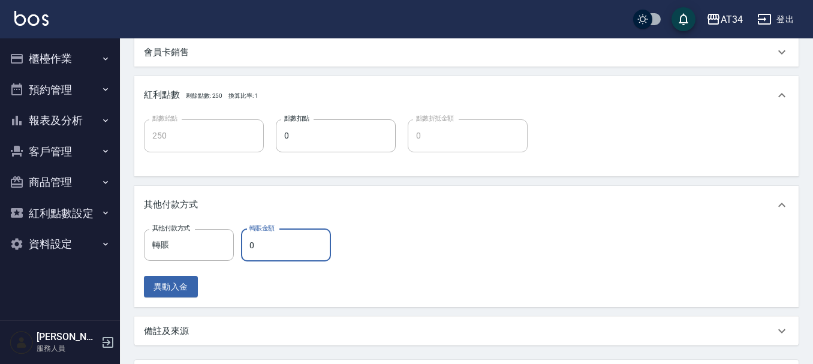
scroll to position [534, 0]
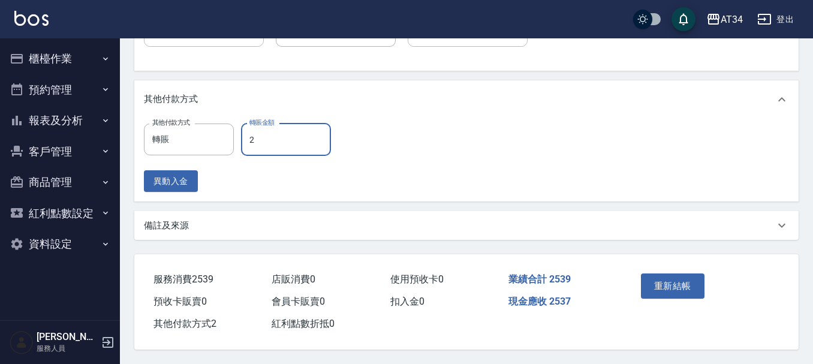
type input "25"
type input "220"
type input "253"
type input "0"
type input "2539"
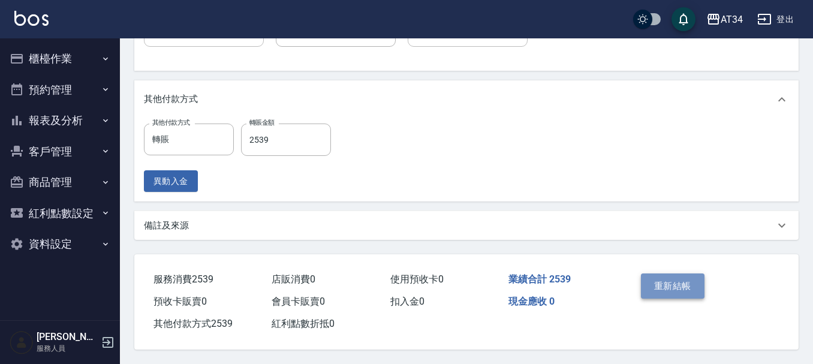
click at [695, 288] on button "重新結帳" at bounding box center [673, 285] width 64 height 25
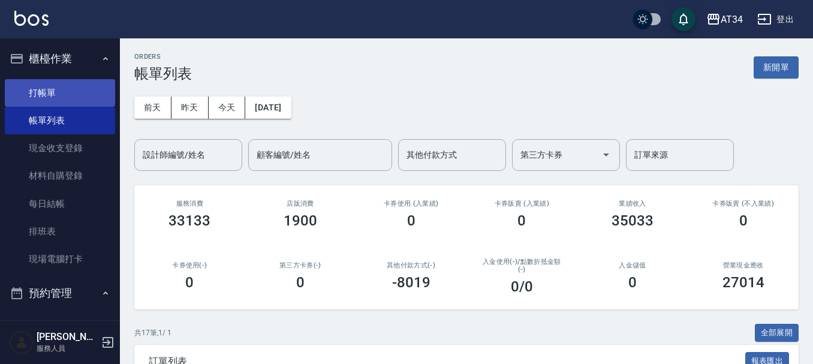
click at [68, 93] on link "打帳單" at bounding box center [60, 93] width 110 height 28
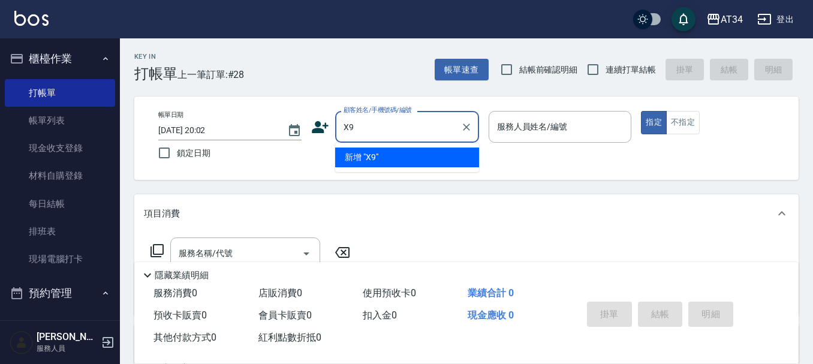
type input "X"
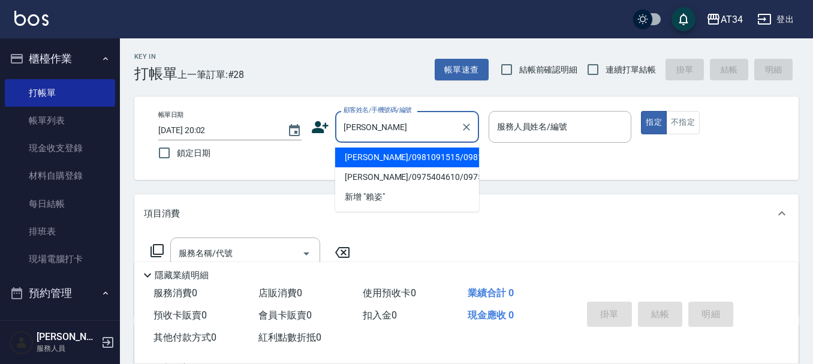
click at [418, 159] on li "賴姿婷/0981091515/0981091515" at bounding box center [407, 157] width 144 height 20
type input "賴姿婷/0981091515/0981091515"
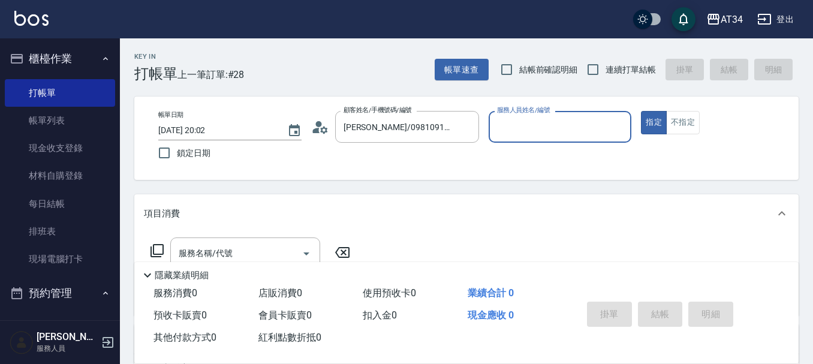
type input "[PERSON_NAME]-27"
click at [252, 255] on input "服務名稱/代號" at bounding box center [236, 253] width 121 height 21
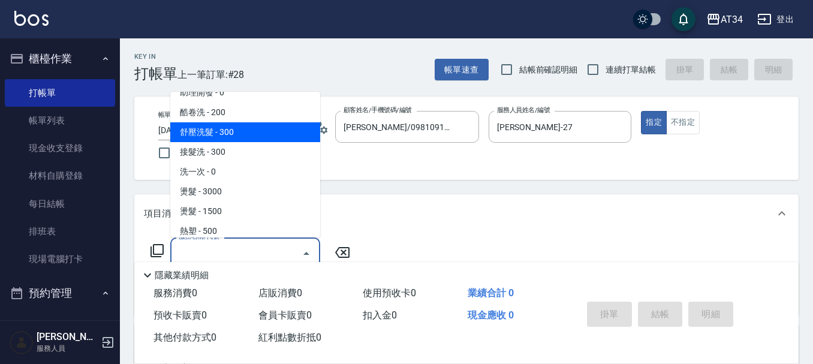
scroll to position [180, 0]
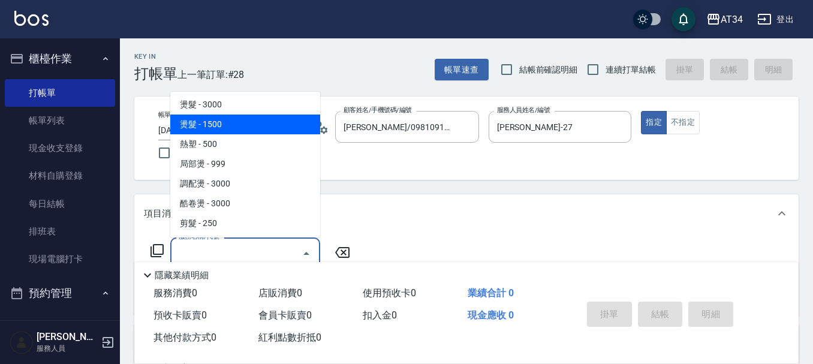
click at [248, 119] on span "燙髮 - 1500" at bounding box center [245, 124] width 150 height 20
type input "燙髮(301)"
type input "150"
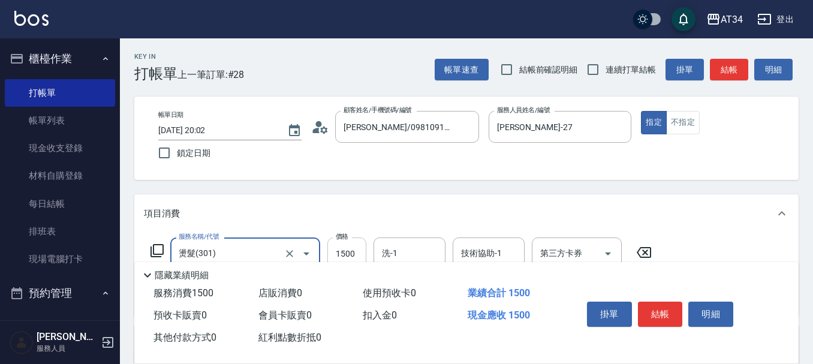
click at [336, 247] on input "1500" at bounding box center [346, 253] width 39 height 32
type input "2"
type input "0"
type input "209"
type input "200"
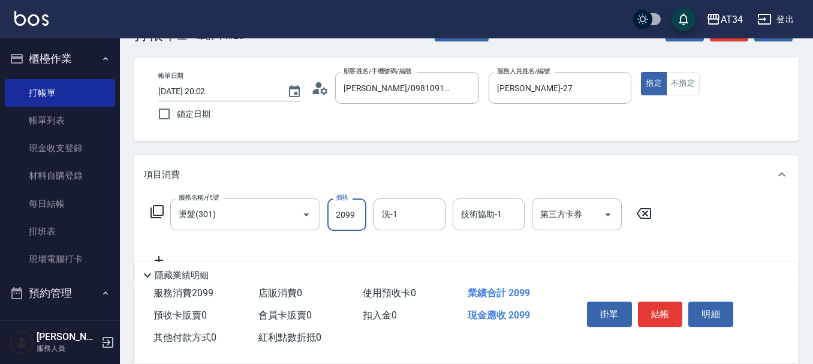
scroll to position [60, 0]
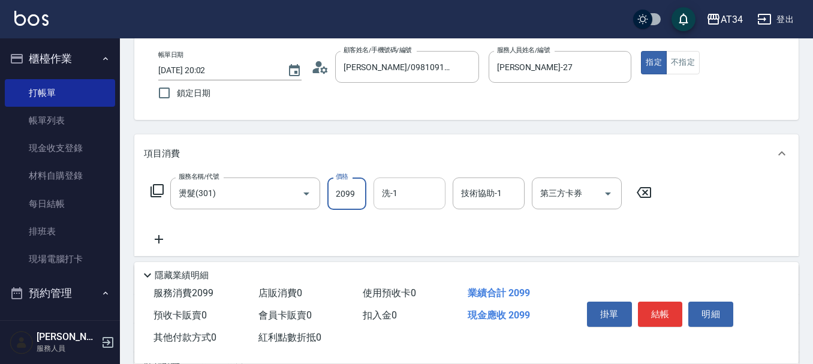
type input "2099"
click at [417, 188] on input "洗-1" at bounding box center [409, 193] width 61 height 21
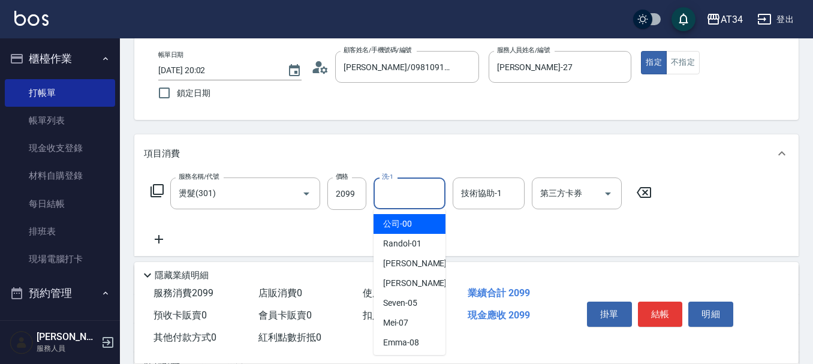
click at [192, 246] on div "服務名稱/代號 燙髮(301) 服務名稱/代號 價格 2099 價格 洗-1 洗-1 技術協助-1 技術協助-1 第三方卡券 第三方卡券" at bounding box center [401, 211] width 515 height 69
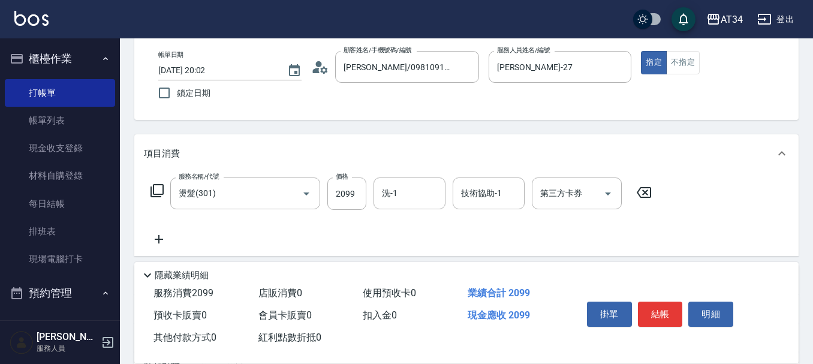
click at [161, 239] on icon at bounding box center [159, 239] width 8 height 8
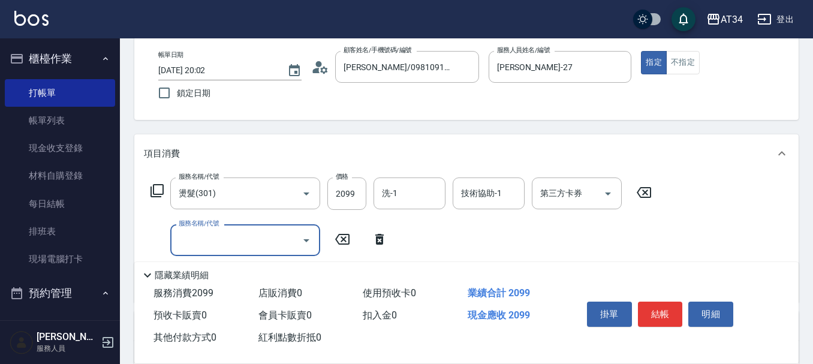
click at [292, 250] on input "服務名稱/代號" at bounding box center [236, 240] width 121 height 21
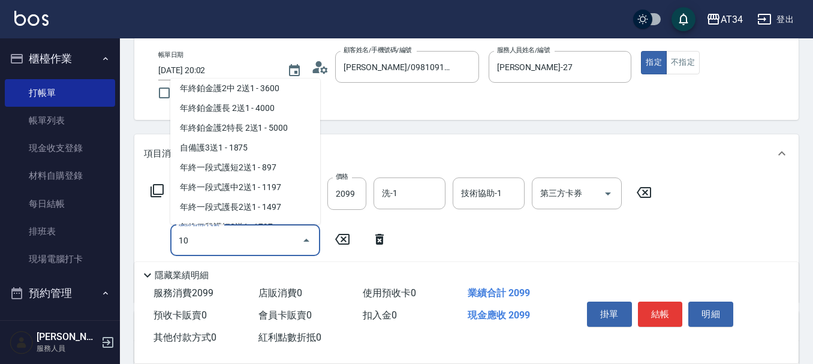
scroll to position [0, 0]
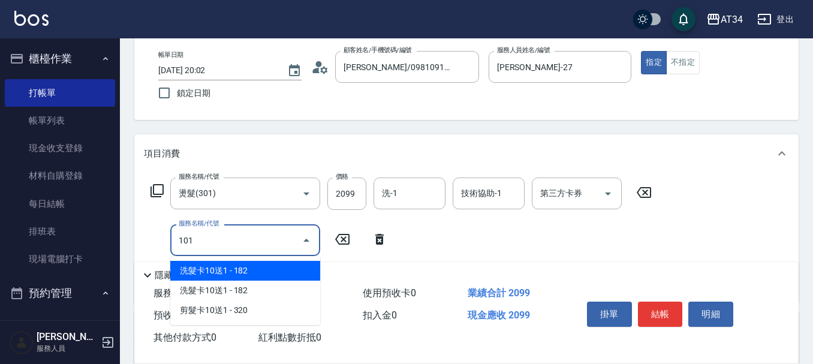
type input "1010"
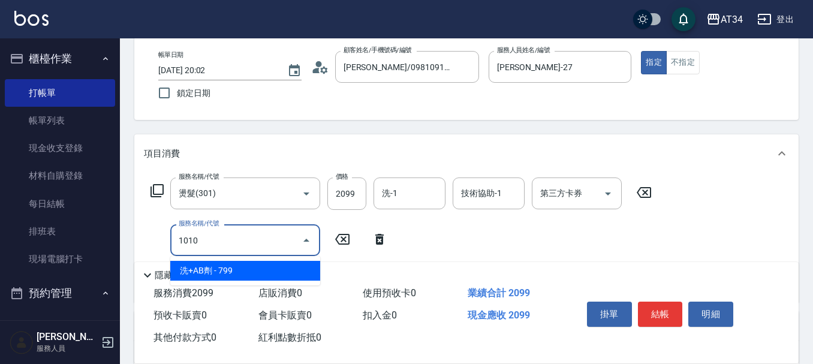
click at [272, 270] on span "洗+AB劑 - 799" at bounding box center [245, 271] width 150 height 20
type input "280"
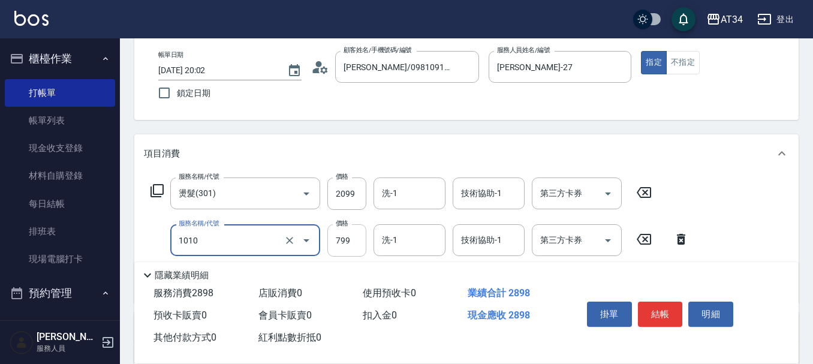
click at [344, 236] on input "799" at bounding box center [346, 240] width 39 height 32
type input "洗+AB劑(1010)"
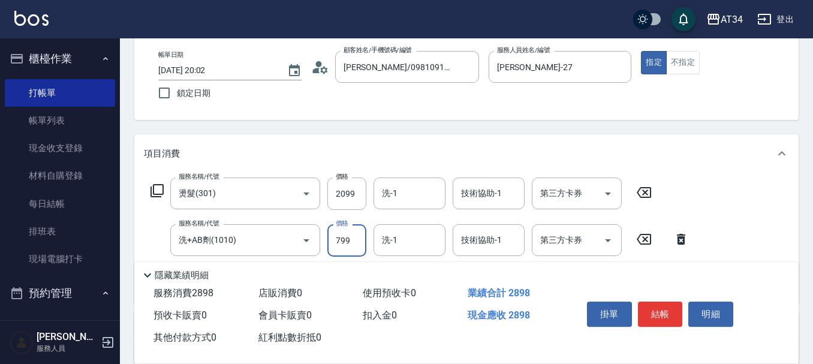
type input "5"
type input "210"
type input "500"
type input "250"
type input "500"
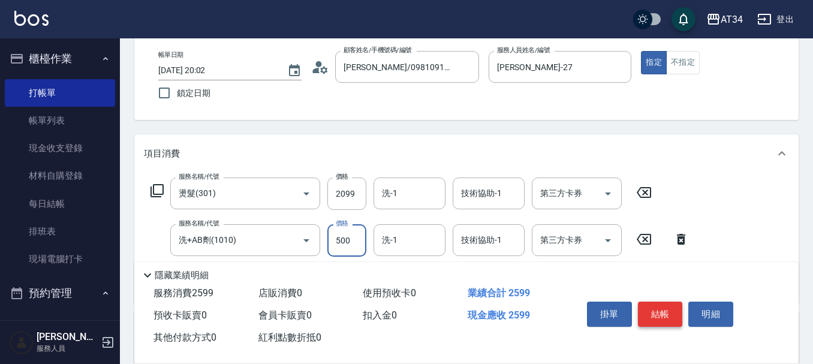
click at [661, 310] on button "結帳" at bounding box center [660, 313] width 45 height 25
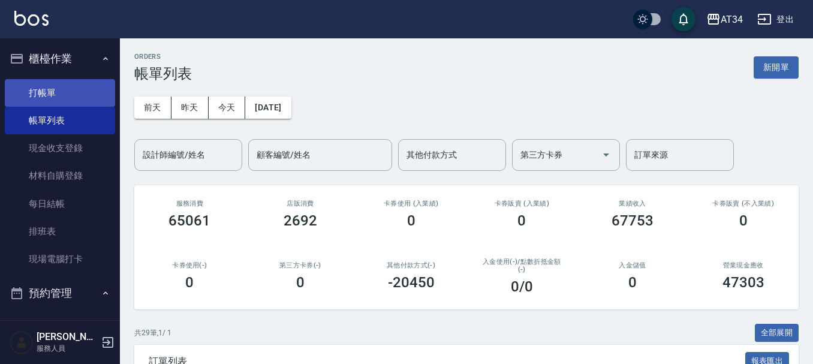
click at [53, 91] on link "打帳單" at bounding box center [60, 93] width 110 height 28
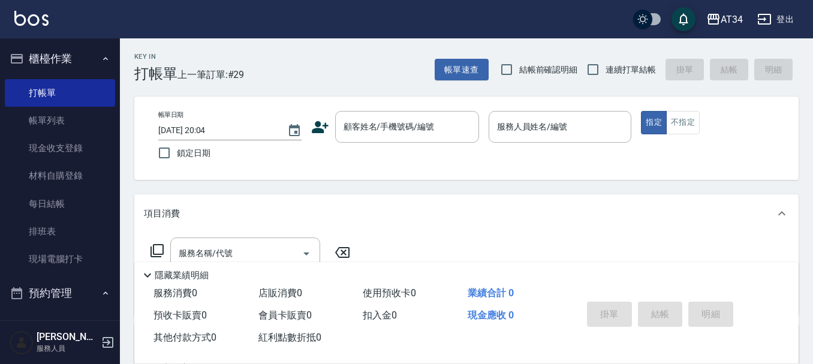
click at [324, 123] on icon at bounding box center [320, 127] width 18 height 18
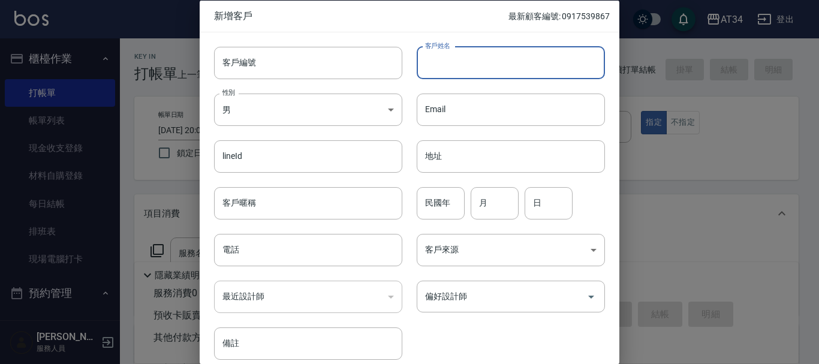
click at [461, 71] on input "客戶姓名" at bounding box center [511, 62] width 188 height 32
type input "巡"
type input "ㄐ"
type input "高璇"
click at [490, 195] on input "月" at bounding box center [495, 202] width 48 height 32
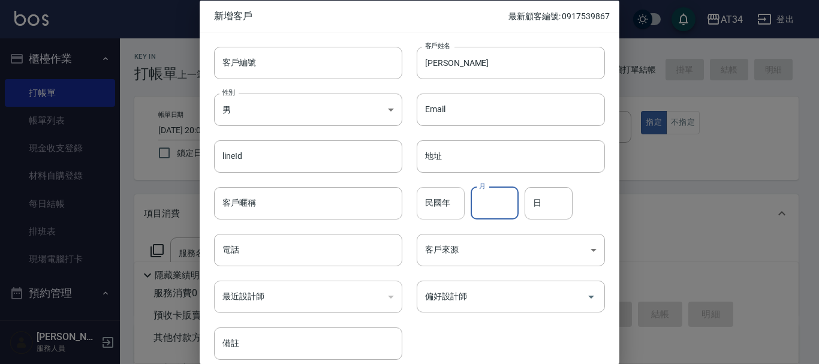
click at [454, 203] on input "民國年" at bounding box center [441, 202] width 48 height 32
type input "58"
type input "11"
type input "01"
click at [351, 249] on input "電話" at bounding box center [308, 250] width 188 height 32
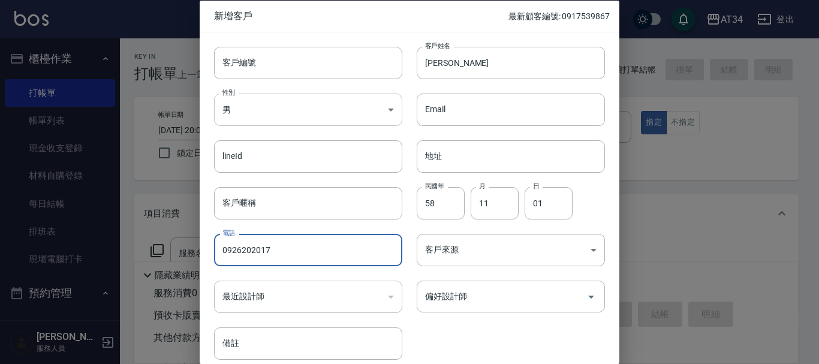
type input "0926202017"
click at [372, 98] on body "AT34 登出 櫃檯作業 打帳單 帳單列表 現金收支登錄 材料自購登錄 每日結帳 排班表 現場電腦打卡 預約管理 預約管理 單日預約紀錄 單週預約紀錄 報表及…" at bounding box center [409, 306] width 819 height 613
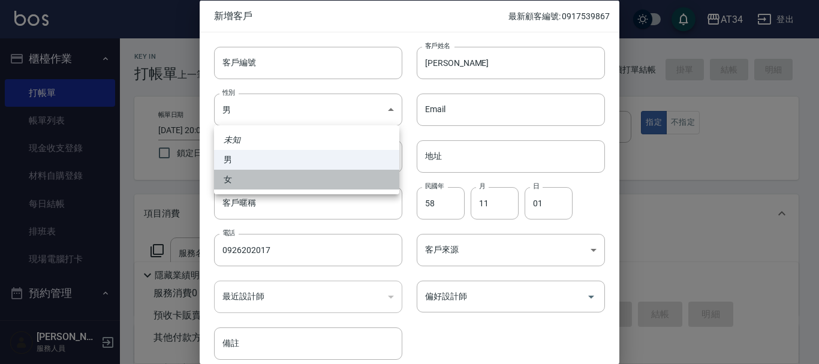
click at [273, 174] on li "女" at bounding box center [306, 180] width 185 height 20
type input "FEMALE"
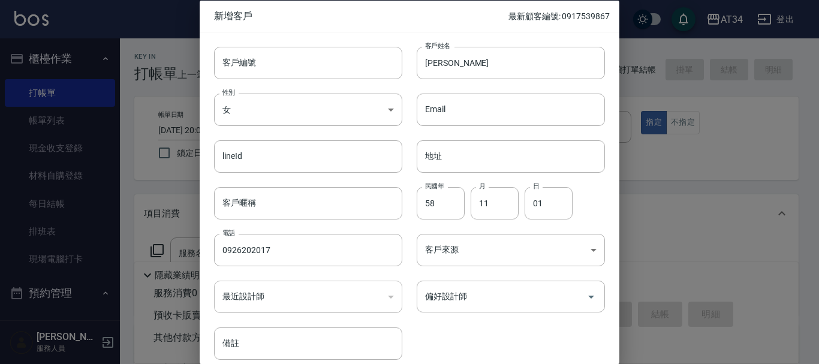
click at [496, 352] on div "客戶編號 客戶編號 客戶姓名 高璇 客戶姓名 性別 女 FEMALE 性別 Email Email lineId lineId 地址 地址 客戶暱稱 客戶暱稱…" at bounding box center [402, 196] width 405 height 328
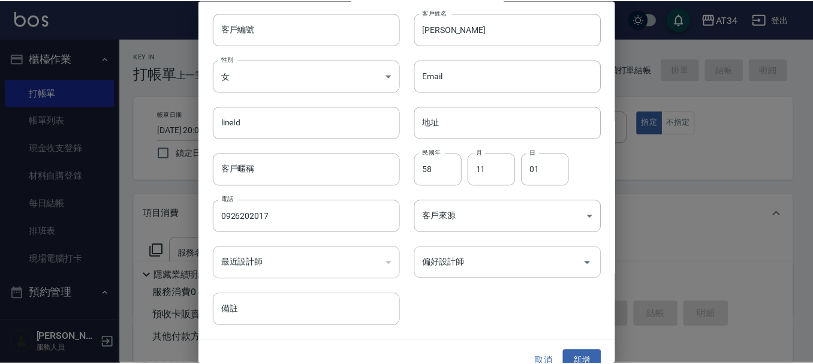
scroll to position [52, 0]
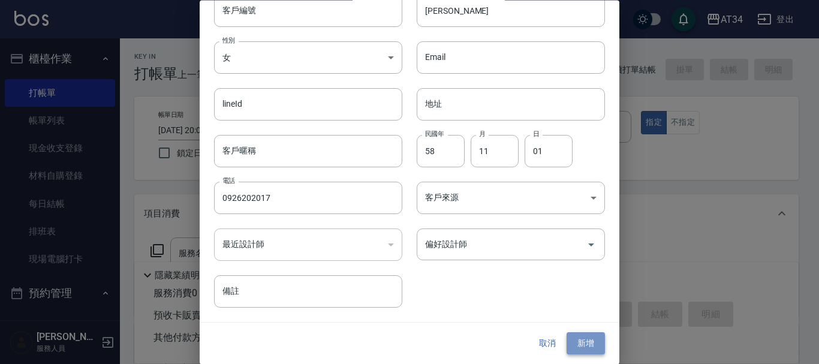
click at [585, 342] on button "新增" at bounding box center [585, 344] width 38 height 22
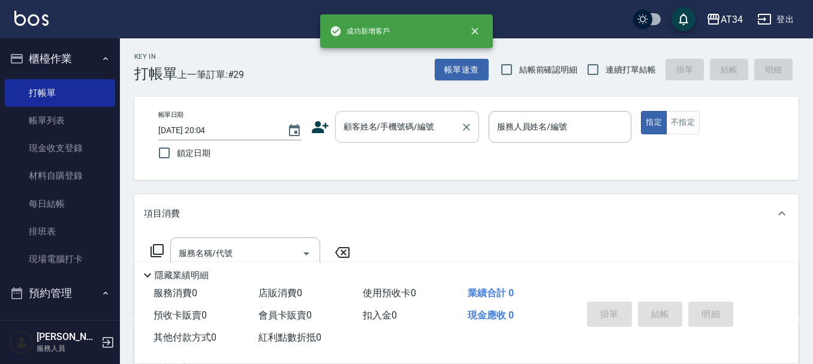
click at [441, 125] on input "顧客姓名/手機號碼/編號" at bounding box center [397, 126] width 115 height 21
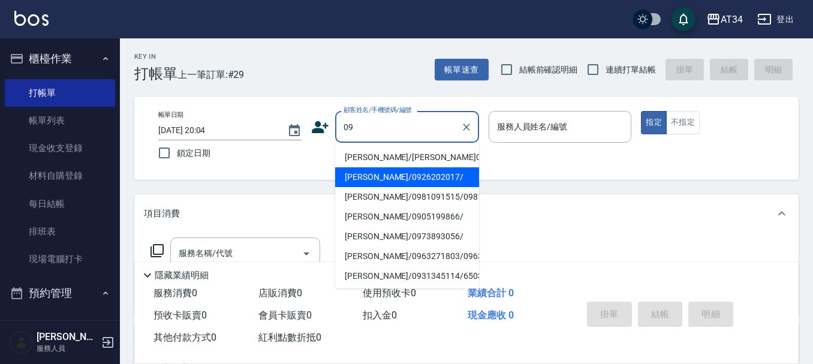
click at [393, 177] on li "高璇/0926202017/" at bounding box center [407, 177] width 144 height 20
type input "高璇/0926202017/"
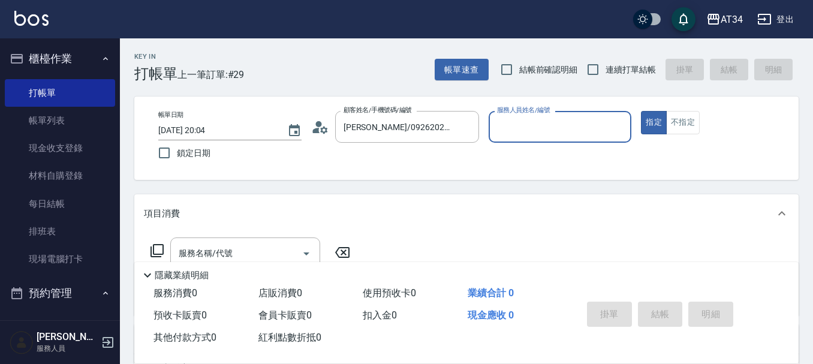
click at [558, 128] on input "服務人員姓名/編號" at bounding box center [560, 126] width 132 height 21
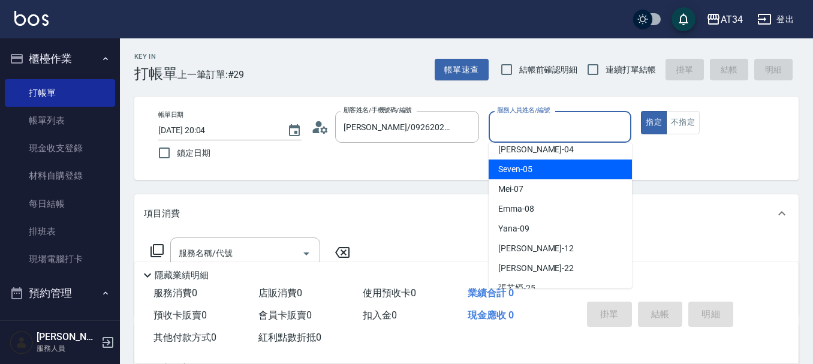
scroll to position [180, 0]
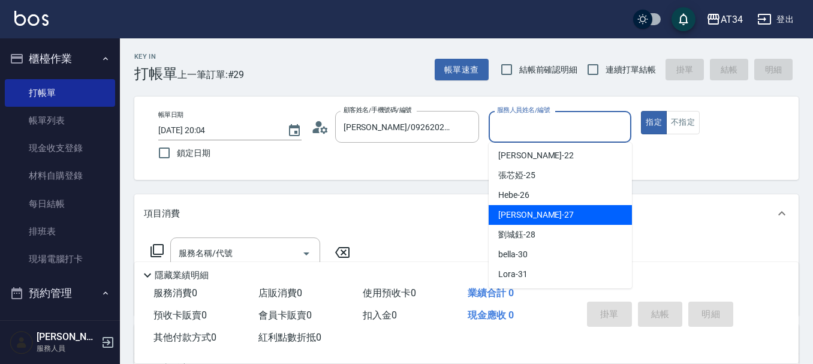
click at [531, 211] on div "annie -27" at bounding box center [559, 215] width 143 height 20
type input "annie-27"
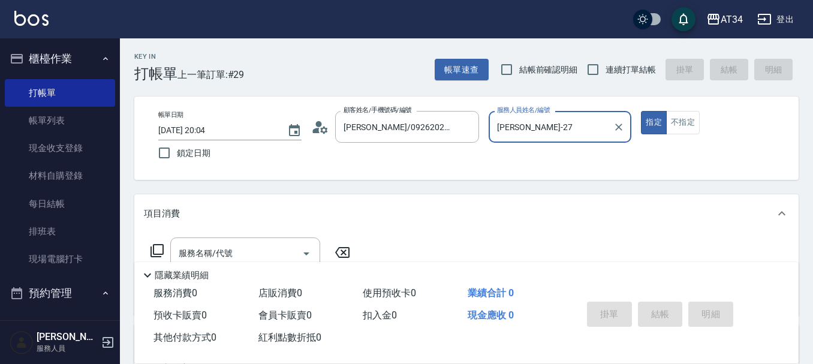
click at [532, 216] on div "項目消費" at bounding box center [459, 213] width 631 height 13
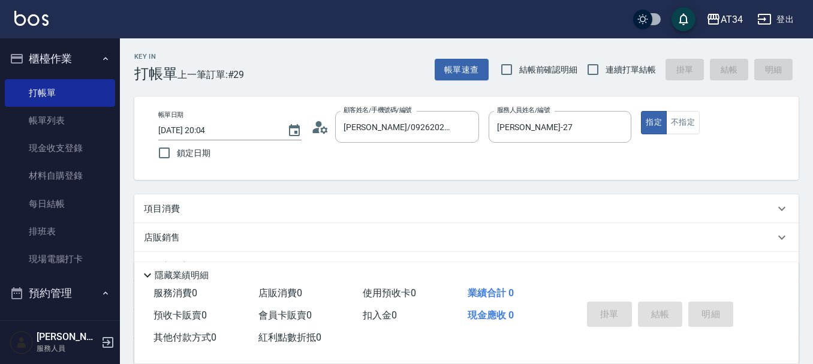
click at [246, 203] on div "項目消費" at bounding box center [459, 209] width 631 height 13
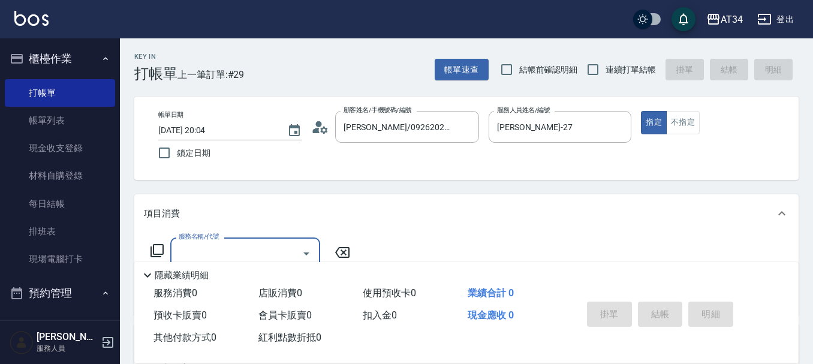
scroll to position [0, 0]
click at [218, 245] on input "服務名稱/代號" at bounding box center [236, 253] width 121 height 21
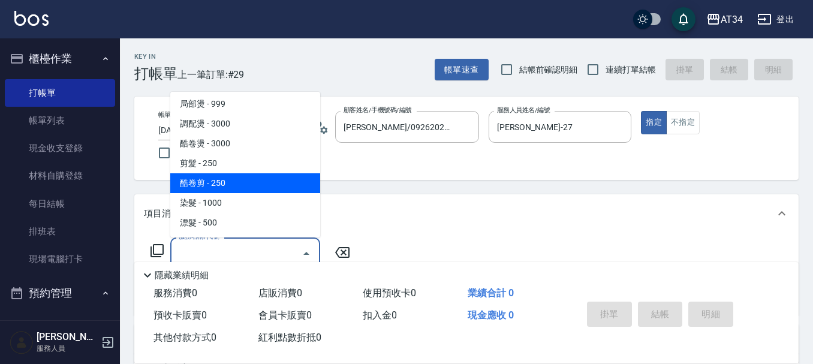
scroll to position [180, 0]
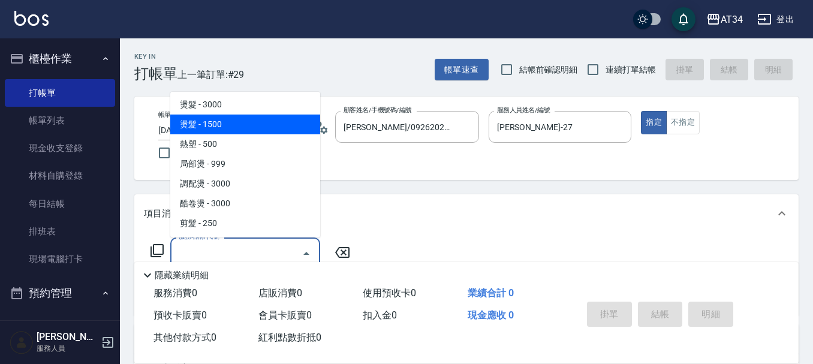
click at [253, 126] on span "燙髮 - 1500" at bounding box center [245, 124] width 150 height 20
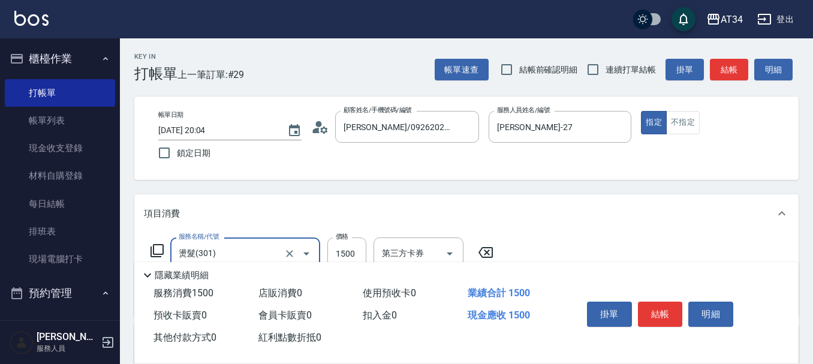
type input "燙髮(301)"
type input "150"
click at [350, 262] on div "隱藏業績明細" at bounding box center [466, 272] width 664 height 20
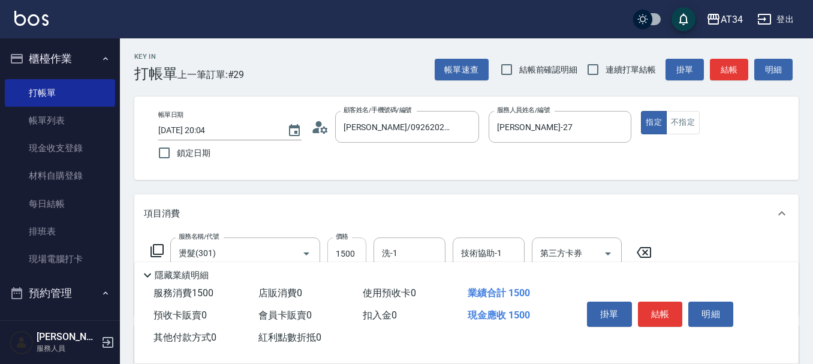
click at [358, 250] on input "1500" at bounding box center [346, 253] width 39 height 32
type input "1"
type input "0"
type input "159"
type input "10"
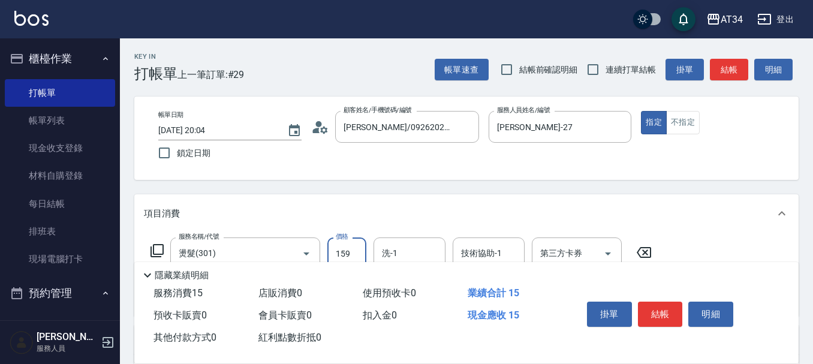
type input "1599"
type input "150"
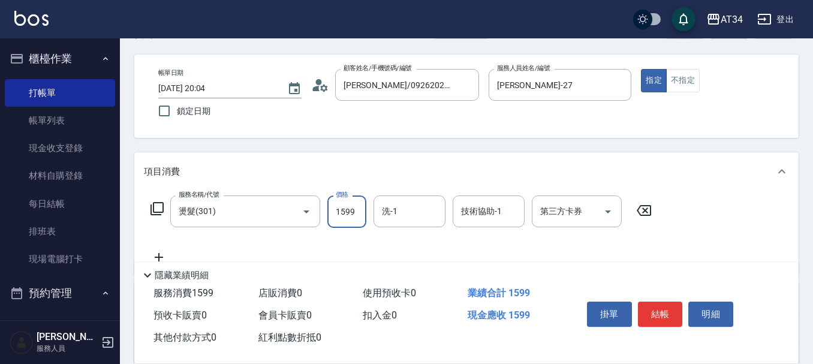
scroll to position [60, 0]
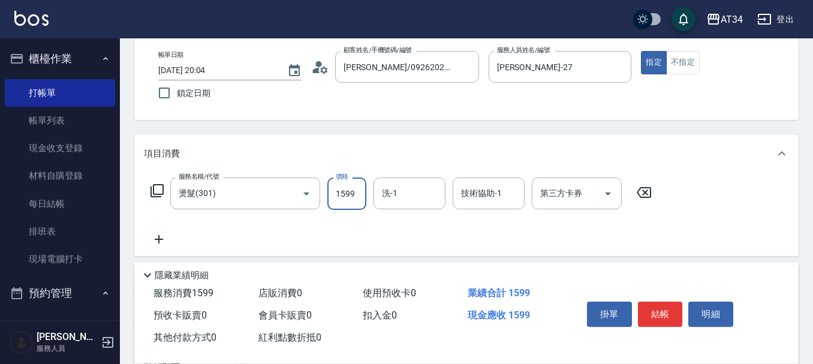
type input "1599"
click at [164, 237] on icon at bounding box center [159, 239] width 30 height 14
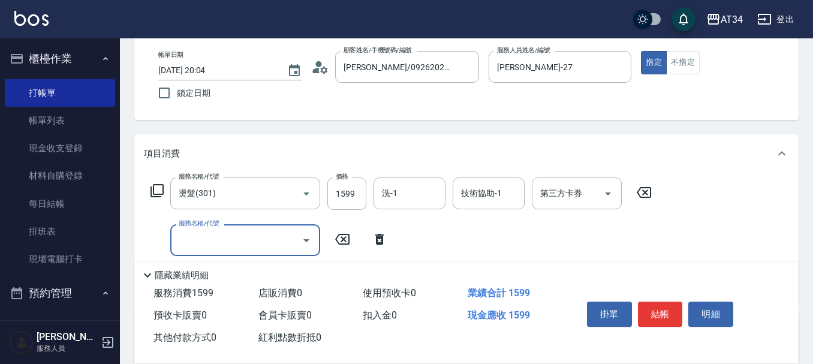
click at [245, 251] on div "服務名稱/代號" at bounding box center [245, 240] width 150 height 32
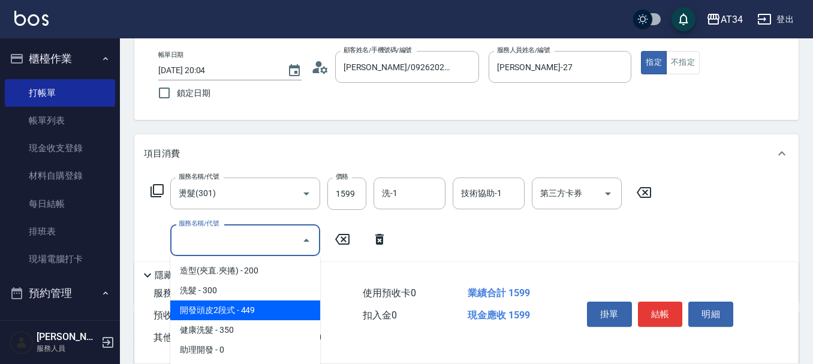
scroll to position [180, 0]
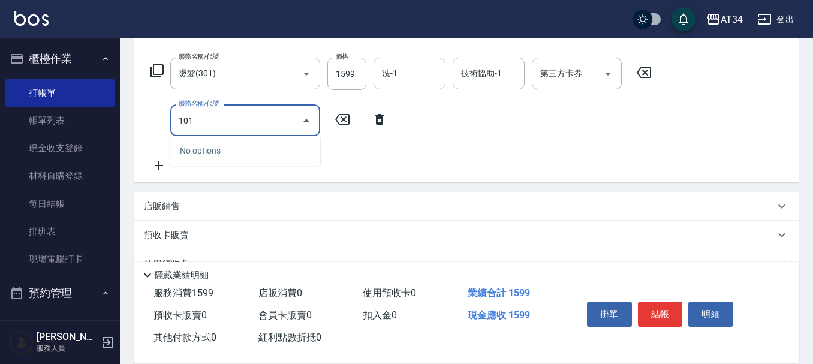
type input "1010"
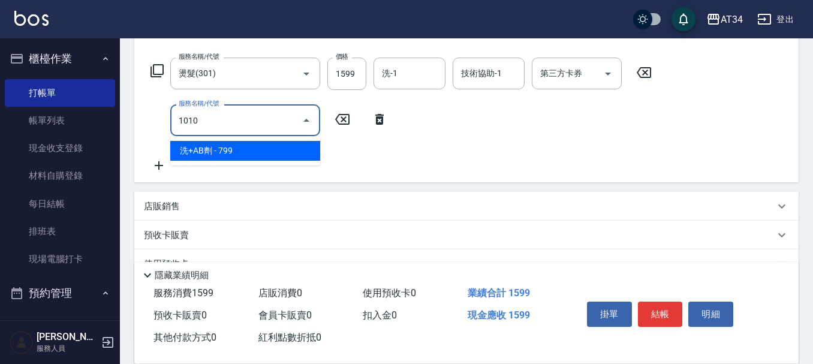
click at [197, 156] on span "洗+AB劑 - 799" at bounding box center [245, 151] width 150 height 20
type input "230"
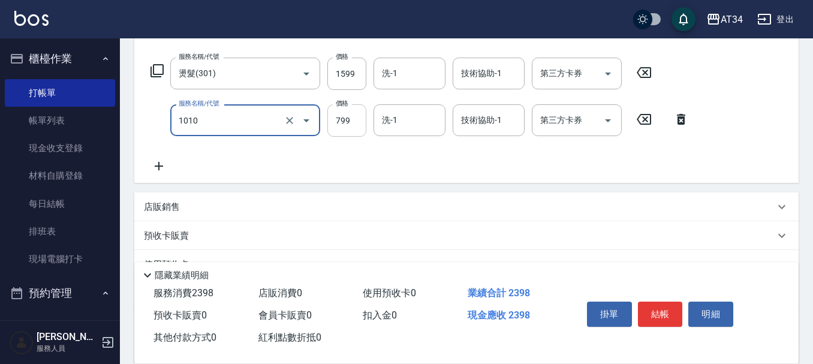
type input "洗+AB劑(1010)"
click at [354, 124] on input "799" at bounding box center [346, 120] width 39 height 32
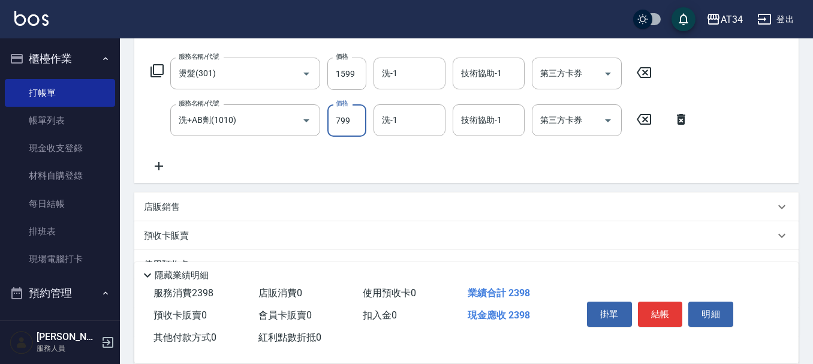
type input "5"
type input "160"
type input "500"
type input "200"
type input "500"
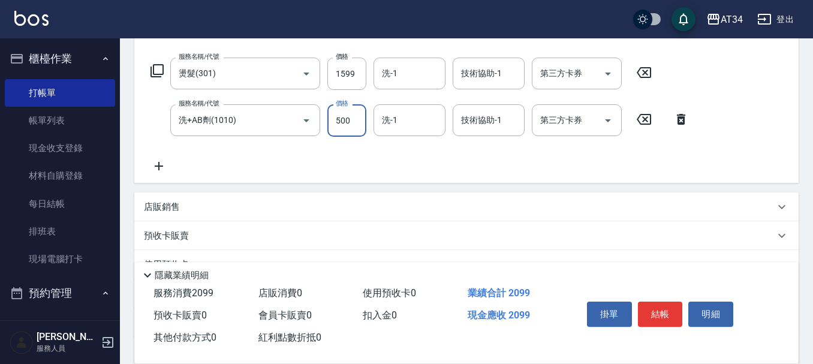
click at [160, 163] on icon at bounding box center [159, 166] width 30 height 14
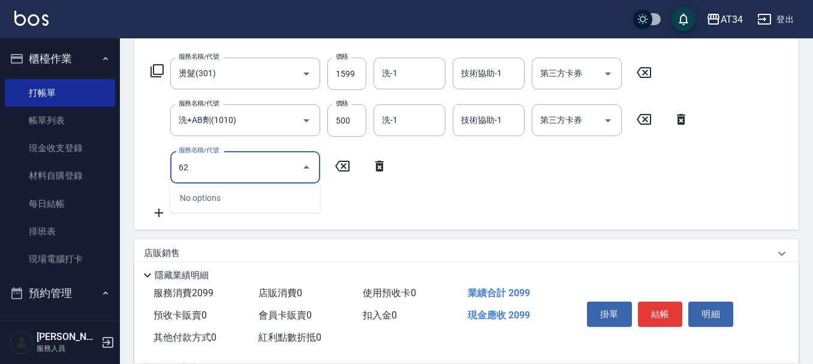
type input "626"
click at [231, 195] on span "日式結構三段M - 1200" at bounding box center [245, 198] width 150 height 20
type input "320"
type input "日式結構三段M(626)"
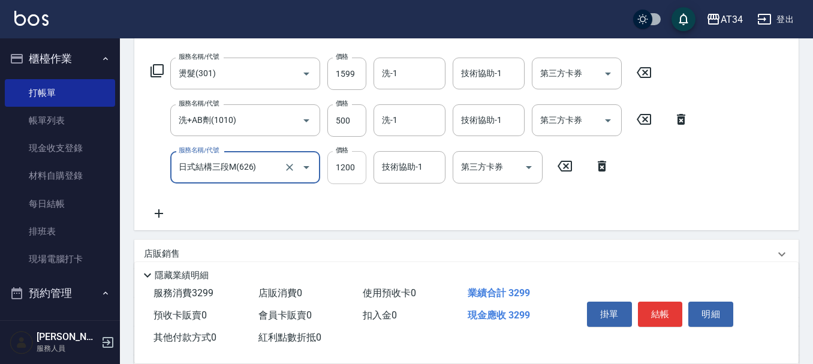
click at [364, 166] on input "1200" at bounding box center [346, 167] width 39 height 32
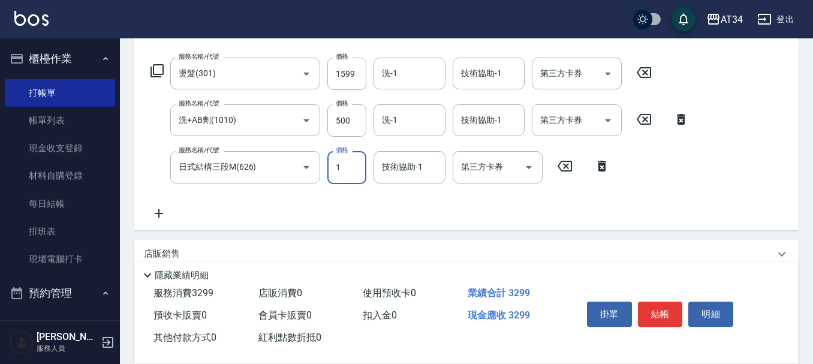
type input "11"
type input "210"
type input "110"
type input "220"
type input "1100"
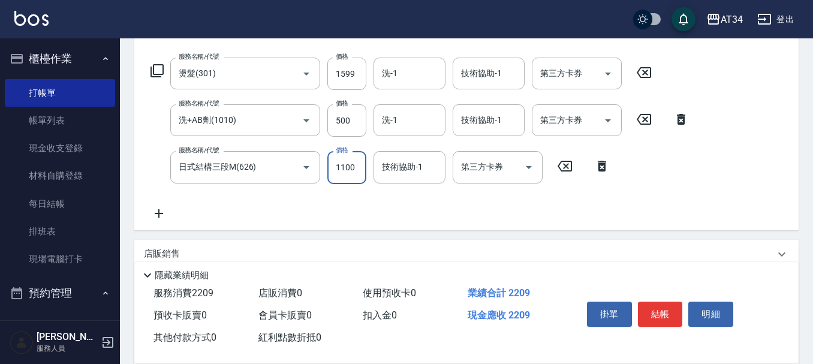
type input "310"
type input "1100"
click at [674, 308] on button "結帳" at bounding box center [660, 313] width 45 height 25
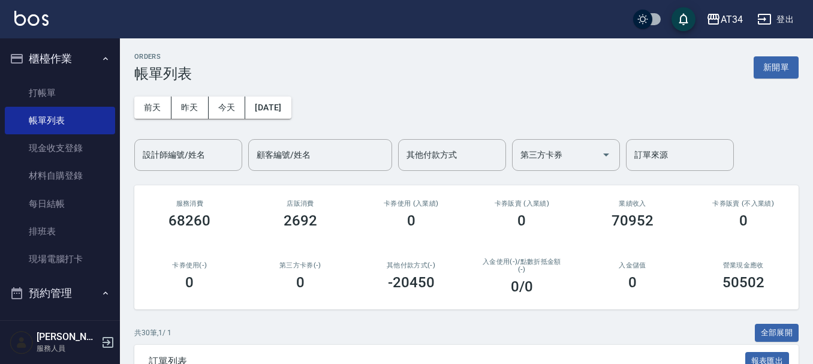
scroll to position [120, 0]
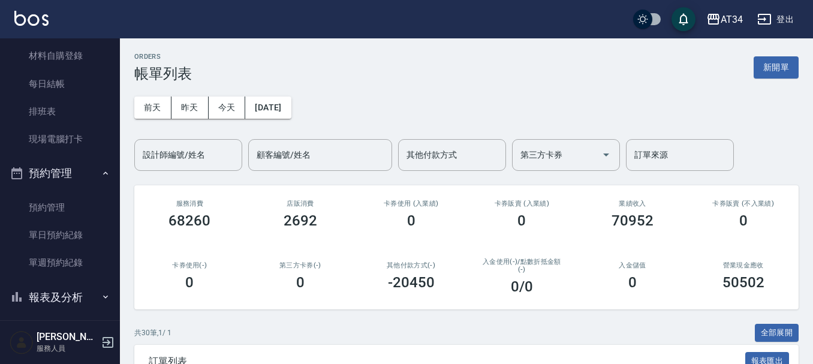
click at [82, 168] on button "預約管理" at bounding box center [60, 173] width 110 height 31
click at [89, 171] on button "預約管理" at bounding box center [60, 173] width 110 height 31
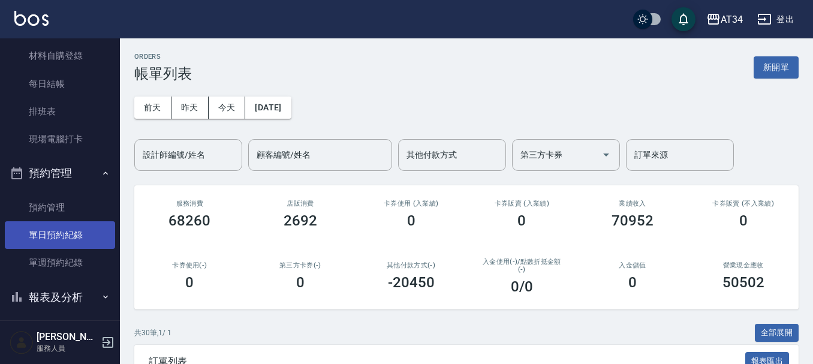
click at [76, 229] on link "單日預約紀錄" at bounding box center [60, 235] width 110 height 28
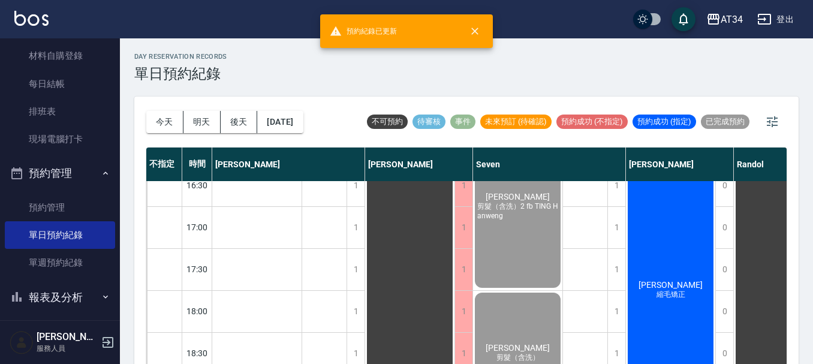
scroll to position [479, 0]
click at [681, 306] on div "戴嘉俐 縮毛矯正" at bounding box center [670, 289] width 89 height 334
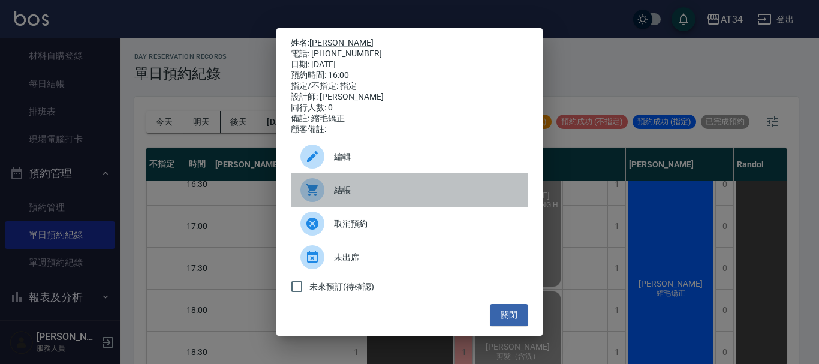
click at [336, 197] on span "結帳" at bounding box center [426, 190] width 185 height 13
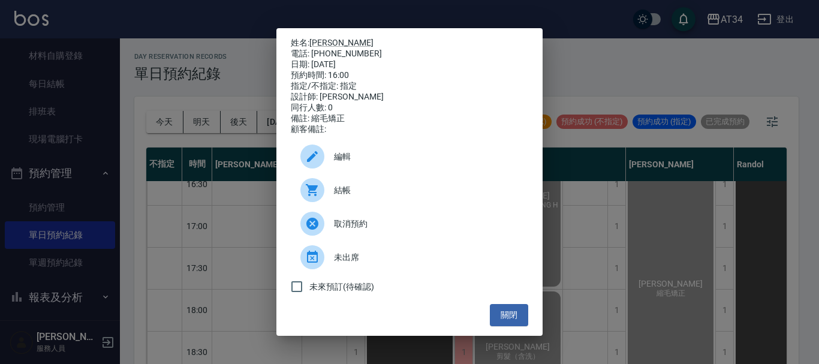
click at [509, 304] on ul "編輯 結帳 取消預約 未出席 未來預訂(待確認)" at bounding box center [409, 219] width 237 height 169
click at [500, 318] on button "關閉" at bounding box center [509, 315] width 38 height 22
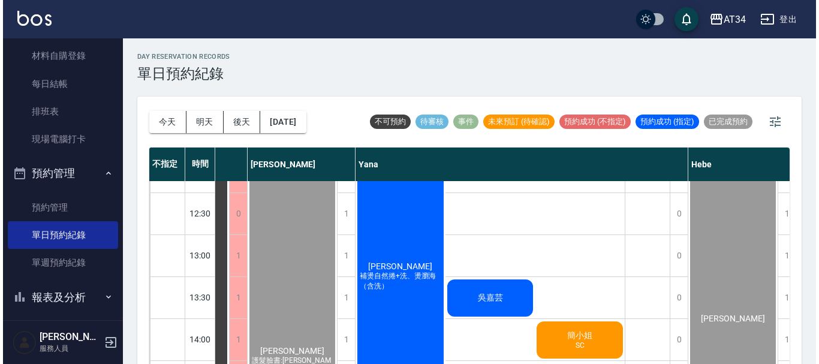
scroll to position [180, 750]
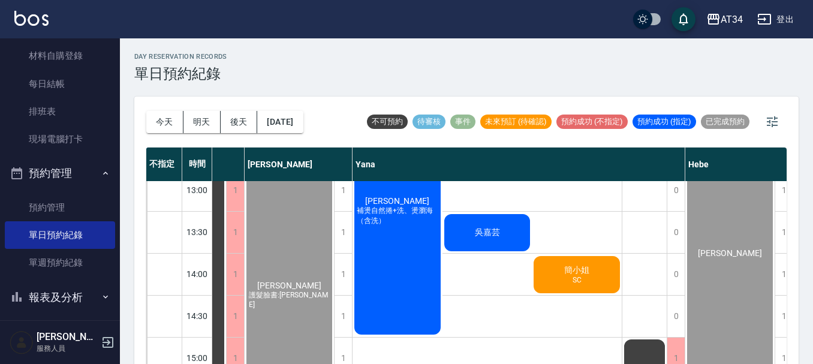
click at [511, 219] on div "吳嘉芸" at bounding box center [487, 232] width 90 height 41
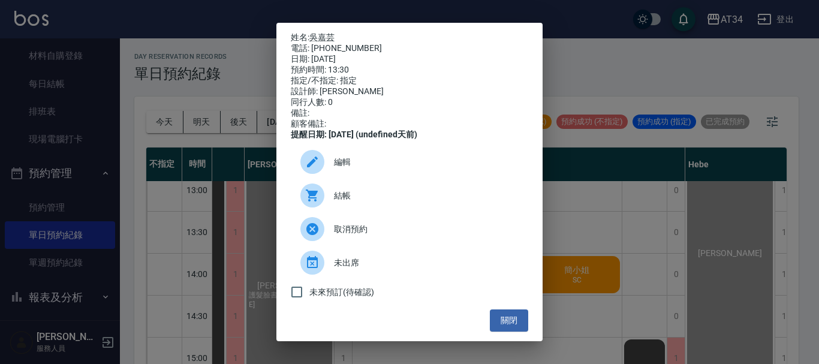
click at [340, 212] on div "結帳" at bounding box center [409, 196] width 237 height 34
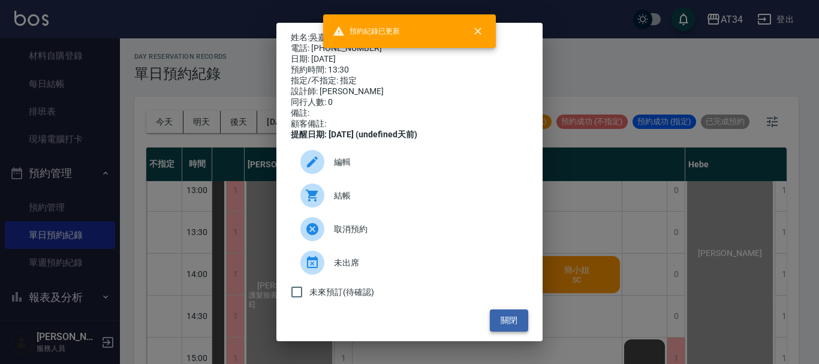
click at [500, 330] on button "關閉" at bounding box center [509, 320] width 38 height 22
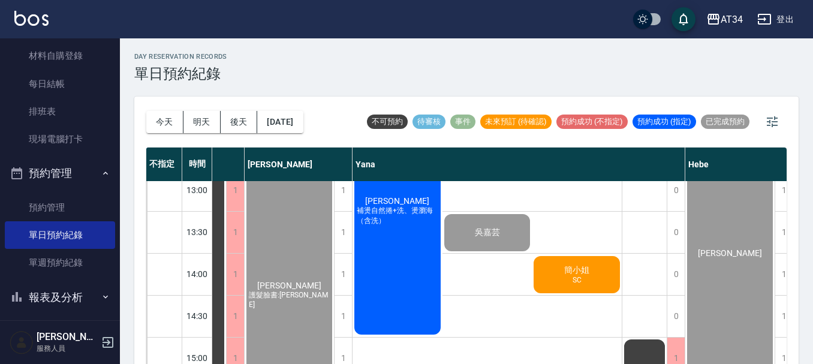
click at [549, 269] on div "簡小姐 SC" at bounding box center [577, 274] width 90 height 41
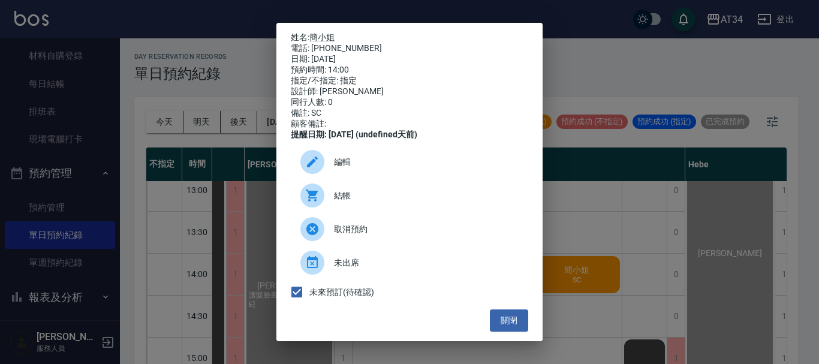
click at [331, 207] on div at bounding box center [317, 195] width 34 height 24
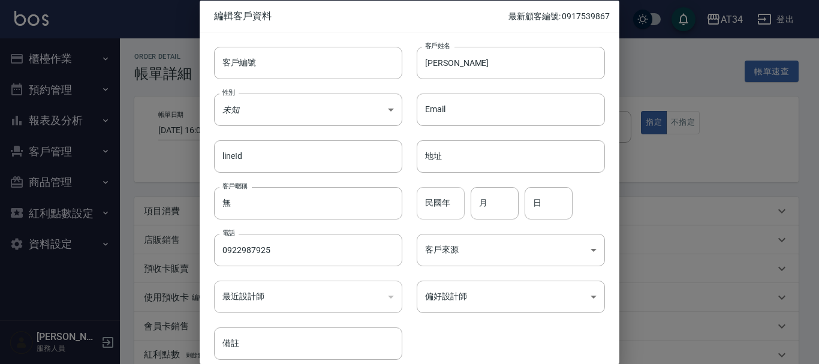
click at [446, 209] on input "民國年" at bounding box center [441, 202] width 48 height 32
type input "61"
type input "08"
type input "07"
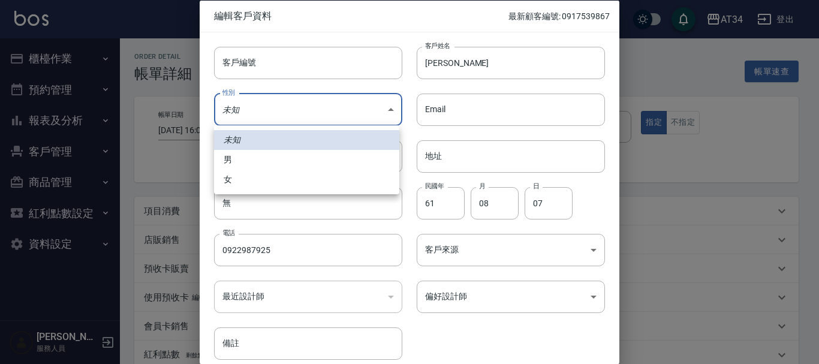
click at [306, 107] on body "AT34 登出 櫃檯作業 打帳單 帳單列表 現金收支登錄 材料自購登錄 每日結帳 排班表 現場電腦打卡 預約管理 預約管理 單日預約紀錄 單週預約紀錄 報表及…" at bounding box center [409, 301] width 819 height 602
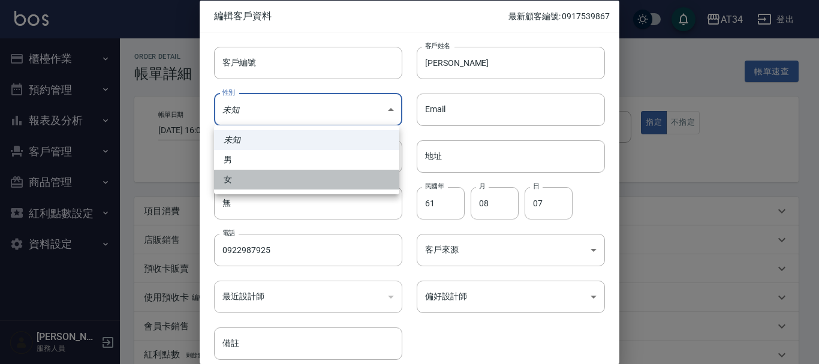
click at [289, 185] on li "女" at bounding box center [306, 180] width 185 height 20
type input "[DEMOGRAPHIC_DATA]"
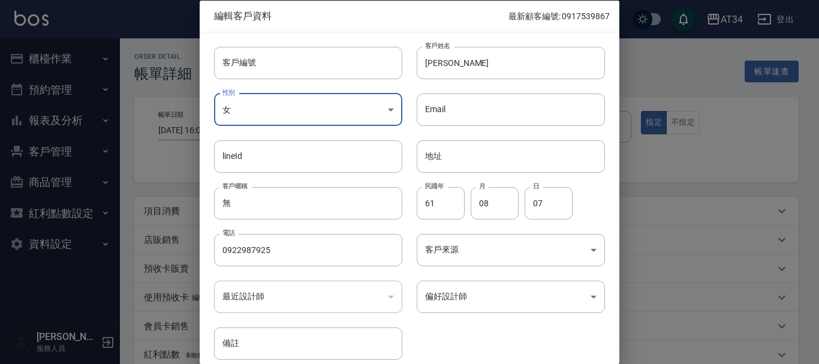
click at [560, 324] on div "客戶編號 客戶編號 客戶姓名 [PERSON_NAME]姓名 性別 女 [DEMOGRAPHIC_DATA] 性別 Email Email lineId li…" at bounding box center [402, 196] width 405 height 328
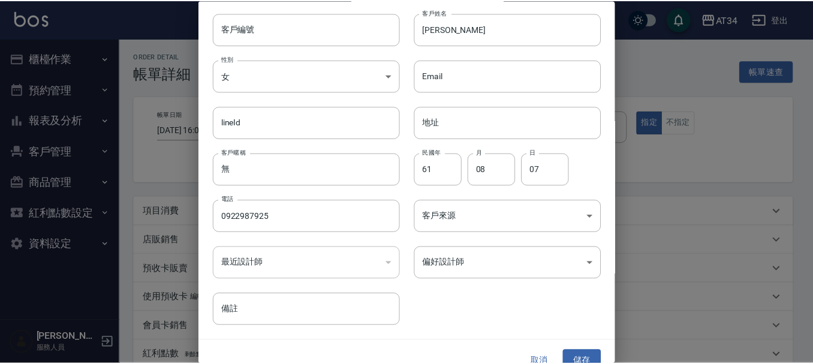
scroll to position [52, 0]
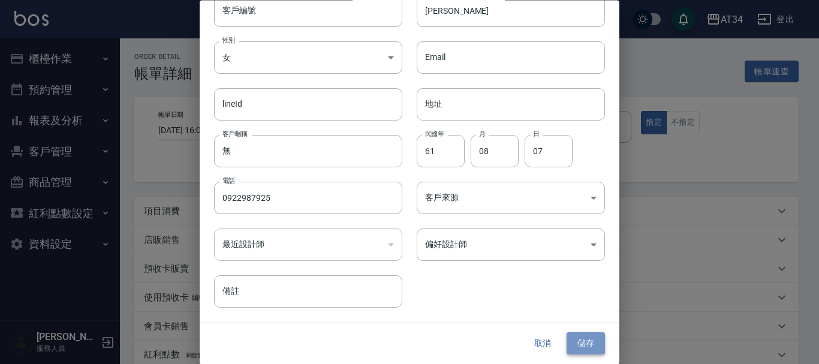
click at [590, 346] on button "儲存" at bounding box center [585, 344] width 38 height 22
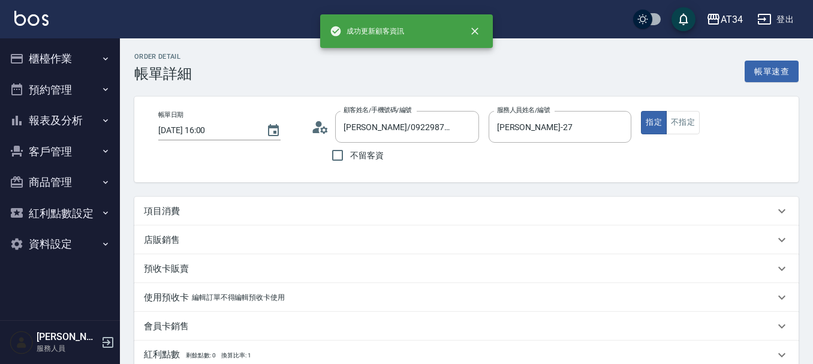
type input "[PERSON_NAME]/0922987925/"
click at [189, 209] on div "項目消費" at bounding box center [459, 211] width 631 height 13
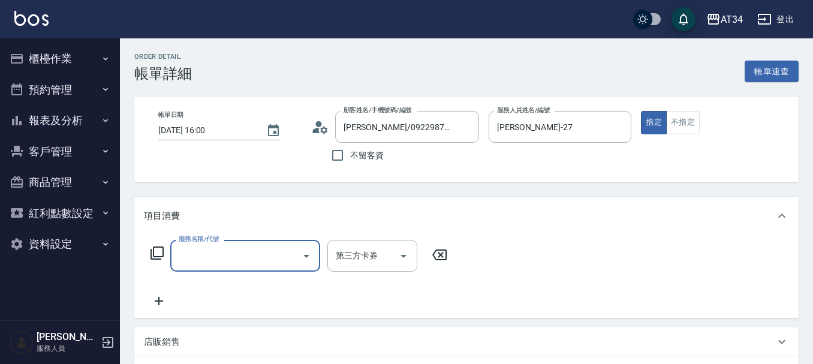
scroll to position [0, 0]
click at [186, 264] on input "服務名稱/代號" at bounding box center [236, 255] width 121 height 21
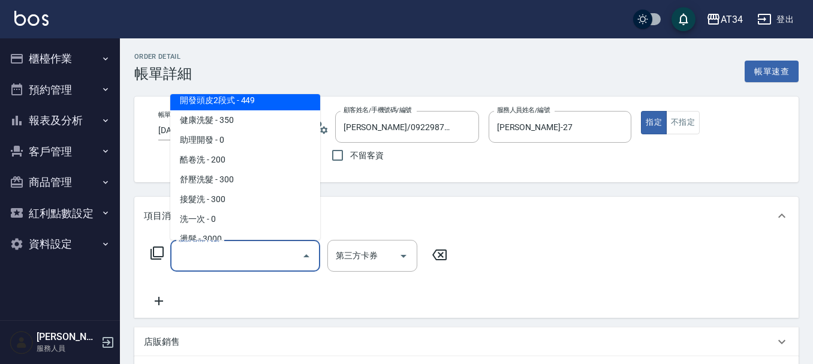
scroll to position [120, 0]
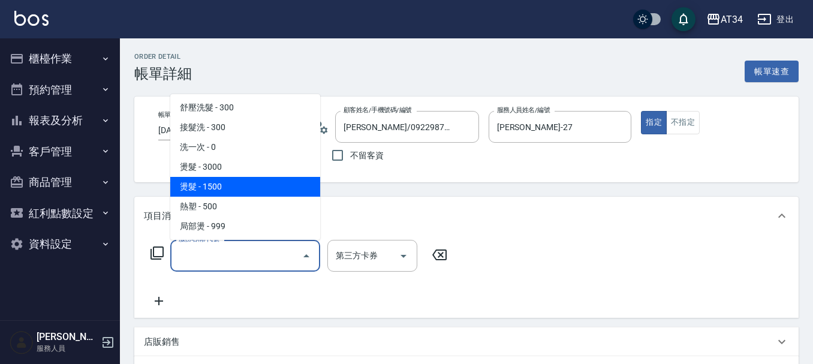
click at [236, 191] on span "燙髮 - 1500" at bounding box center [245, 187] width 150 height 20
type input "燙髮(301)"
type input "150"
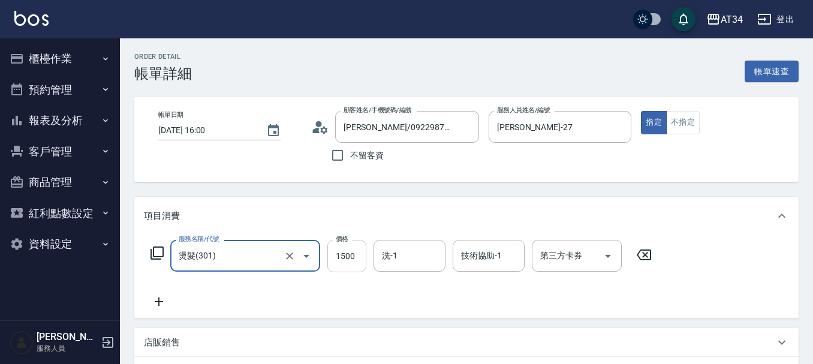
drag, startPoint x: 357, startPoint y: 254, endPoint x: 330, endPoint y: 261, distance: 27.5
click at [357, 254] on input "1500" at bounding box center [346, 256] width 39 height 32
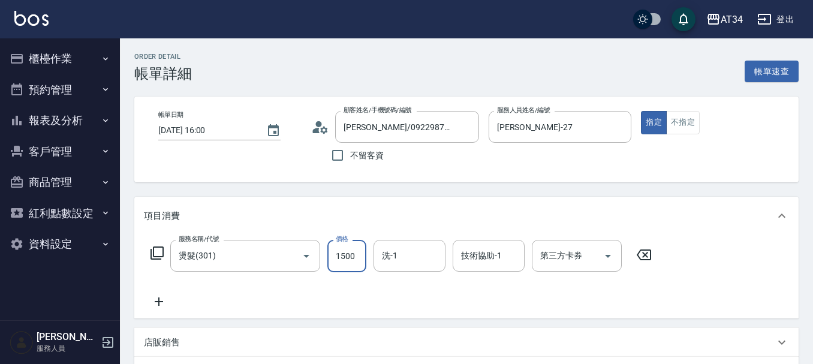
type input "1"
type input "0"
type input "159"
type input "150"
type input "1599"
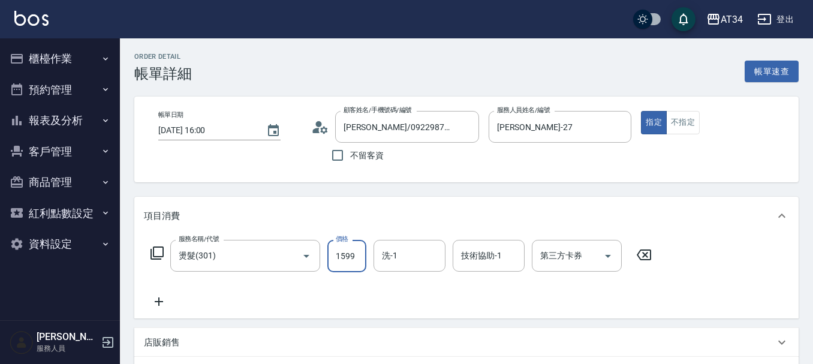
click at [161, 299] on icon at bounding box center [159, 301] width 30 height 14
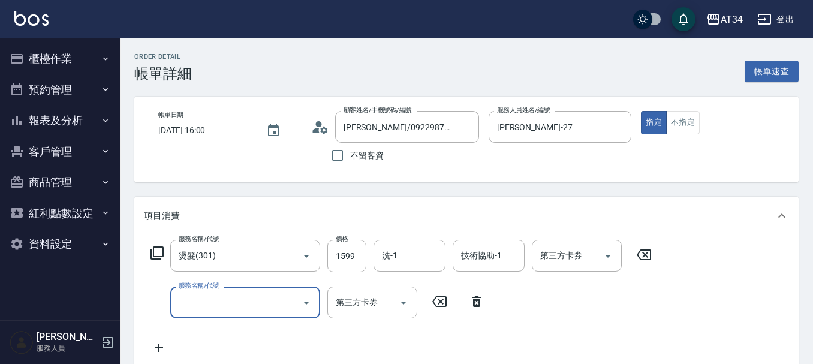
click at [225, 304] on input "服務名稱/代號" at bounding box center [236, 302] width 121 height 21
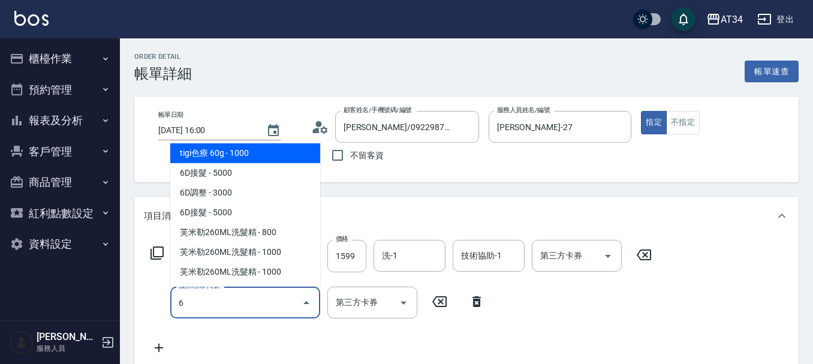
scroll to position [2, 0]
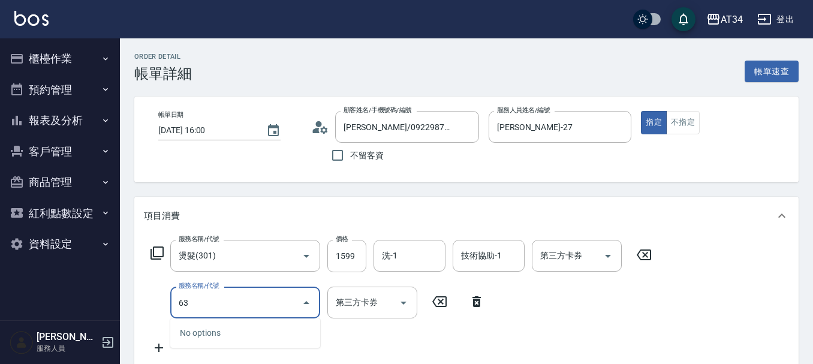
type input "630"
click at [261, 332] on span "京喚羽護髮中 - 2500" at bounding box center [245, 333] width 150 height 20
type input "400"
click at [345, 310] on input "2500" at bounding box center [346, 302] width 39 height 32
type input "京喚羽護髮中(630)"
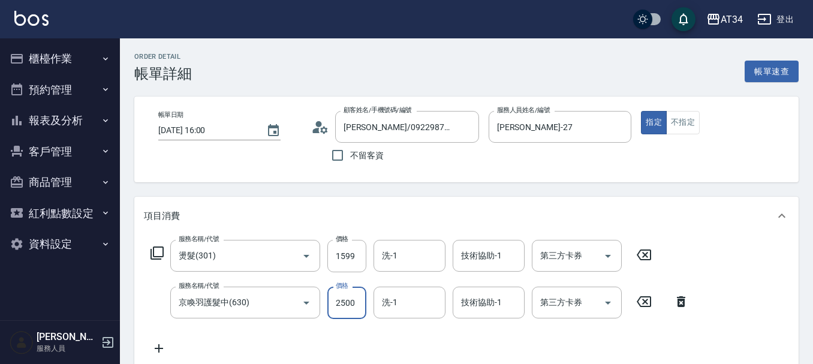
type input "160"
type input "240"
type input "390"
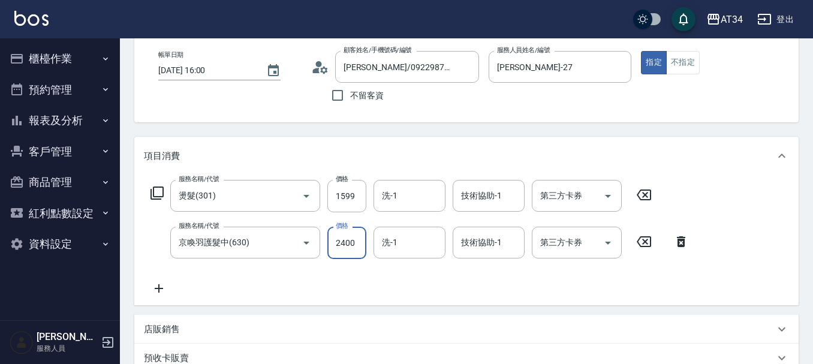
type input "2400"
click at [163, 290] on icon at bounding box center [159, 288] width 30 height 14
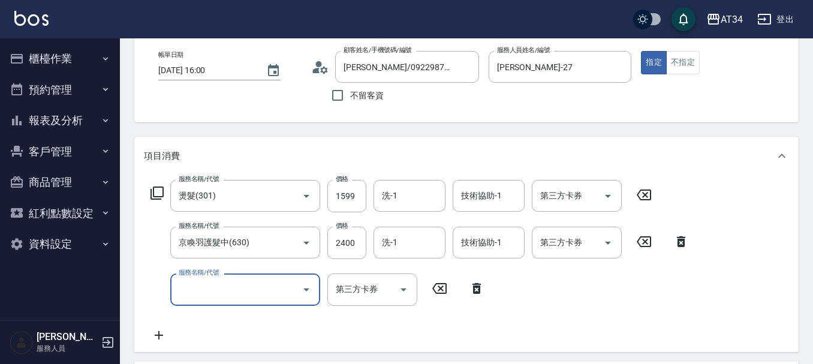
click at [275, 286] on input "服務名稱/代號" at bounding box center [236, 289] width 121 height 21
type input "1006"
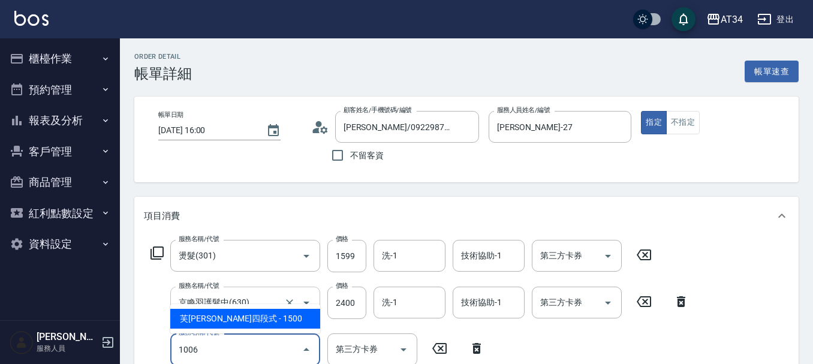
scroll to position [120, 0]
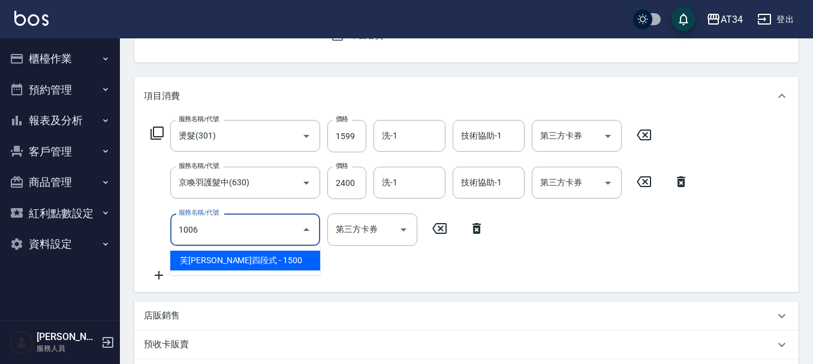
click at [276, 259] on span "芙[PERSON_NAME]四段式 - 1500" at bounding box center [245, 261] width 150 height 20
type input "540"
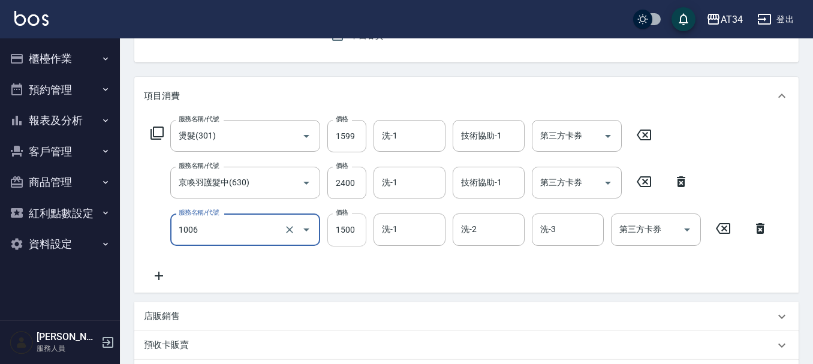
click at [351, 238] on input "1500" at bounding box center [346, 229] width 39 height 32
type input "[PERSON_NAME]四段式(1006)"
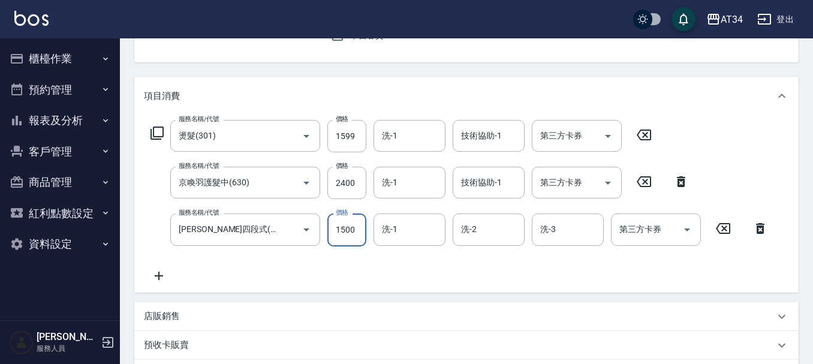
type input "1"
type input "400"
type input "12"
type input "410"
type input "1200"
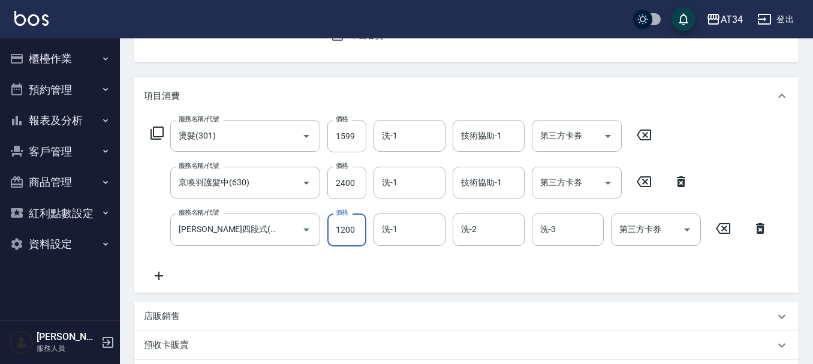
type input "510"
type input "1200"
click at [526, 262] on div "服務名稱/代號 燙髮(301) 服務名稱/代號 價格 1599 價格 洗-1 洗-1 技術協助-1 技術協助-1 第三方卡券 第三方卡券 服務名稱/代號 京喚…" at bounding box center [459, 201] width 631 height 162
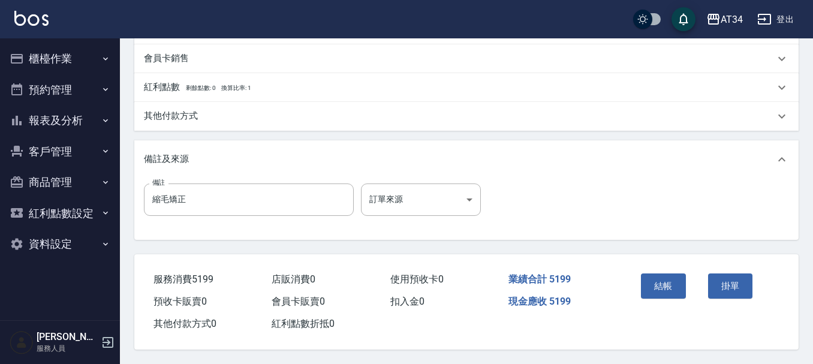
scroll to position [469, 0]
click at [666, 273] on button "結帳" at bounding box center [663, 285] width 45 height 25
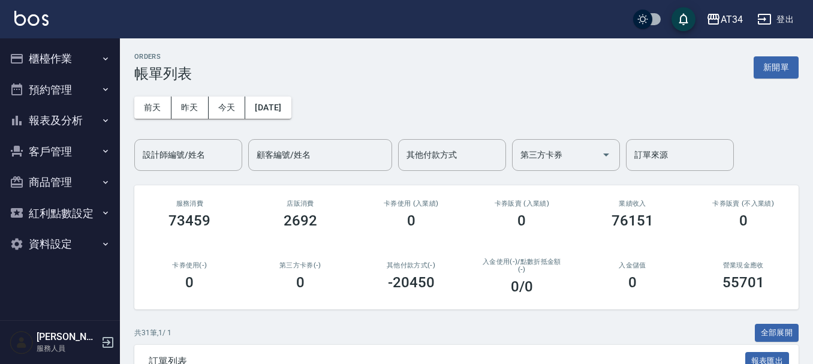
click at [65, 120] on button "報表及分析" at bounding box center [60, 120] width 110 height 31
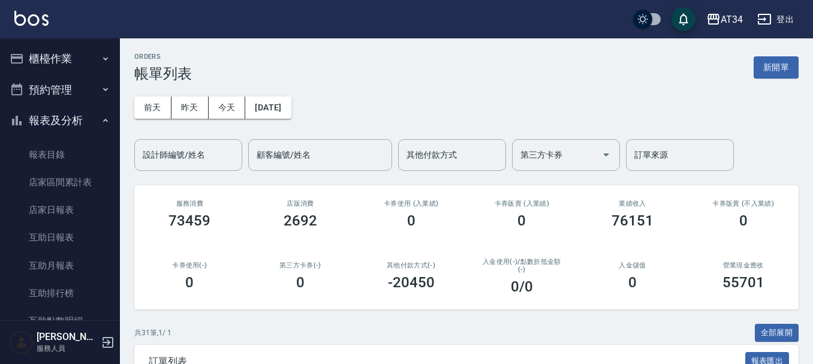
scroll to position [240, 0]
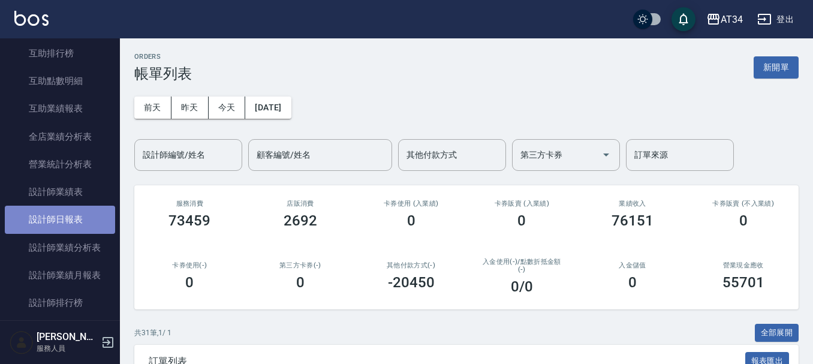
click at [71, 220] on link "設計師日報表" at bounding box center [60, 220] width 110 height 28
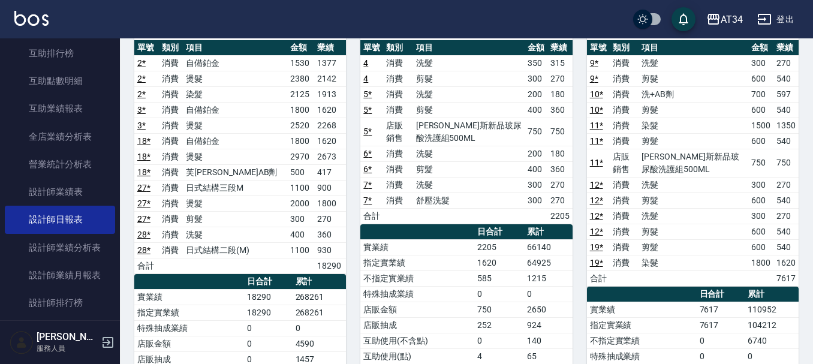
scroll to position [120, 0]
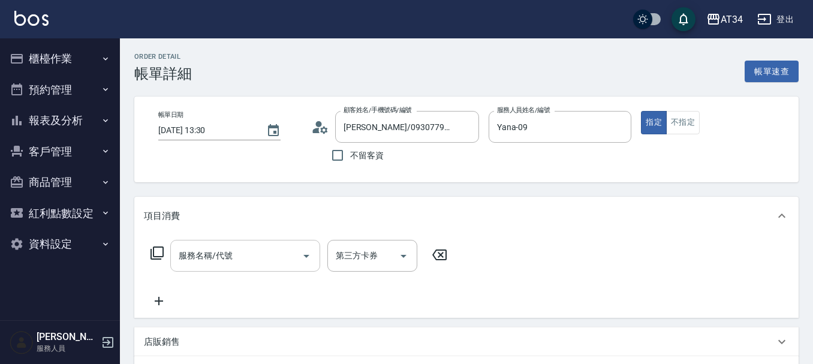
click at [179, 260] on div "服務名稱/代號 服務名稱/代號" at bounding box center [245, 256] width 150 height 32
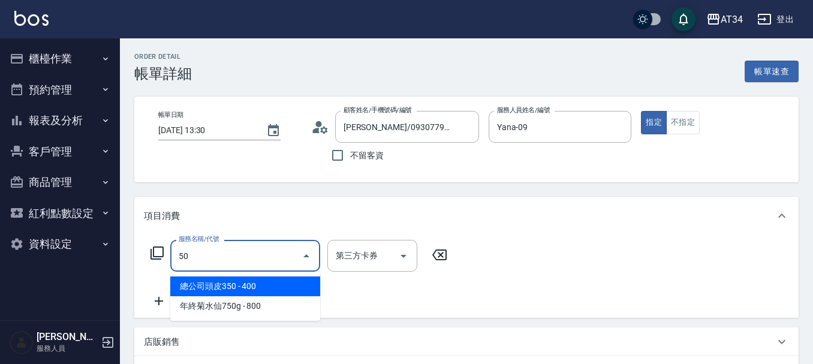
type input "5"
type input "501"
type input "100"
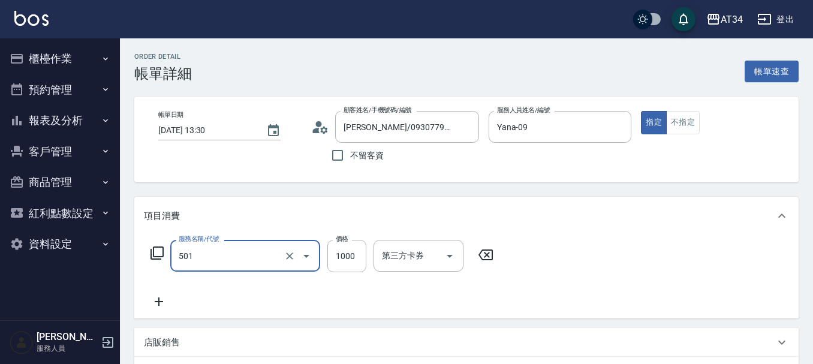
type input "染髮(501)"
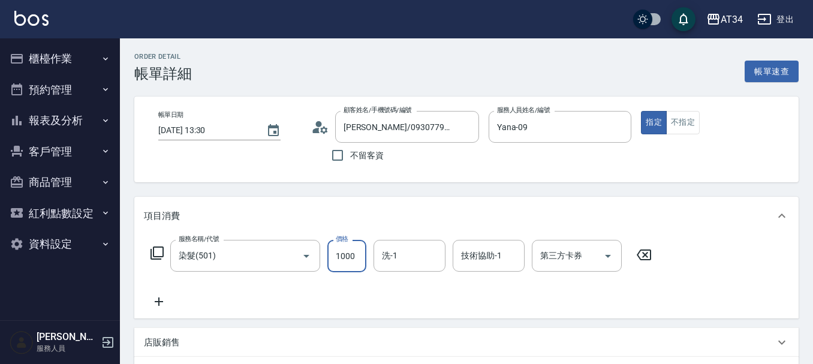
type input "0"
type input "21"
type input "20"
type input "219"
type input "210"
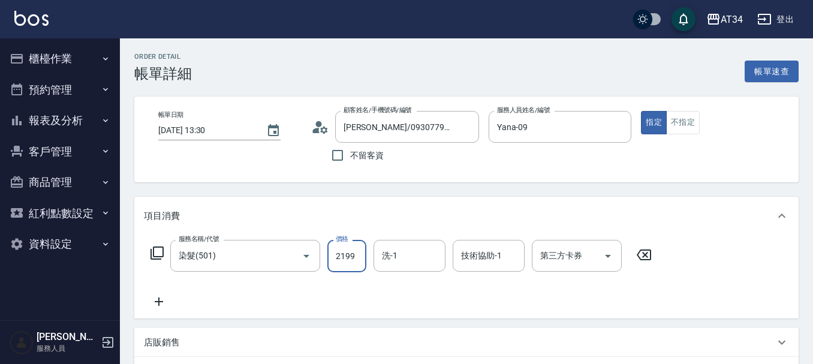
type input "2199"
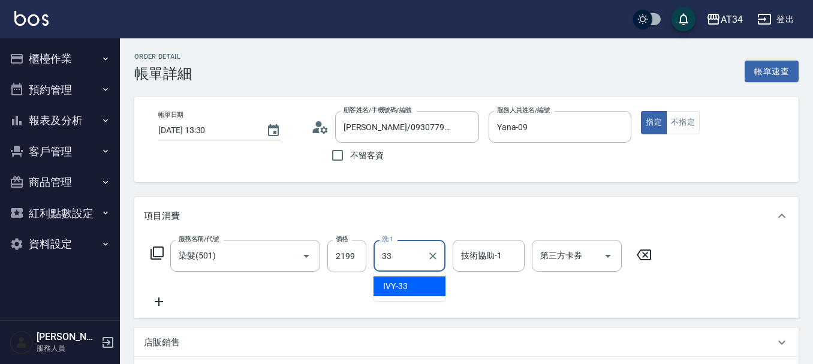
type input "IVY-33"
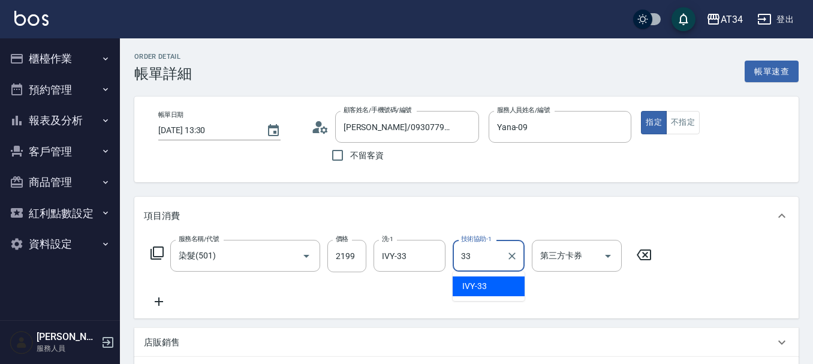
type input "IVY-33"
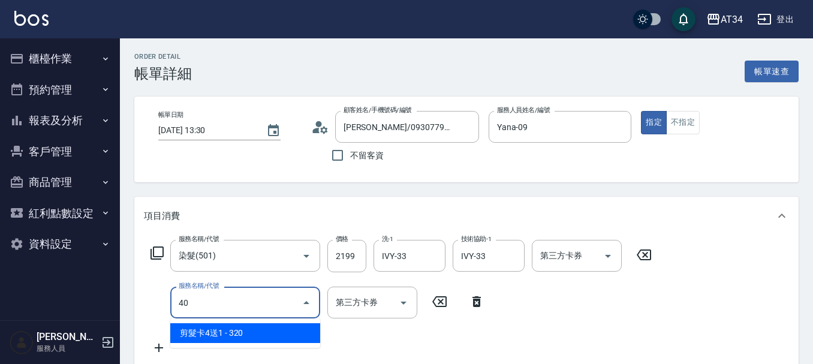
type input "401"
type input "240"
type input "剪髮(401)"
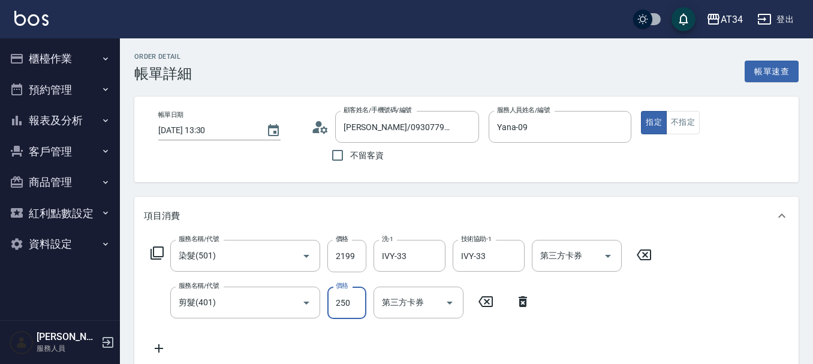
type input "220"
type input "3"
click at [207, 300] on input "剪髮(401)" at bounding box center [228, 302] width 105 height 21
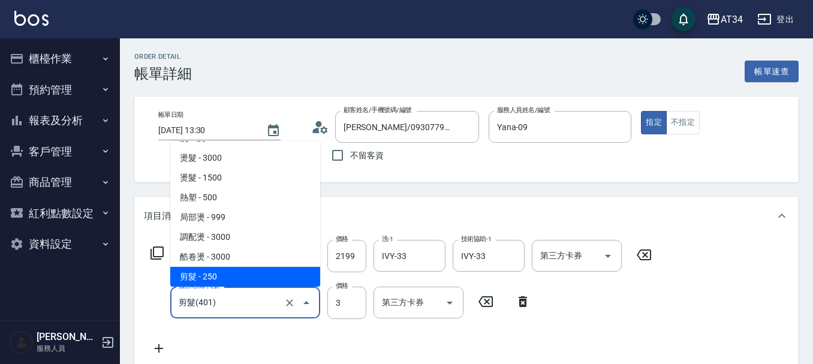
type input "6"
type input "210"
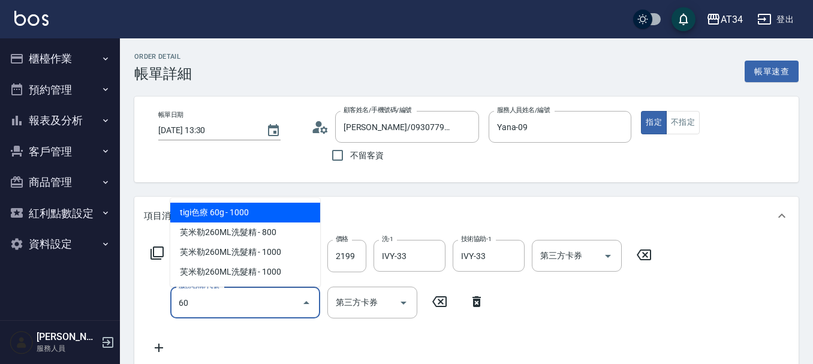
type input "602"
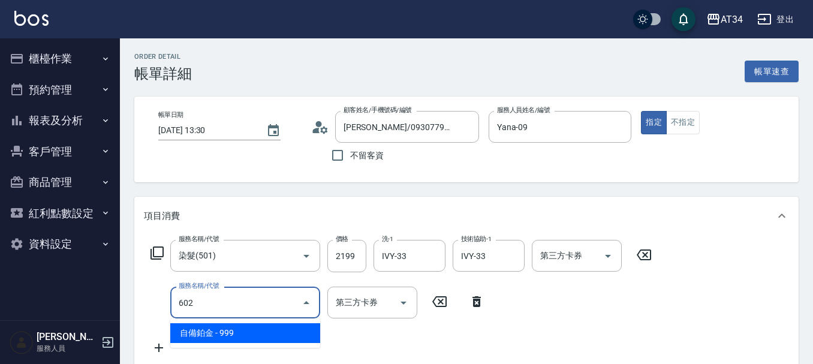
type input "310"
type input "自備鉑金(602)"
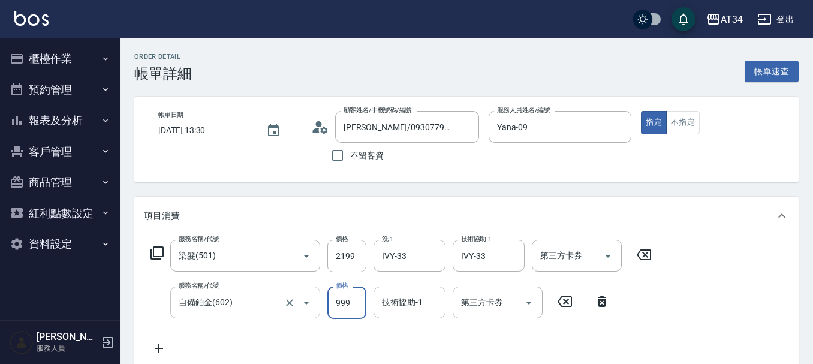
type input "220"
type input "17"
type input "230"
type input "1700"
type input "380"
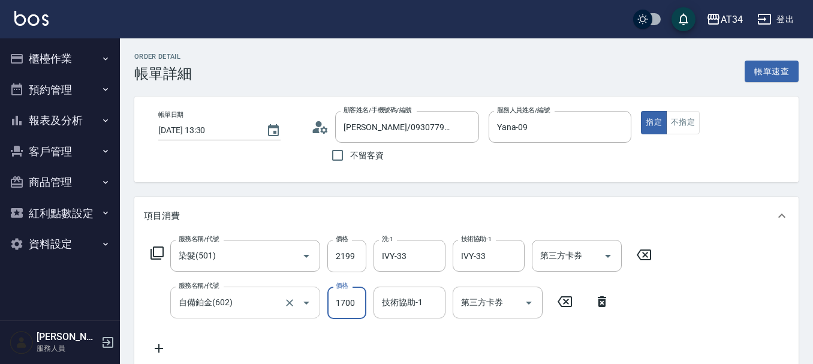
type input "1700"
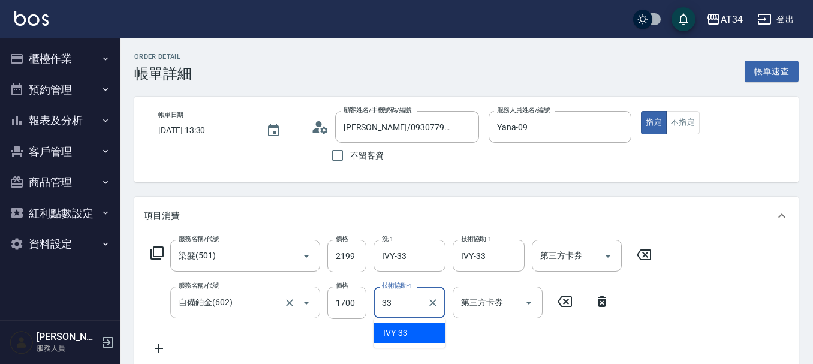
type input "3"
type input "阿源-32"
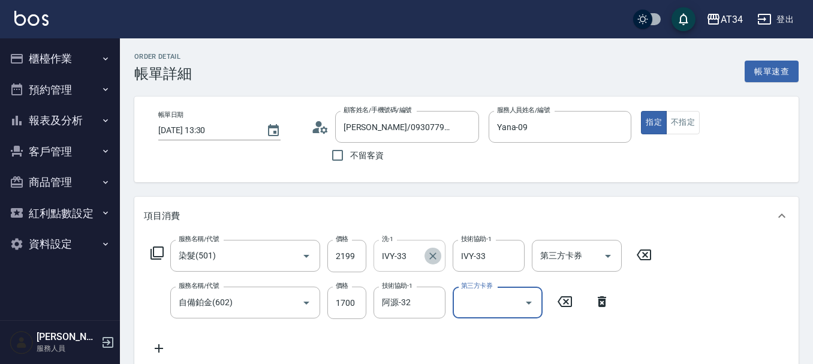
click at [424, 254] on button "Clear" at bounding box center [432, 256] width 17 height 17
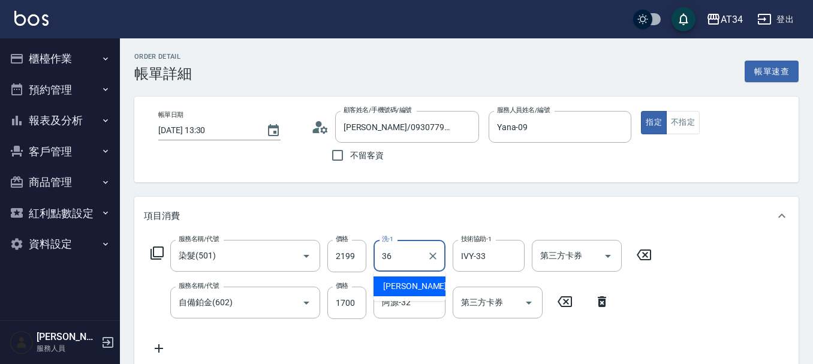
type input "[PERSON_NAME]-36"
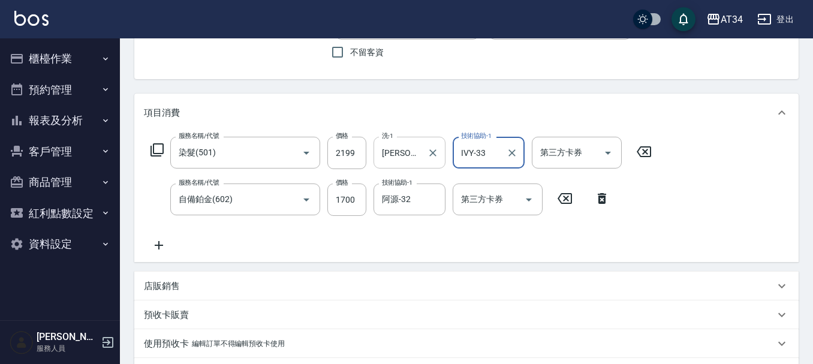
scroll to position [120, 0]
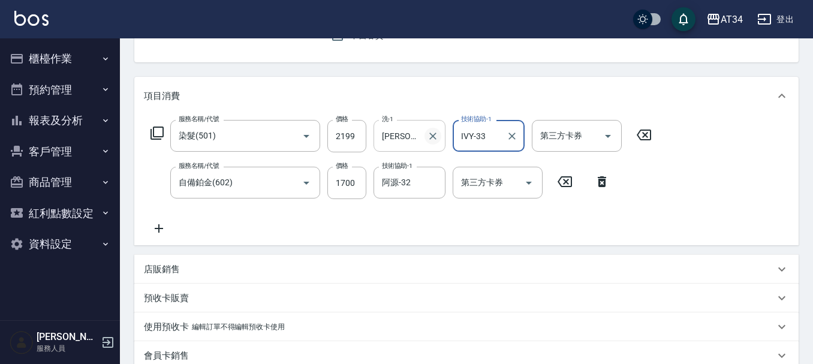
click at [433, 137] on icon "Clear" at bounding box center [433, 136] width 12 height 12
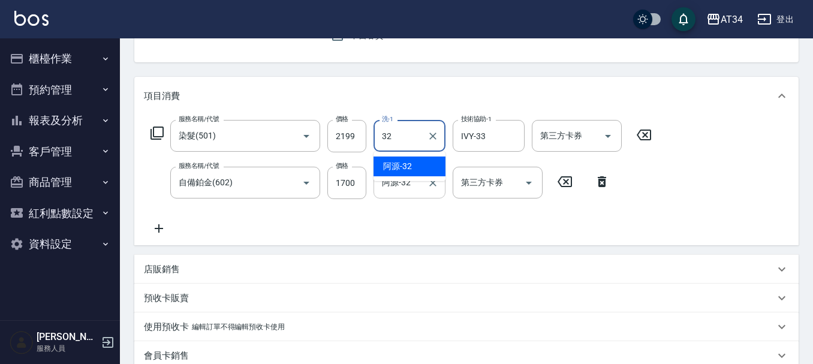
type input "阿源-32"
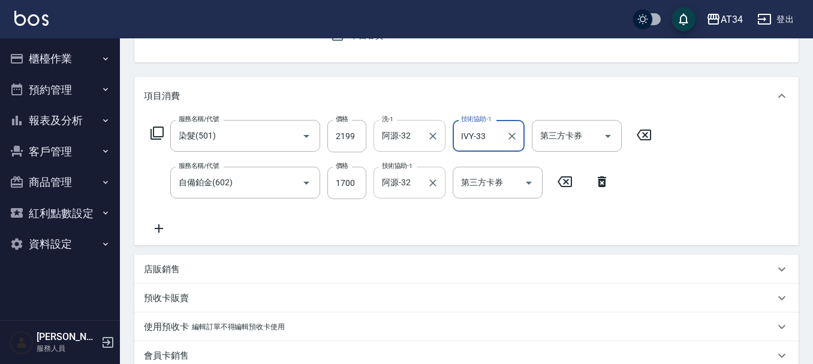
click at [409, 185] on input "阿源-32" at bounding box center [400, 182] width 43 height 21
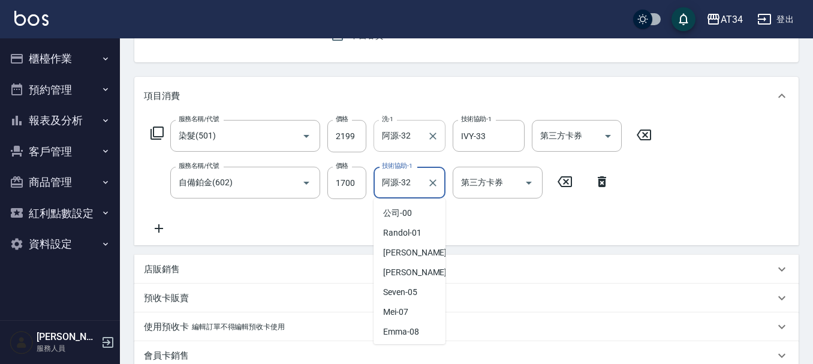
scroll to position [195, 0]
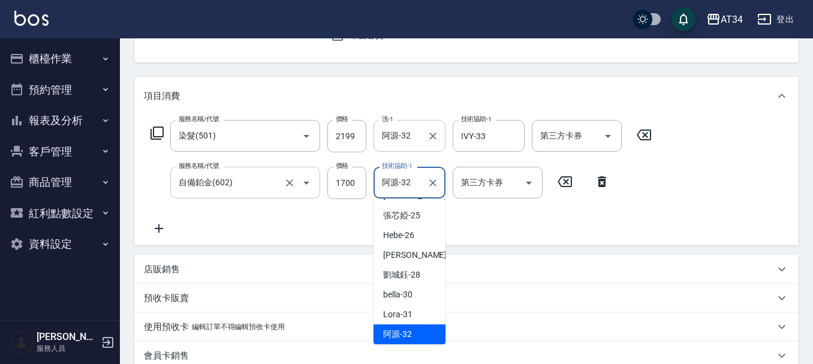
drag, startPoint x: 419, startPoint y: 183, endPoint x: 313, endPoint y: 184, distance: 105.5
click at [313, 184] on div "服務名稱/代號 自備鉑金(602) 服務名稱/代號 價格 1700 價格 技術協助-1 阿源-32 技術協助-1 第三方卡券 第三方卡券" at bounding box center [380, 183] width 473 height 32
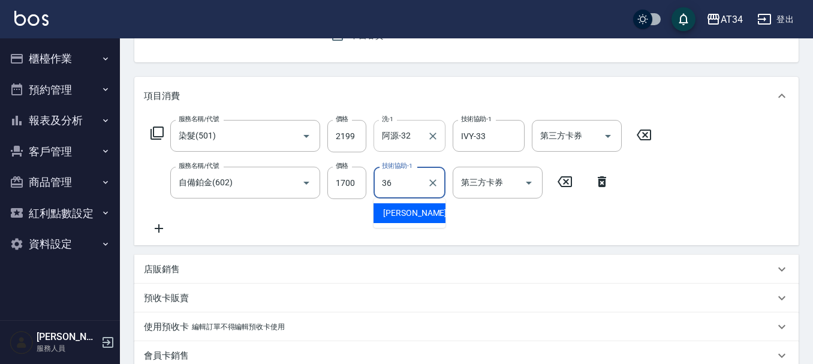
type input "阿源-32"
click at [319, 221] on div "服務名稱/代號 染髮(501) 服務名稱/代號 價格 2199 價格 洗-1 阿源-32 洗-1 技術協助-1 IVY-33 技術協助-1 第三方卡券 第三方…" at bounding box center [401, 178] width 515 height 116
click at [437, 182] on icon "Clear" at bounding box center [433, 183] width 12 height 12
click at [421, 138] on input "阿源-32" at bounding box center [400, 135] width 43 height 21
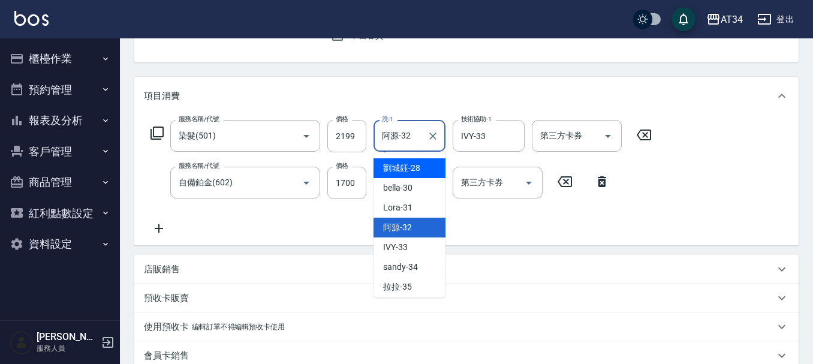
scroll to position [279, 0]
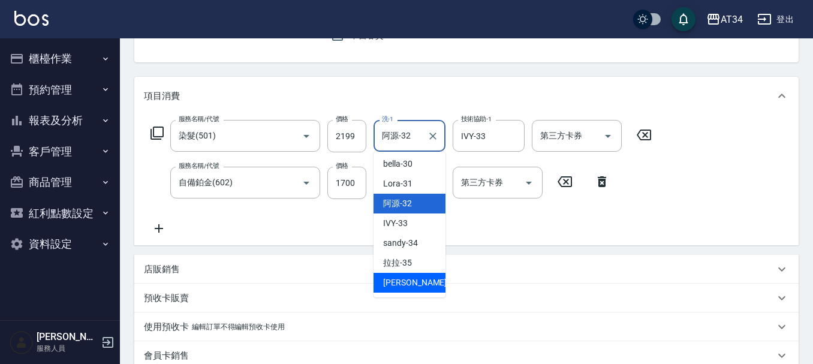
click at [402, 274] on div "[PERSON_NAME] -36" at bounding box center [409, 283] width 72 height 20
type input "[PERSON_NAME]-36"
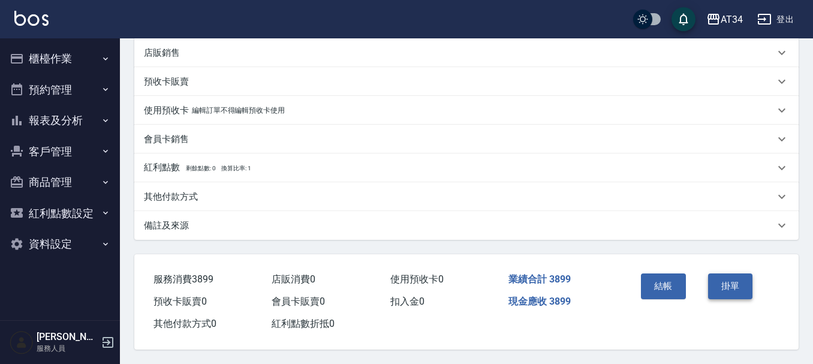
scroll to position [342, 0]
click at [669, 281] on button "結帳" at bounding box center [663, 285] width 45 height 25
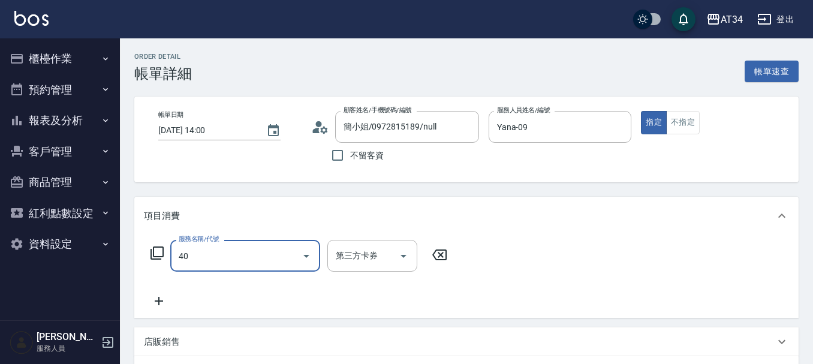
type input "401"
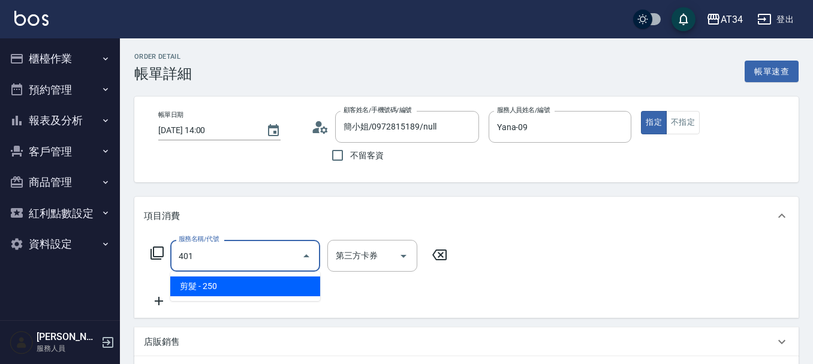
type input "20"
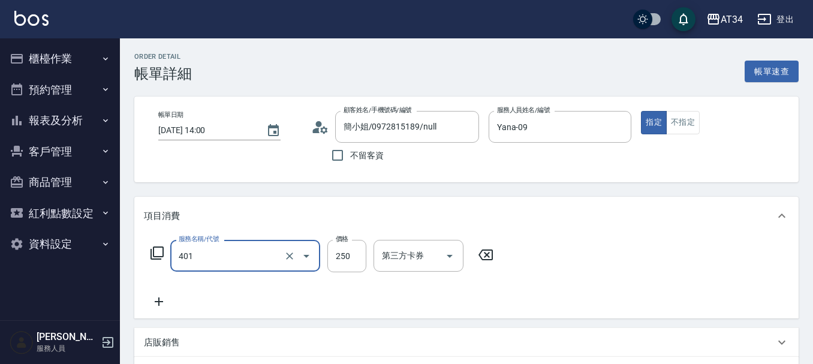
type input "剪髮(401)"
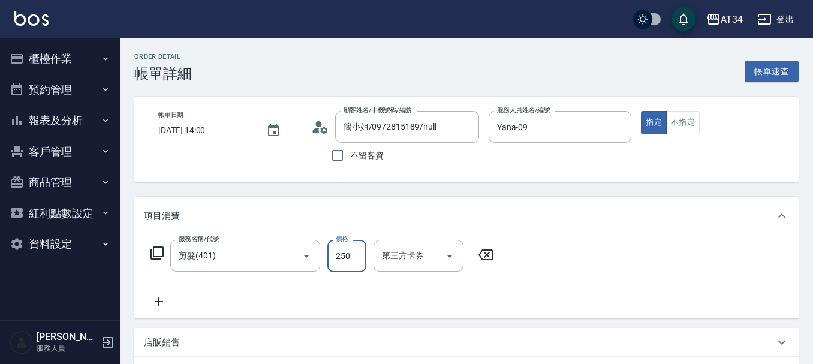
type input "3"
type input "0"
type input "30"
type input "300"
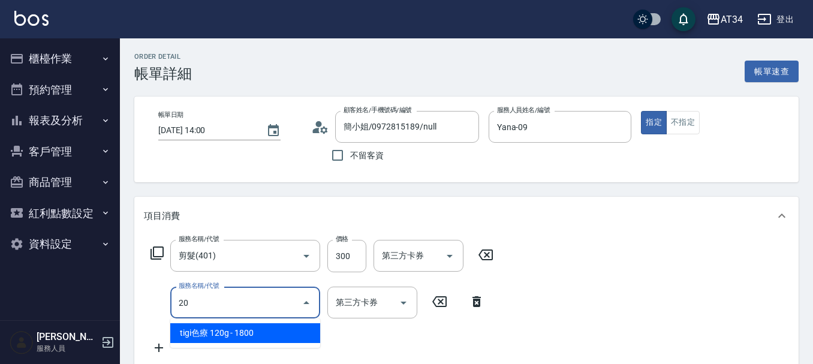
type input "201"
type input "60"
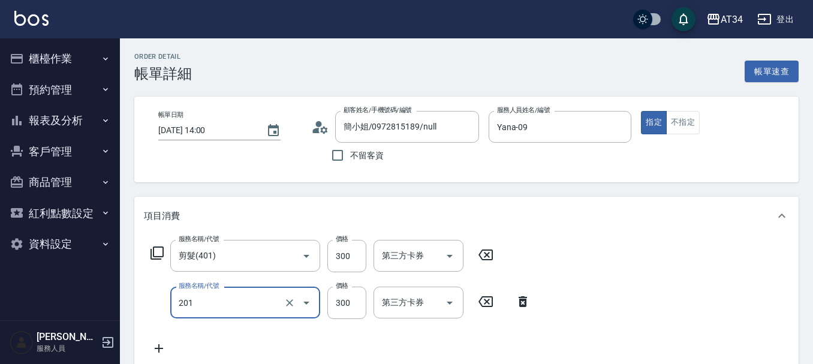
type input "洗髮(201)"
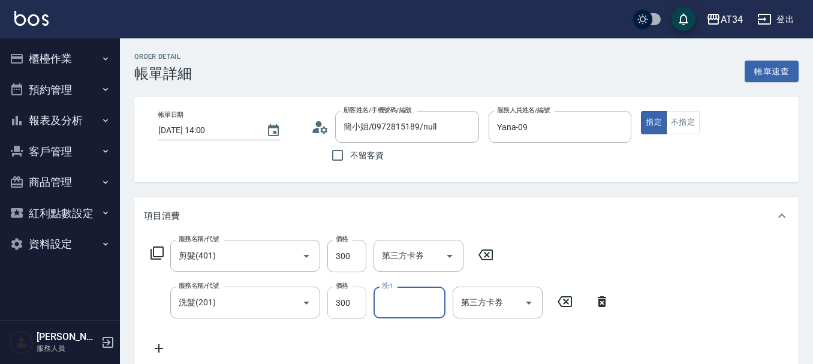
click at [348, 309] on input "300" at bounding box center [346, 302] width 39 height 32
type input "30"
type input "29"
type input "50"
type input "299"
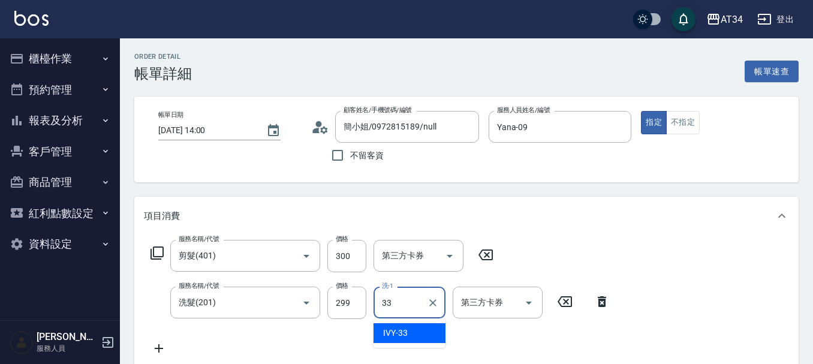
type input "IVY-33"
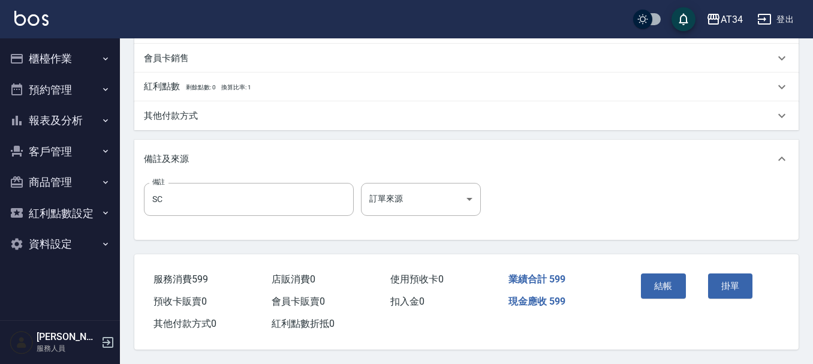
scroll to position [423, 0]
click at [653, 282] on button "結帳" at bounding box center [663, 285] width 45 height 25
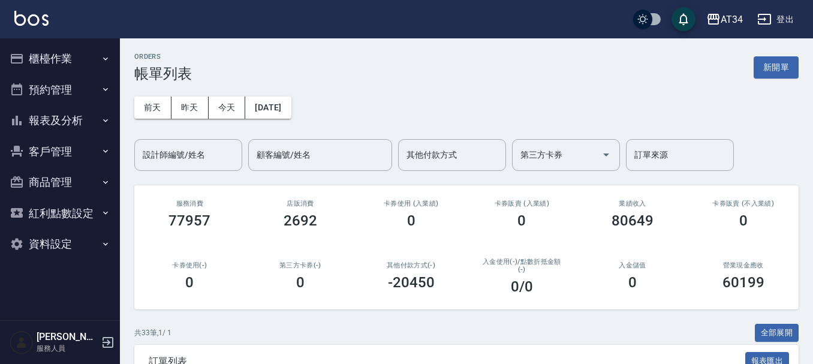
click at [65, 82] on button "預約管理" at bounding box center [60, 89] width 110 height 31
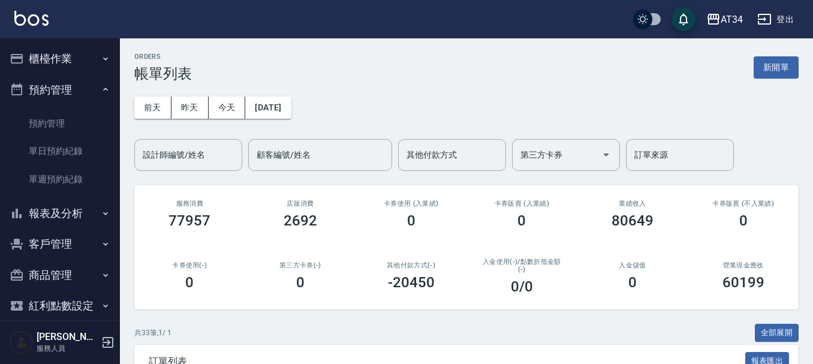
scroll to position [46, 0]
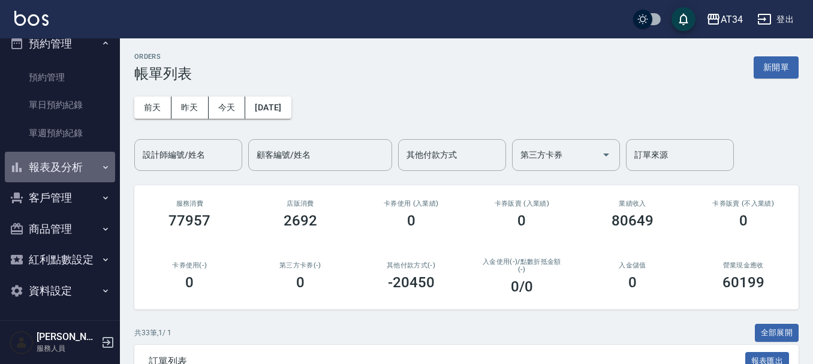
click at [72, 157] on button "報表及分析" at bounding box center [60, 167] width 110 height 31
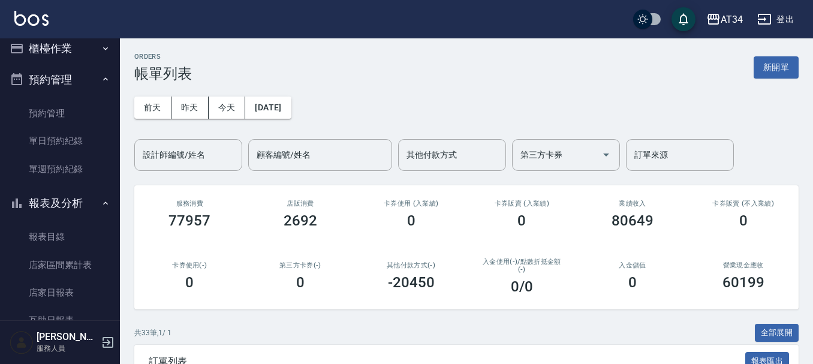
scroll to position [0, 0]
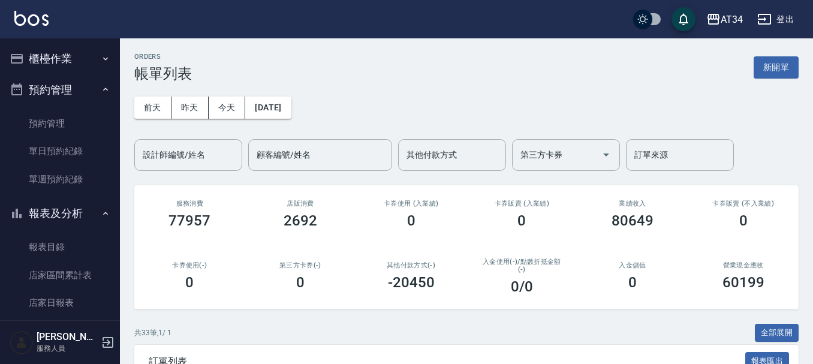
click at [61, 67] on button "櫃檯作業" at bounding box center [60, 58] width 110 height 31
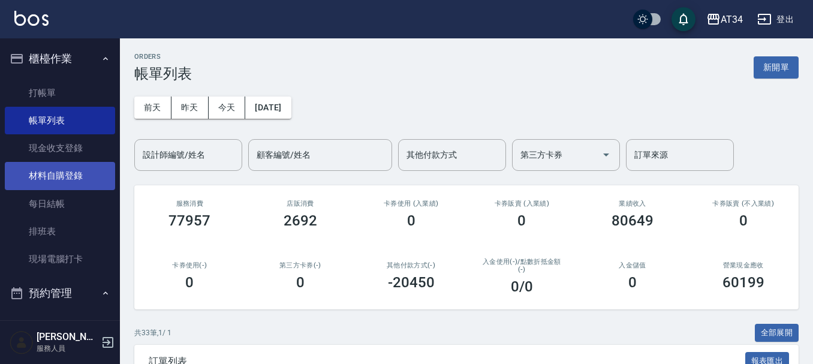
click at [61, 170] on link "材料自購登錄" at bounding box center [60, 176] width 110 height 28
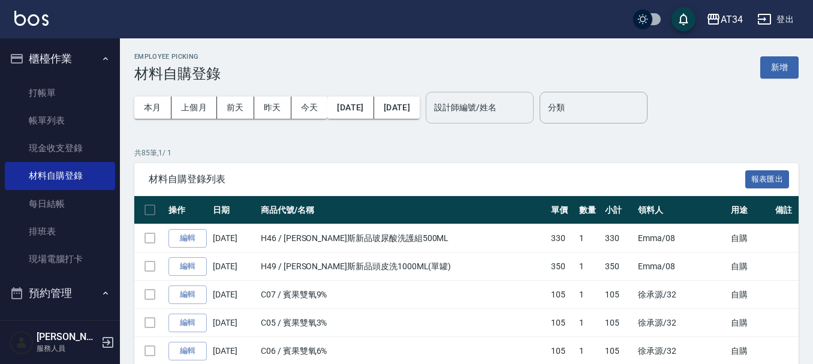
click at [516, 114] on input "設計師編號/姓名" at bounding box center [479, 107] width 97 height 21
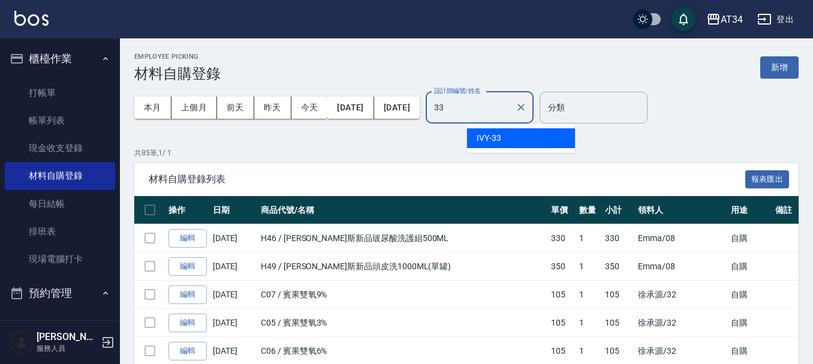
type input "IVY-33"
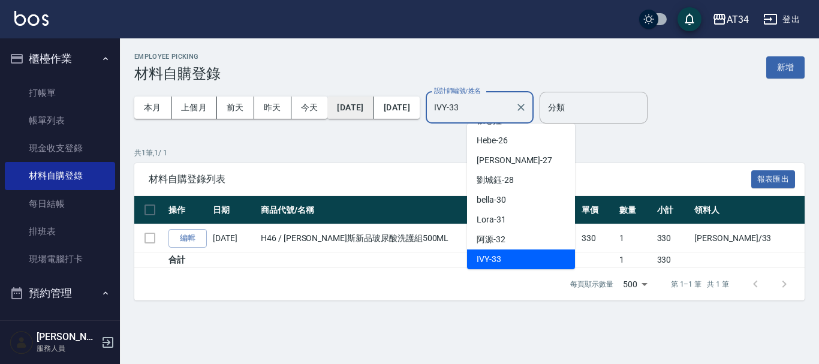
drag, startPoint x: 542, startPoint y: 101, endPoint x: 349, endPoint y: 116, distance: 194.1
click at [349, 116] on div "本月 上個月 [DATE] [DATE] [DATE] [DATE] [DATE] 設計師編號/姓名 [PERSON_NAME]-33 設計師編號/姓名" at bounding box center [333, 107] width 399 height 51
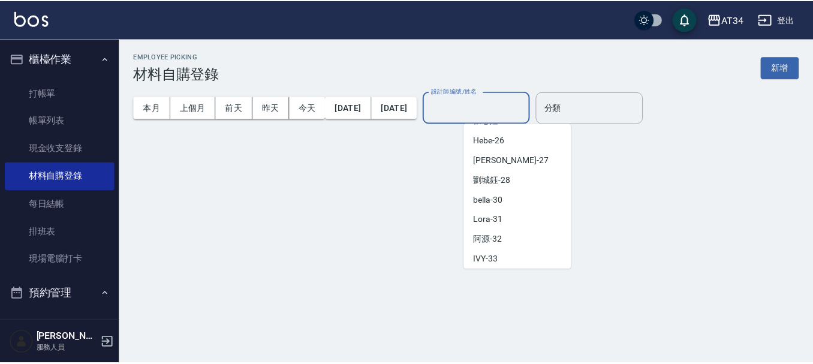
scroll to position [5, 0]
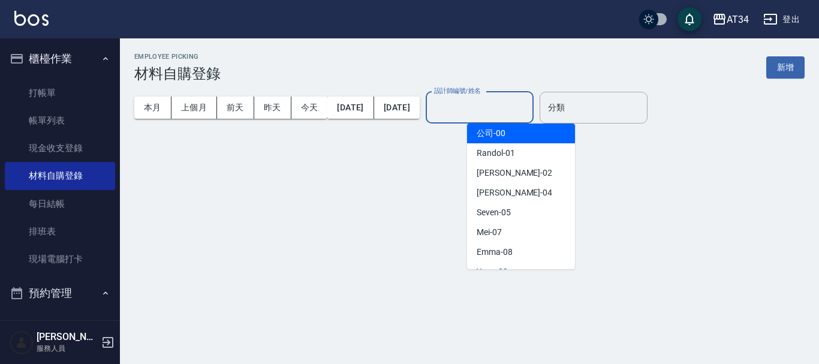
click at [442, 59] on div "Employee Picking 材料自購登錄 新增" at bounding box center [469, 67] width 670 height 29
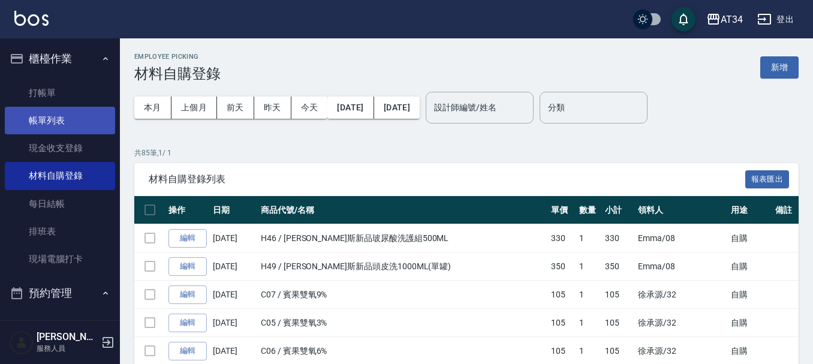
click at [33, 124] on link "帳單列表" at bounding box center [60, 121] width 110 height 28
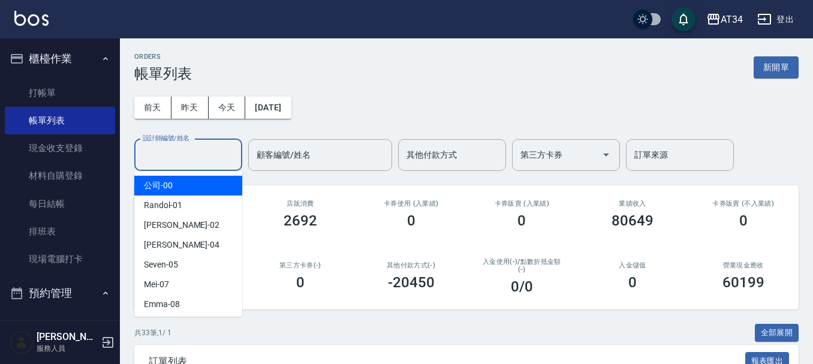
click at [183, 154] on input "設計師編號/姓名" at bounding box center [188, 154] width 97 height 21
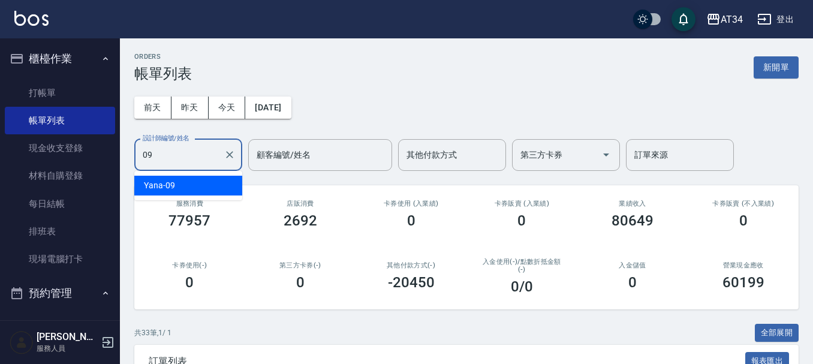
type input "Yana-09"
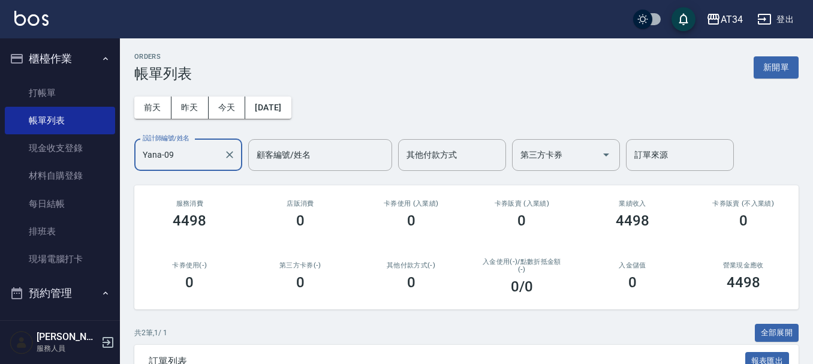
click at [228, 153] on icon "Clear" at bounding box center [229, 154] width 7 height 7
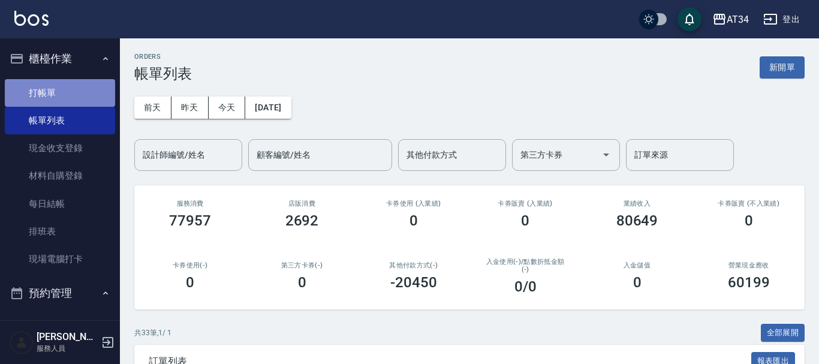
click at [59, 90] on link "打帳單" at bounding box center [60, 93] width 110 height 28
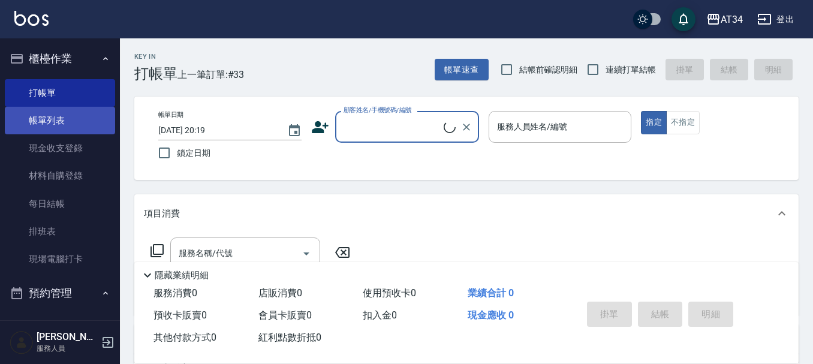
click at [56, 123] on link "帳單列表" at bounding box center [60, 121] width 110 height 28
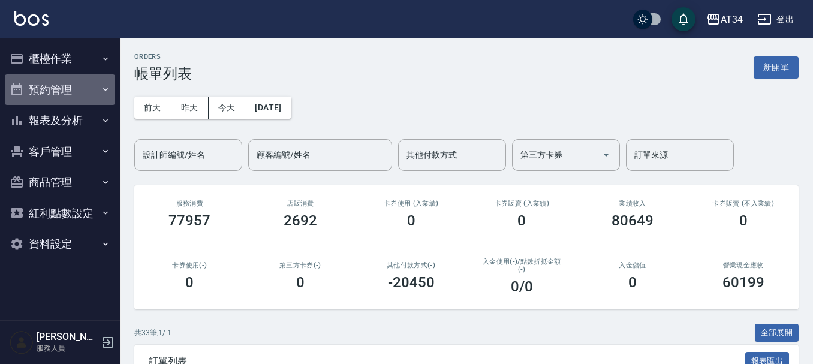
click at [43, 89] on button "預約管理" at bounding box center [60, 89] width 110 height 31
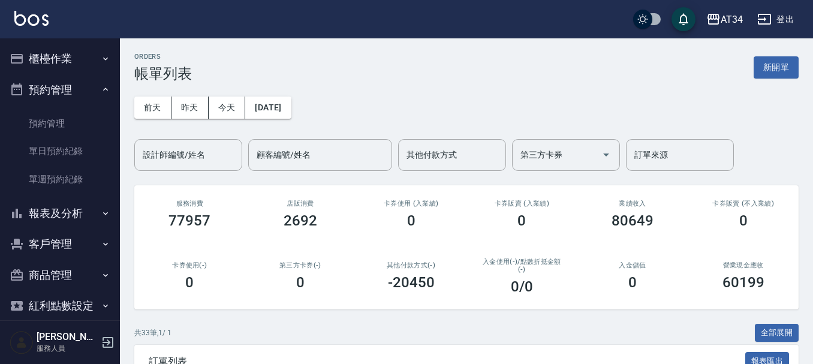
click at [80, 74] on button "預約管理" at bounding box center [60, 89] width 110 height 31
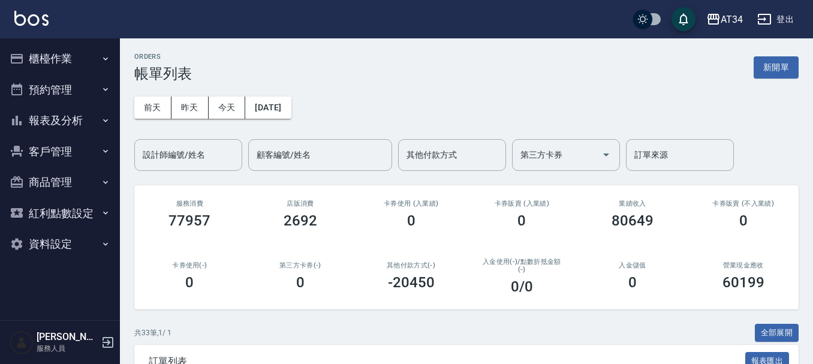
click at [53, 53] on button "櫃檯作業" at bounding box center [60, 58] width 110 height 31
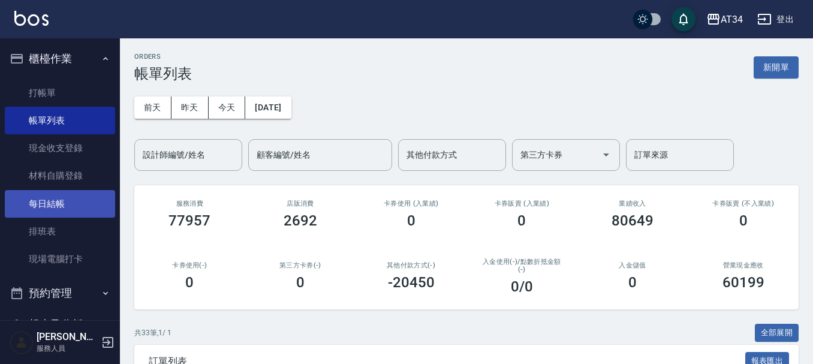
click at [47, 211] on link "每日結帳" at bounding box center [60, 204] width 110 height 28
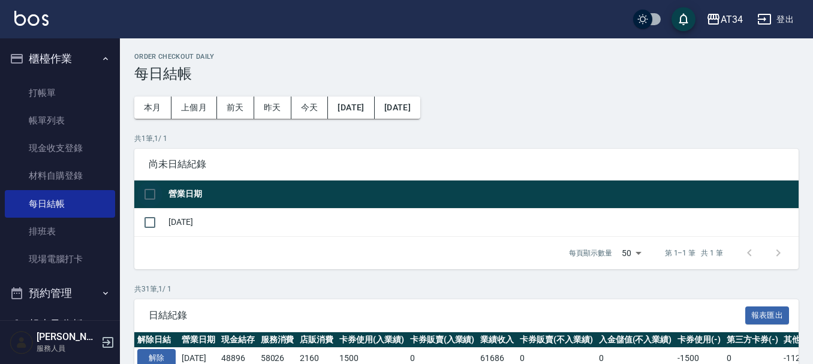
click at [158, 195] on input "checkbox" at bounding box center [149, 194] width 25 height 25
checkbox input "true"
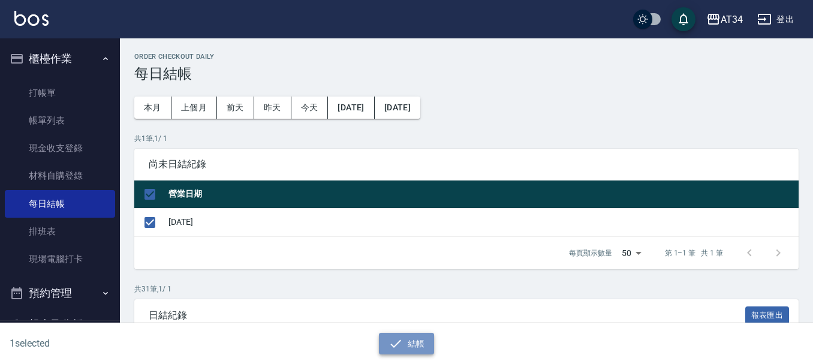
click at [417, 340] on button "結帳" at bounding box center [407, 344] width 56 height 22
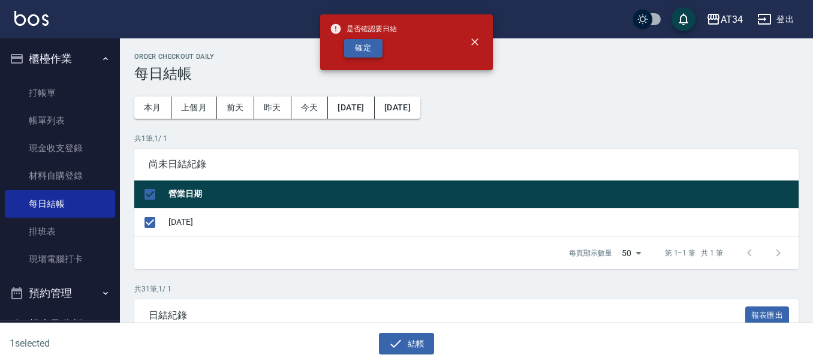
click at [369, 52] on button "確定" at bounding box center [363, 48] width 38 height 19
checkbox input "false"
